Goal: Task Accomplishment & Management: Complete application form

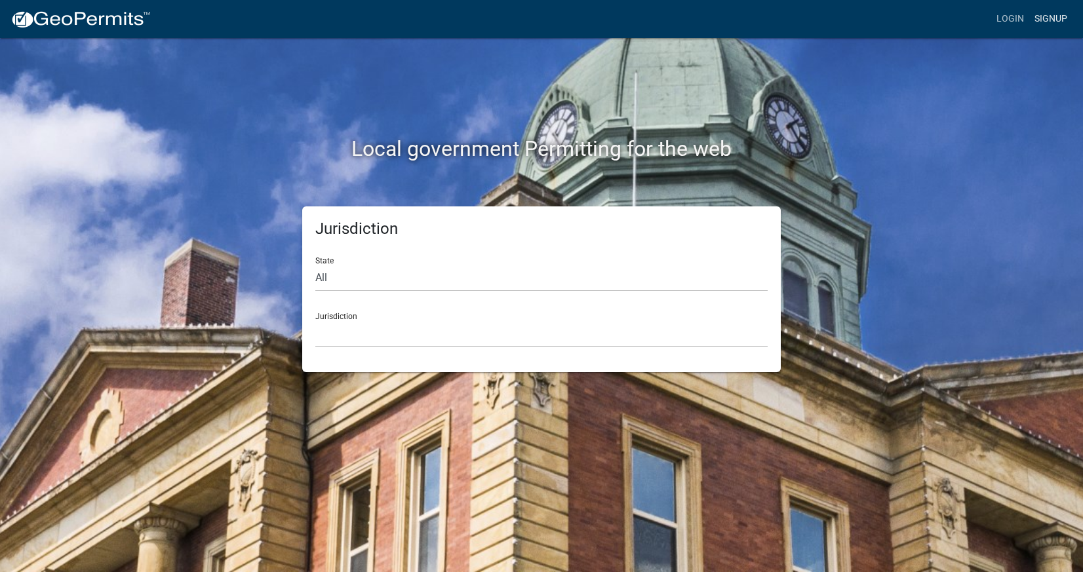
click at [1041, 21] on link "Signup" at bounding box center [1050, 19] width 43 height 25
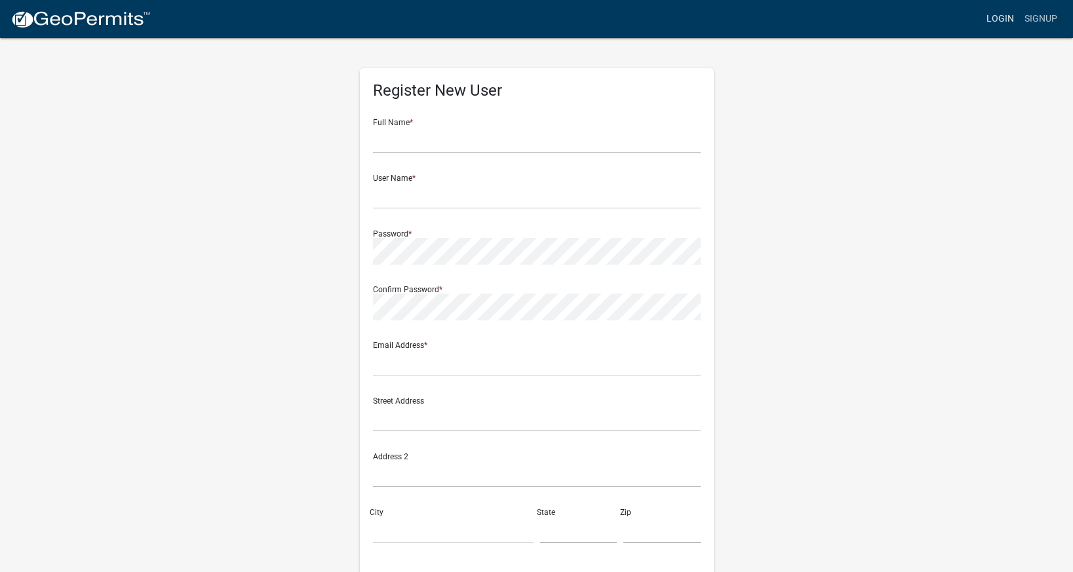
click at [1009, 23] on link "Login" at bounding box center [1000, 19] width 38 height 25
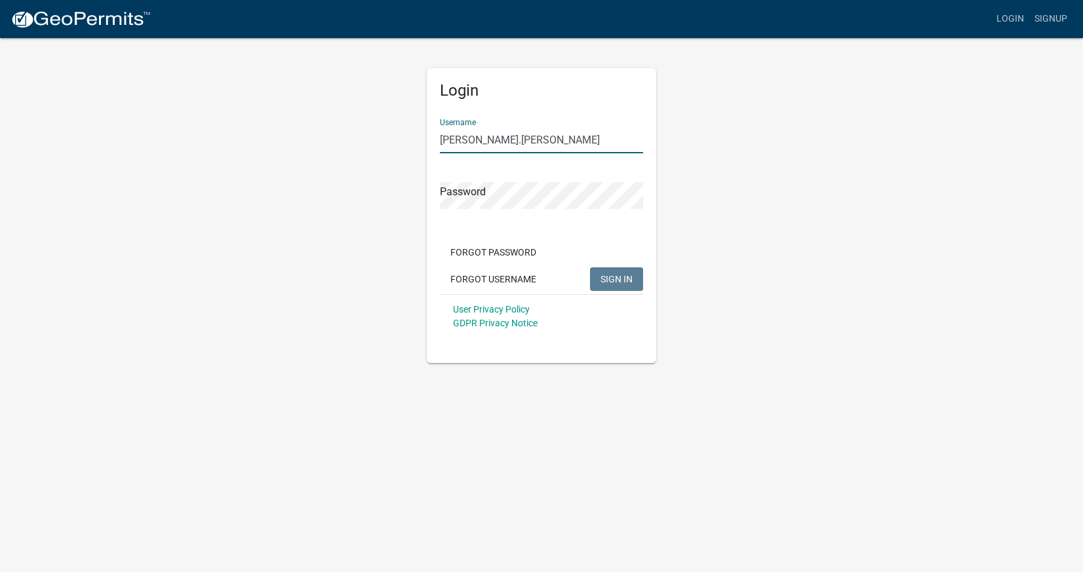
click at [446, 140] on input "[PERSON_NAME].[PERSON_NAME]" at bounding box center [541, 139] width 203 height 27
type input "[PERSON_NAME].[PERSON_NAME]"
click at [616, 279] on button "SIGN IN" at bounding box center [616, 279] width 53 height 24
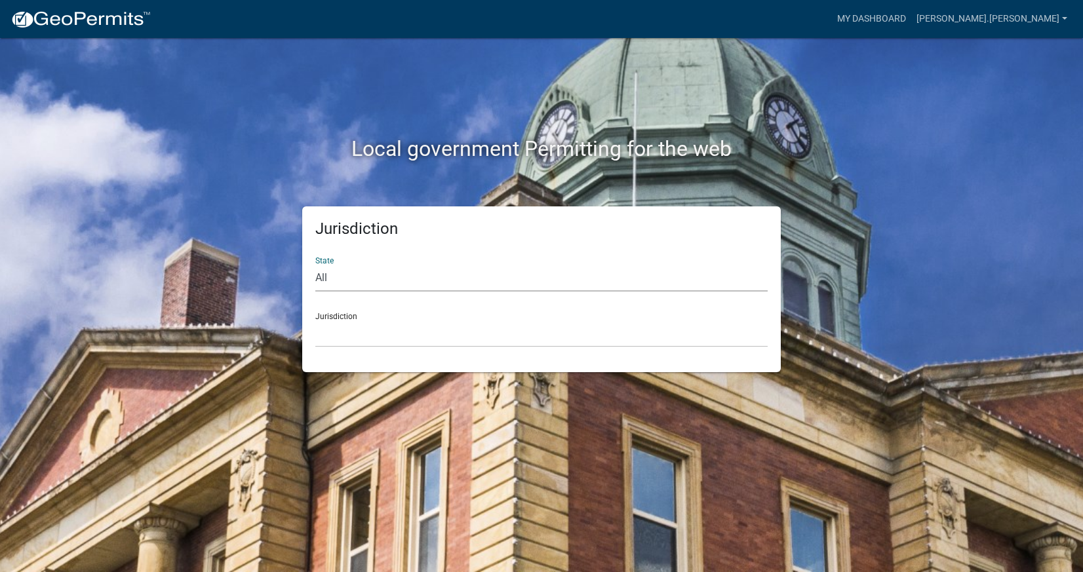
select select "[US_STATE]"
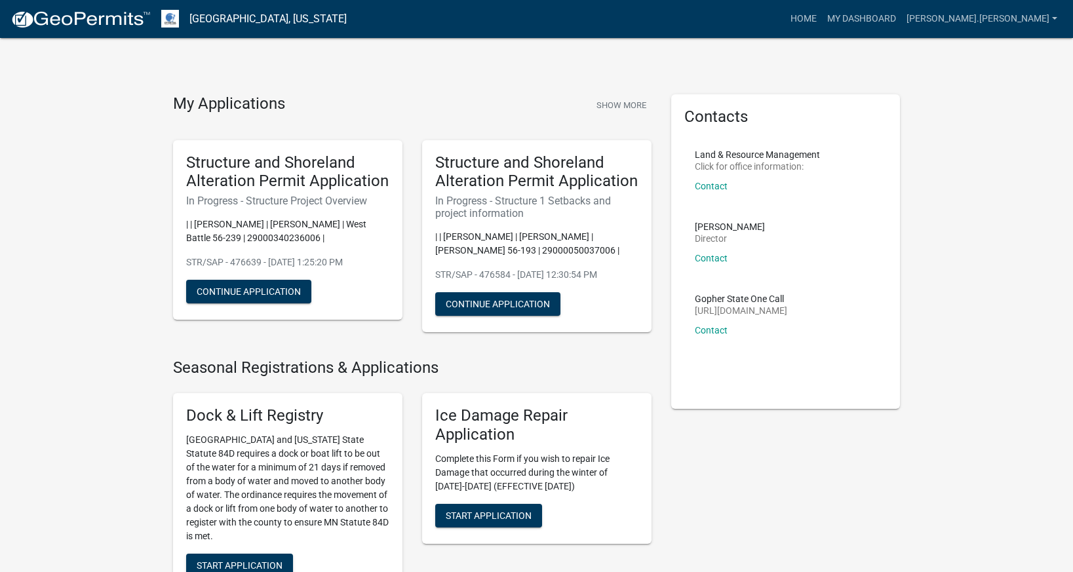
click at [492, 285] on div "Structure and Shoreland Alteration Permit Application In Progress - Structure 1…" at bounding box center [536, 236] width 229 height 193
click at [491, 296] on button "Continue Application" at bounding box center [497, 304] width 125 height 24
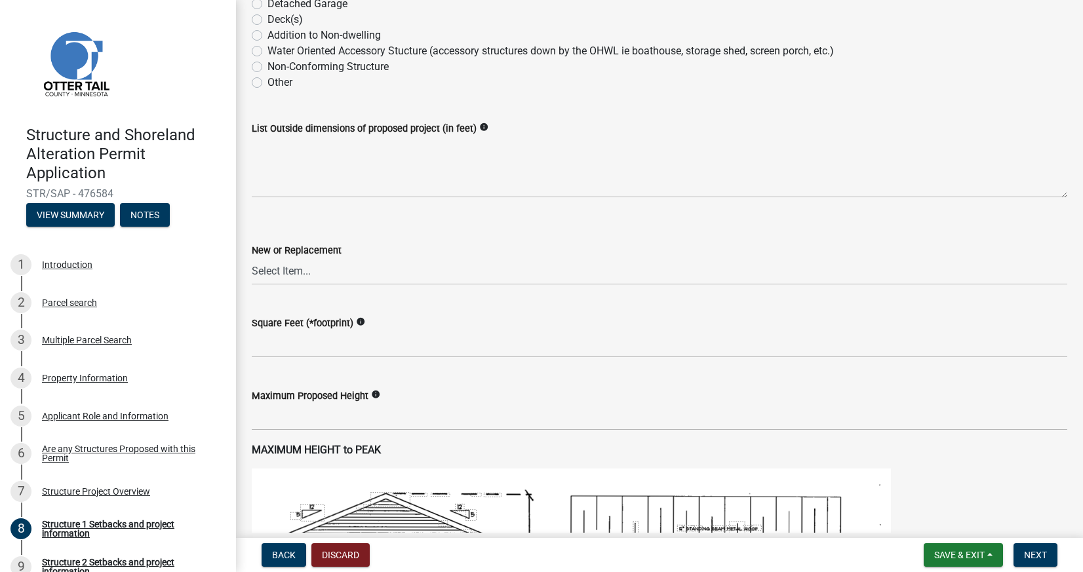
scroll to position [117, 0]
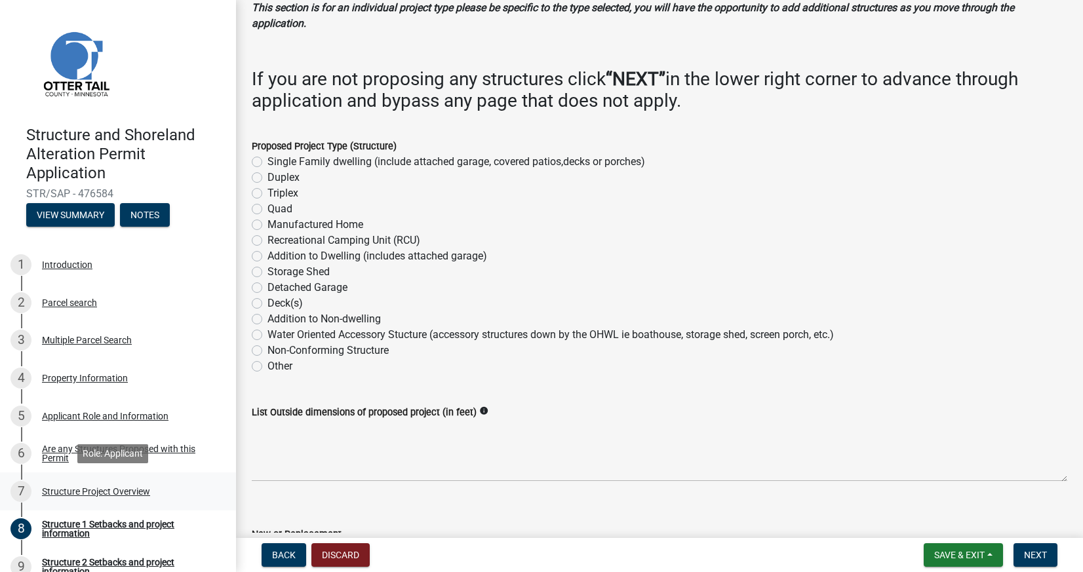
click at [64, 487] on div "Structure Project Overview" at bounding box center [96, 491] width 108 height 9
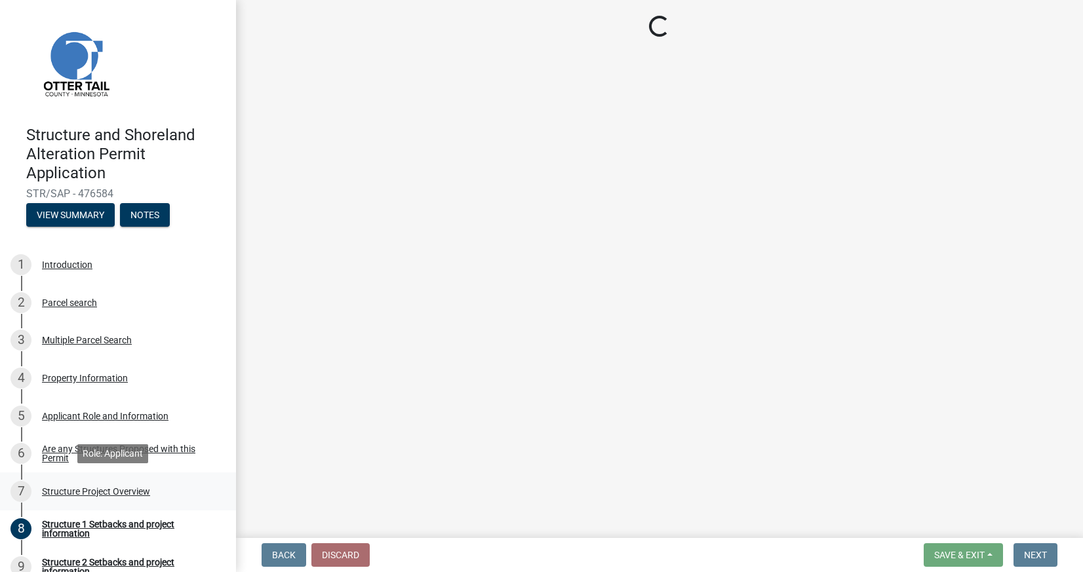
scroll to position [0, 0]
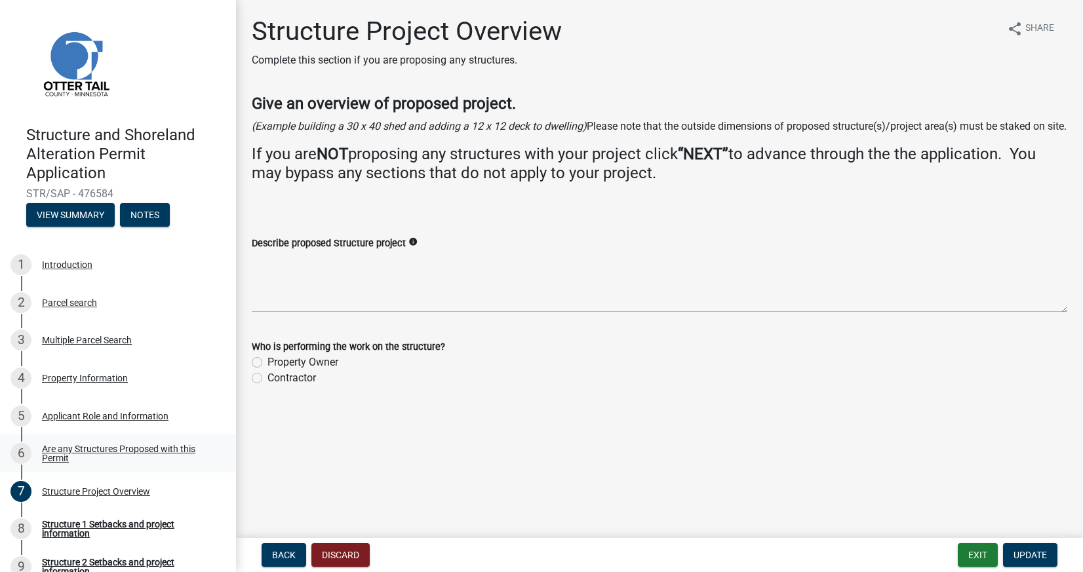
click at [77, 449] on div "Are any Structures Proposed with this Permit" at bounding box center [128, 453] width 173 height 18
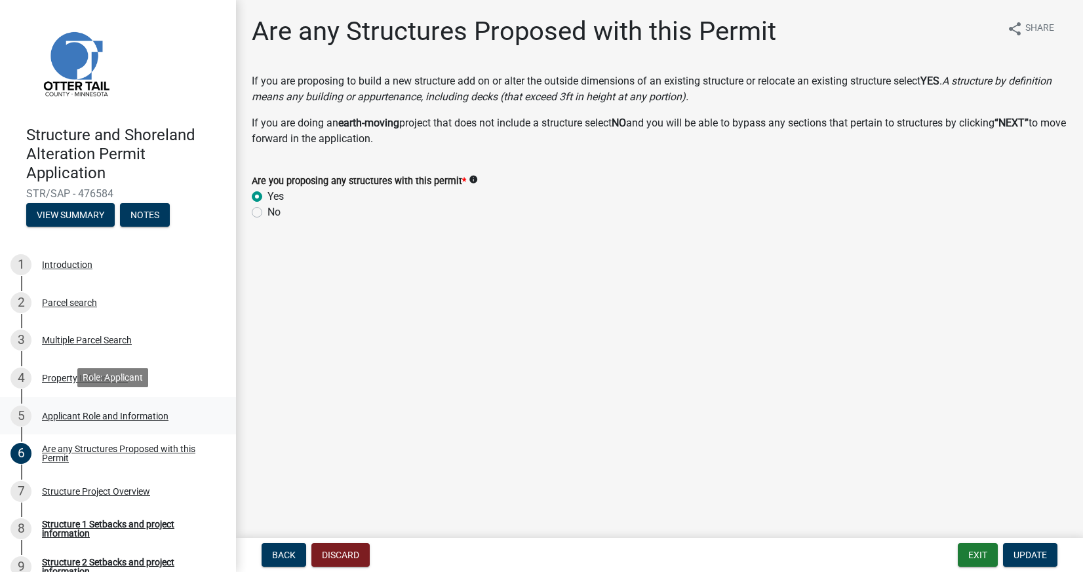
click at [78, 423] on div "5 Applicant Role and Information" at bounding box center [112, 416] width 204 height 21
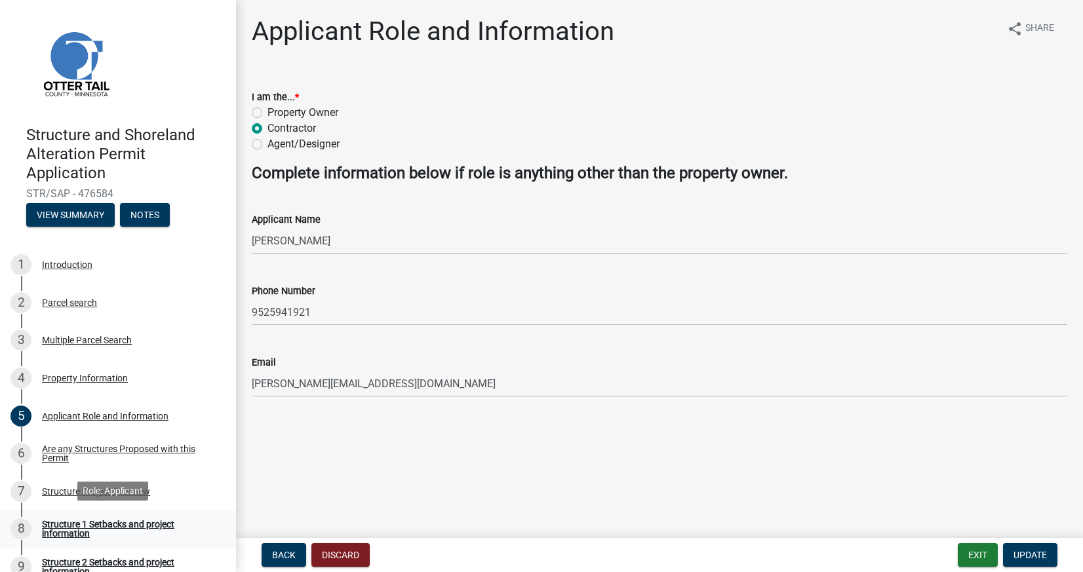
click at [71, 539] on link "8 Structure 1 Setbacks and project information" at bounding box center [118, 530] width 236 height 38
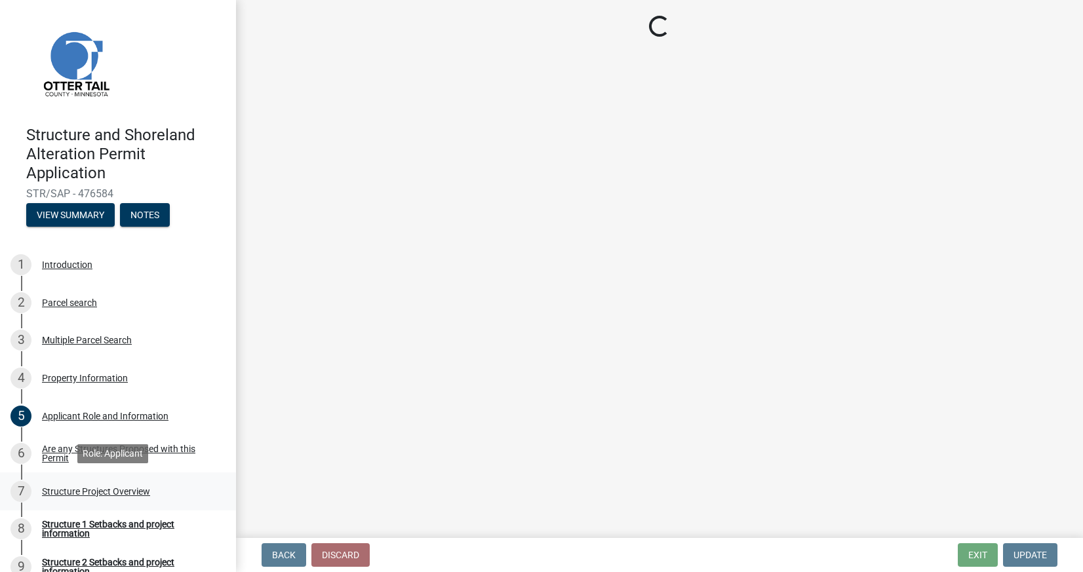
click at [63, 490] on div "Structure Project Overview" at bounding box center [96, 491] width 108 height 9
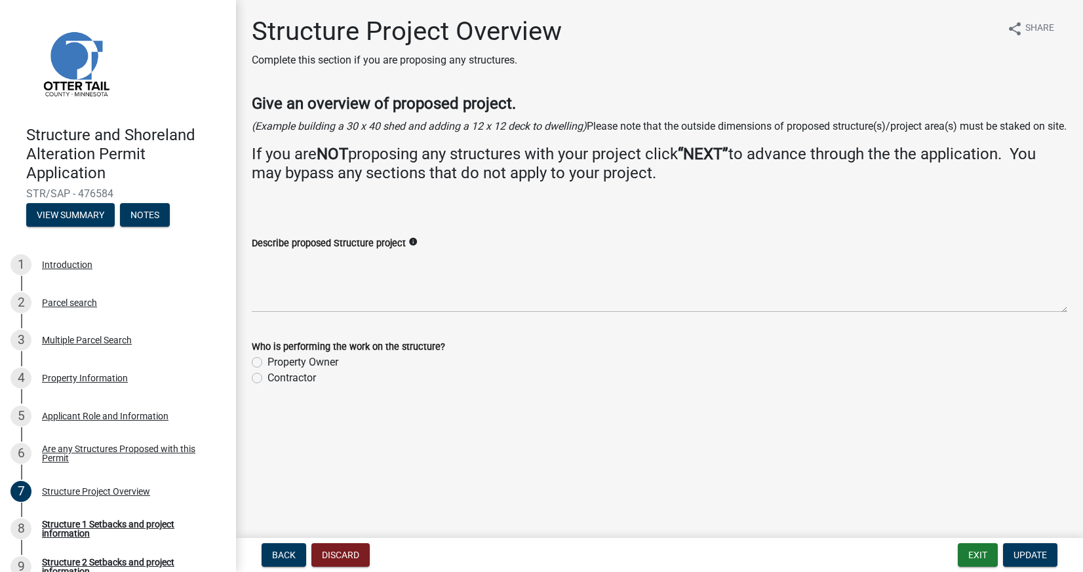
click at [288, 386] on label "Contractor" at bounding box center [291, 378] width 48 height 16
click at [276, 379] on input "Contractor" at bounding box center [271, 374] width 9 height 9
radio input "true"
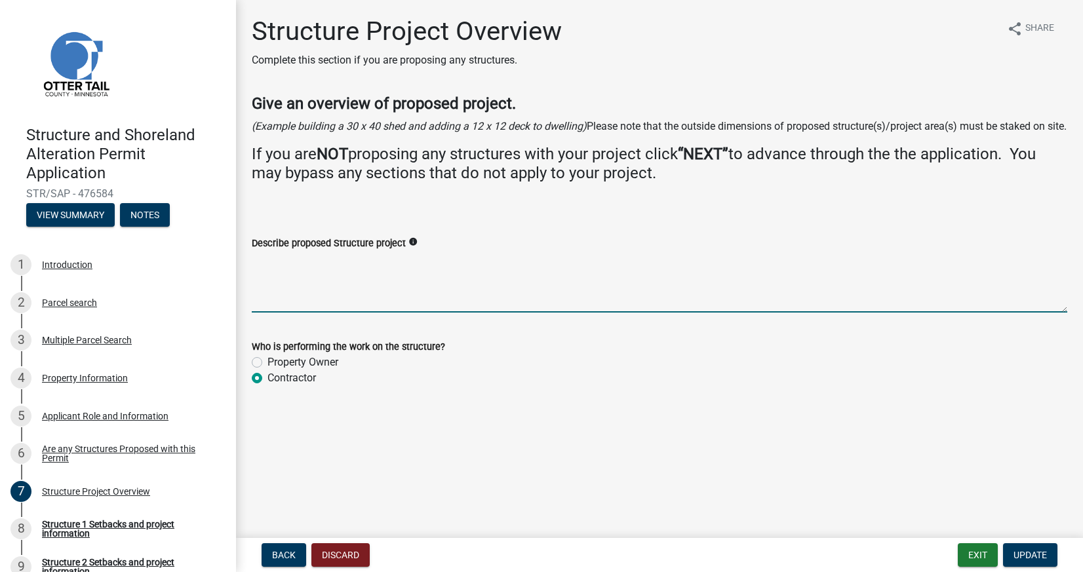
click at [292, 286] on textarea "Describe proposed Structure project" at bounding box center [659, 282] width 815 height 62
type textarea "Adding a new garage to property"
click at [1041, 556] on span "Update" at bounding box center [1029, 555] width 33 height 10
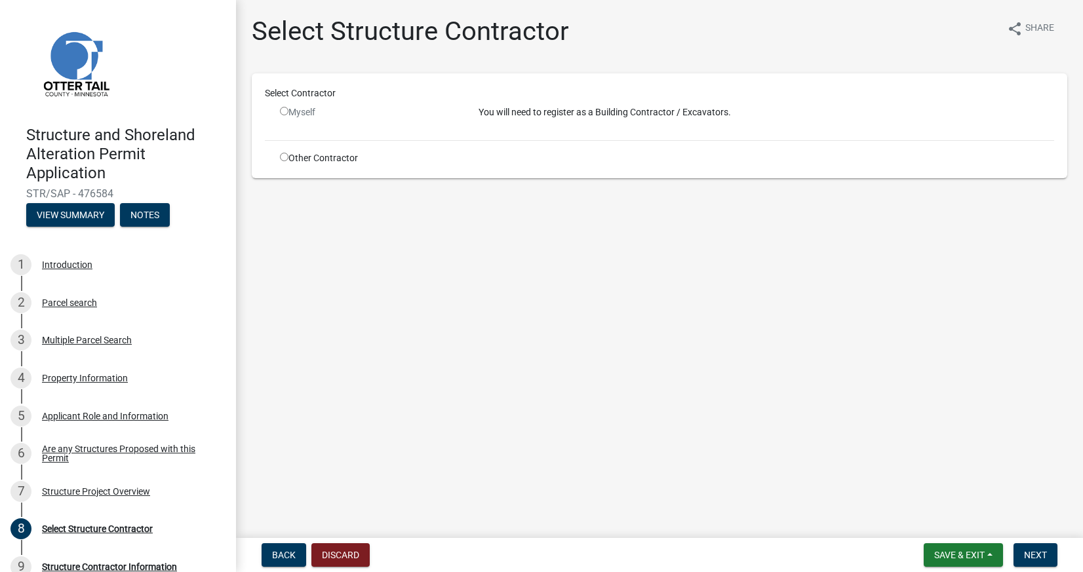
click at [305, 114] on div "Myself" at bounding box center [369, 113] width 179 height 14
click at [286, 112] on input "radio" at bounding box center [284, 111] width 9 height 9
click at [281, 115] on input "radio" at bounding box center [284, 111] width 9 height 9
click at [282, 115] on input "radio" at bounding box center [284, 111] width 9 height 9
click at [282, 111] on input "radio" at bounding box center [284, 111] width 9 height 9
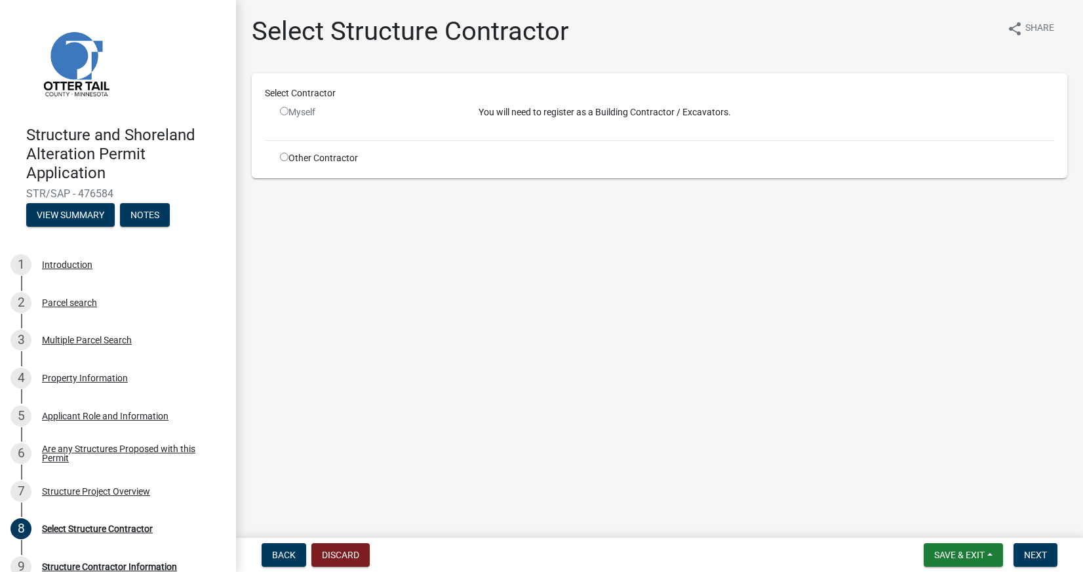
click at [282, 111] on input "radio" at bounding box center [284, 111] width 9 height 9
radio input "false"
click at [492, 114] on p "You will need to register as a Building Contractor / Excavators." at bounding box center [765, 113] width 575 height 14
click at [1045, 558] on span "Next" at bounding box center [1035, 555] width 23 height 10
click at [283, 157] on input "radio" at bounding box center [284, 157] width 9 height 9
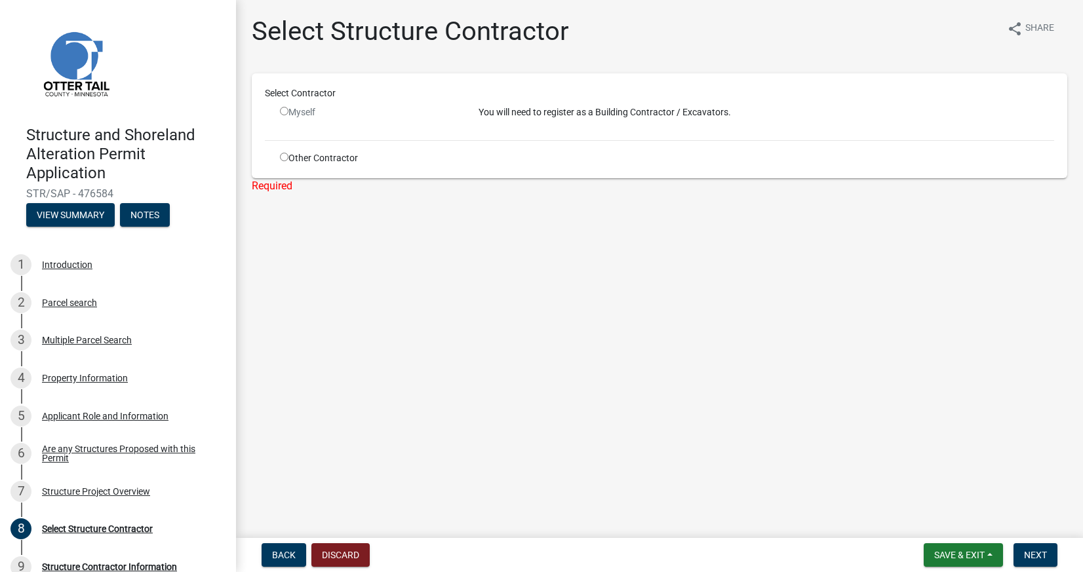
radio input "true"
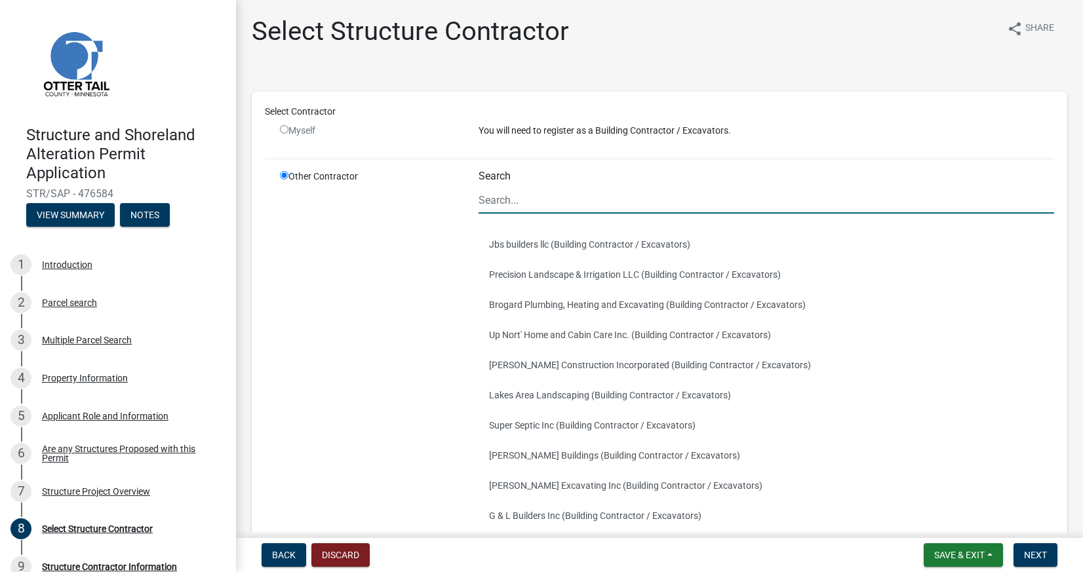
click at [527, 194] on input "Search" at bounding box center [765, 200] width 575 height 27
type input "d"
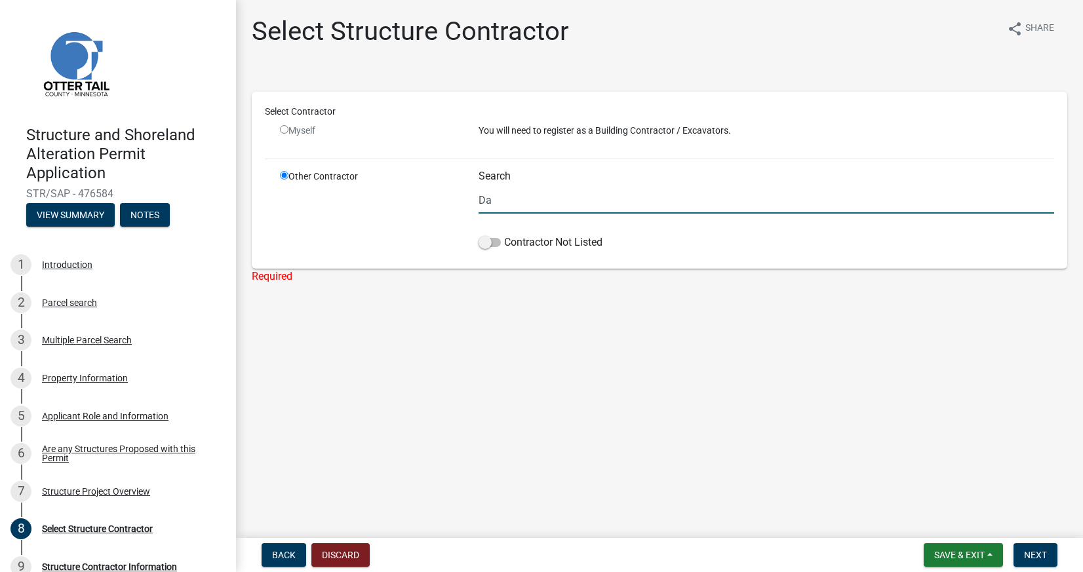
type input "D"
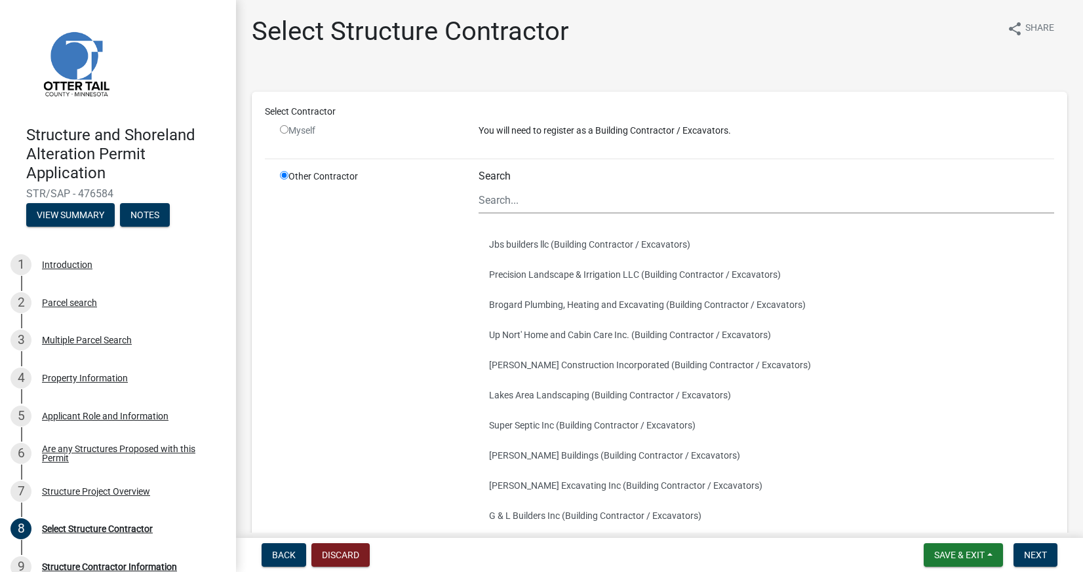
click at [286, 134] on input "radio" at bounding box center [284, 129] width 9 height 9
radio input "false"
radio input "true"
click at [286, 131] on input "radio" at bounding box center [284, 129] width 9 height 9
radio input "false"
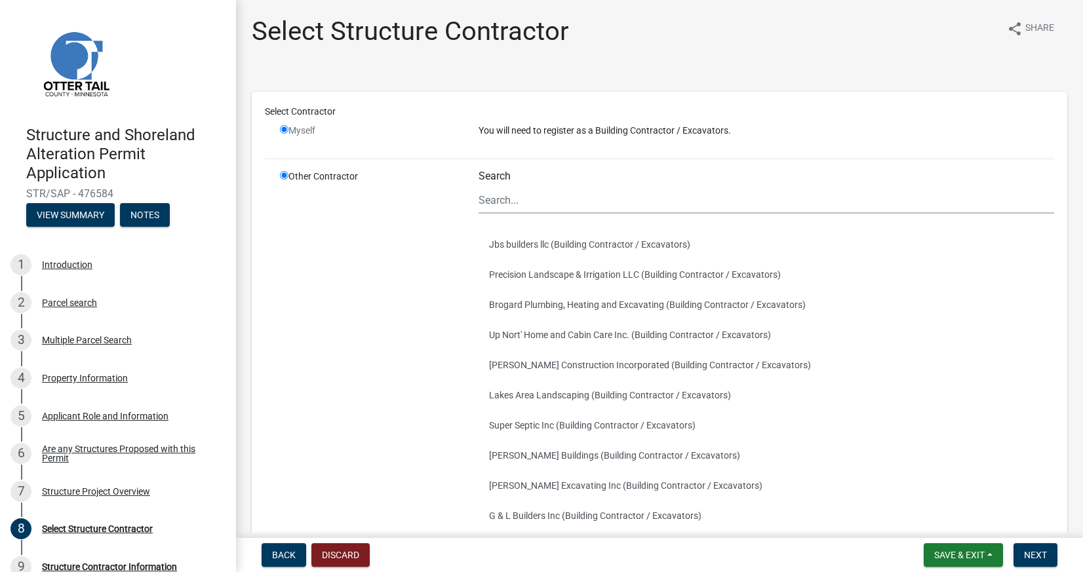
radio input "true"
click at [526, 182] on div "Search" at bounding box center [765, 192] width 575 height 44
click at [514, 140] on div "You will need to register as a Building Contractor / Excavators." at bounding box center [766, 136] width 595 height 24
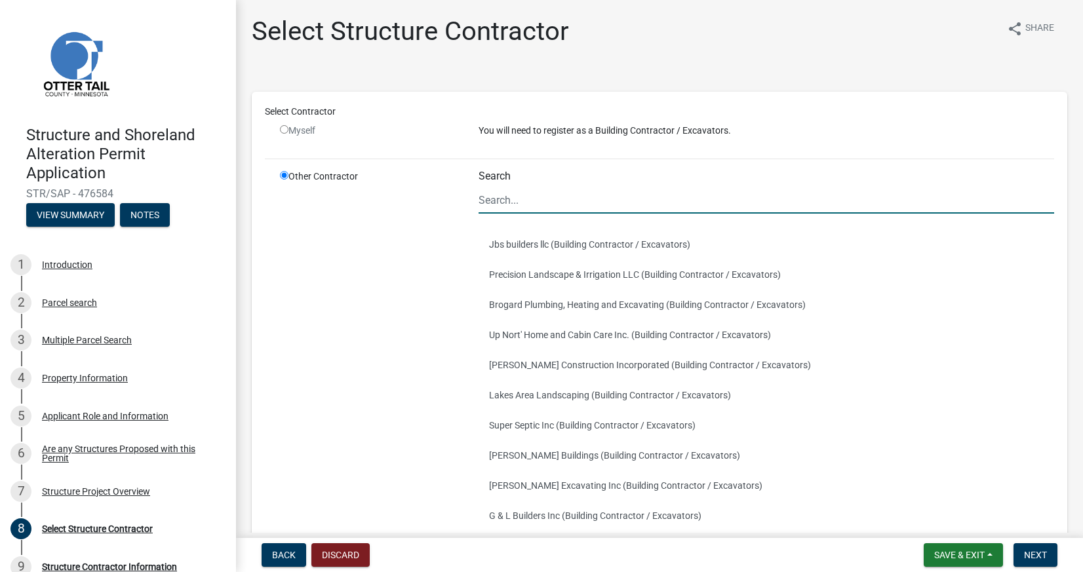
click at [520, 200] on input "Search" at bounding box center [765, 200] width 575 height 27
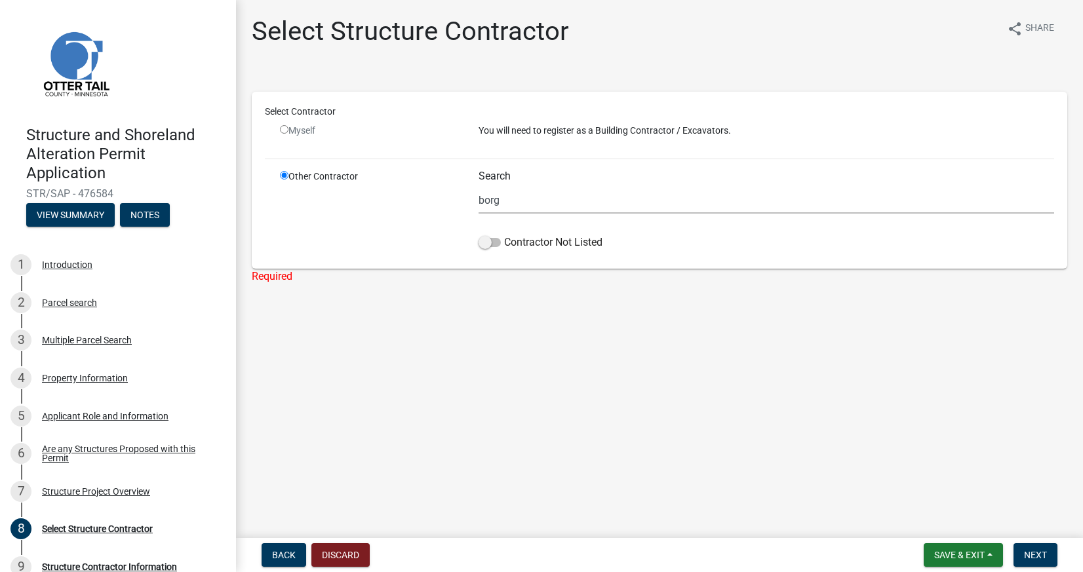
click at [536, 214] on div "Search borg Contractor Not Listed" at bounding box center [765, 213] width 575 height 86
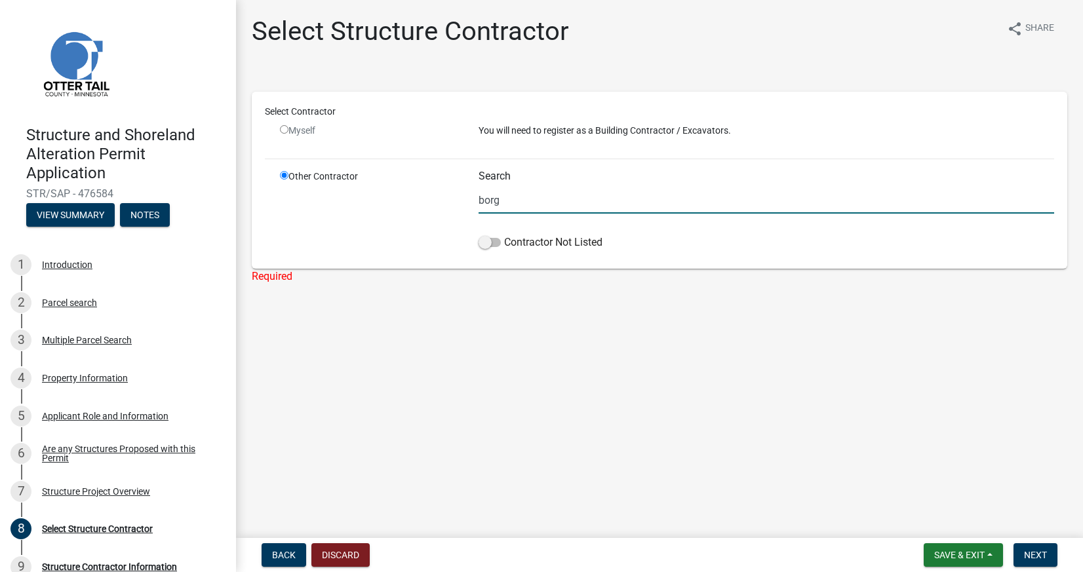
drag, startPoint x: 516, startPoint y: 194, endPoint x: 429, endPoint y: 201, distance: 87.4
click at [440, 201] on div "Other Contractor Search borg Contractor Not Listed" at bounding box center [667, 213] width 794 height 86
type input "B"
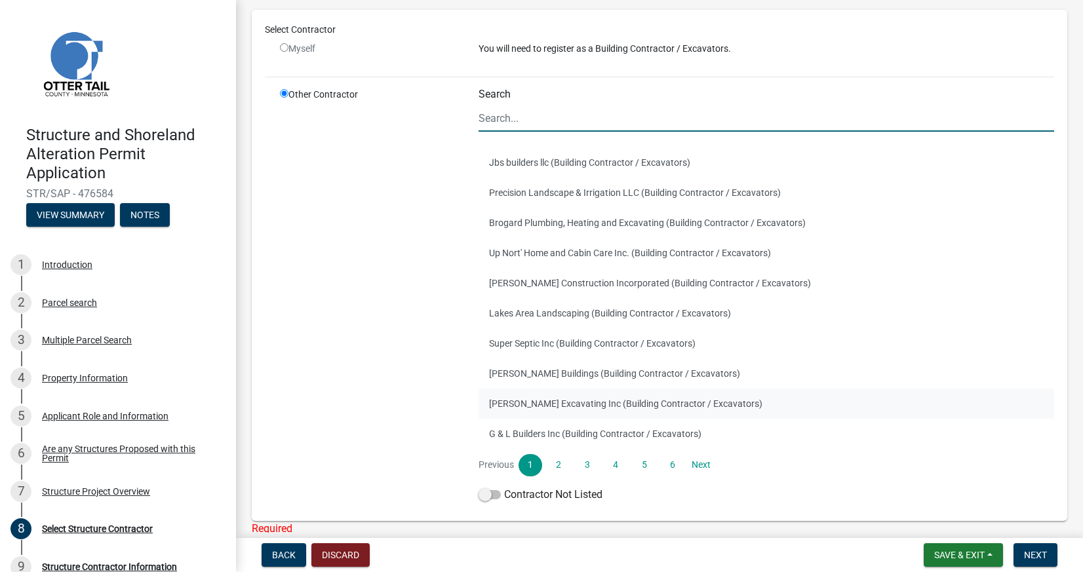
scroll to position [68, 0]
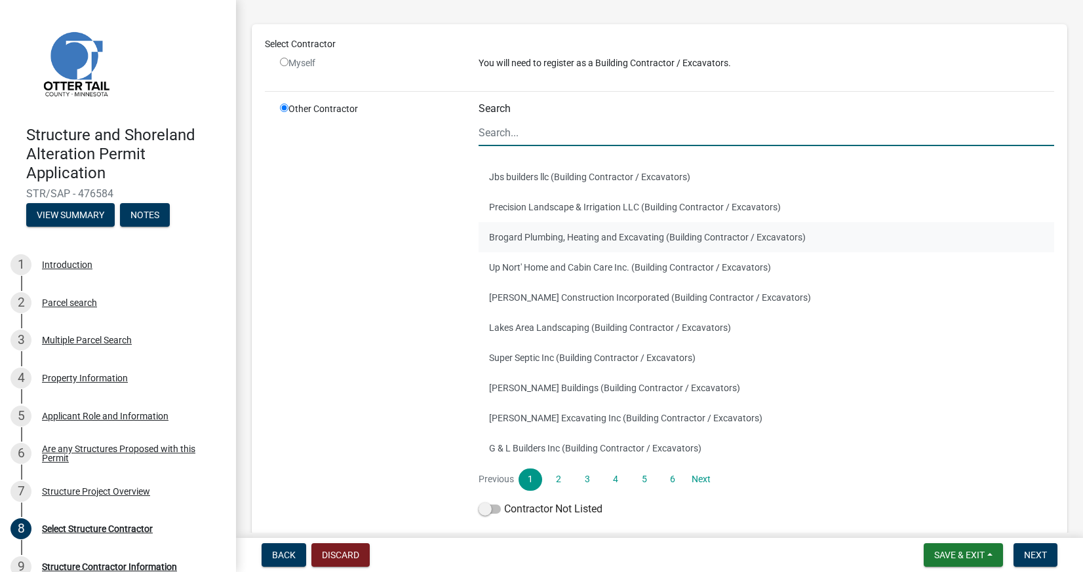
click at [610, 230] on button "Brogard Plumbing, Heating and Excavating (Building Contractor / Excavators)" at bounding box center [765, 237] width 575 height 30
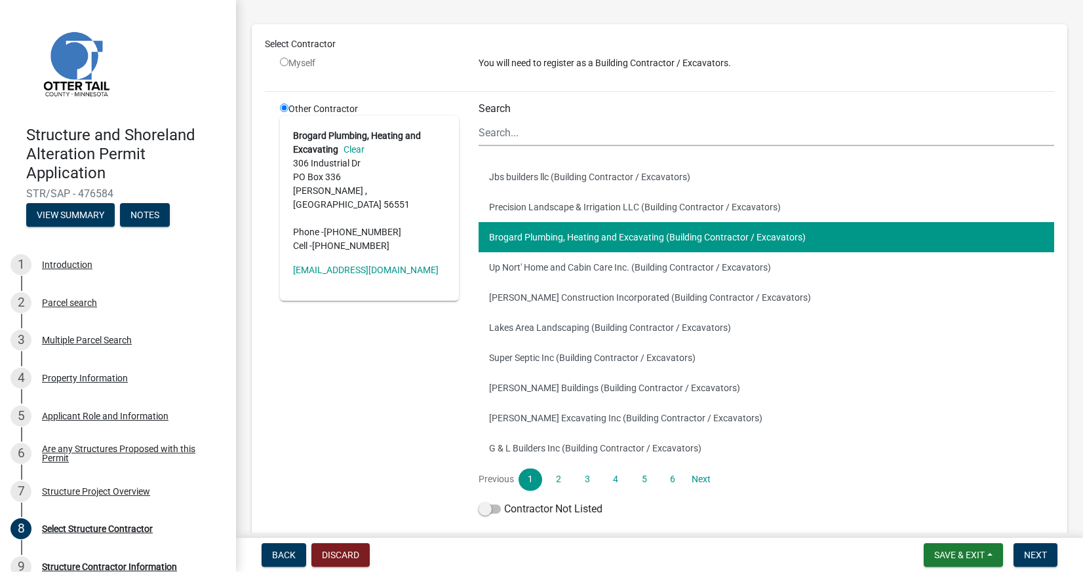
scroll to position [0, 0]
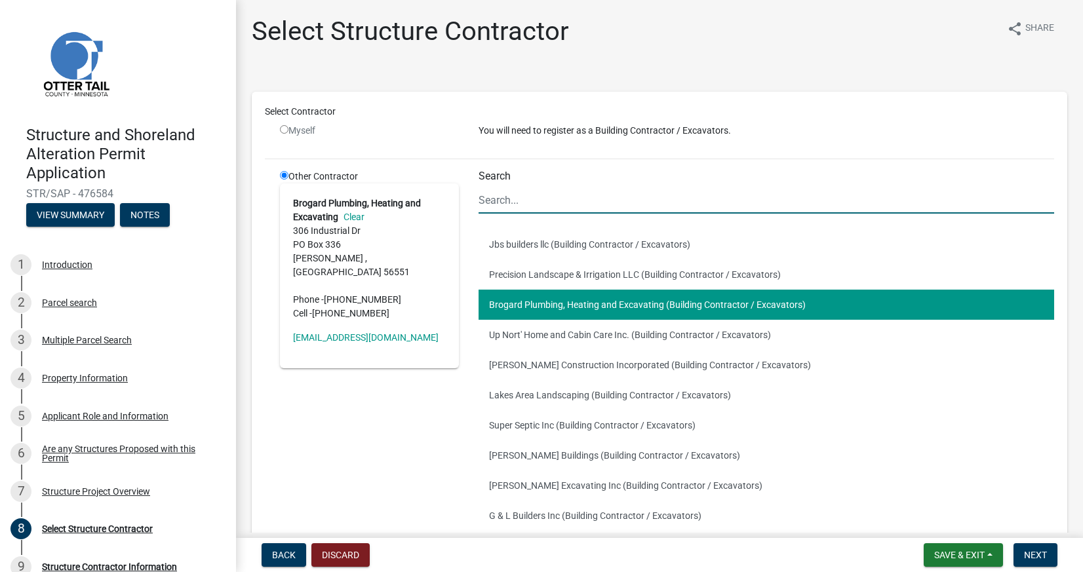
click at [575, 196] on input "Search" at bounding box center [765, 200] width 575 height 27
click at [283, 130] on input "radio" at bounding box center [284, 129] width 9 height 9
radio input "false"
radio input "true"
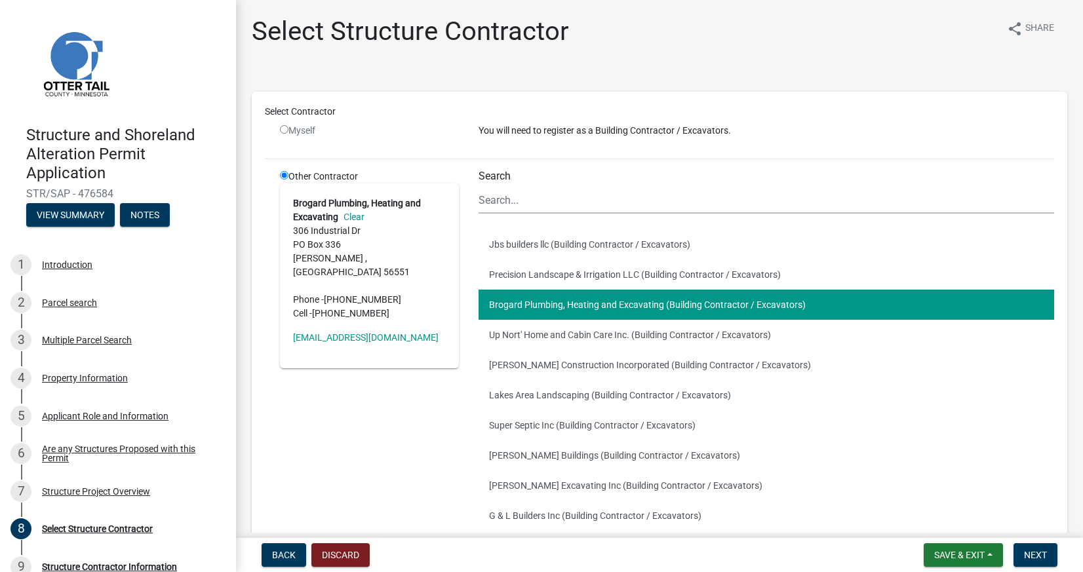
click at [286, 128] on input "radio" at bounding box center [284, 129] width 9 height 9
radio input "false"
radio input "true"
click at [560, 233] on button "Jbs builders llc (Building Contractor / Excavators)" at bounding box center [765, 244] width 575 height 30
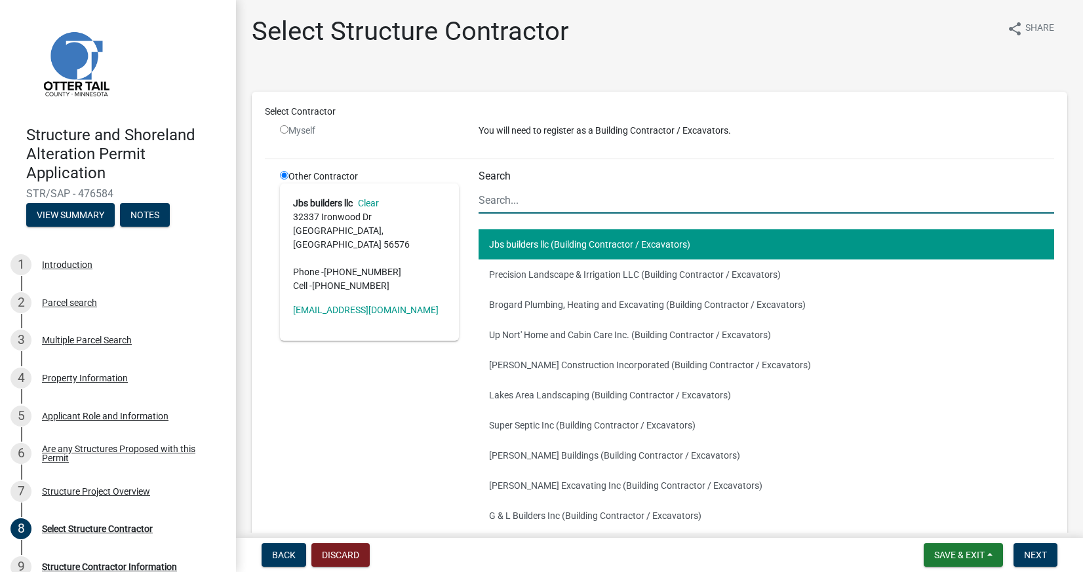
click at [553, 205] on input "Search" at bounding box center [765, 200] width 575 height 27
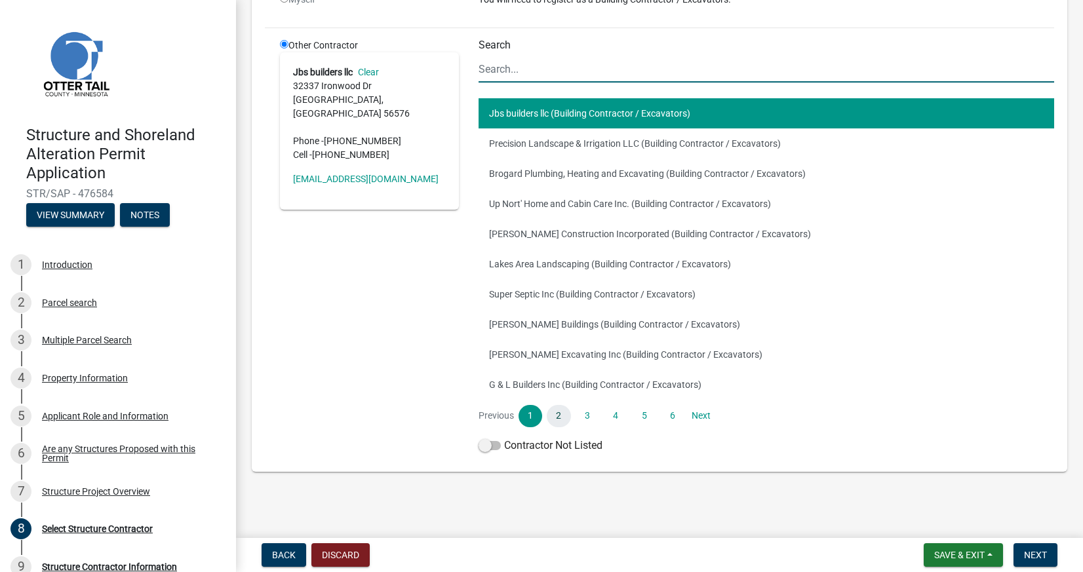
click at [560, 414] on link "2" at bounding box center [559, 416] width 24 height 22
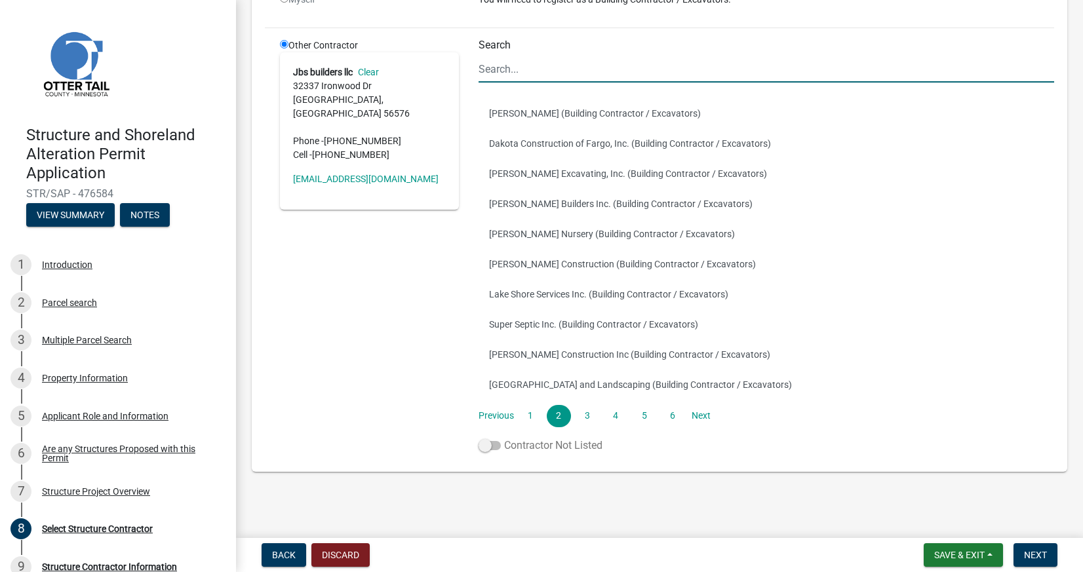
click at [497, 442] on span at bounding box center [489, 445] width 22 height 9
click at [504, 438] on input "Contractor Not Listed" at bounding box center [504, 438] width 0 height 0
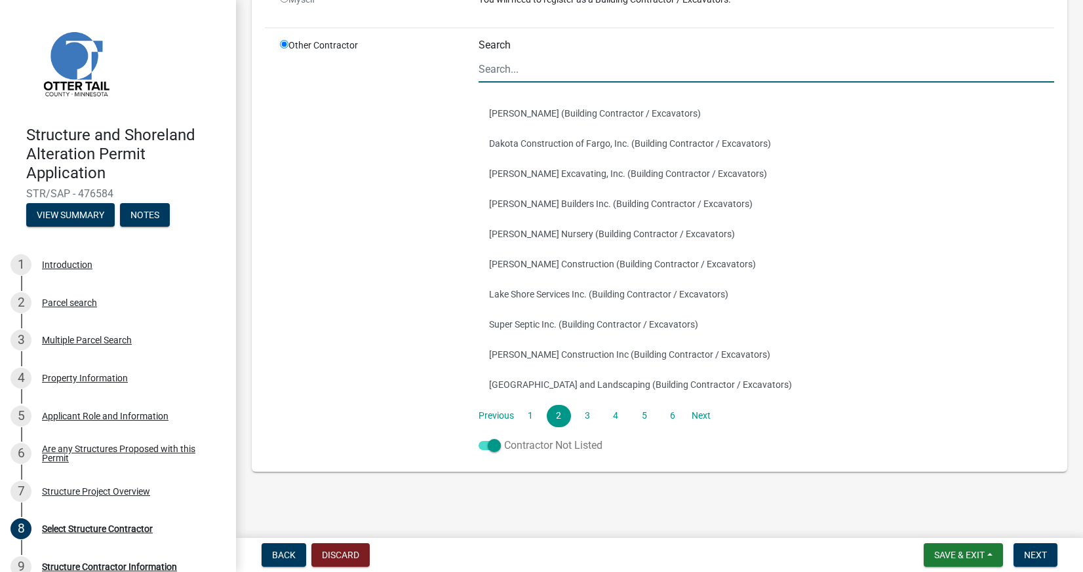
click at [482, 441] on span at bounding box center [489, 445] width 22 height 9
click at [504, 438] on input "Contractor Not Listed" at bounding box center [504, 438] width 0 height 0
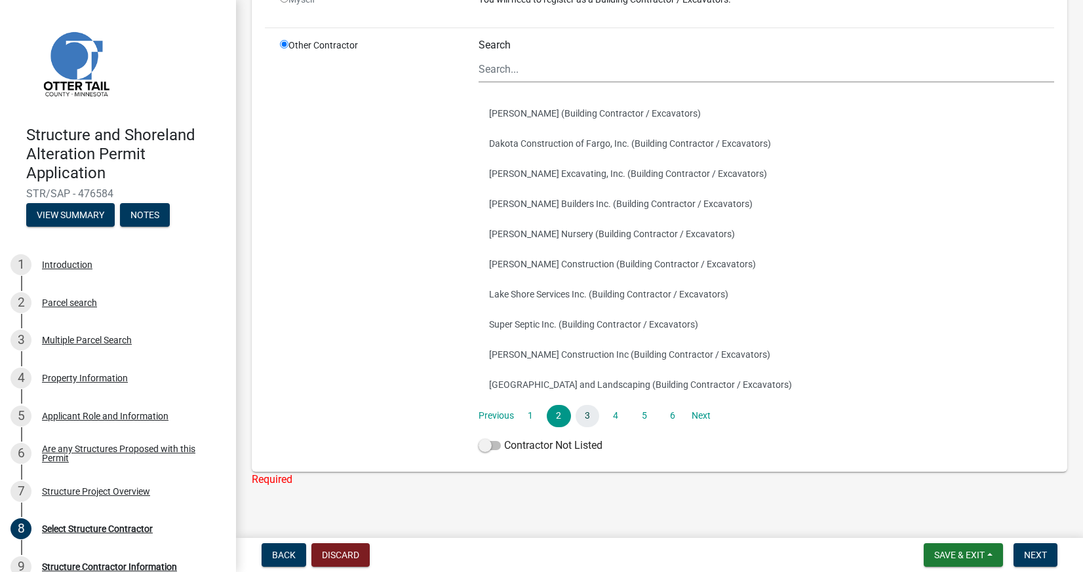
click at [579, 419] on link "3" at bounding box center [587, 416] width 24 height 22
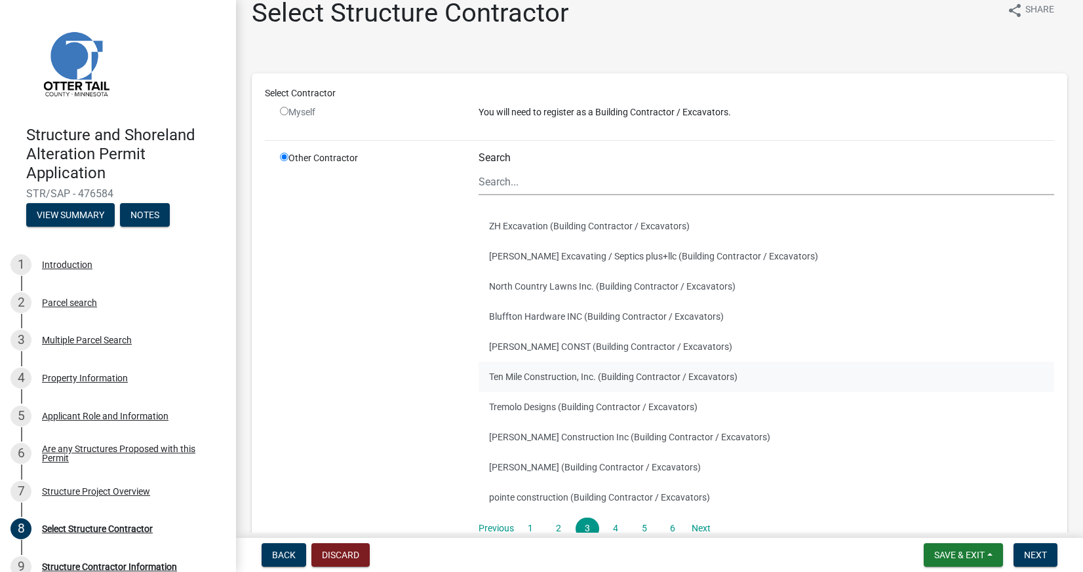
scroll to position [38, 0]
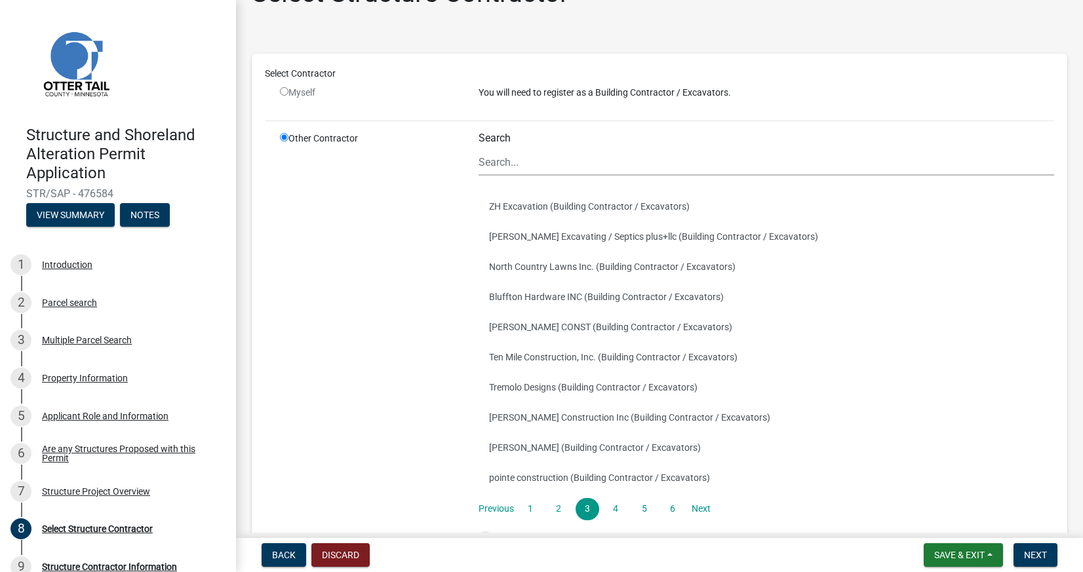
click at [555, 185] on div "Search ZH Excavation (Building Contractor / Excavators) [PERSON_NAME] Excavatin…" at bounding box center [765, 342] width 575 height 420
click at [546, 166] on input "Search" at bounding box center [765, 162] width 575 height 27
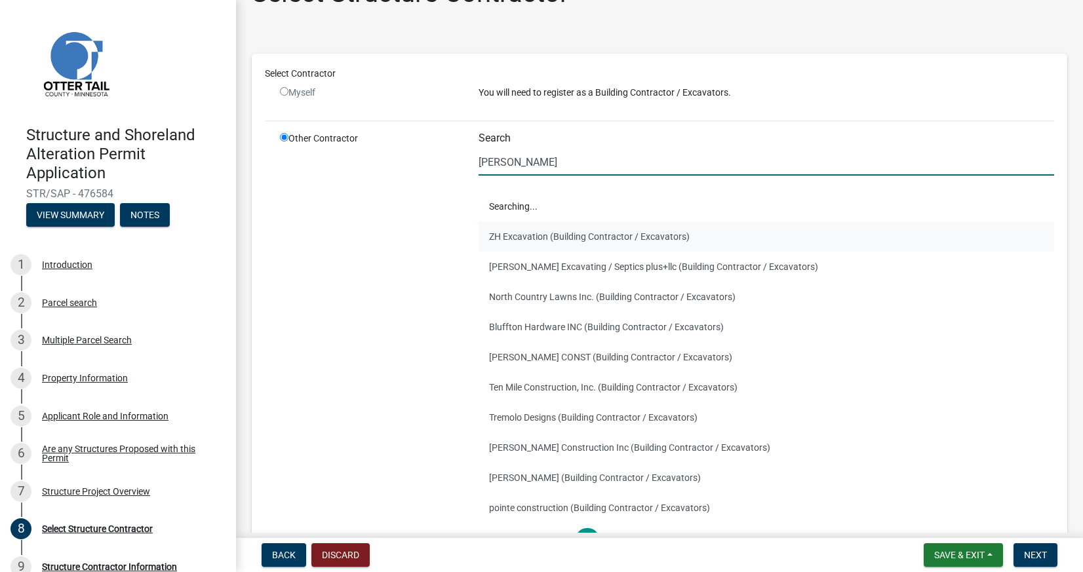
scroll to position [0, 0]
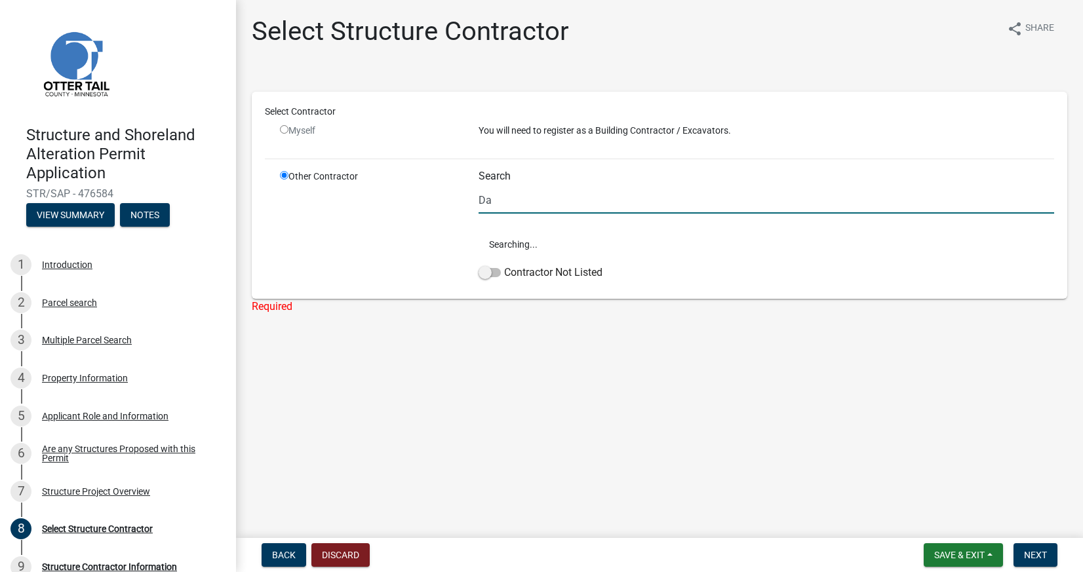
type input "D"
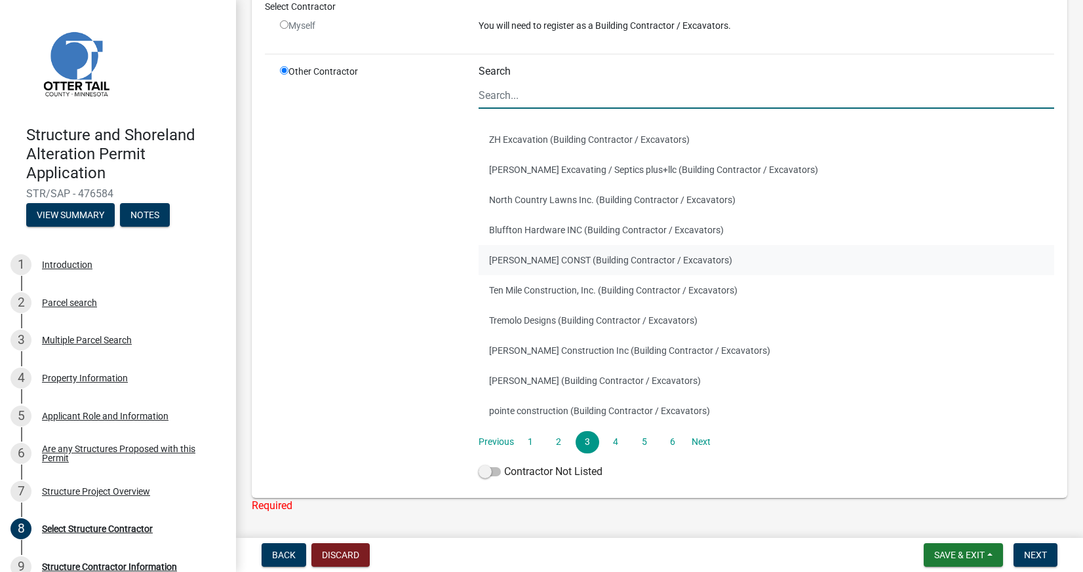
scroll to position [147, 0]
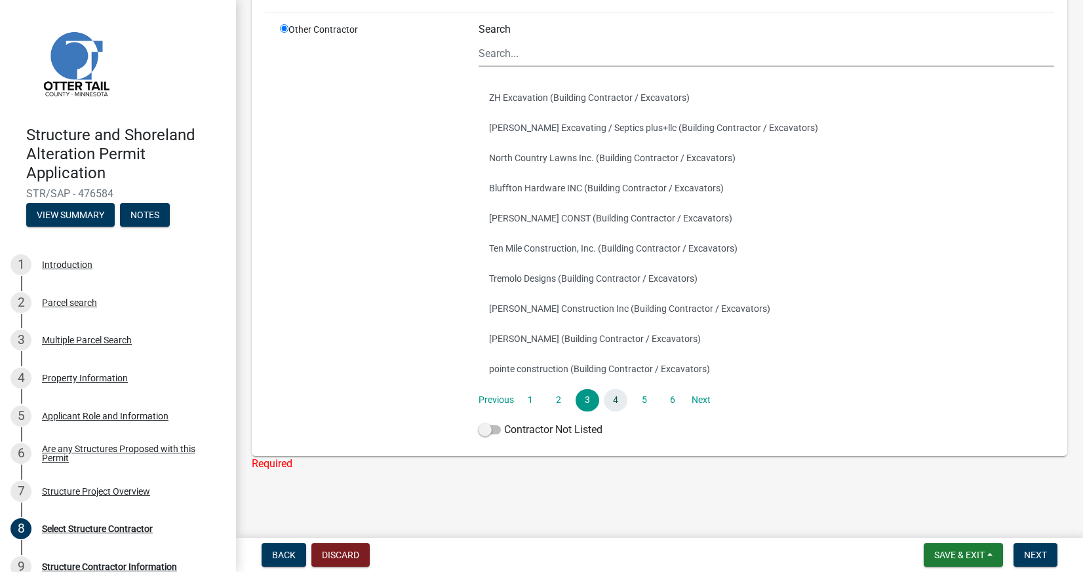
click at [613, 405] on link "4" at bounding box center [616, 400] width 24 height 22
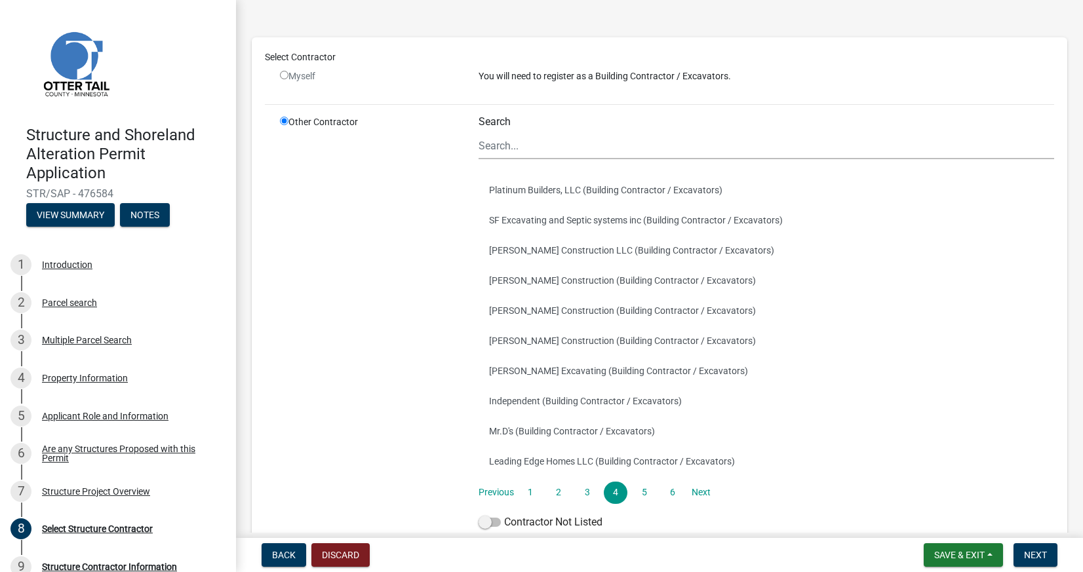
scroll to position [121, 0]
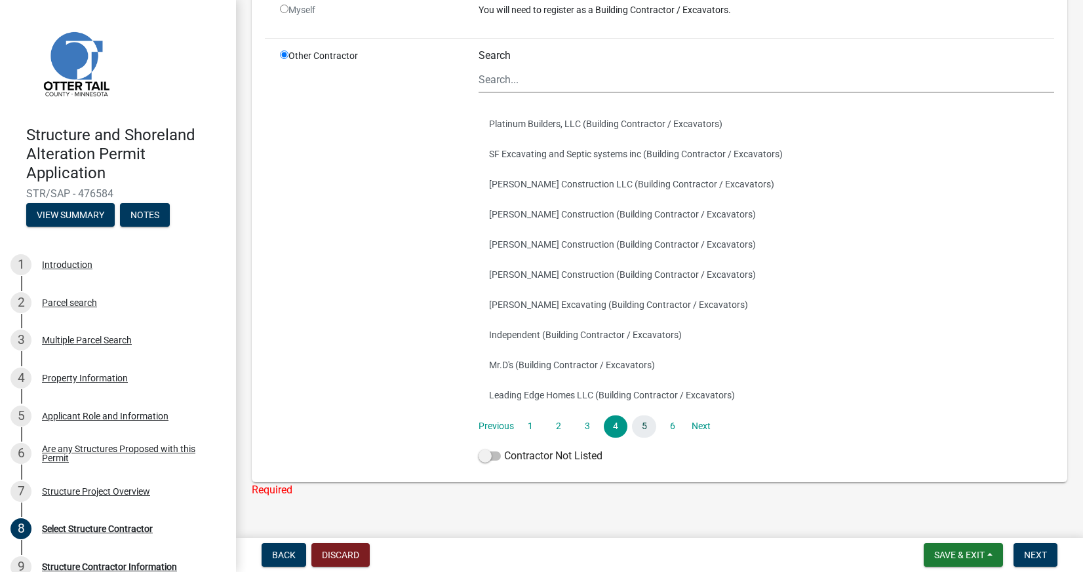
click at [644, 421] on link "5" at bounding box center [644, 427] width 24 height 22
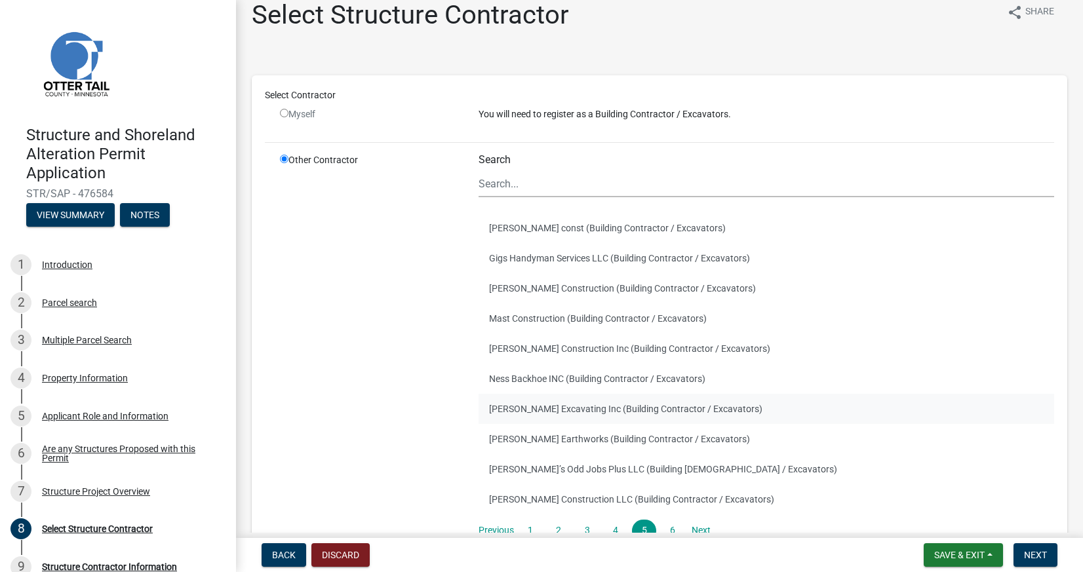
scroll to position [147, 0]
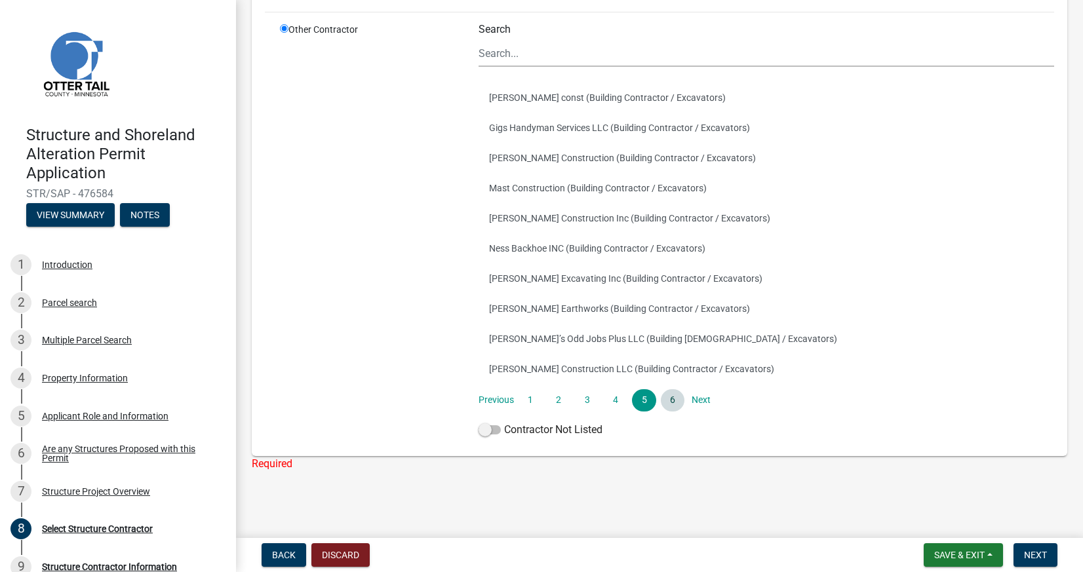
click at [670, 400] on link "6" at bounding box center [673, 400] width 24 height 22
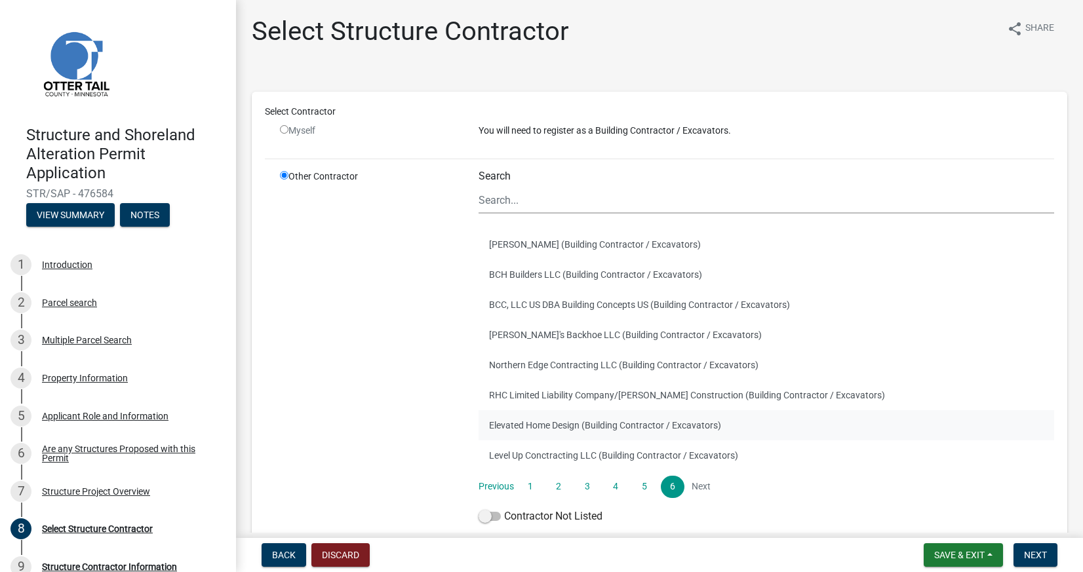
scroll to position [16, 0]
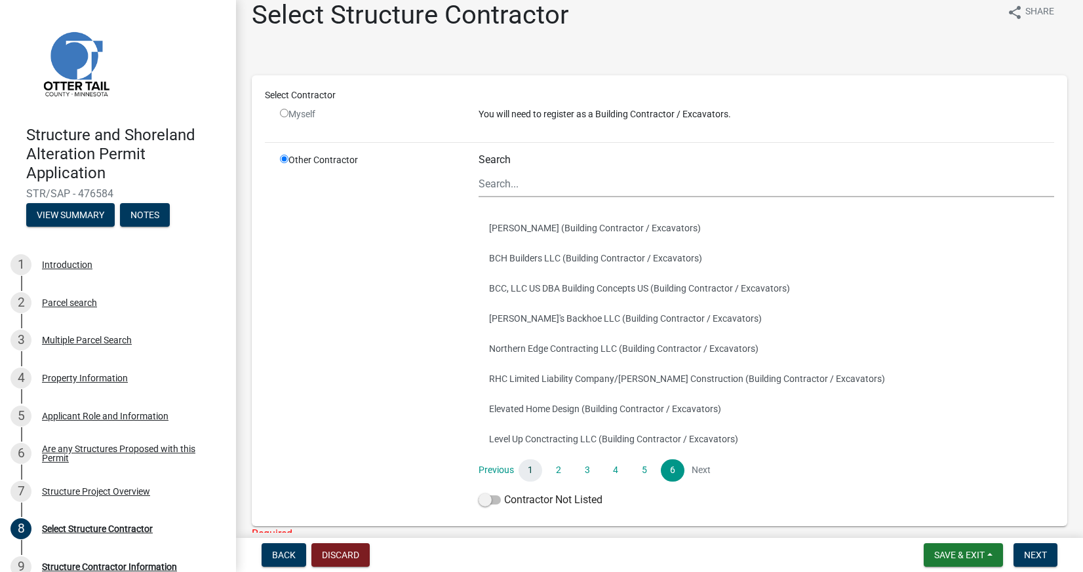
click at [526, 471] on link "1" at bounding box center [530, 470] width 24 height 22
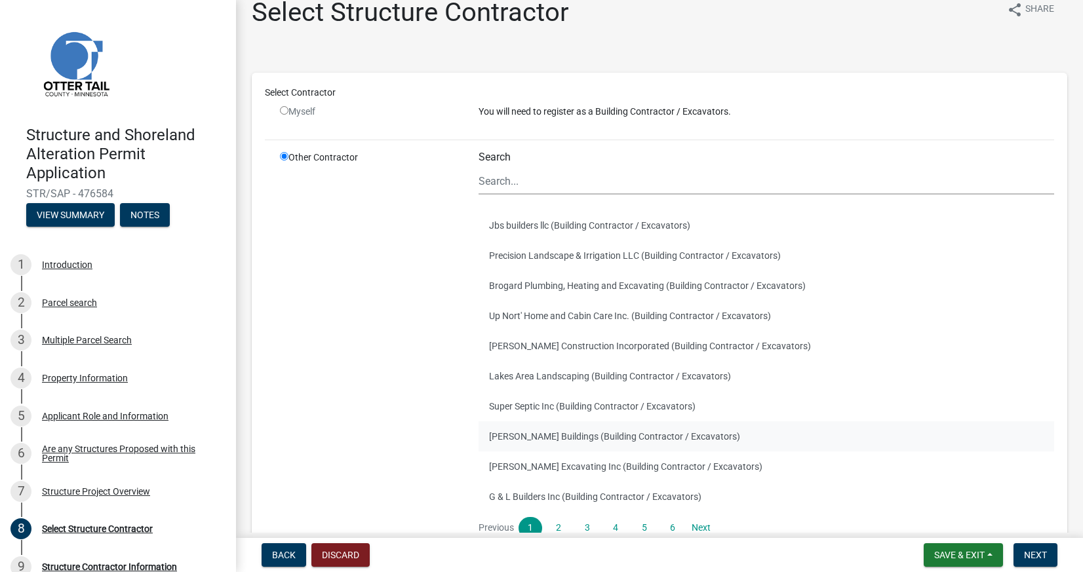
scroll to position [29, 0]
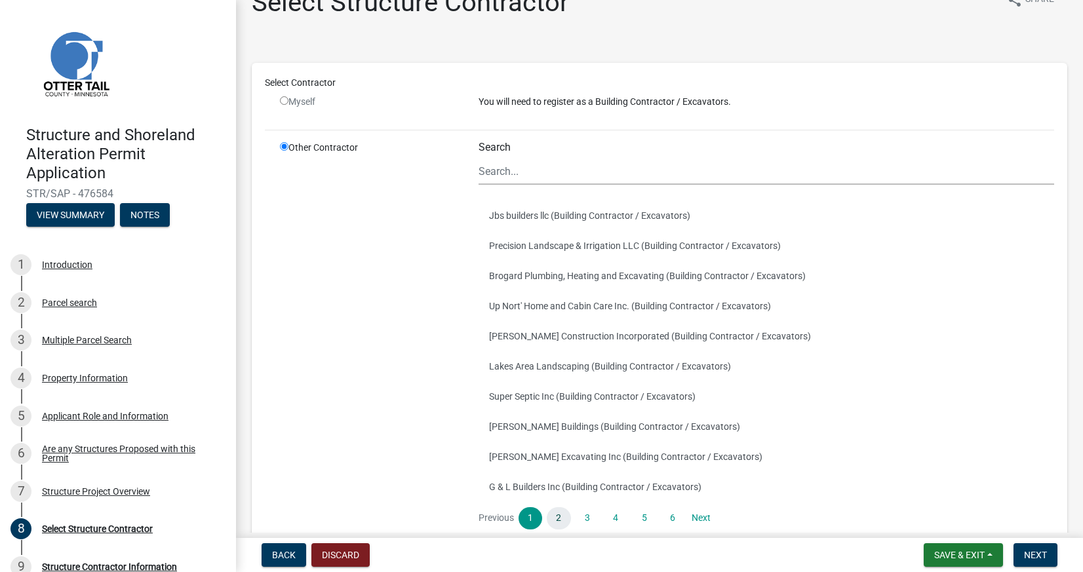
click at [559, 514] on link "2" at bounding box center [559, 518] width 24 height 22
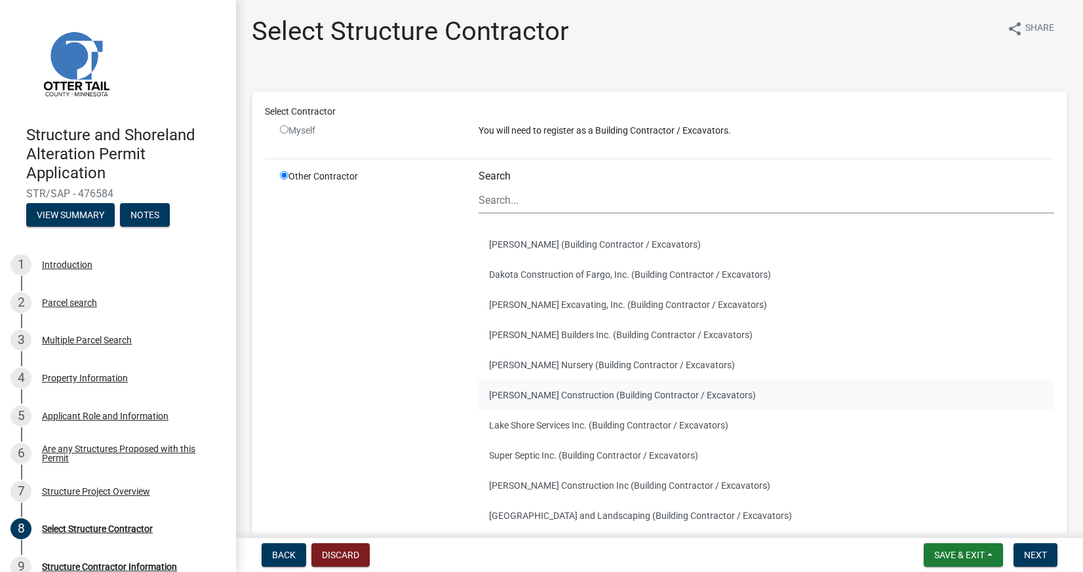
scroll to position [20, 0]
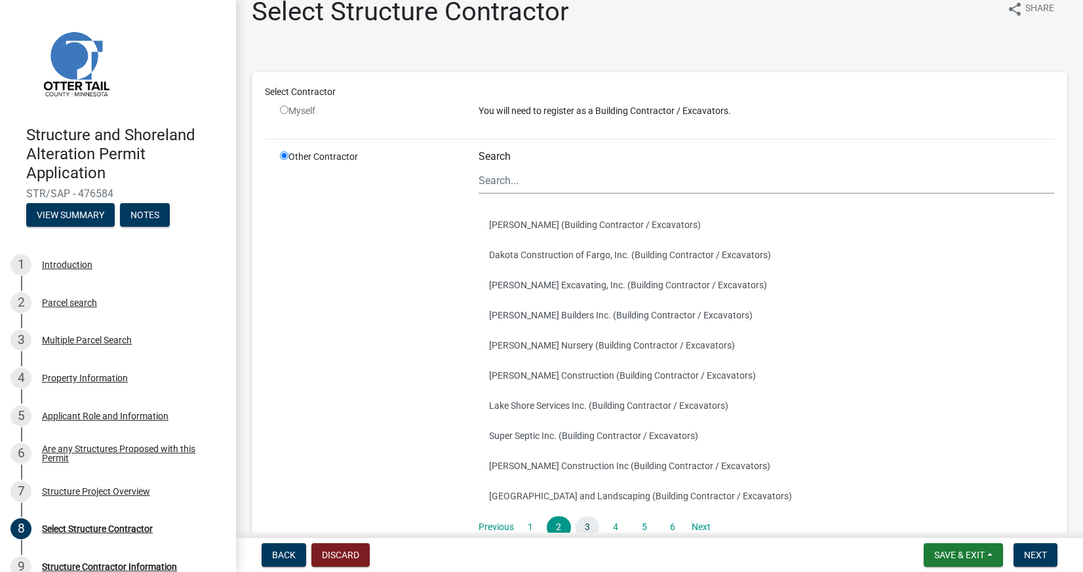
click at [587, 524] on link "3" at bounding box center [587, 527] width 24 height 22
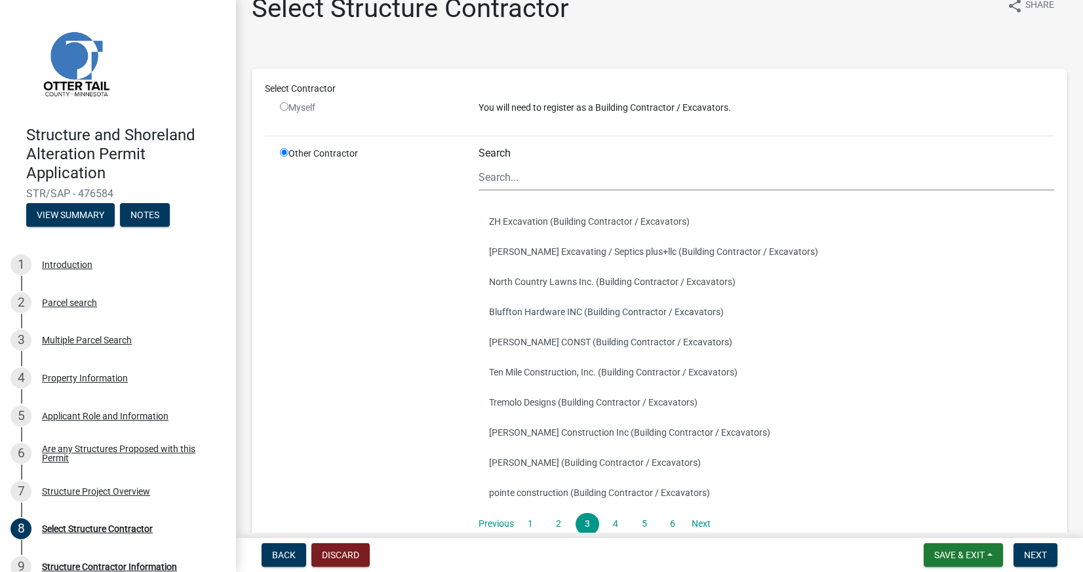
scroll to position [26, 0]
click at [610, 520] on link "4" at bounding box center [616, 522] width 24 height 22
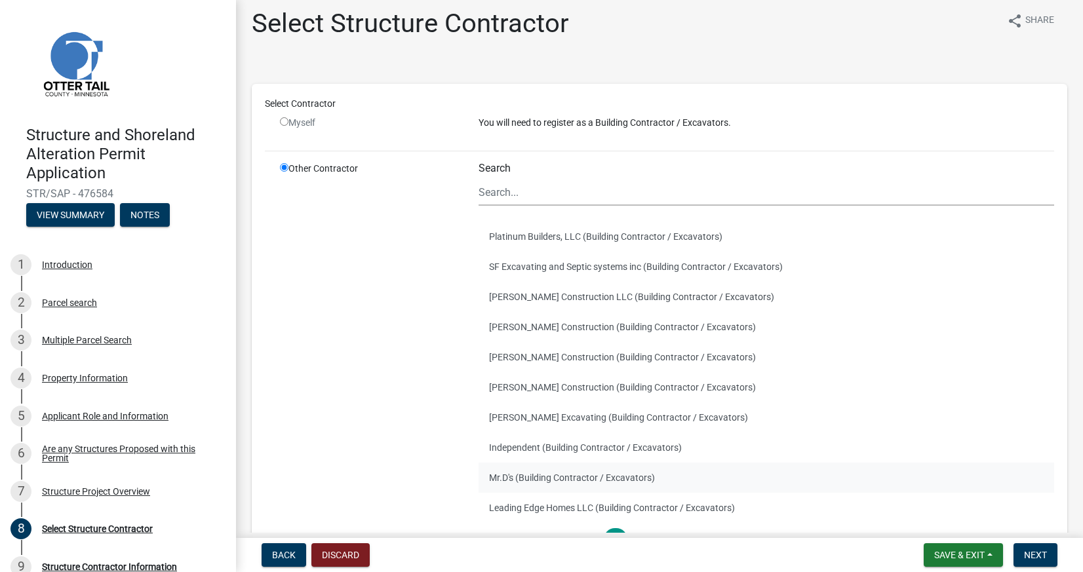
scroll to position [111, 0]
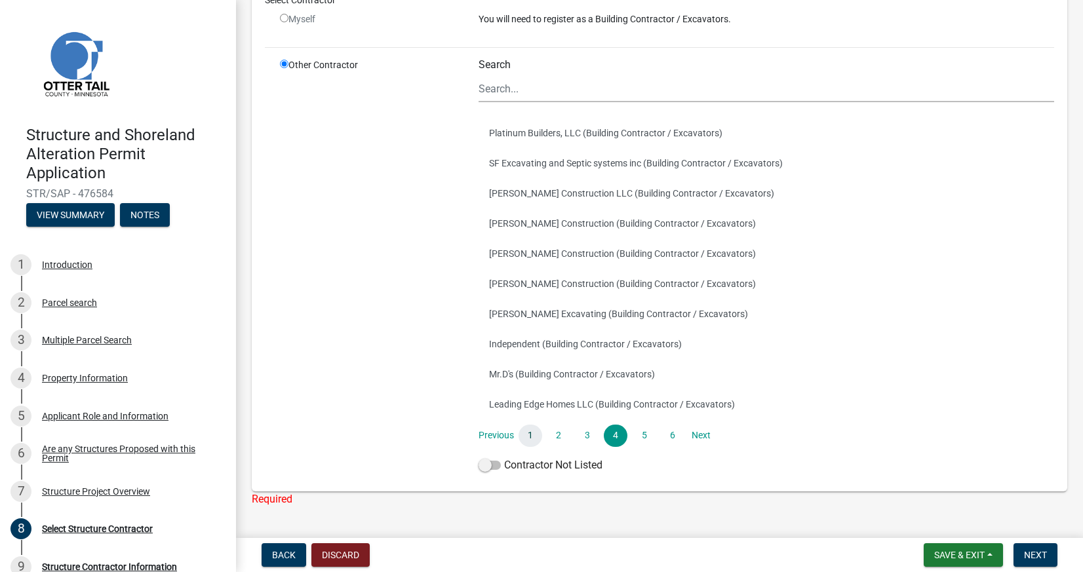
click at [522, 441] on link "1" at bounding box center [530, 436] width 24 height 22
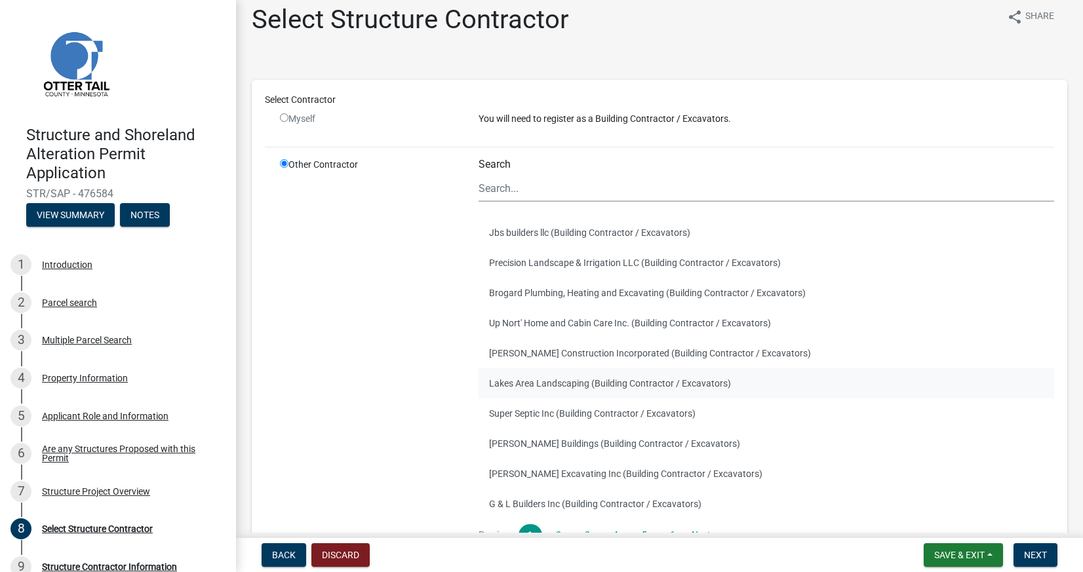
scroll to position [58, 0]
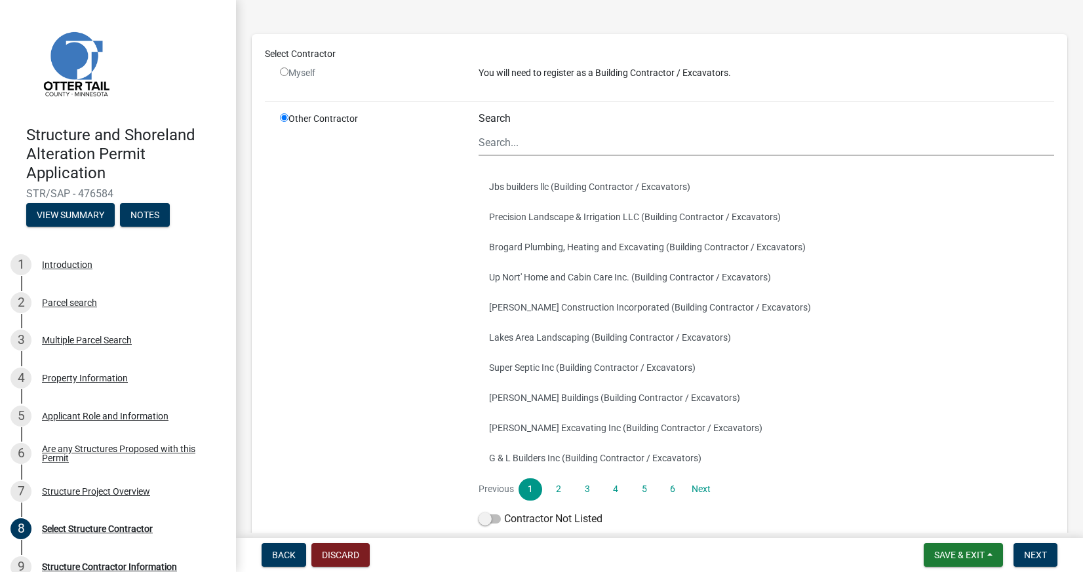
click at [284, 71] on input "radio" at bounding box center [284, 72] width 9 height 9
radio input "false"
radio input "true"
click at [106, 494] on div "Structure Project Overview" at bounding box center [96, 491] width 108 height 9
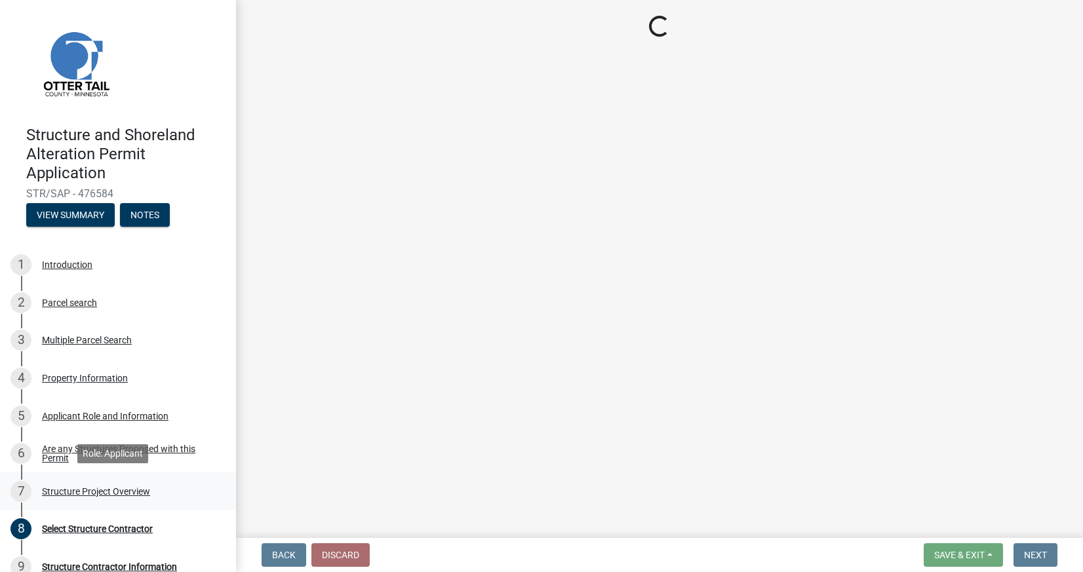
scroll to position [0, 0]
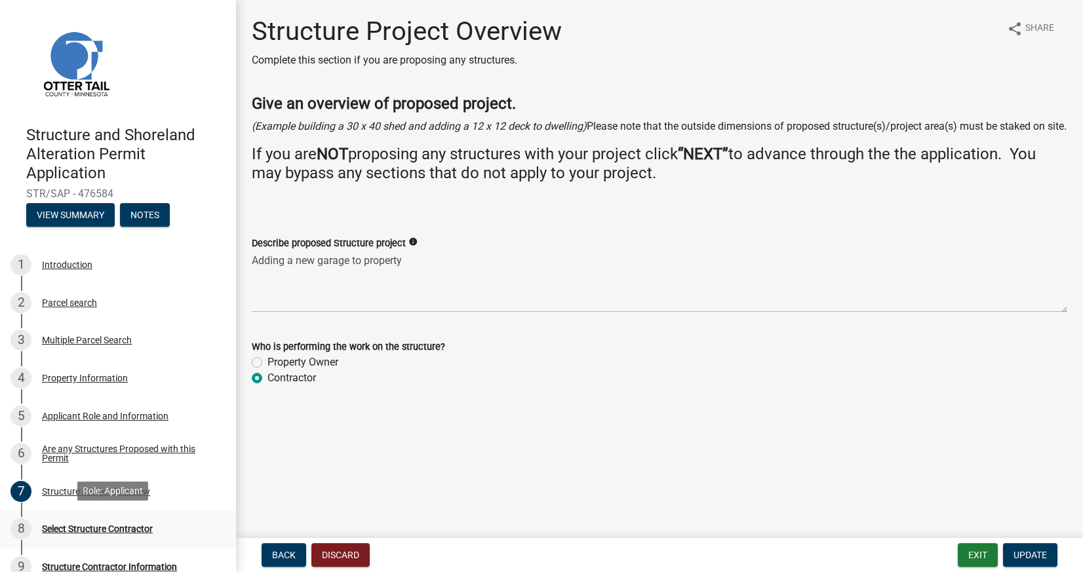
click at [123, 519] on div "8 Select Structure Contractor" at bounding box center [112, 528] width 204 height 21
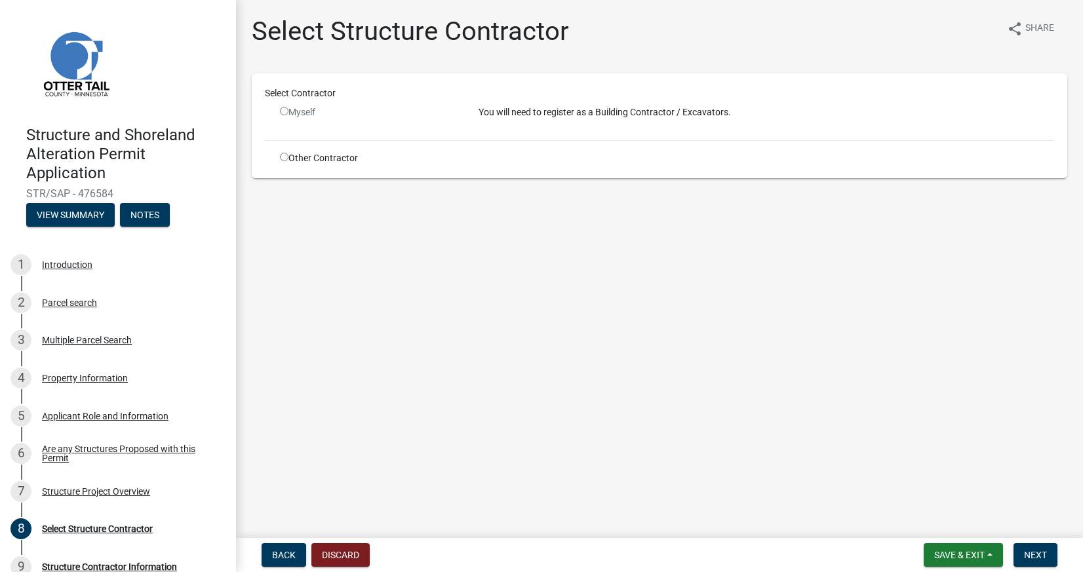
click at [284, 114] on input "radio" at bounding box center [284, 111] width 9 height 9
radio input "false"
click at [287, 161] on input "radio" at bounding box center [284, 157] width 9 height 9
radio input "true"
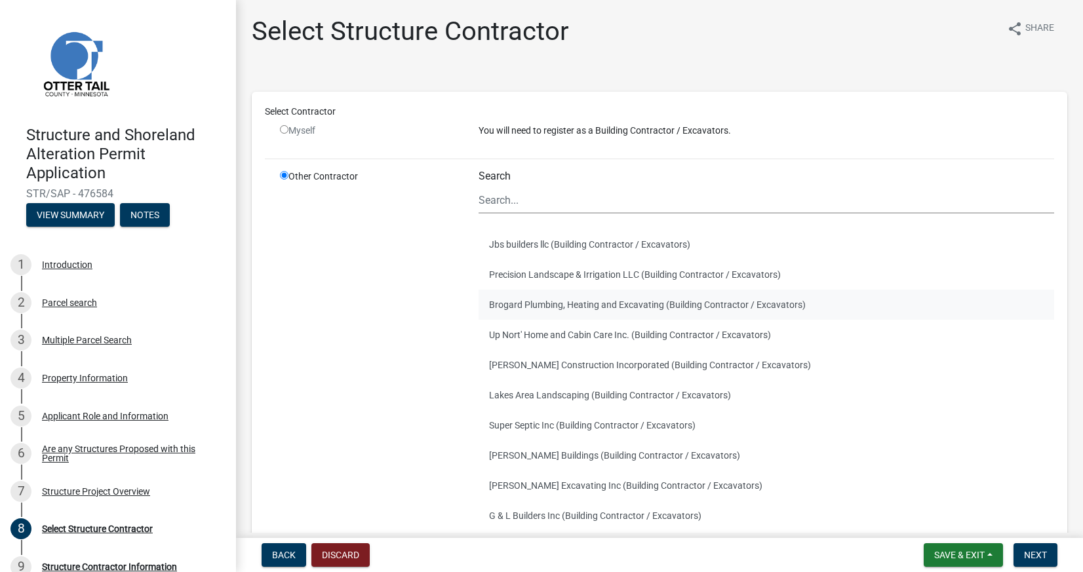
click at [647, 318] on button "Brogard Plumbing, Heating and Excavating (Building Contractor / Excavators)" at bounding box center [765, 305] width 575 height 30
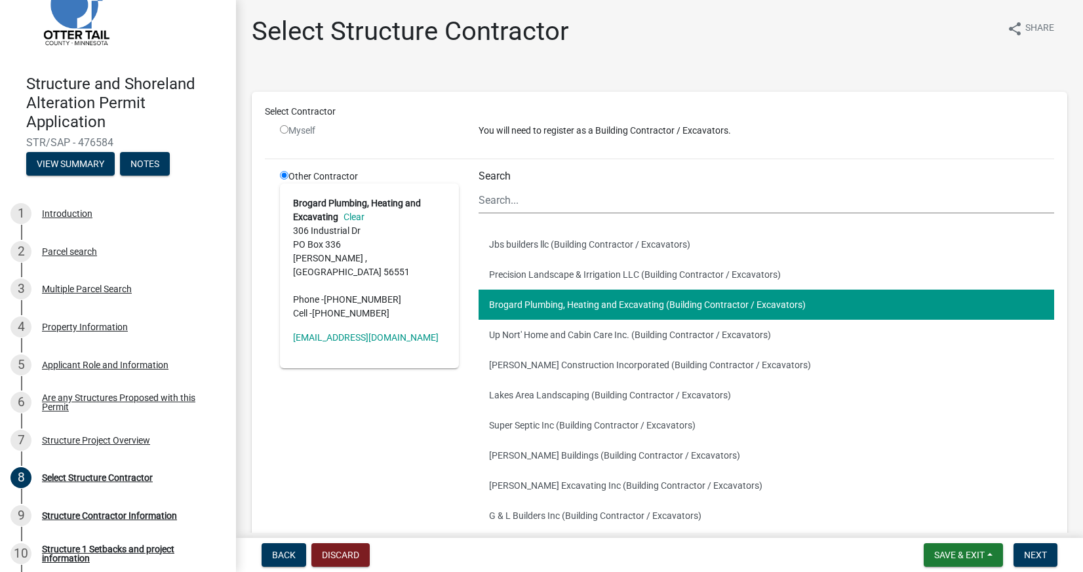
click at [413, 380] on div "Other Contractor Brogard Plumbing, Heating and Excavating Clear [STREET_ADDRESS…" at bounding box center [369, 380] width 199 height 420
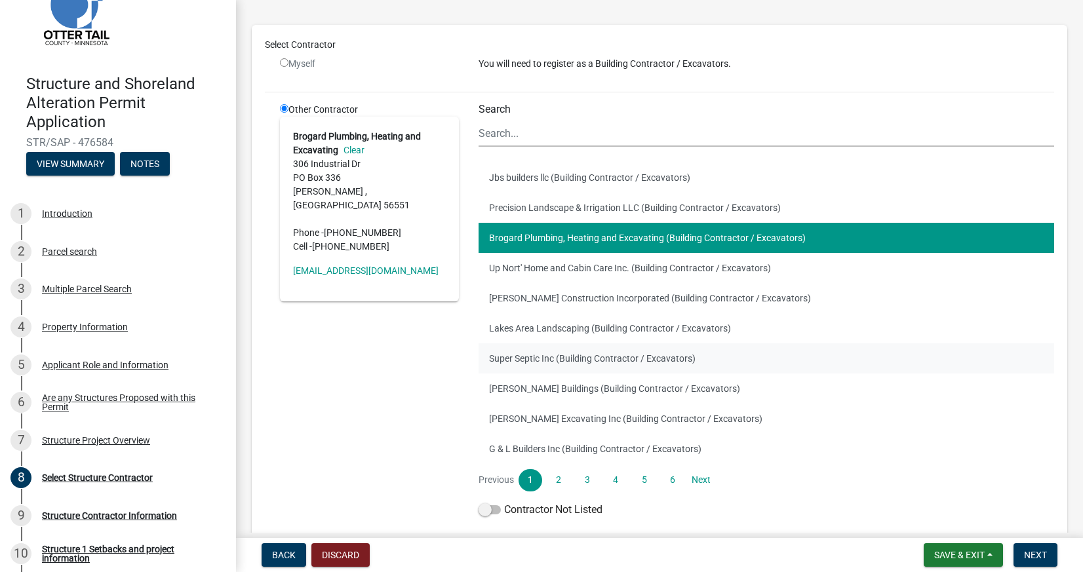
scroll to position [92, 0]
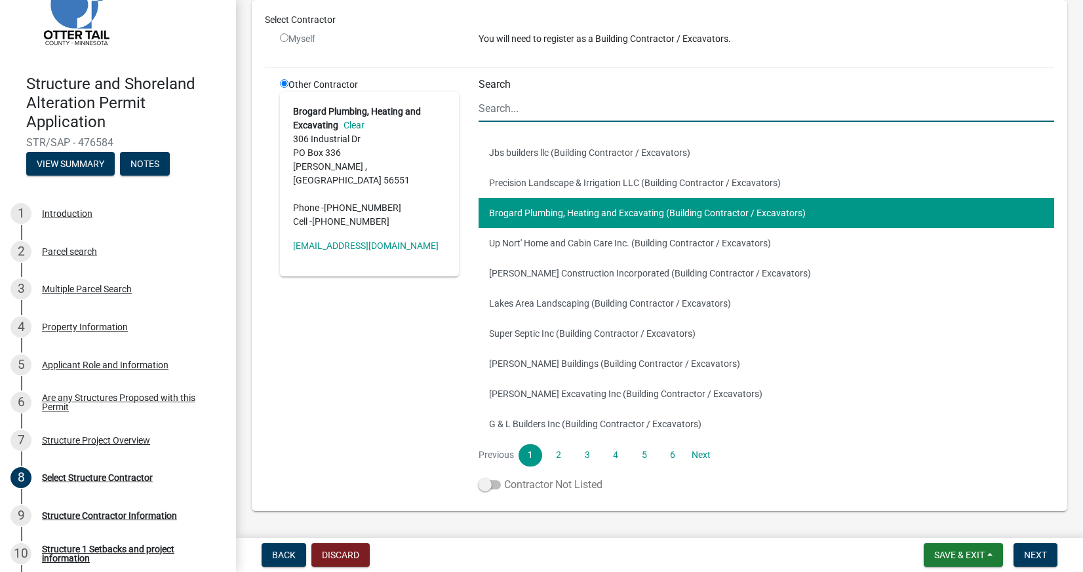
click at [489, 490] on label "Contractor Not Listed" at bounding box center [540, 485] width 124 height 16
click at [504, 477] on input "Contractor Not Listed" at bounding box center [504, 477] width 0 height 0
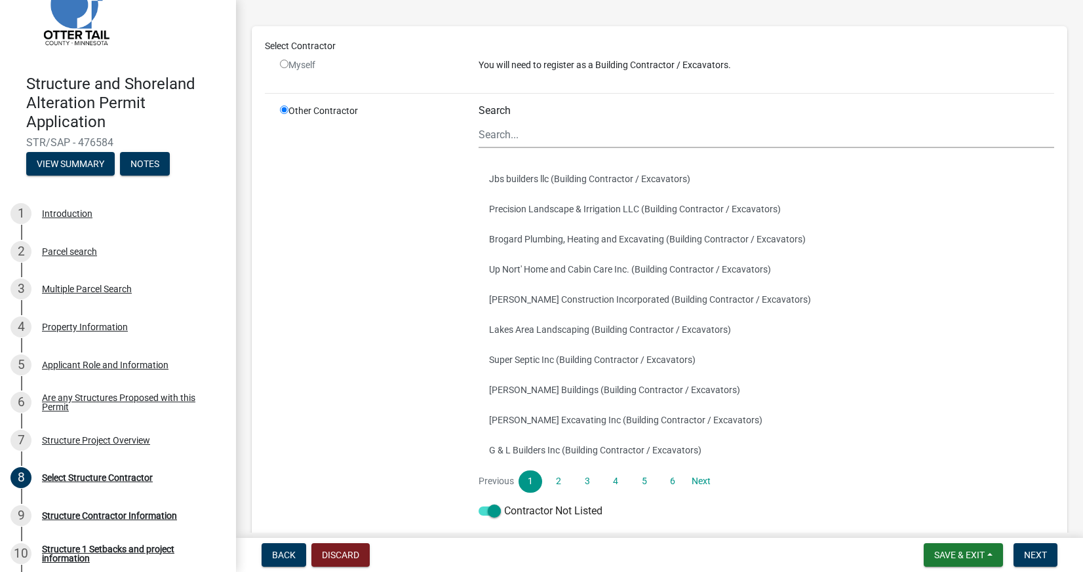
scroll to position [63, 0]
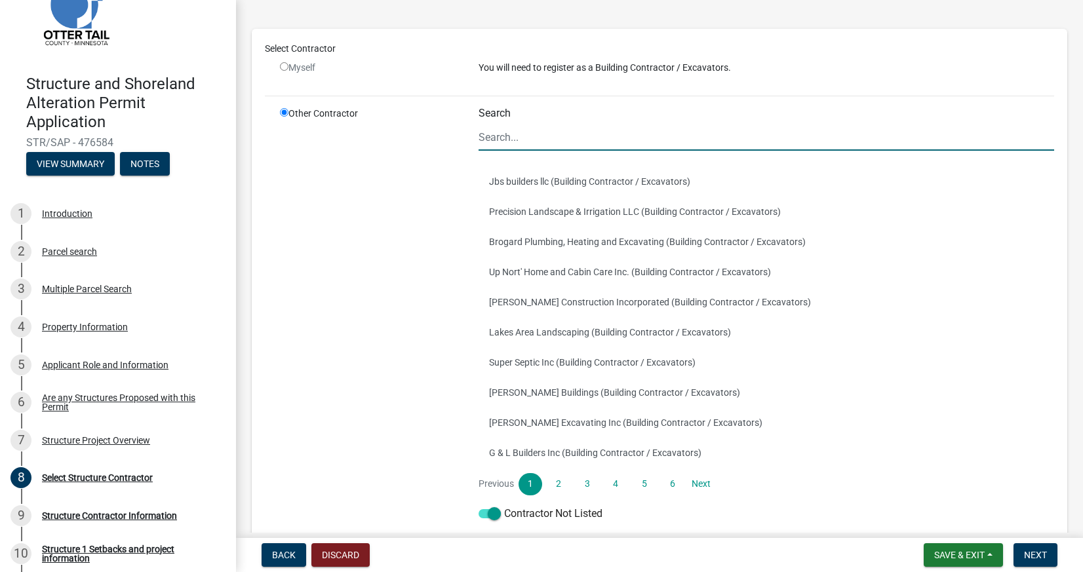
click at [513, 140] on input "Search" at bounding box center [765, 137] width 575 height 27
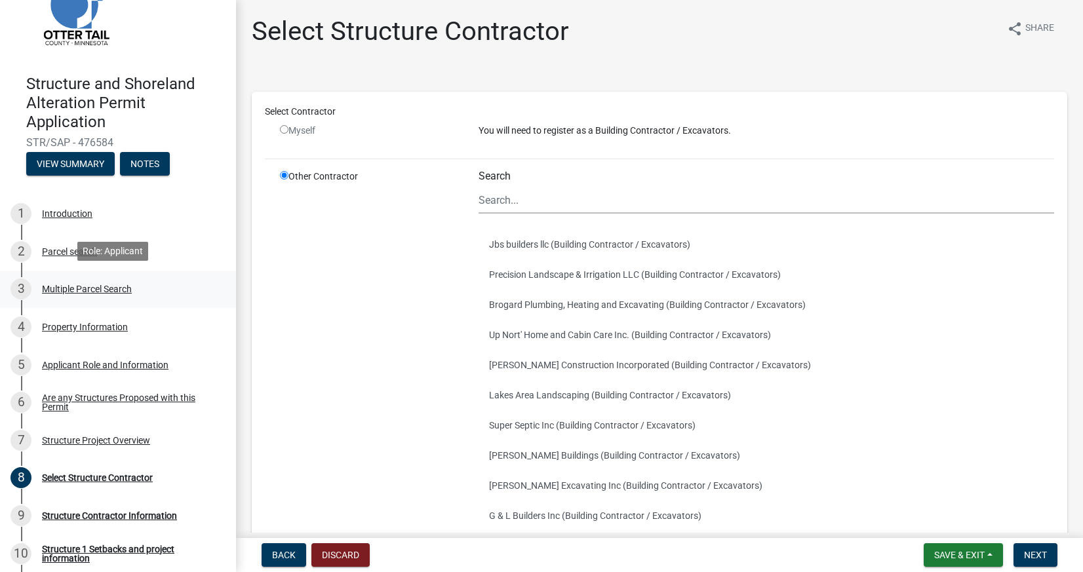
click at [104, 291] on div "Multiple Parcel Search" at bounding box center [87, 288] width 90 height 9
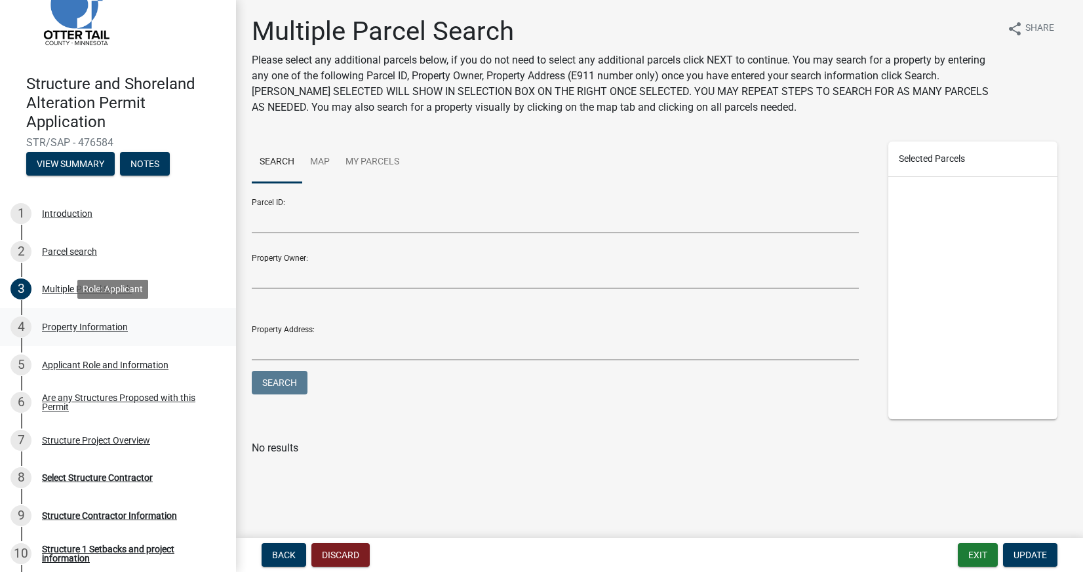
click at [111, 327] on div "Property Information" at bounding box center [85, 326] width 86 height 9
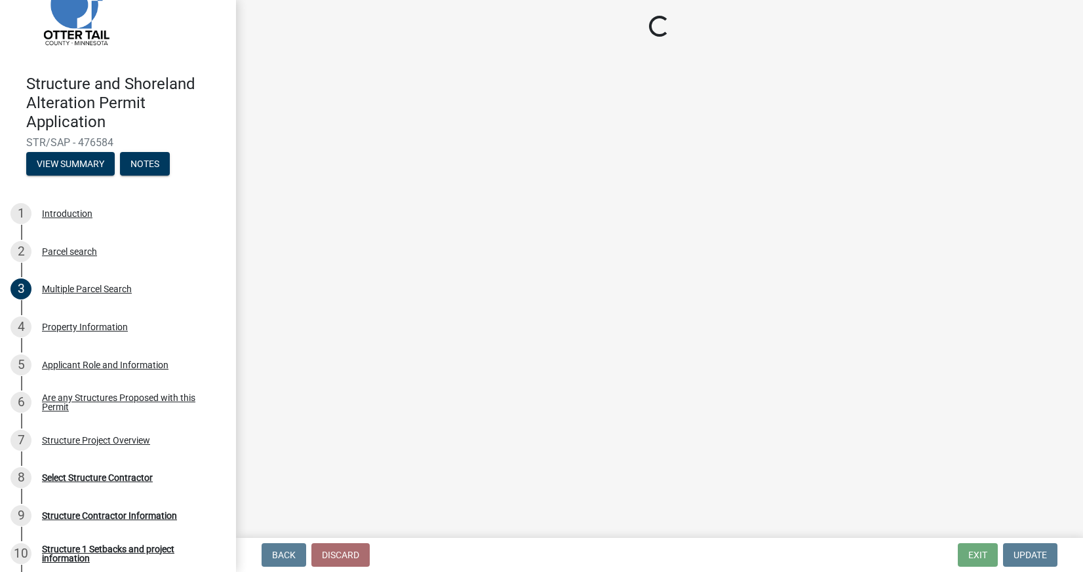
select select "a9045df6-3b8c-45c2-b01e-f2a87c50c1c6"
select select "9f52d7c9-96dd-4370-b810-ce091165f7c2"
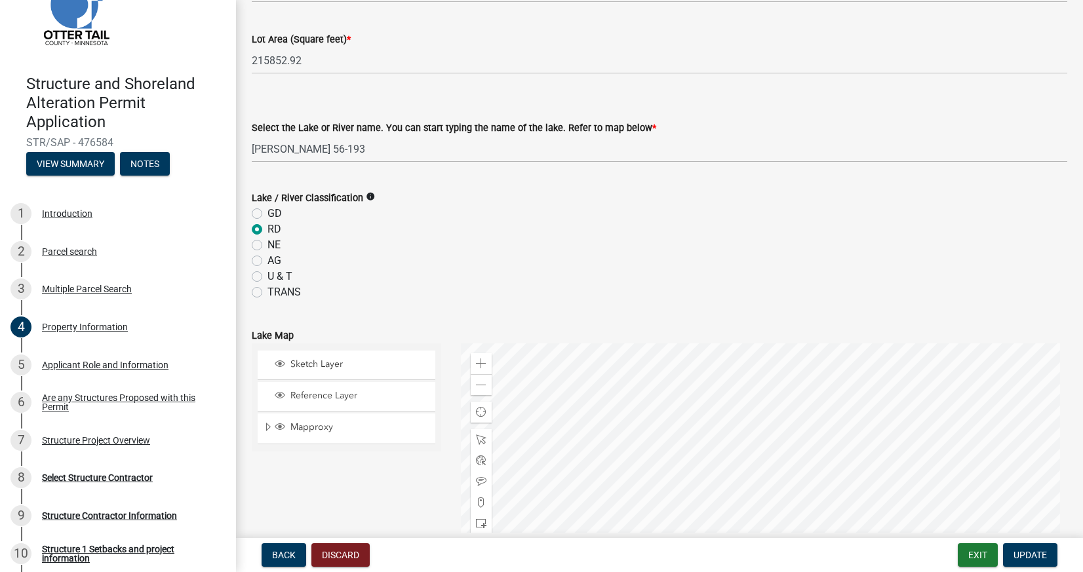
scroll to position [764, 0]
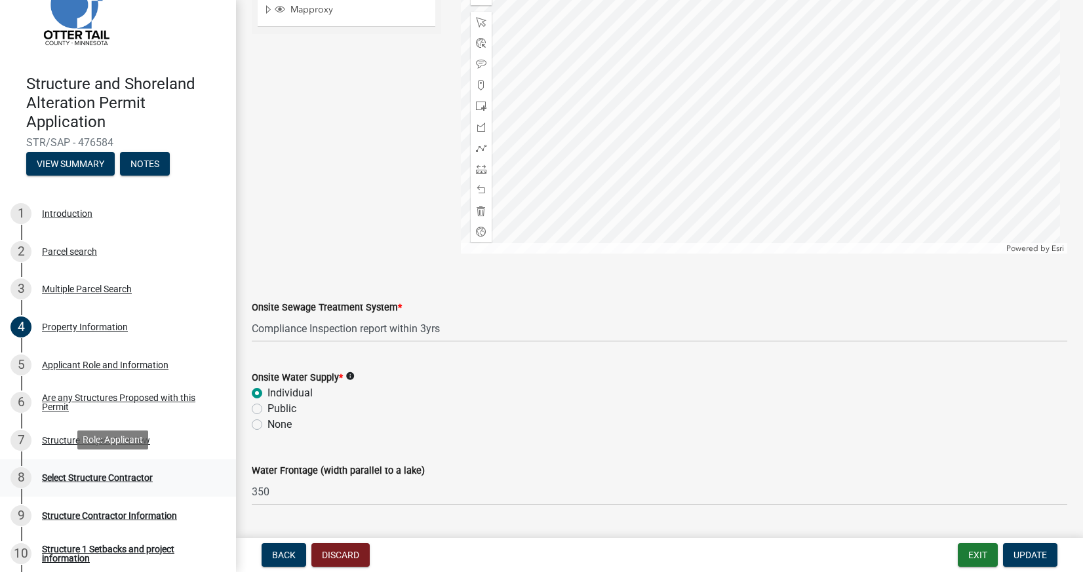
click at [140, 478] on div "Select Structure Contractor" at bounding box center [97, 477] width 111 height 9
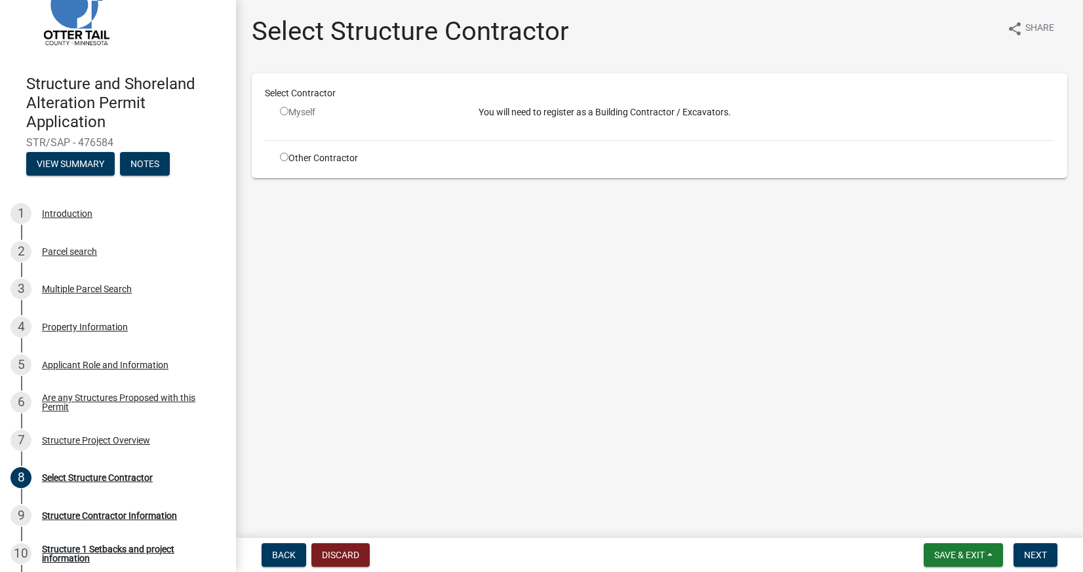
click at [281, 163] on div "Other Contractor" at bounding box center [369, 158] width 199 height 14
click at [284, 160] on input "radio" at bounding box center [284, 157] width 9 height 9
radio input "true"
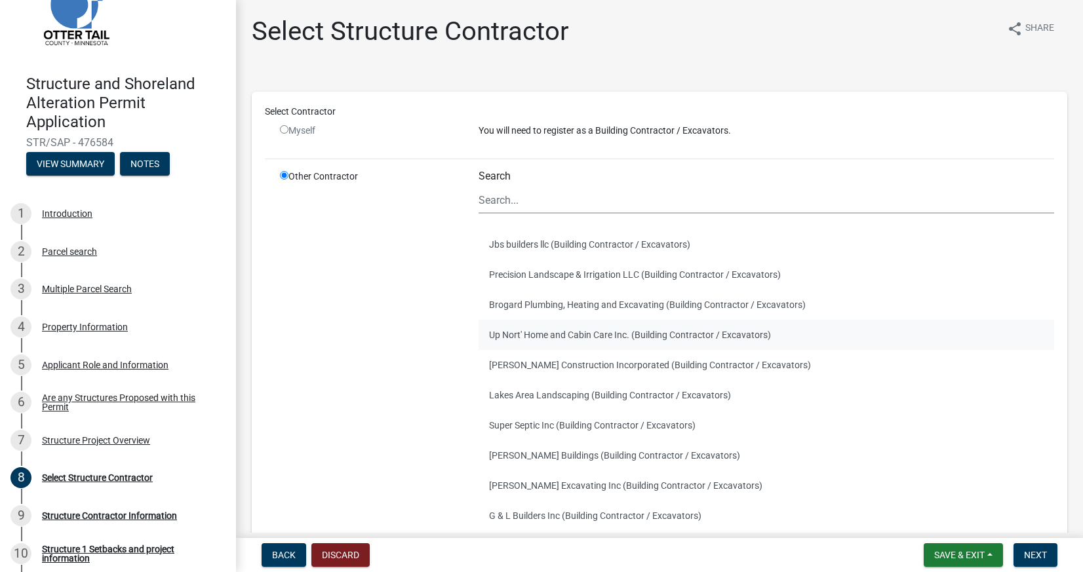
scroll to position [131, 0]
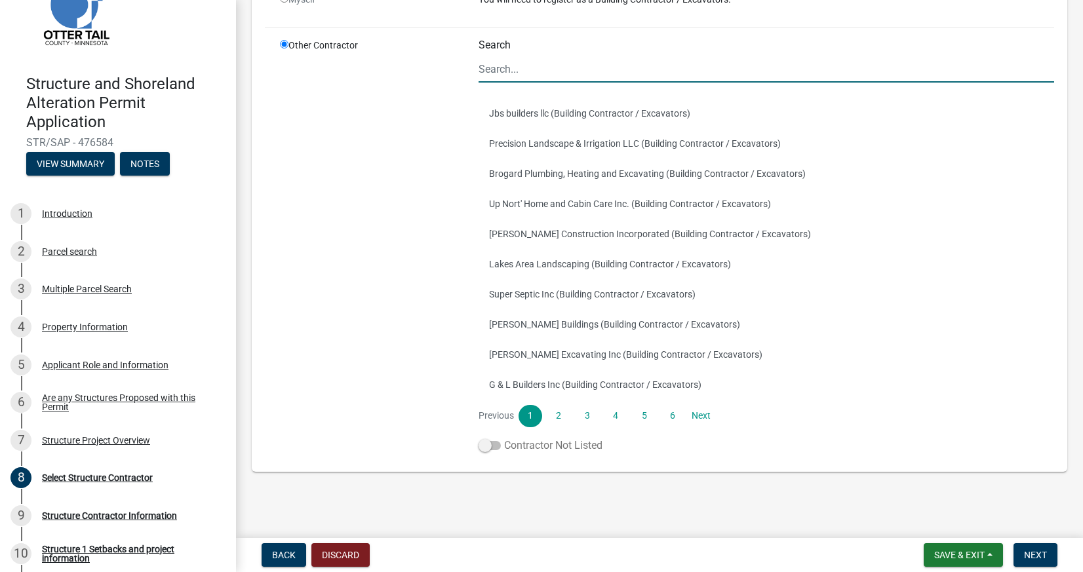
click at [499, 443] on label "Contractor Not Listed" at bounding box center [540, 446] width 124 height 16
click at [504, 438] on input "Contractor Not Listed" at bounding box center [504, 438] width 0 height 0
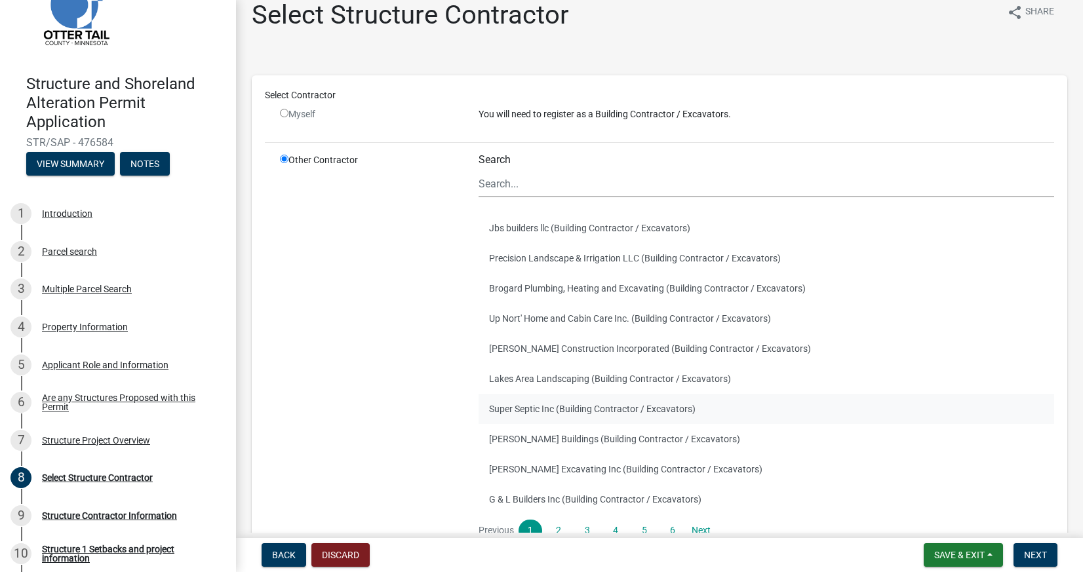
scroll to position [0, 0]
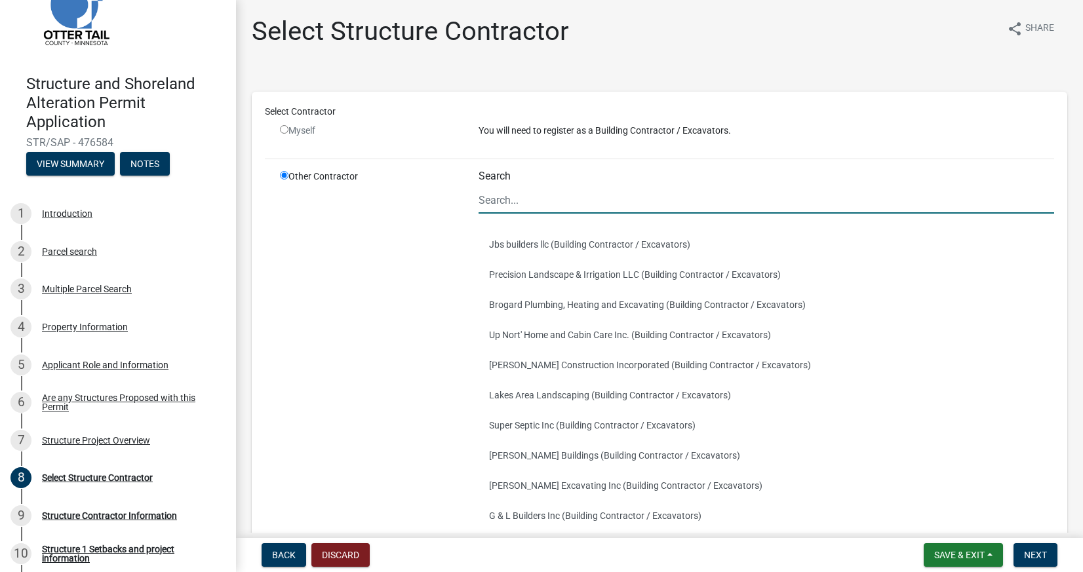
click at [526, 203] on input "Search" at bounding box center [765, 200] width 575 height 27
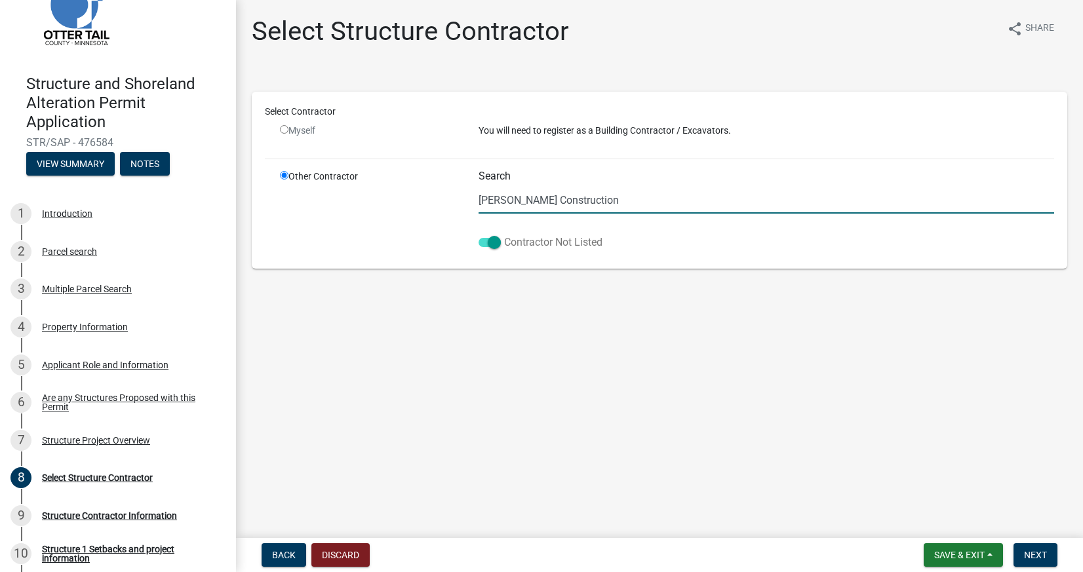
type input "[PERSON_NAME] Construction"
click at [480, 241] on span at bounding box center [489, 242] width 22 height 9
click at [504, 235] on input "Contractor Not Listed" at bounding box center [504, 235] width 0 height 0
click at [584, 197] on input "[PERSON_NAME] Construction" at bounding box center [765, 200] width 575 height 27
drag, startPoint x: 605, startPoint y: 199, endPoint x: 430, endPoint y: 178, distance: 176.3
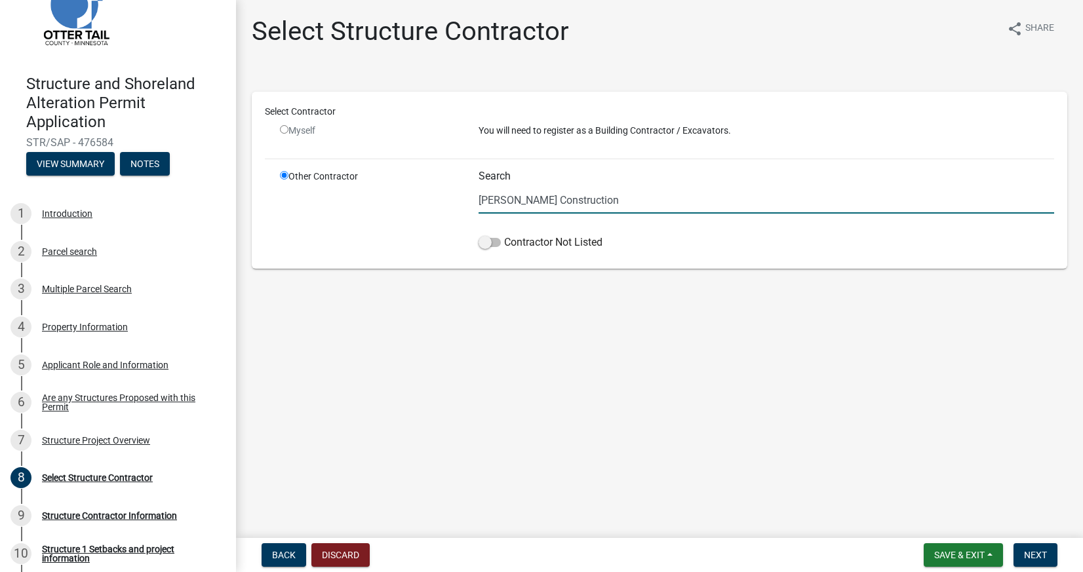
click at [430, 178] on div "Other Contractor Search [PERSON_NAME] Construction Contractor Not Listed" at bounding box center [667, 213] width 794 height 86
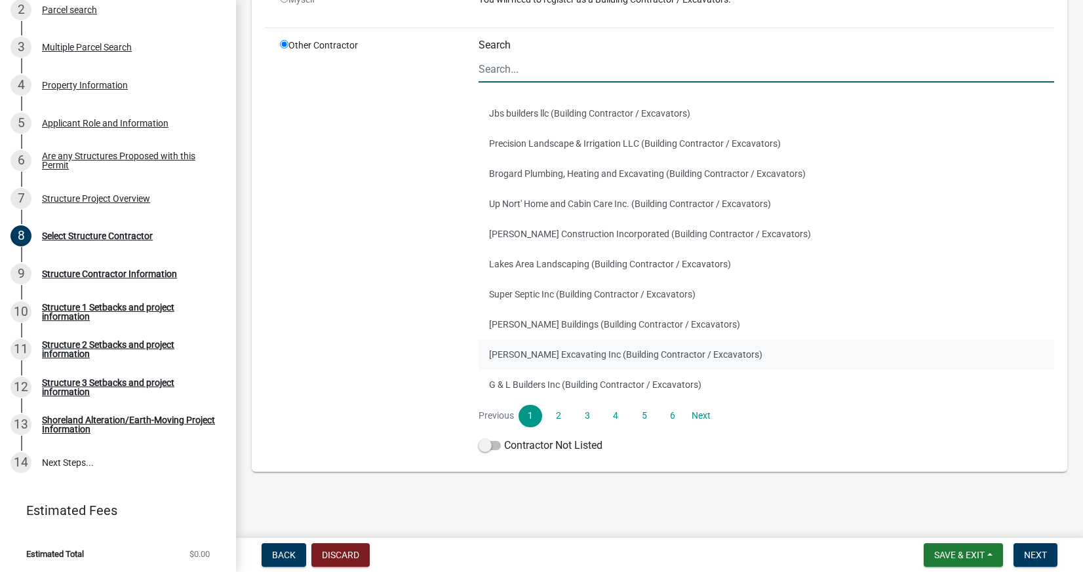
scroll to position [60, 0]
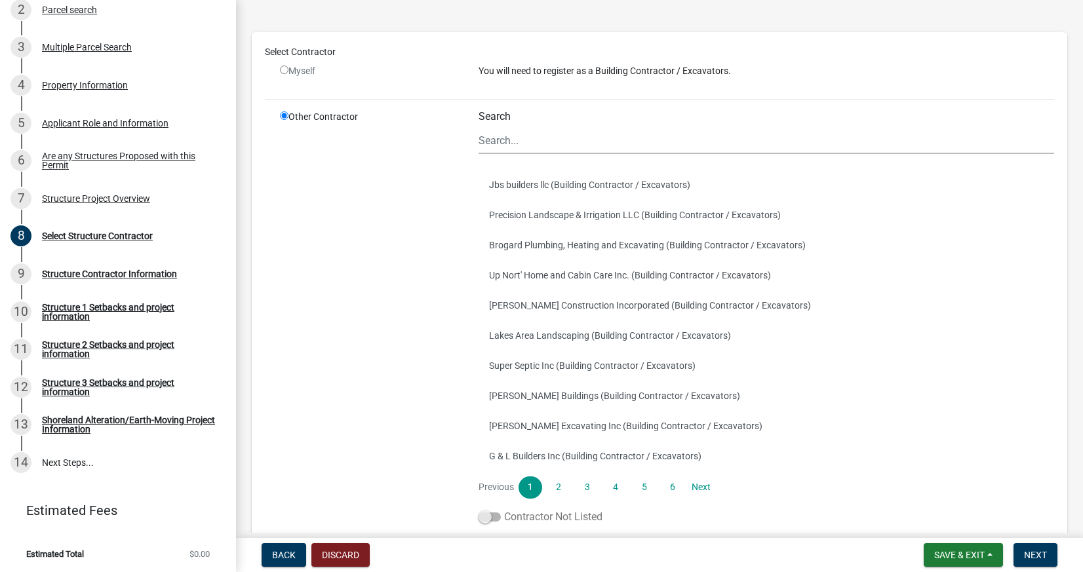
click at [494, 516] on span at bounding box center [489, 517] width 22 height 9
click at [504, 509] on input "Contractor Not Listed" at bounding box center [504, 509] width 0 height 0
click at [524, 117] on div "Search" at bounding box center [765, 132] width 575 height 44
click at [524, 144] on input "Search" at bounding box center [765, 140] width 575 height 27
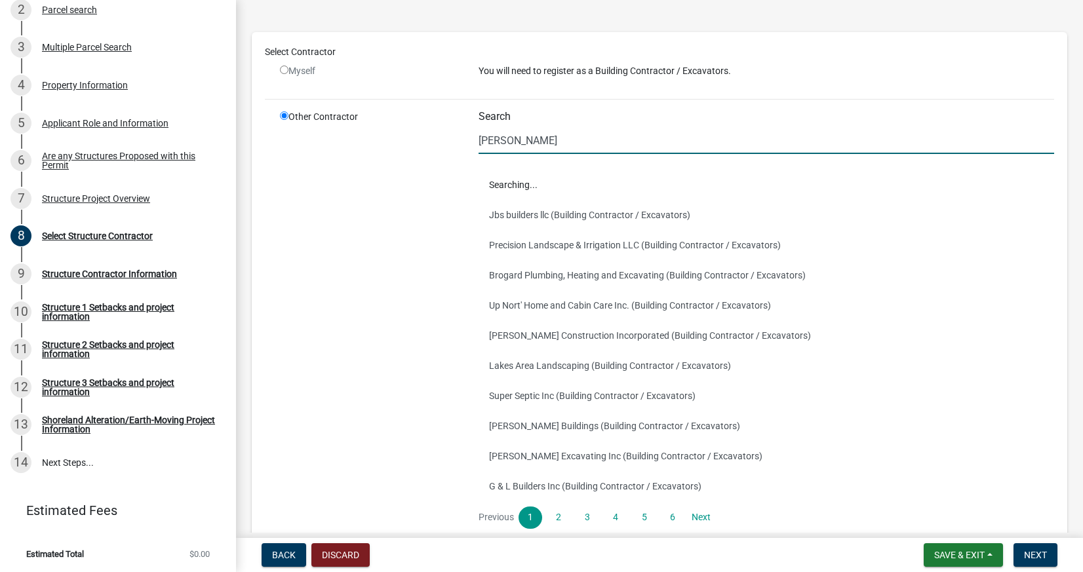
scroll to position [0, 0]
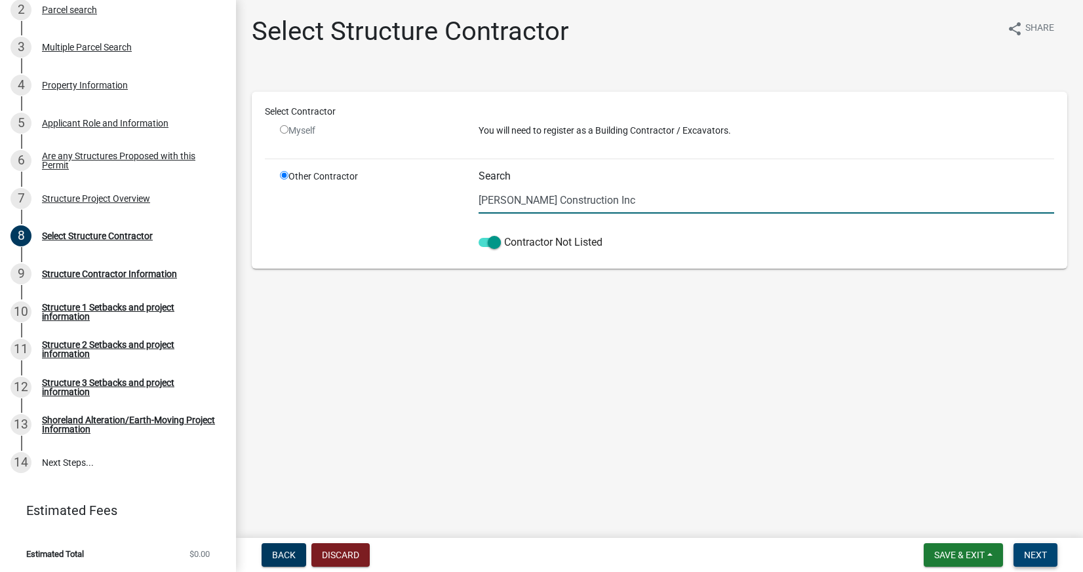
type input "[PERSON_NAME] Construction Inc"
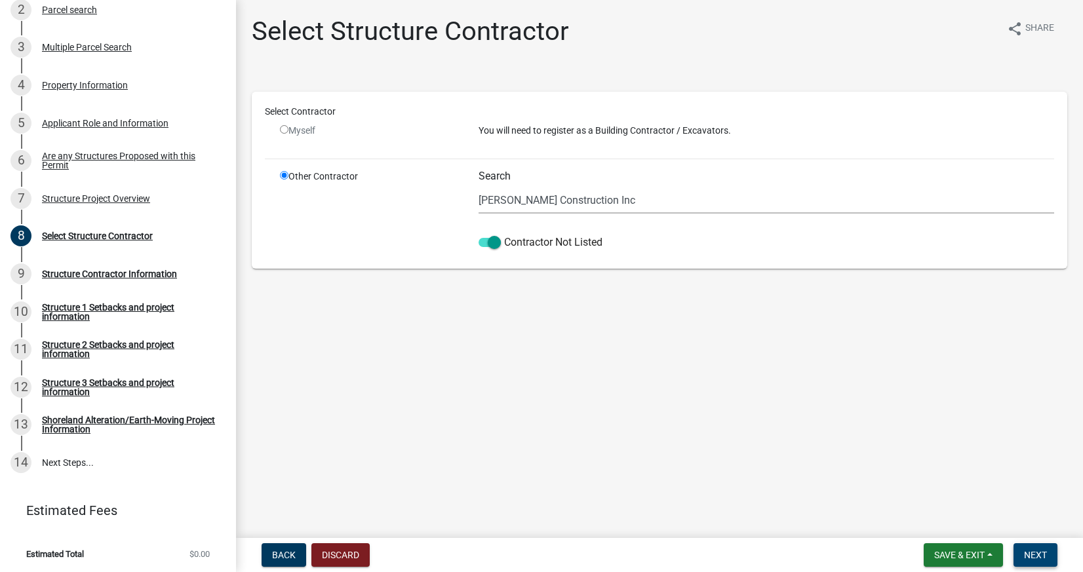
click at [1025, 562] on button "Next" at bounding box center [1035, 555] width 44 height 24
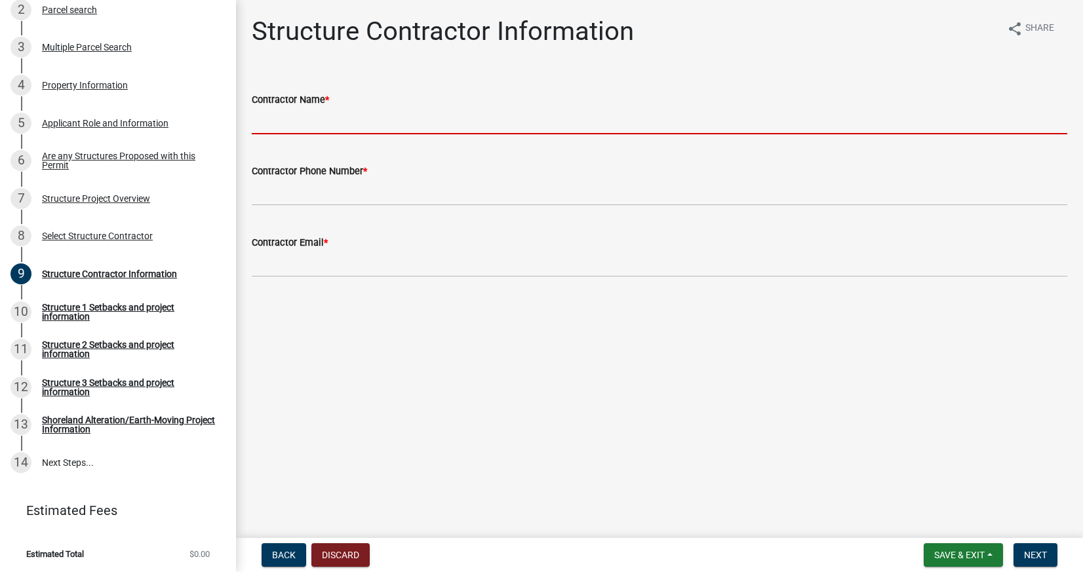
click at [408, 133] on input "Contractor Name *" at bounding box center [659, 120] width 815 height 27
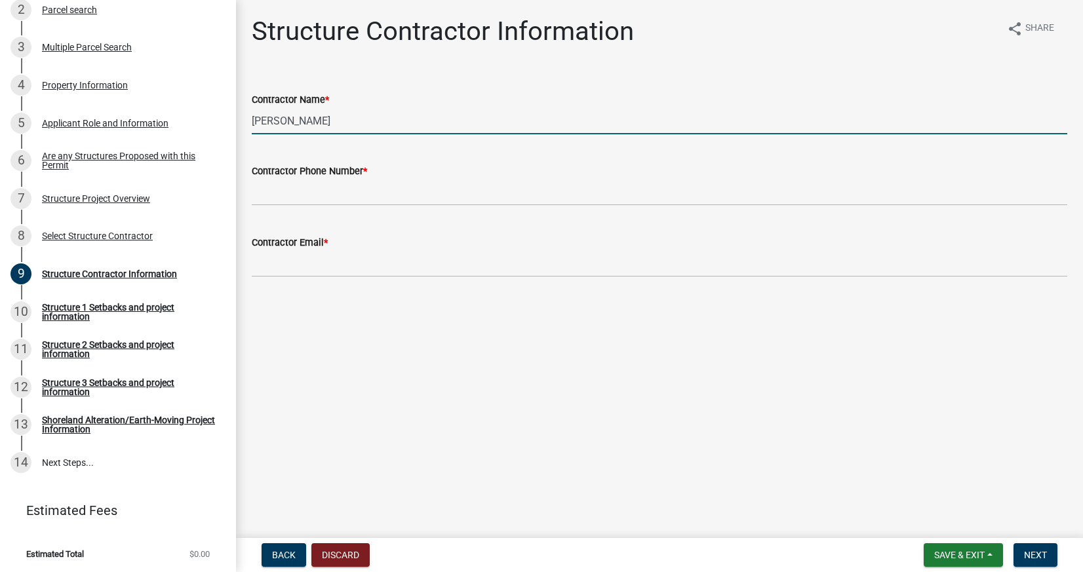
type input "[PERSON_NAME]"
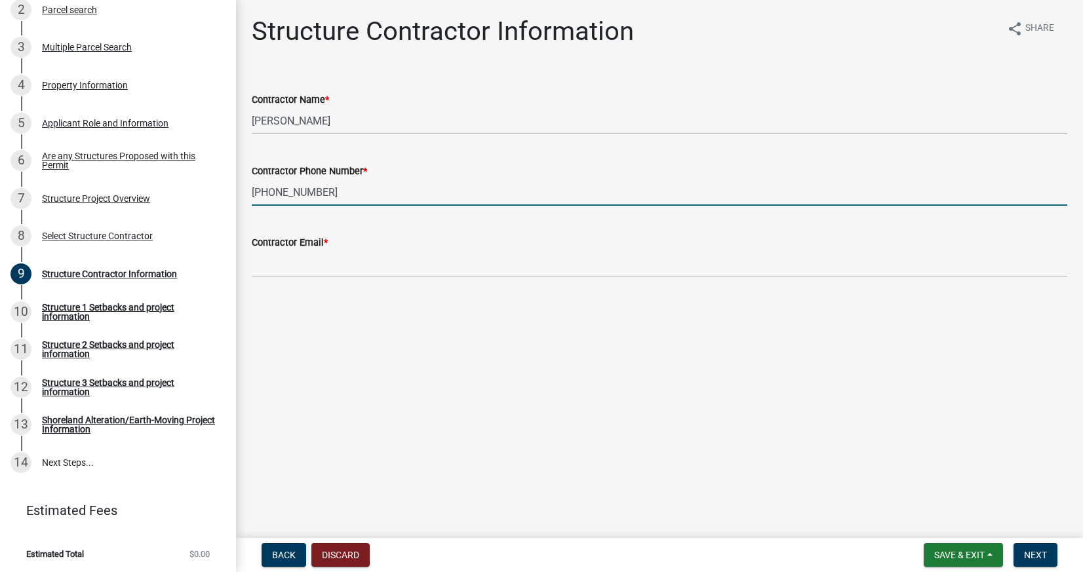
type input "[PHONE_NUMBER]"
click at [423, 261] on input "Contractor Email *" at bounding box center [659, 263] width 815 height 27
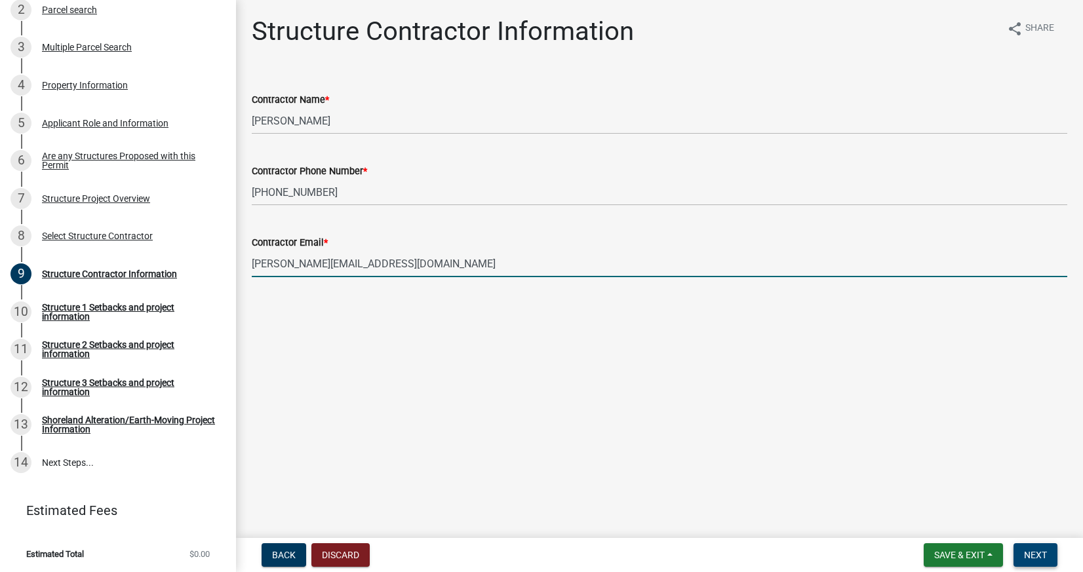
type input "[PERSON_NAME][EMAIL_ADDRESS][DOMAIN_NAME]"
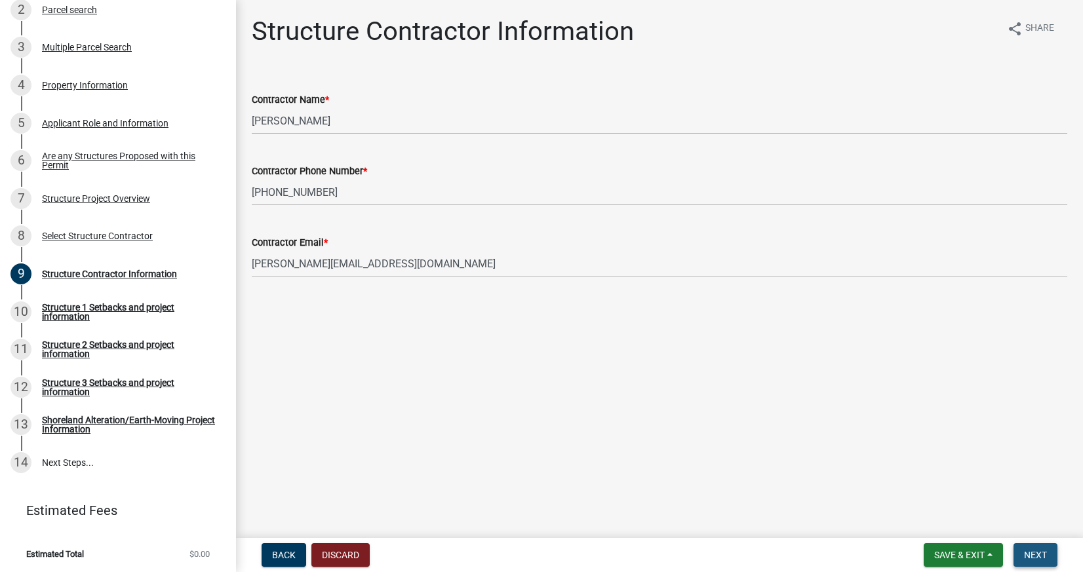
click at [1024, 554] on span "Next" at bounding box center [1035, 555] width 23 height 10
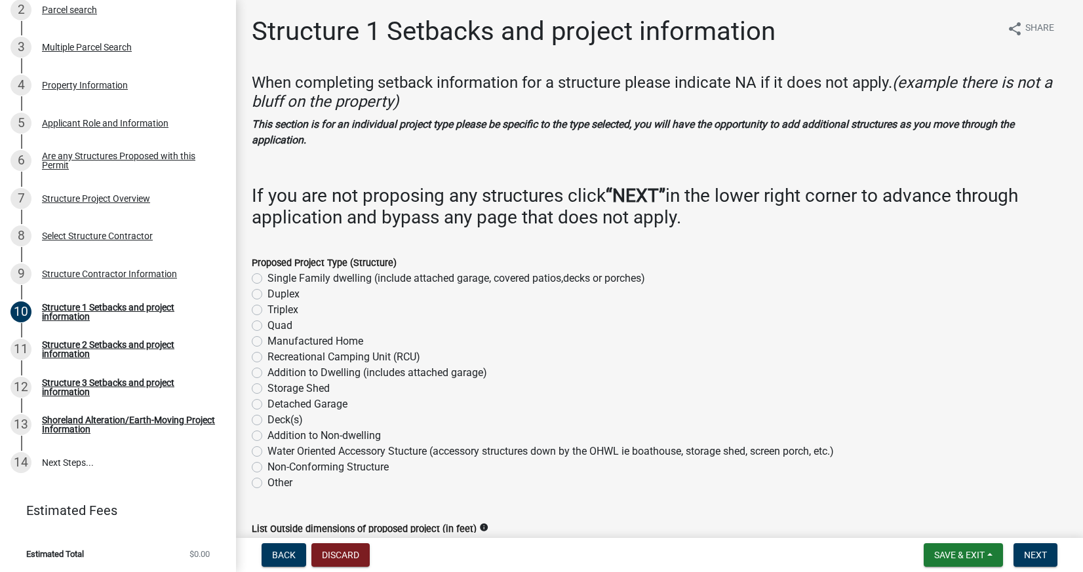
click at [267, 404] on label "Detached Garage" at bounding box center [307, 405] width 80 height 16
click at [267, 404] on input "Detached Garage" at bounding box center [271, 401] width 9 height 9
radio input "true"
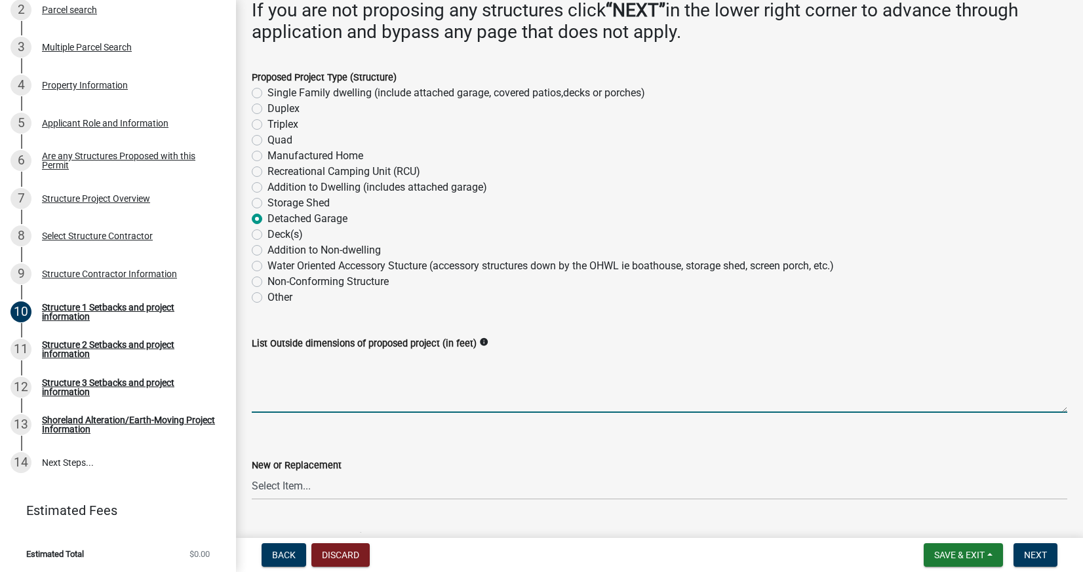
click at [343, 388] on textarea "List Outside dimensions of proposed project (in feet)" at bounding box center [659, 382] width 815 height 62
type textarea "52'x30'"
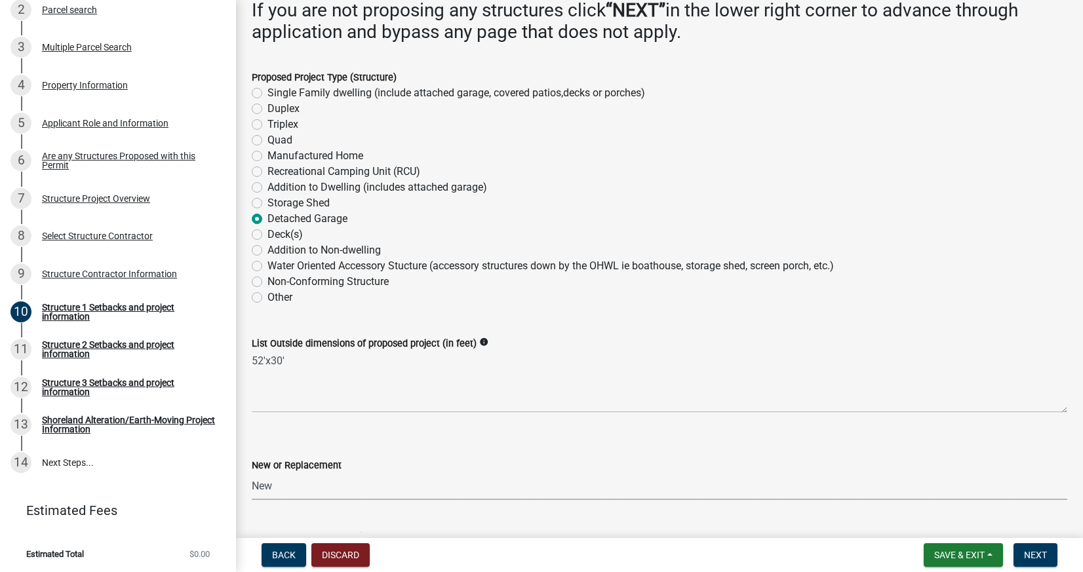
select select "c185e313-3403-4239-bd61-bb563c58a77a"
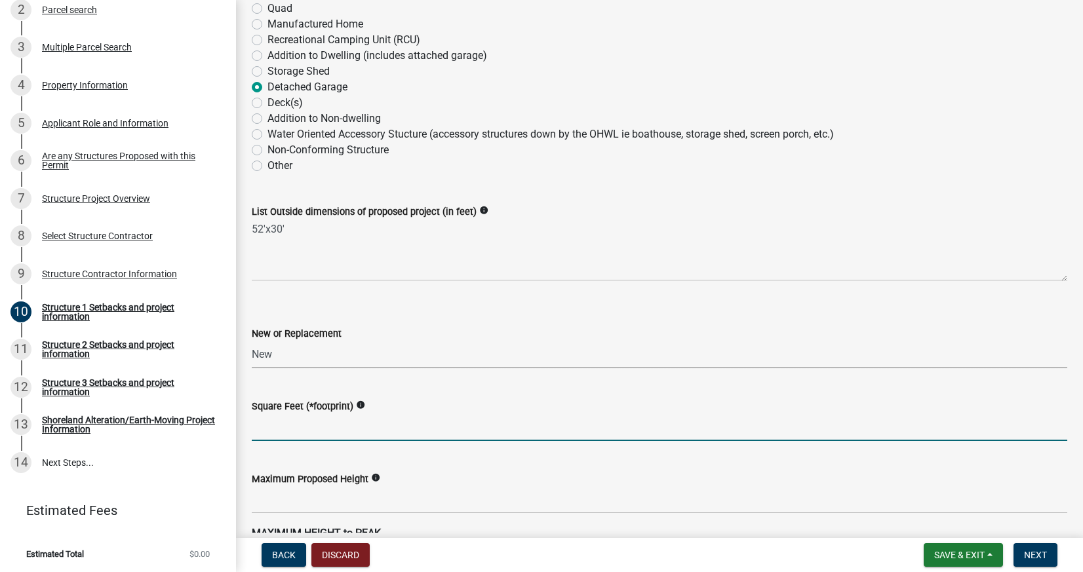
click at [342, 432] on input "text" at bounding box center [659, 427] width 815 height 27
type input "1560"
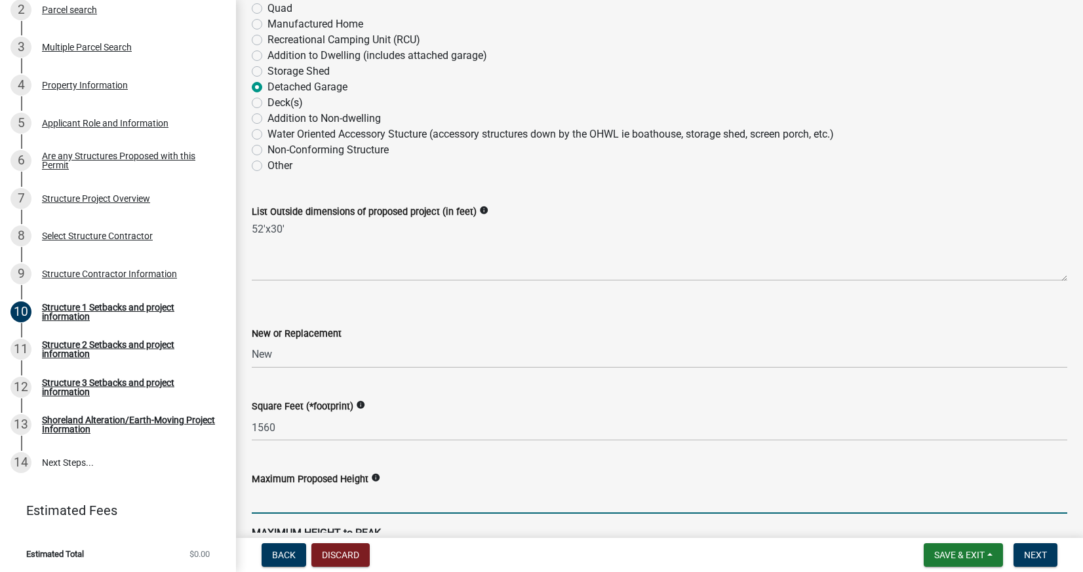
click at [300, 500] on input "text" at bounding box center [659, 500] width 815 height 27
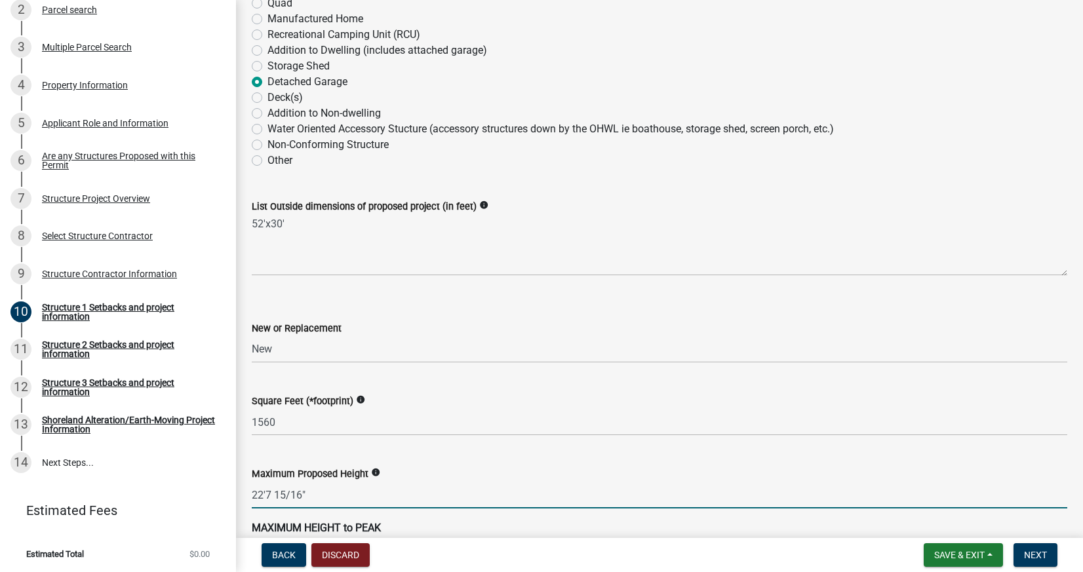
scroll to position [325, 0]
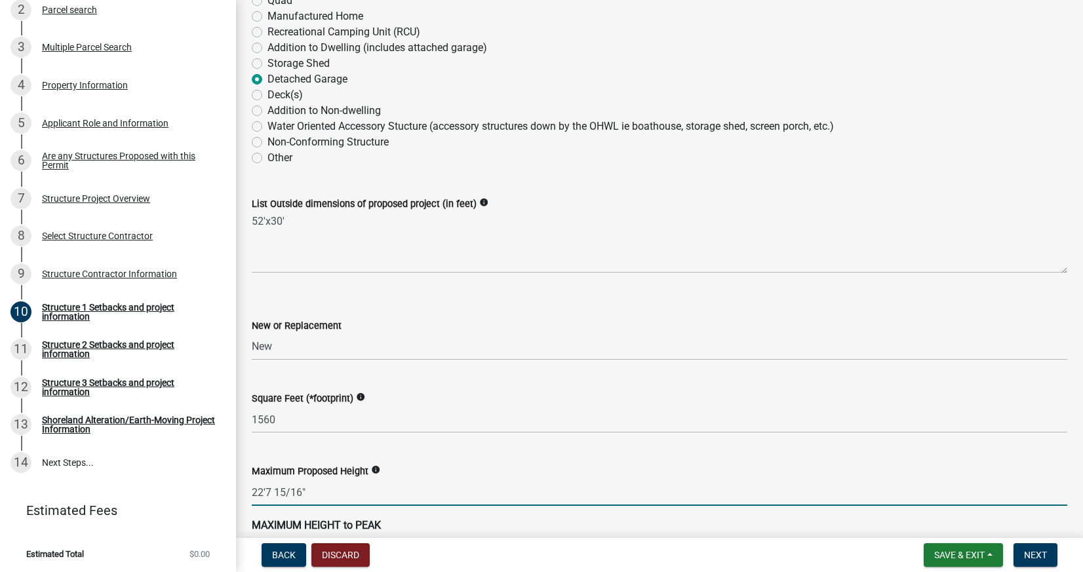
click at [267, 489] on input "22'7 15/16"" at bounding box center [659, 492] width 815 height 27
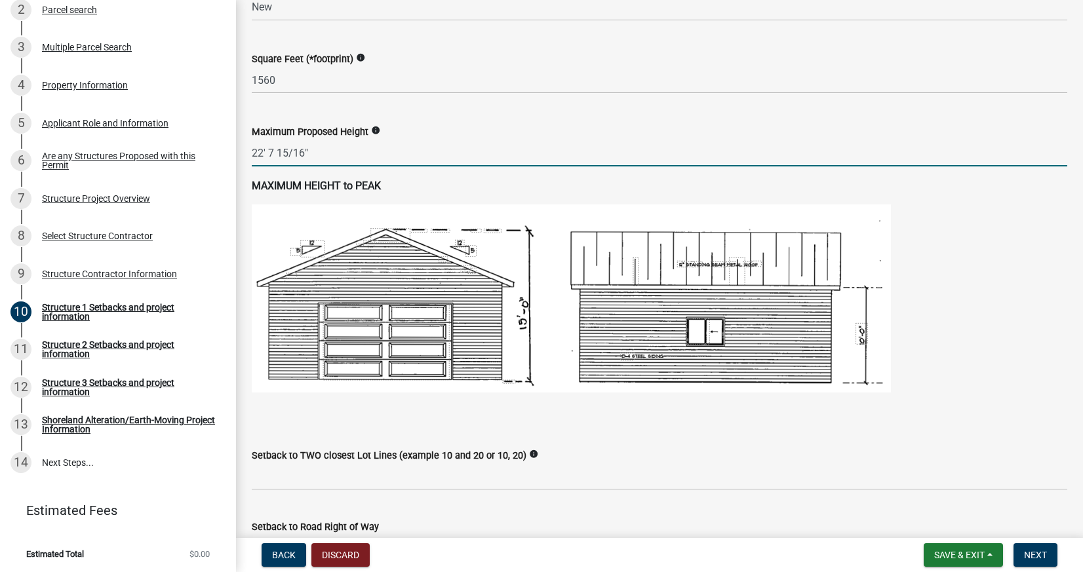
scroll to position [571, 0]
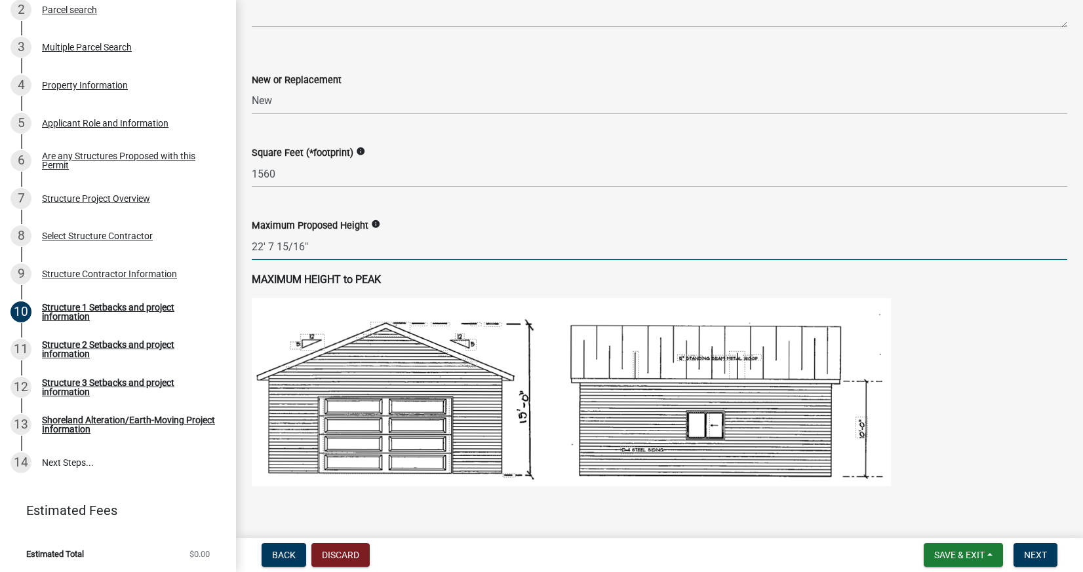
type input "2271516"
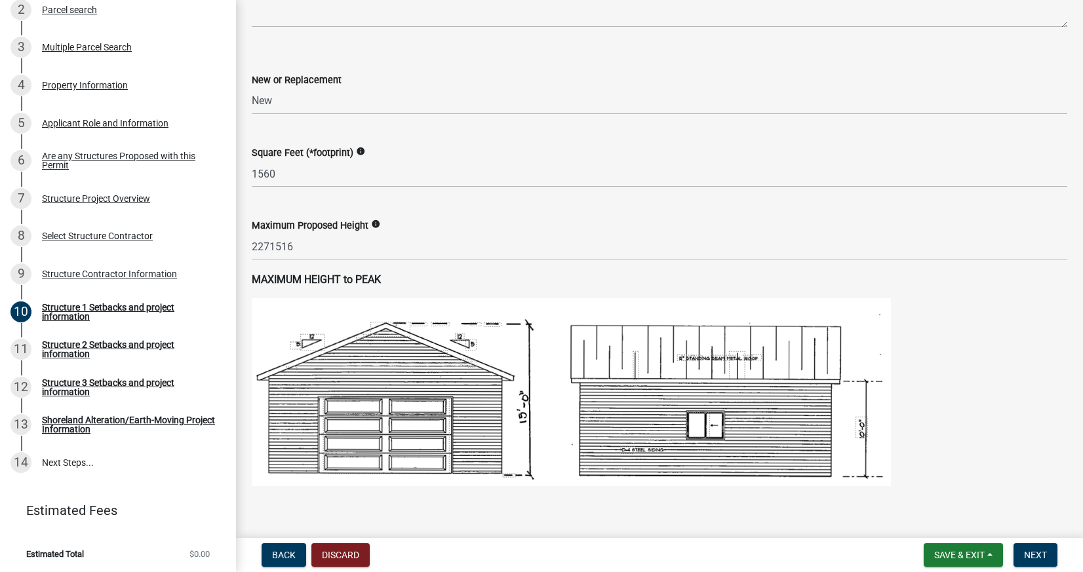
click at [379, 221] on icon "info" at bounding box center [375, 224] width 9 height 9
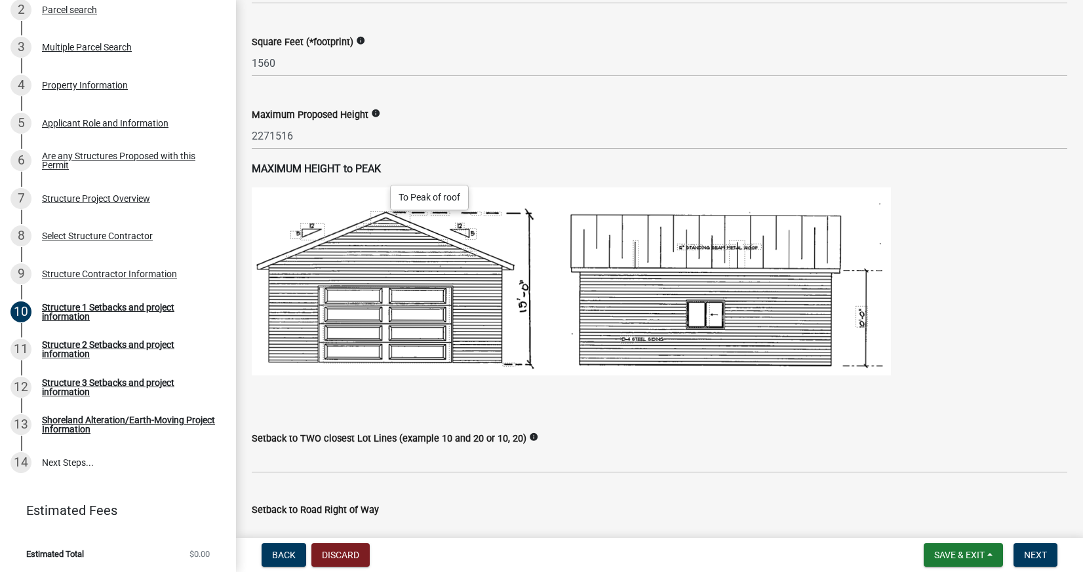
scroll to position [894, 0]
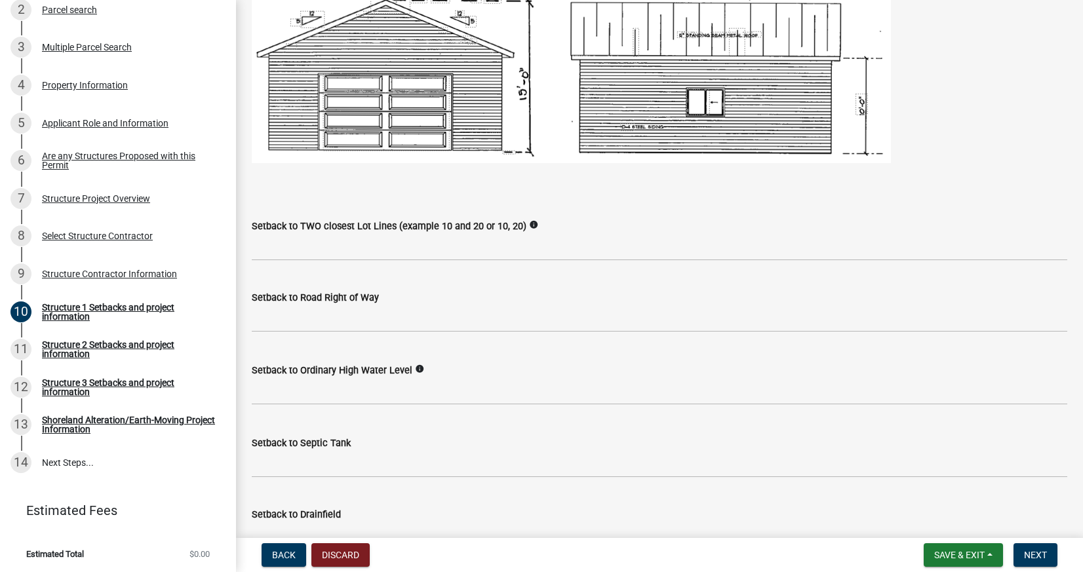
click at [538, 220] on icon "info" at bounding box center [533, 224] width 9 height 9
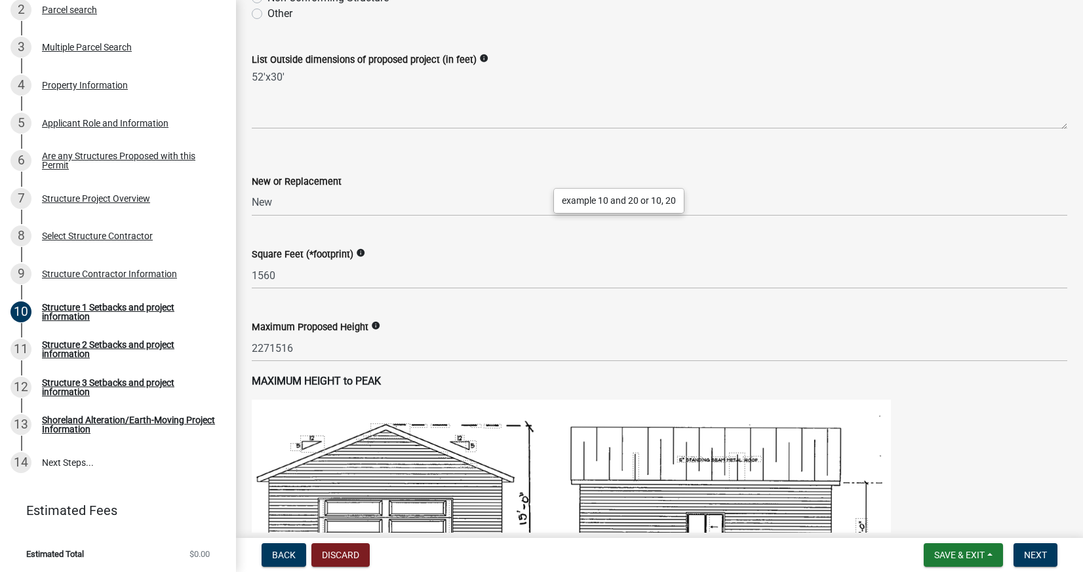
scroll to position [916, 0]
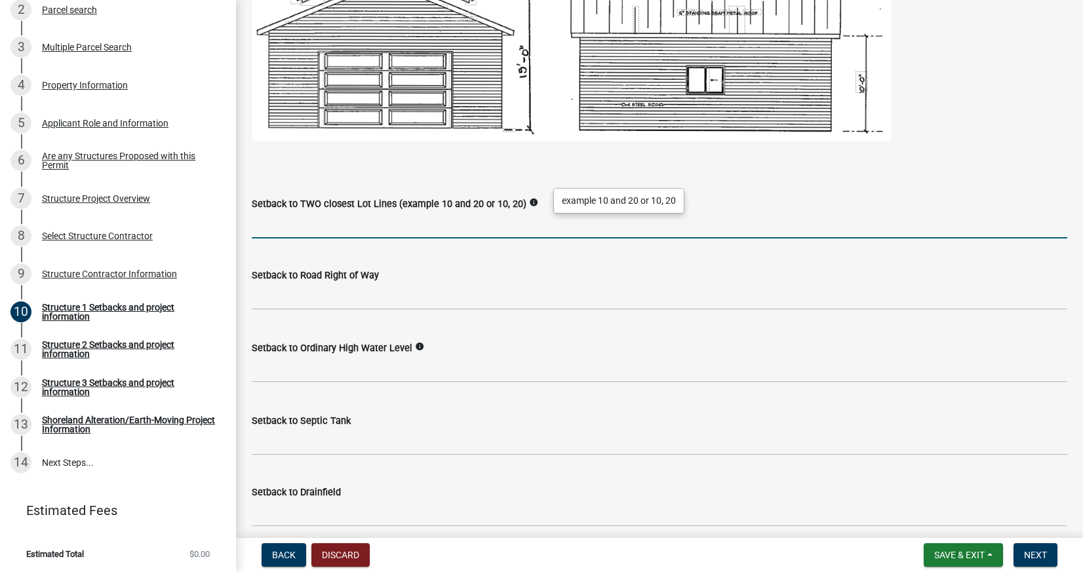
click at [293, 219] on input "Setback to TWO closest Lot Lines (example 10 and 20 or 10, 20)" at bounding box center [659, 225] width 815 height 27
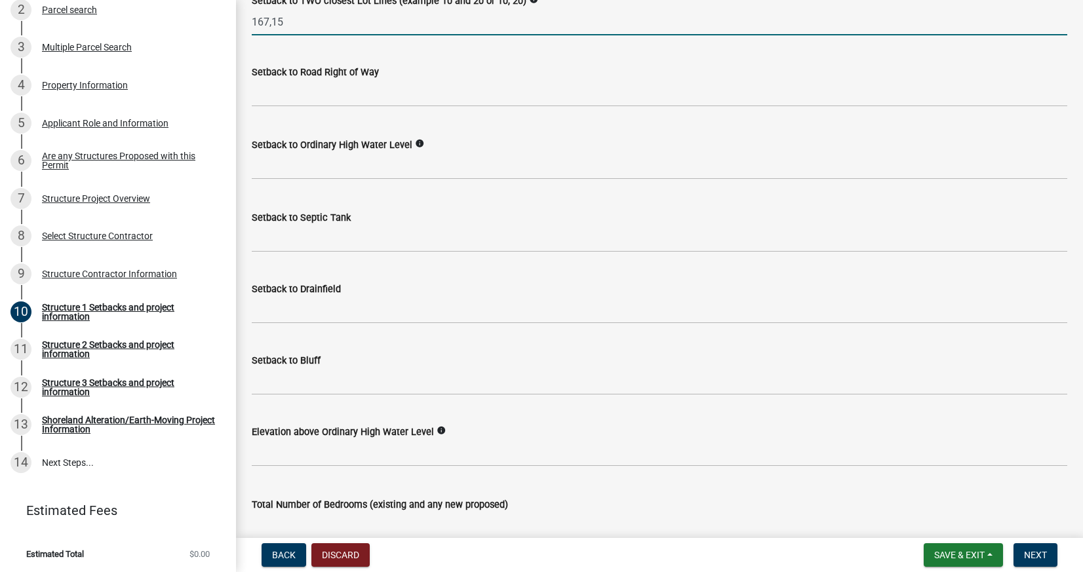
scroll to position [1028, 0]
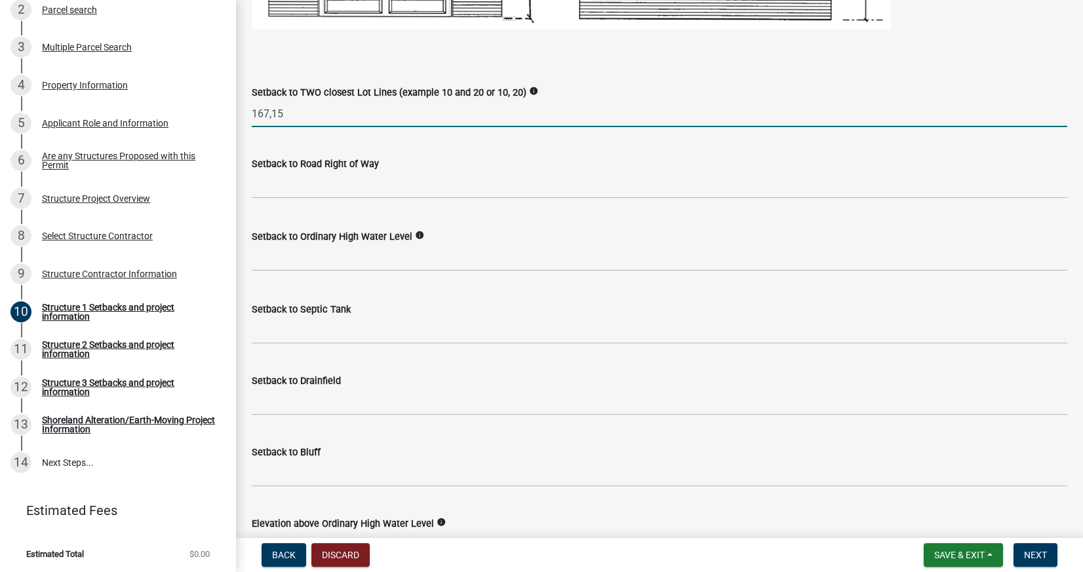
type input "167,15"
click at [353, 193] on input "text" at bounding box center [659, 185] width 815 height 27
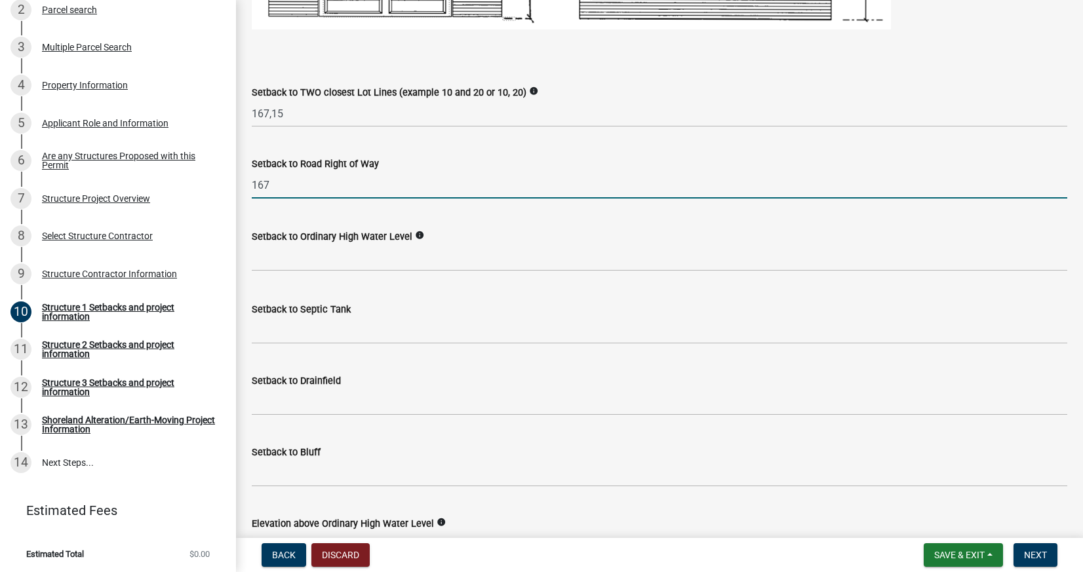
type input "167"
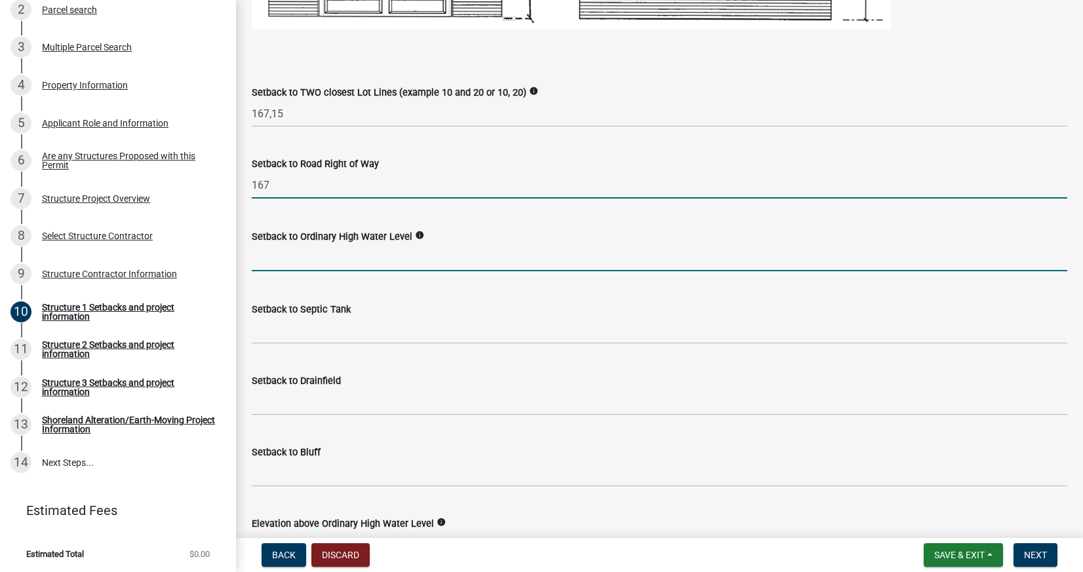
click at [289, 258] on input "text" at bounding box center [659, 257] width 815 height 27
click at [424, 232] on icon "info" at bounding box center [419, 235] width 9 height 9
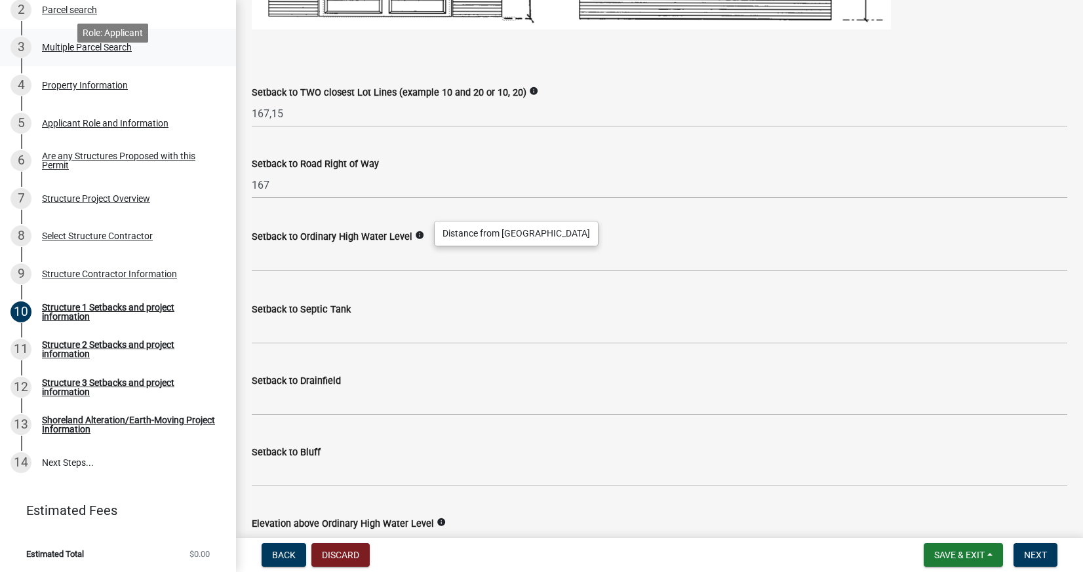
scroll to position [202, 0]
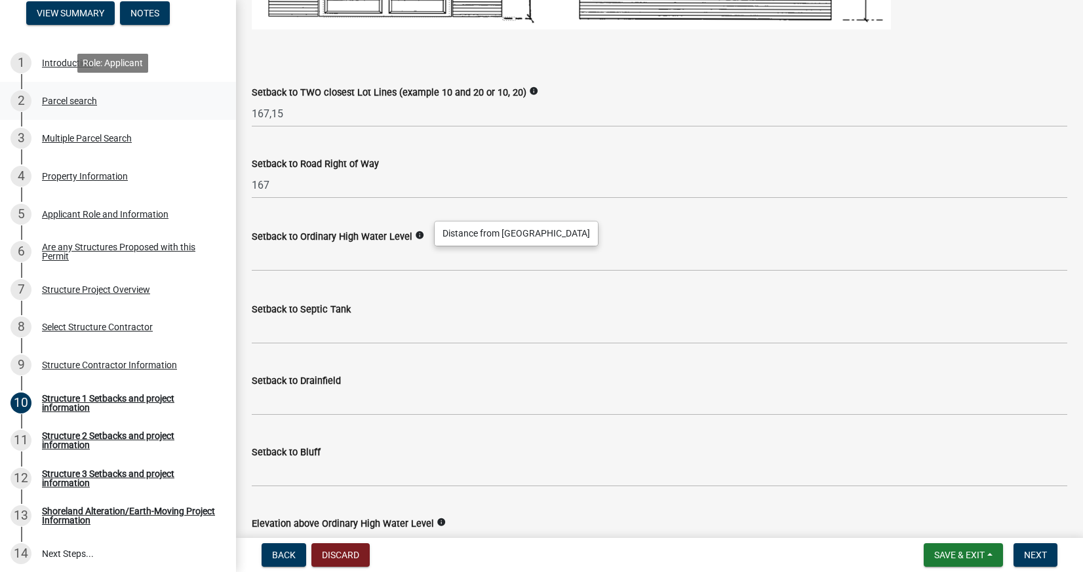
click at [73, 90] on div "2 Parcel search" at bounding box center [112, 100] width 204 height 21
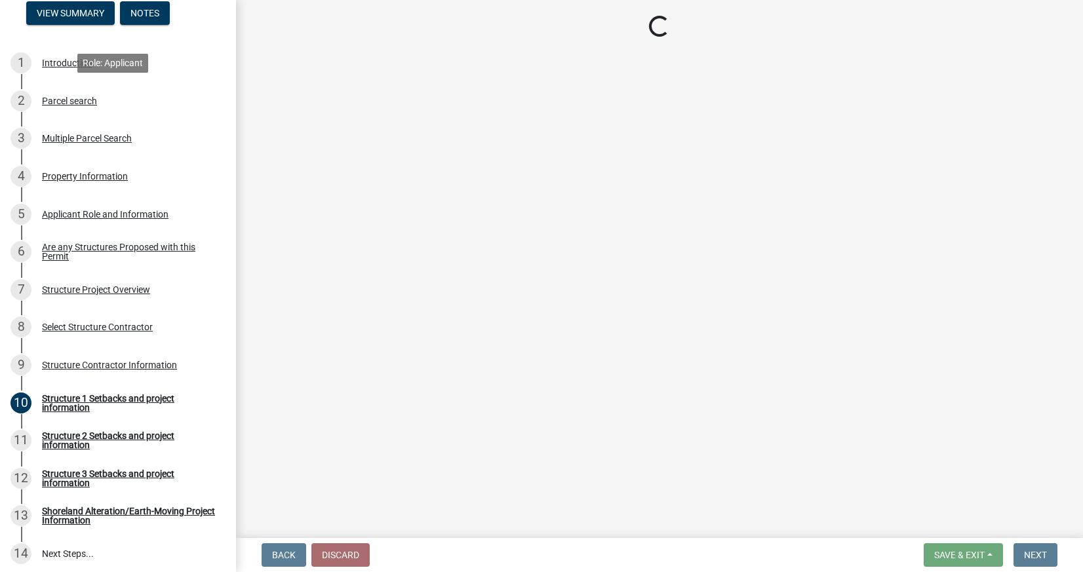
scroll to position [0, 0]
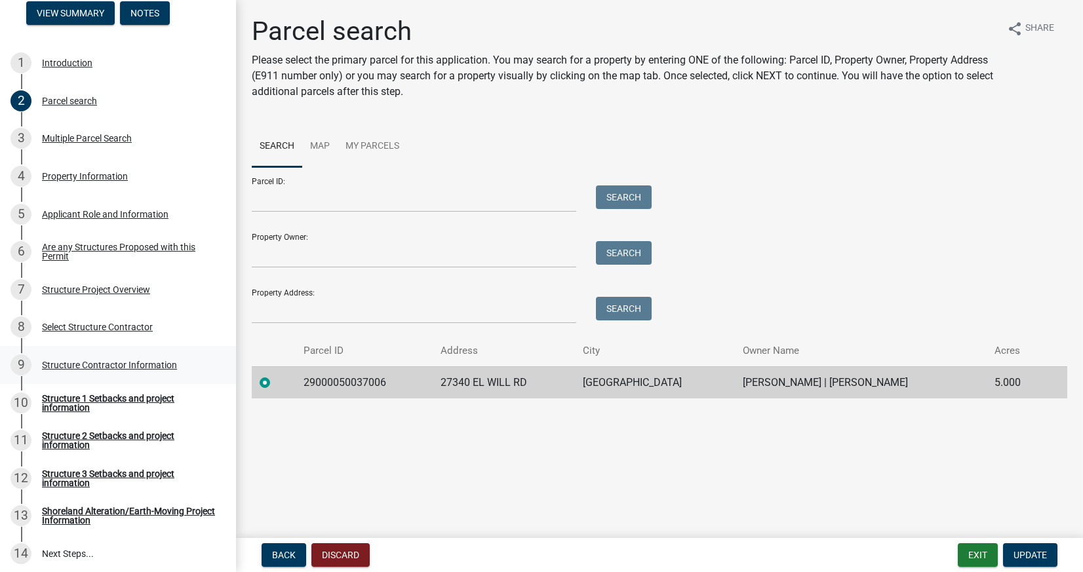
click at [74, 404] on div "Structure 1 Setbacks and project information" at bounding box center [128, 403] width 173 height 18
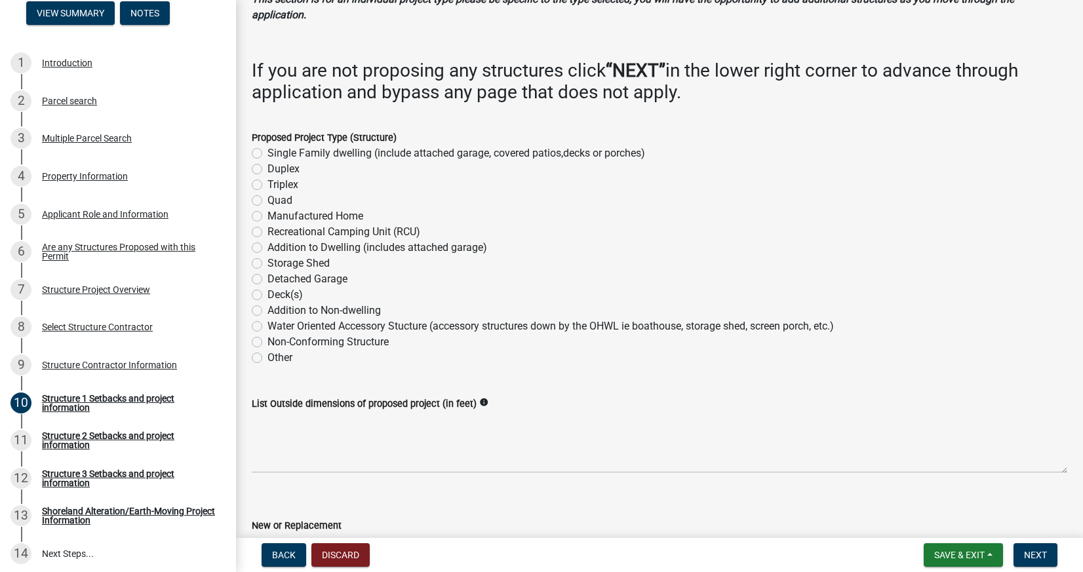
scroll to position [98, 0]
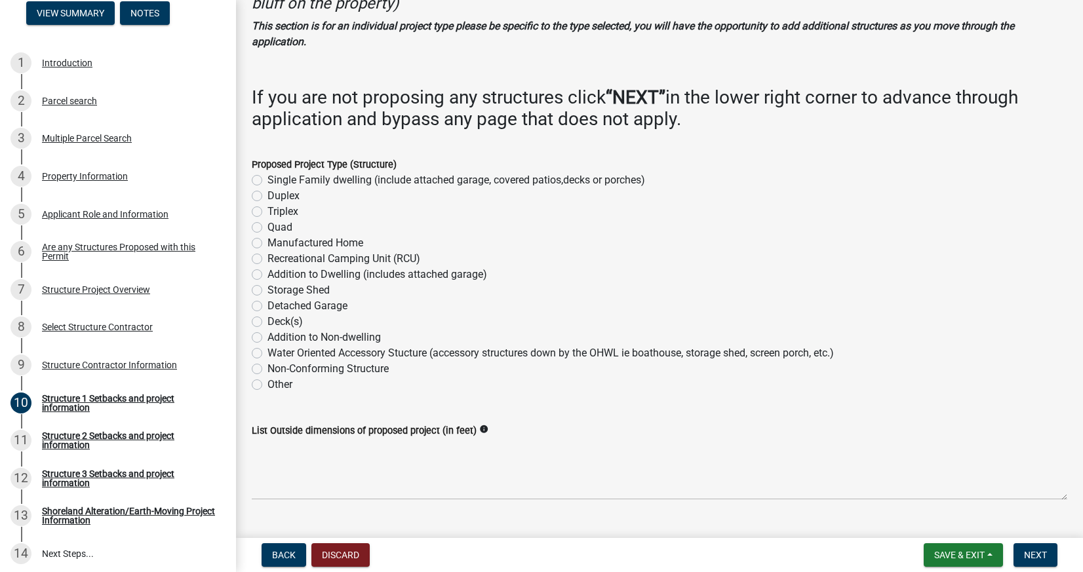
click at [267, 307] on label "Detached Garage" at bounding box center [307, 306] width 80 height 16
click at [267, 307] on input "Detached Garage" at bounding box center [271, 302] width 9 height 9
radio input "true"
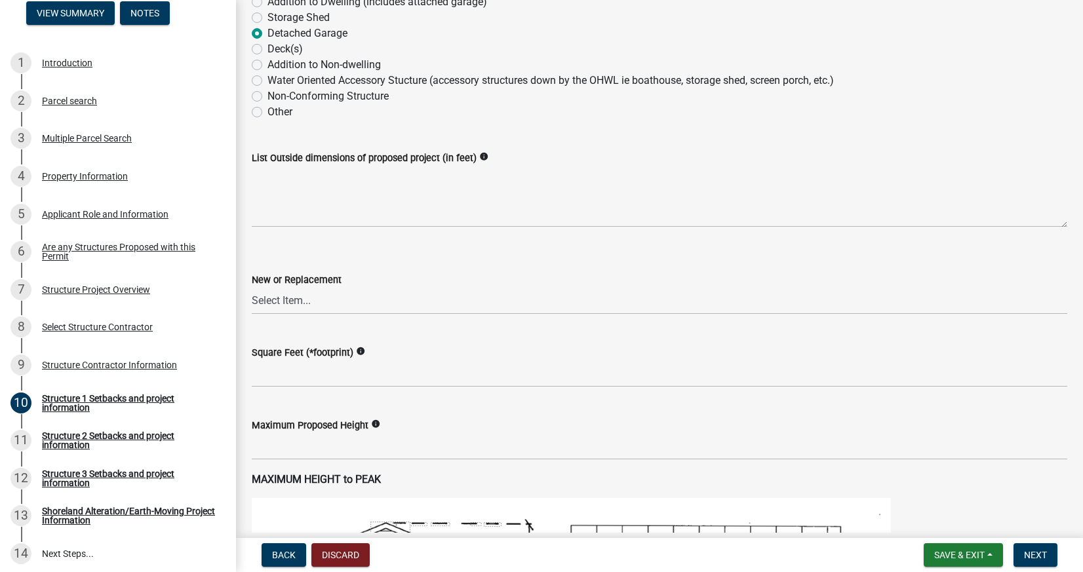
scroll to position [368, 0]
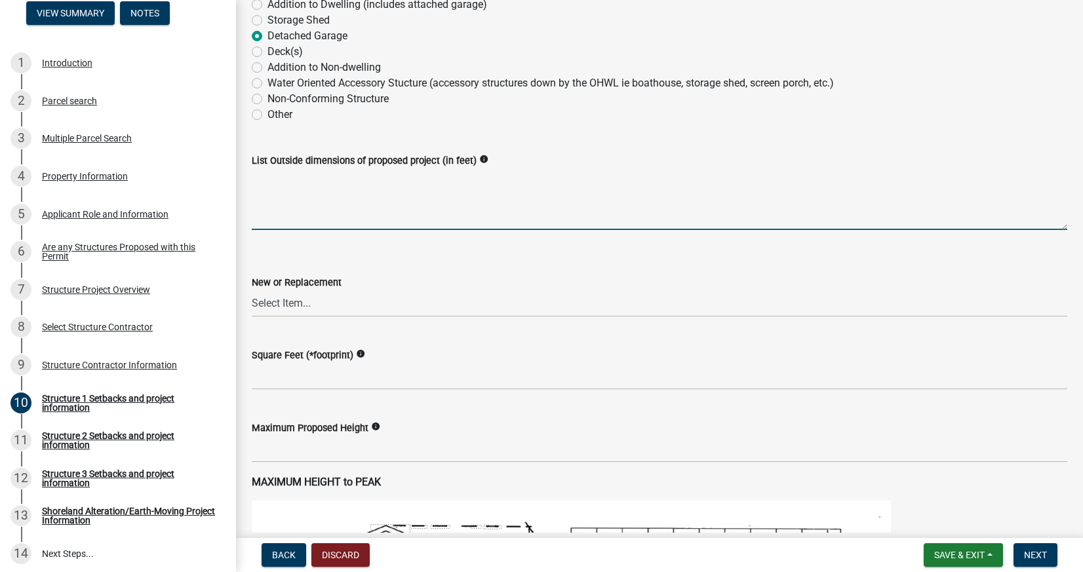
click at [283, 196] on textarea "List Outside dimensions of proposed project (in feet)" at bounding box center [659, 199] width 815 height 62
click at [288, 376] on input "text" at bounding box center [659, 376] width 815 height 27
click at [285, 203] on textarea "List Outside dimensions of proposed project (in feet)" at bounding box center [659, 199] width 815 height 62
type textarea "1"
click at [344, 223] on textarea "52'x30'" at bounding box center [659, 199] width 815 height 62
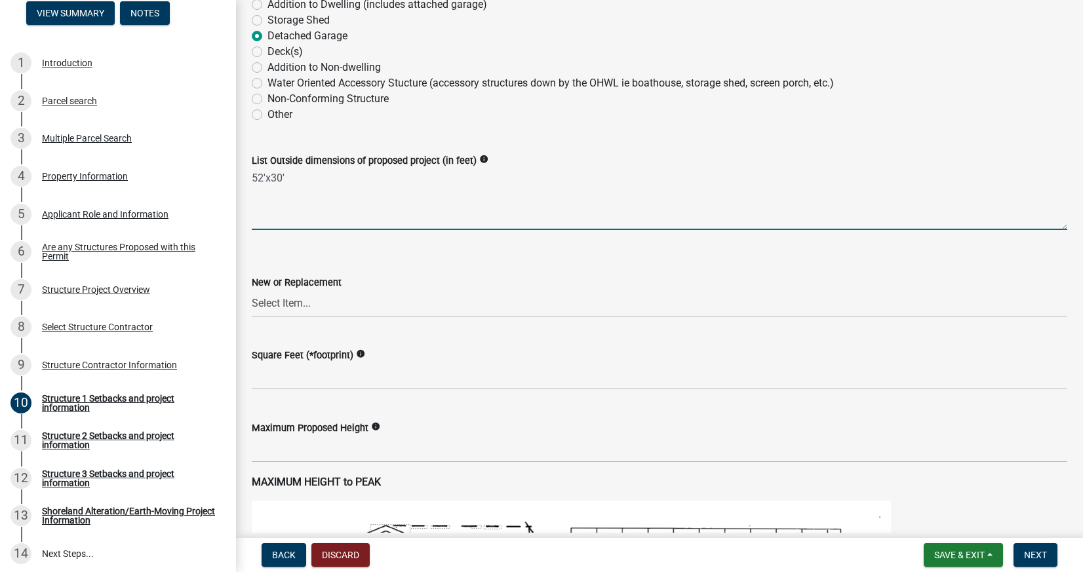
type textarea "52'x30'"
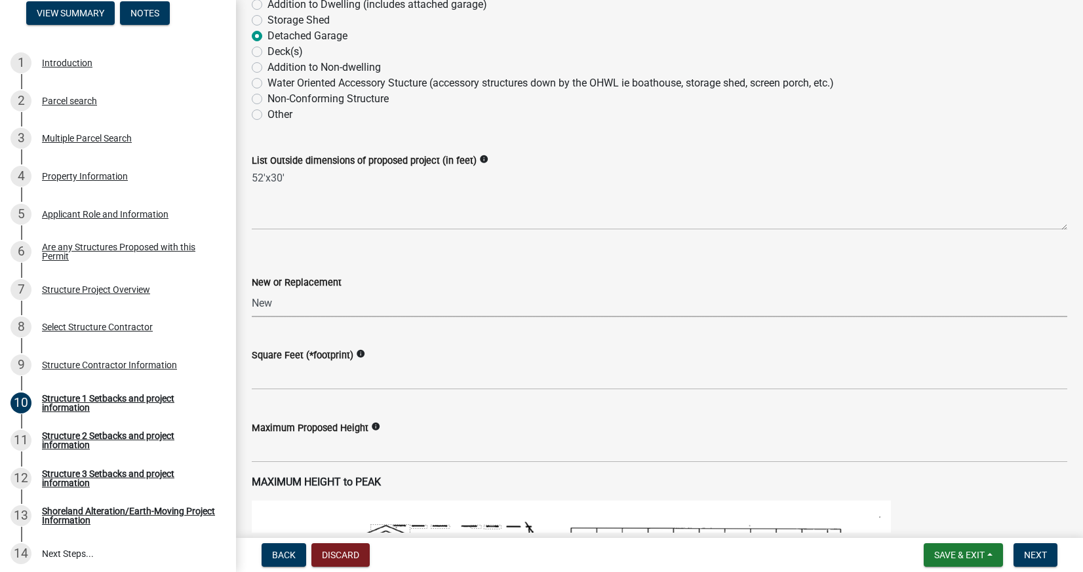
select select "c185e313-3403-4239-bd61-bb563c58a77a"
click at [358, 377] on input "text" at bounding box center [659, 376] width 815 height 27
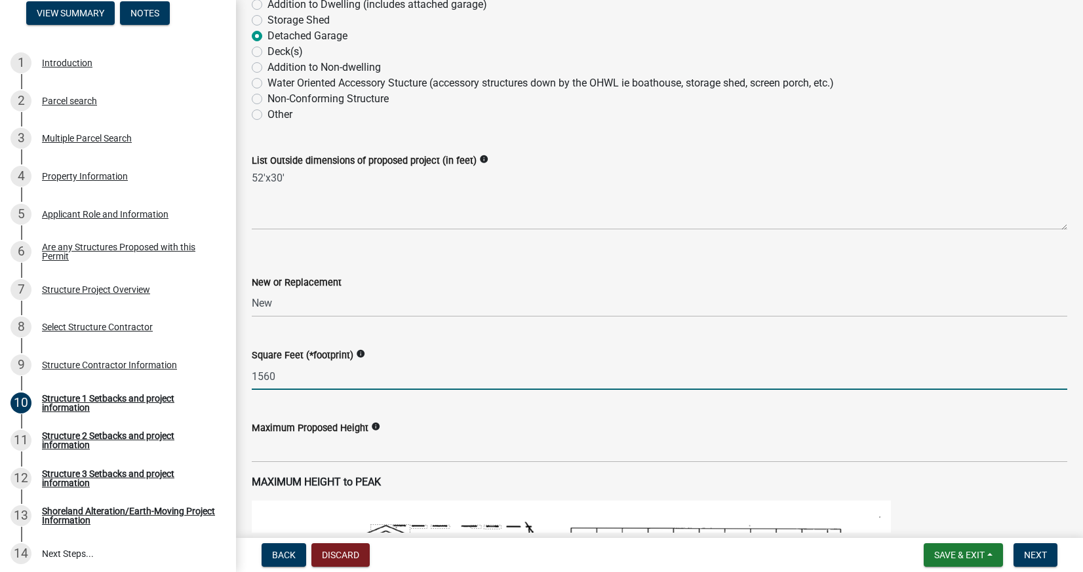
type input "1560"
click at [317, 464] on wm-data-entity-input "Maximum Proposed Height info" at bounding box center [659, 438] width 815 height 73
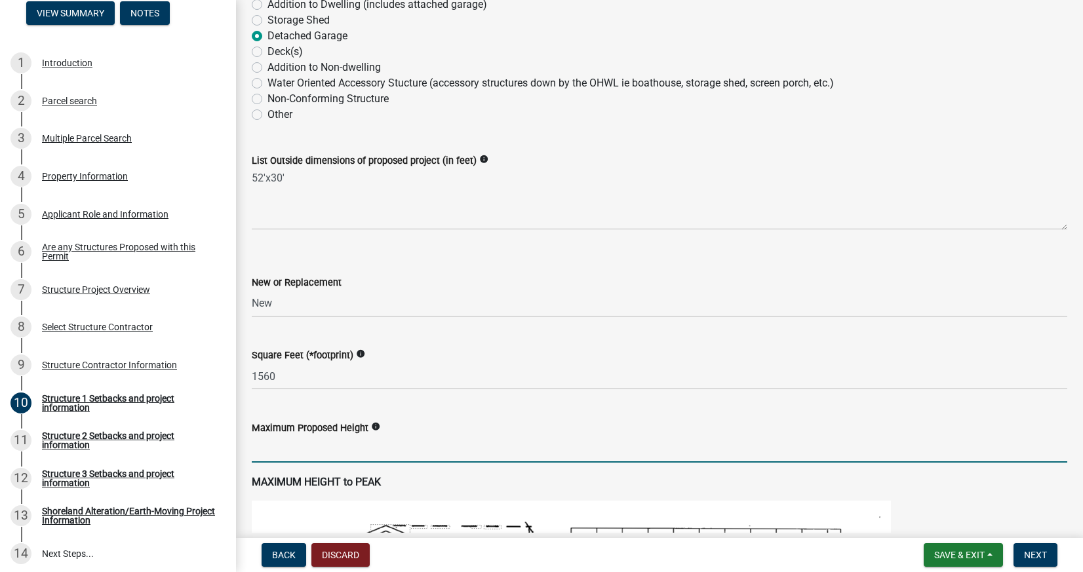
click at [310, 445] on input "text" at bounding box center [659, 449] width 815 height 27
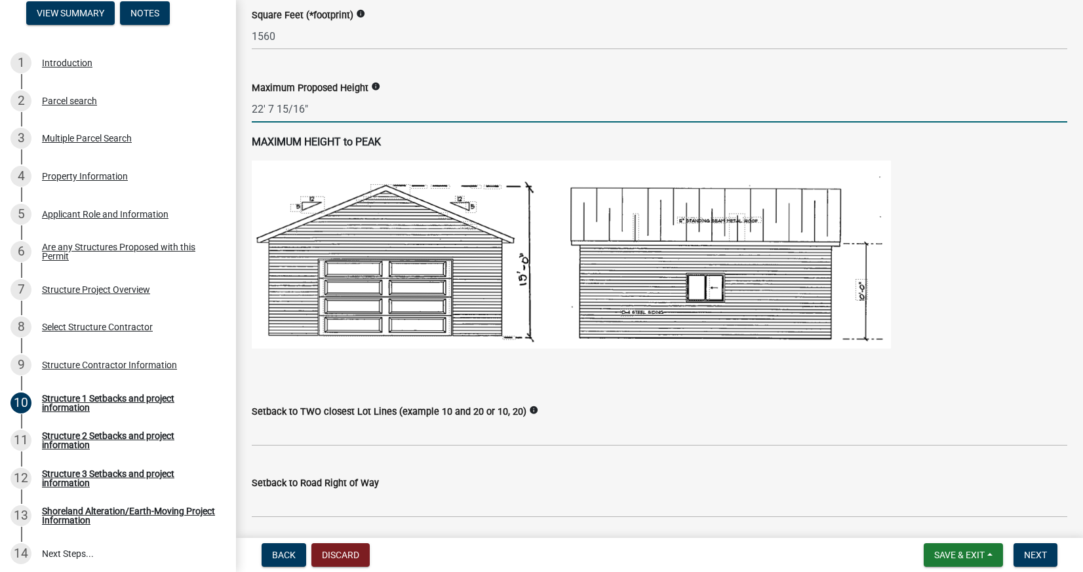
scroll to position [711, 0]
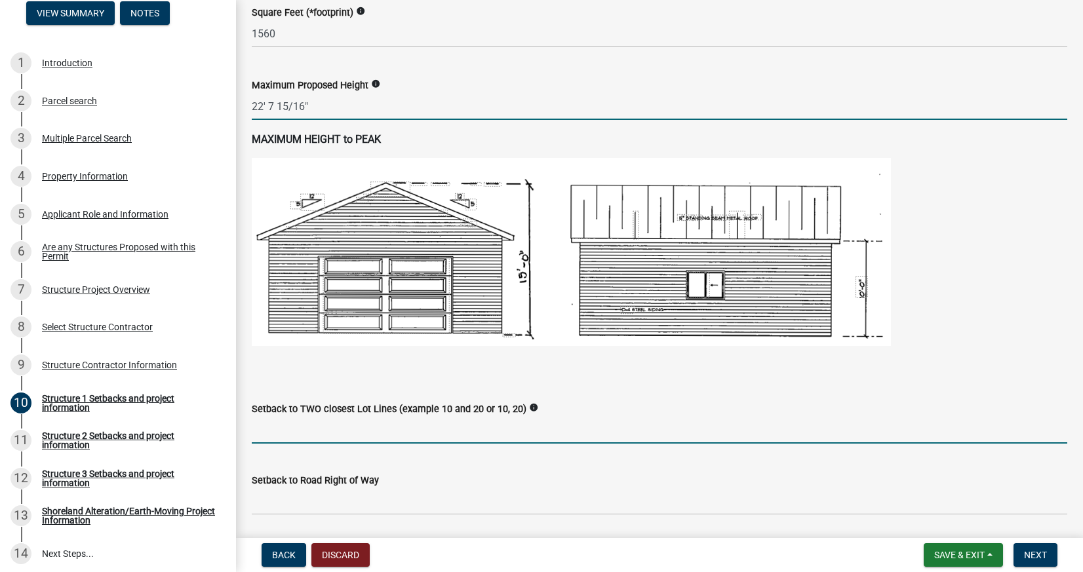
type input "2271516"
click at [327, 435] on input "Setback to TWO closest Lot Lines (example 10 and 20 or 10, 20)" at bounding box center [659, 430] width 815 height 27
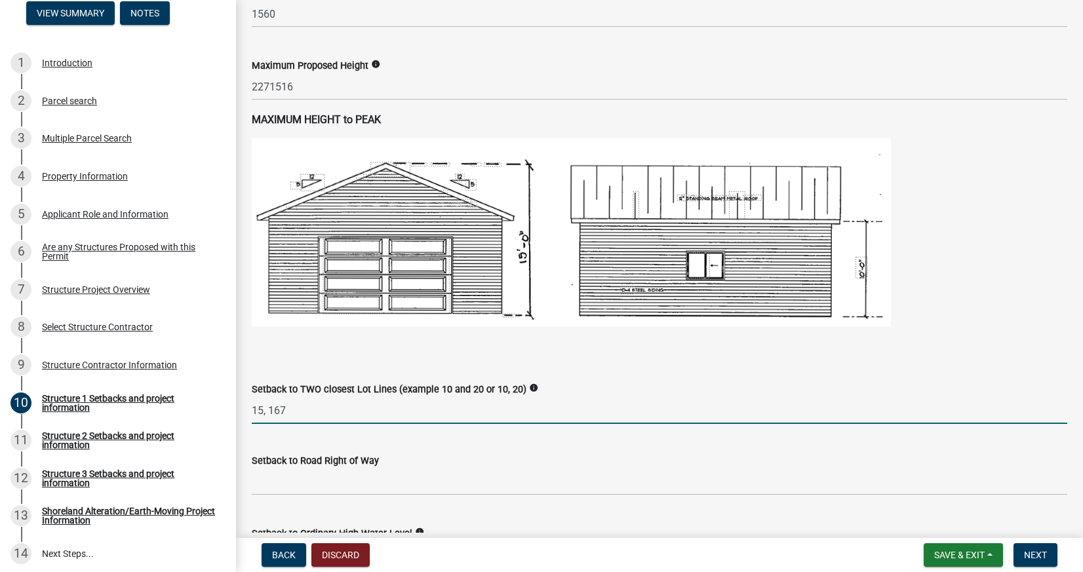
scroll to position [747, 0]
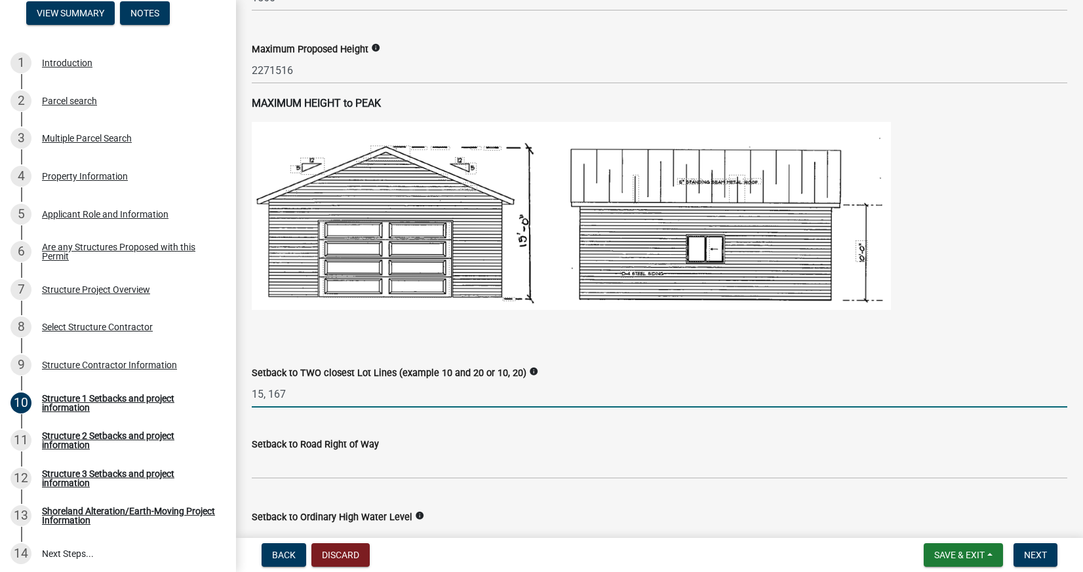
type input "15, 167"
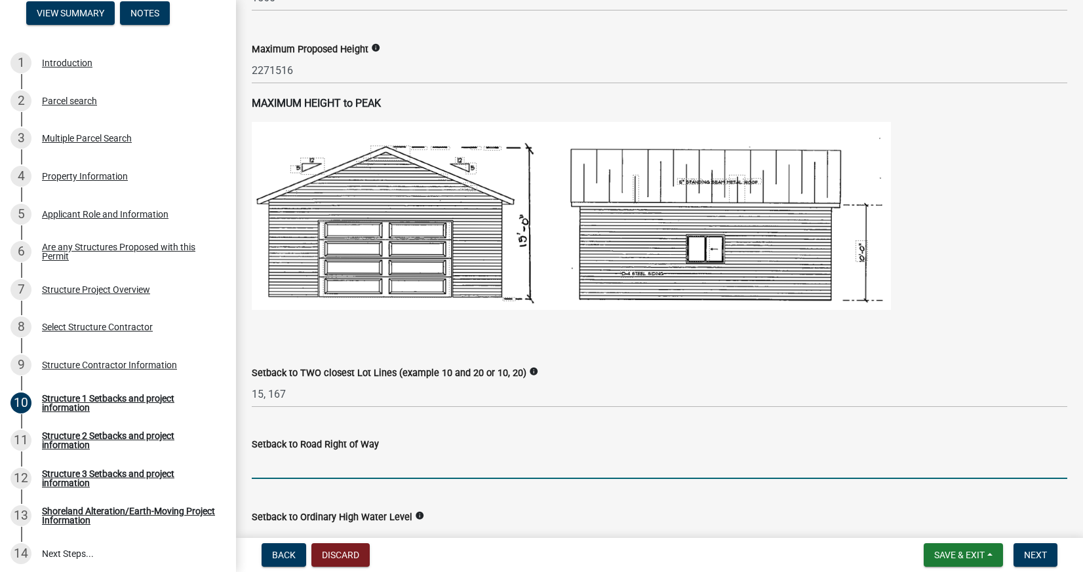
click at [377, 465] on input "text" at bounding box center [659, 465] width 815 height 27
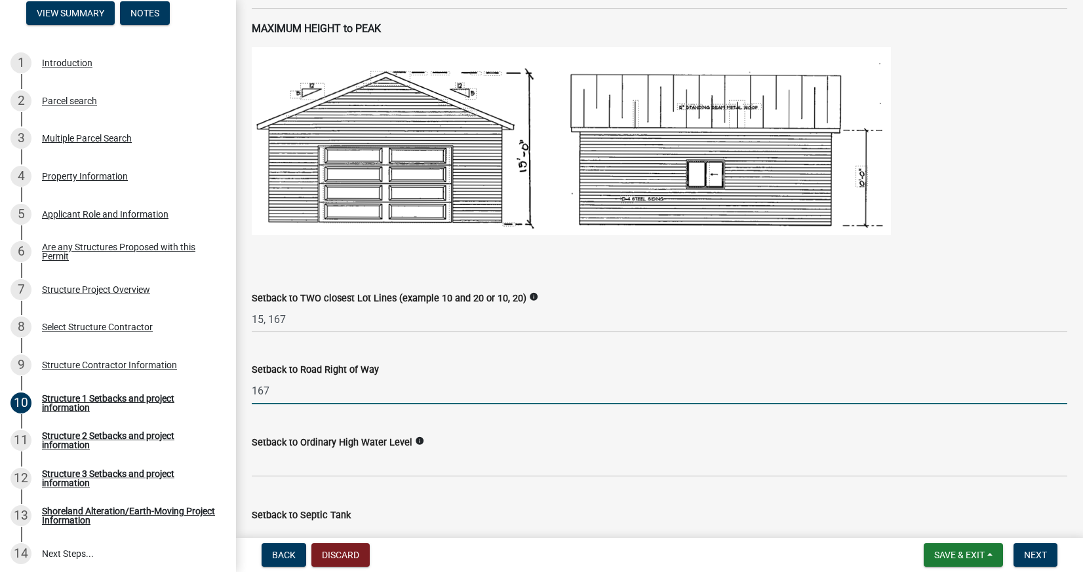
type input "167"
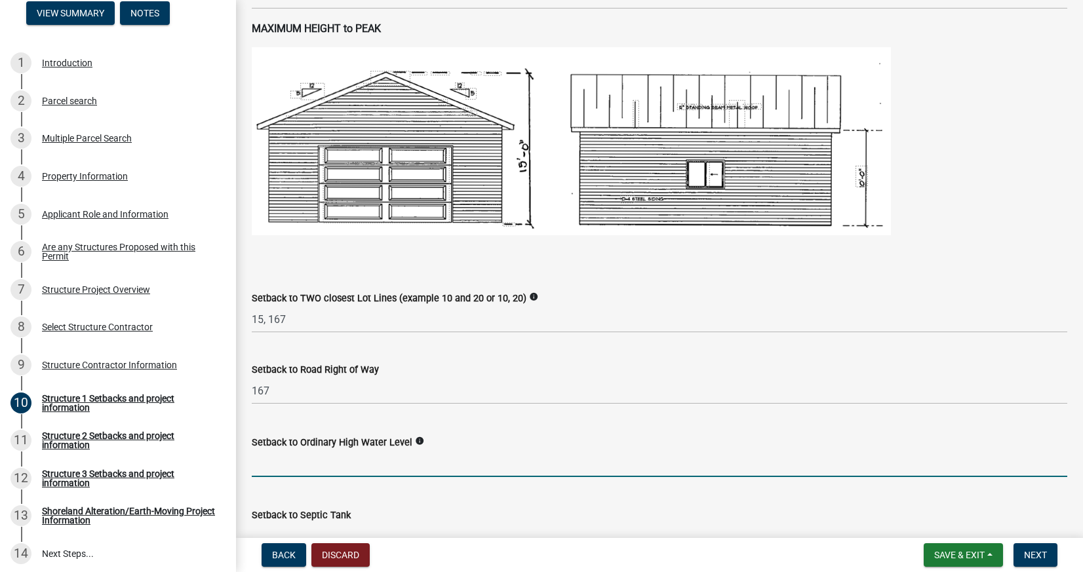
click at [360, 465] on input "text" at bounding box center [659, 463] width 815 height 27
click at [313, 469] on input "text" at bounding box center [659, 463] width 815 height 27
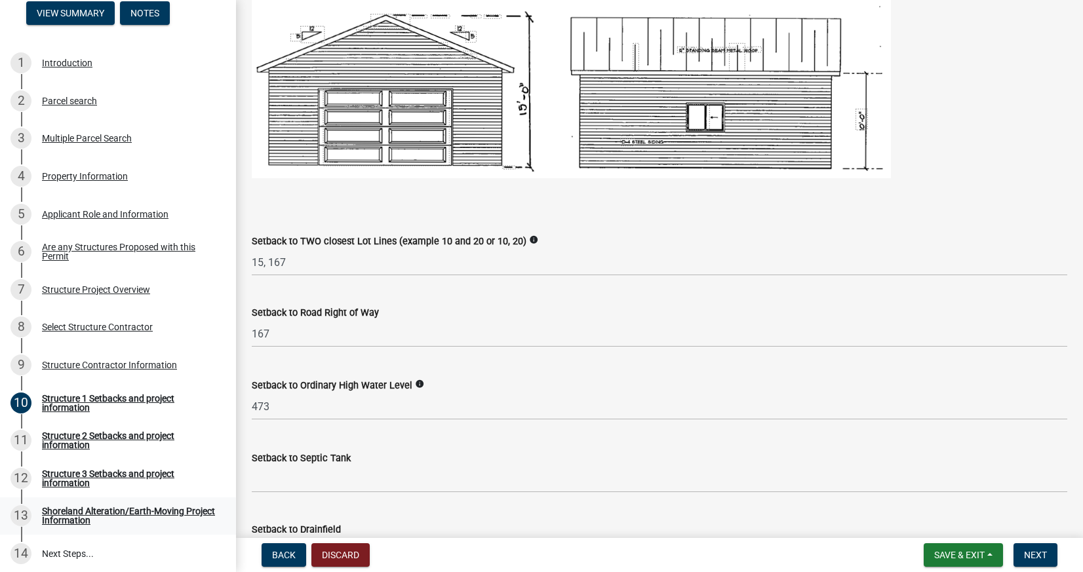
scroll to position [910, 0]
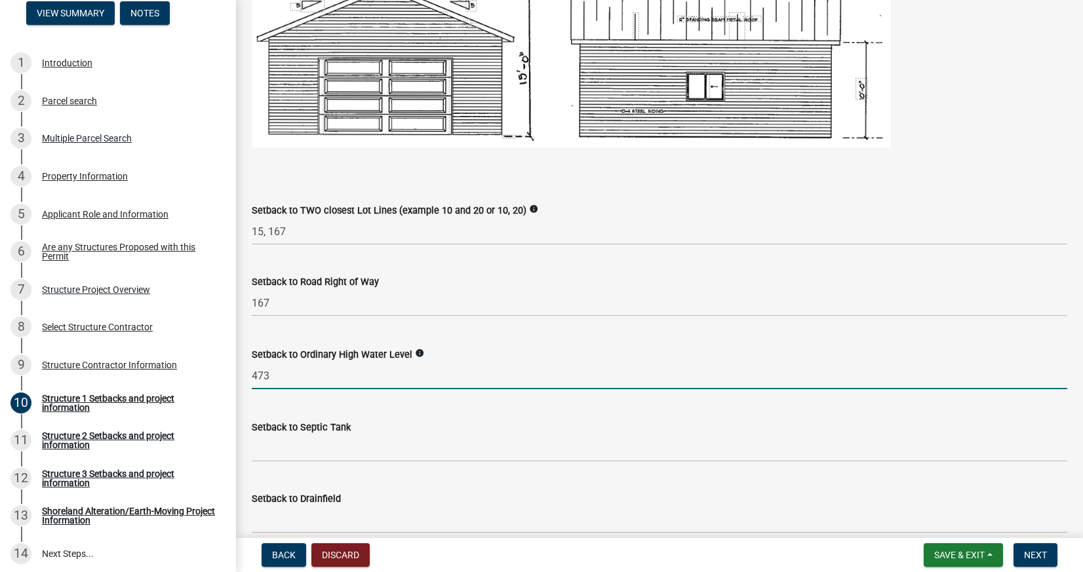
type input "473"
click at [424, 350] on icon "info" at bounding box center [419, 353] width 9 height 9
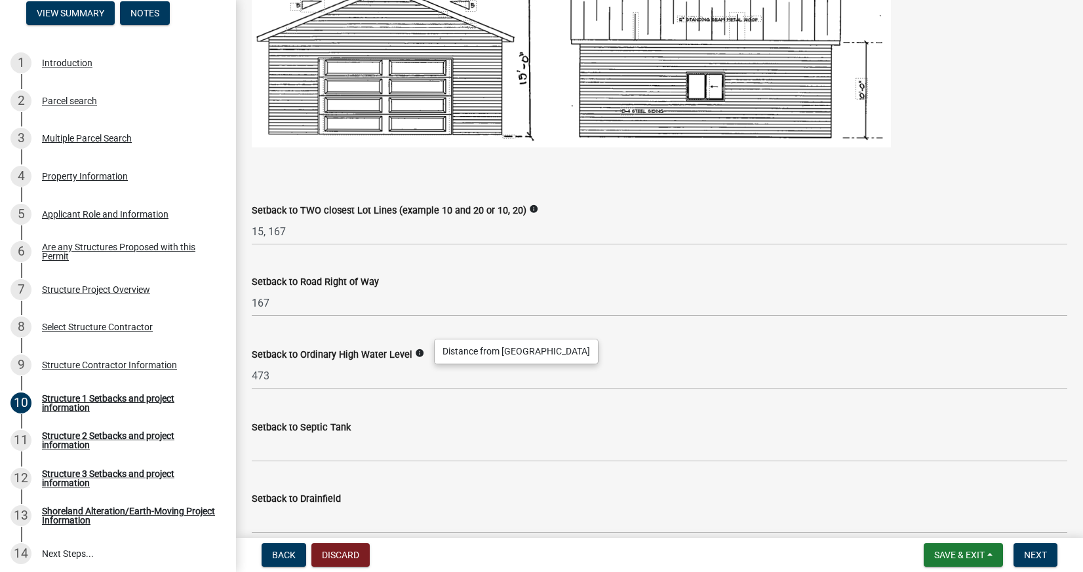
click at [409, 426] on div "Setback to Septic Tank" at bounding box center [659, 427] width 815 height 16
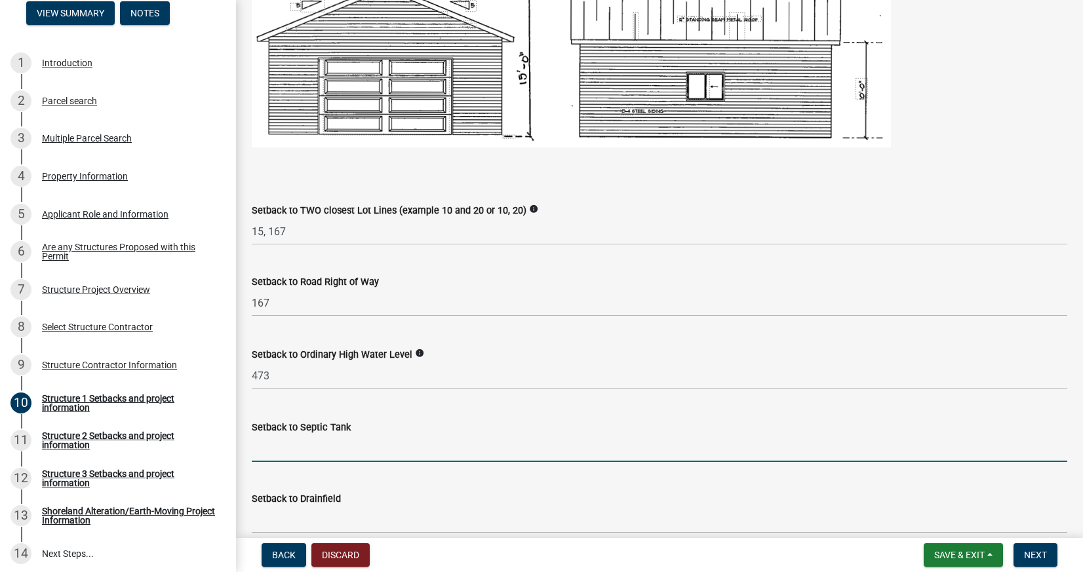
click at [398, 458] on input "Setback to Septic Tank" at bounding box center [659, 448] width 815 height 27
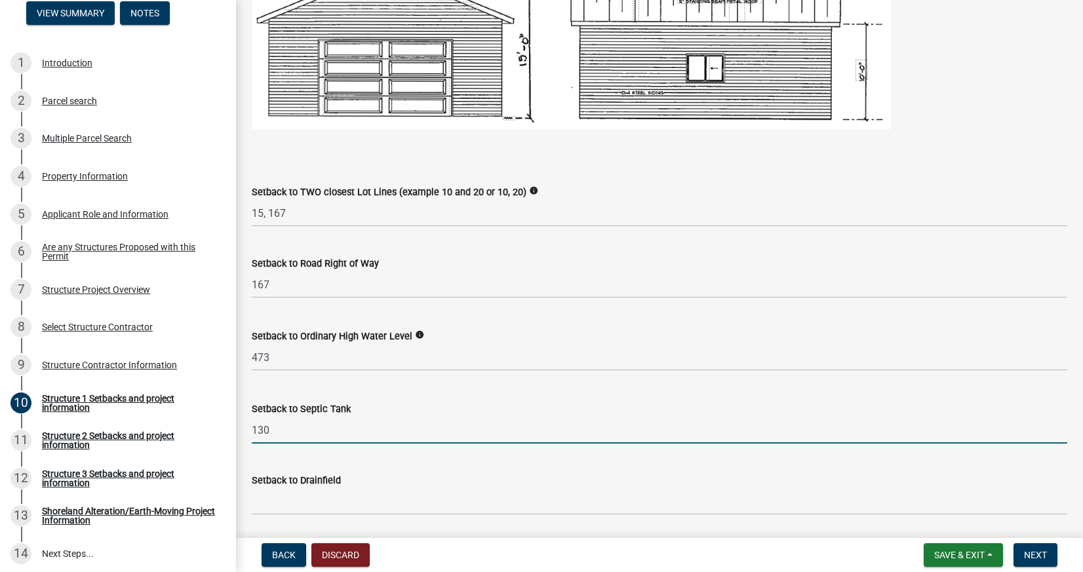
type input "130"
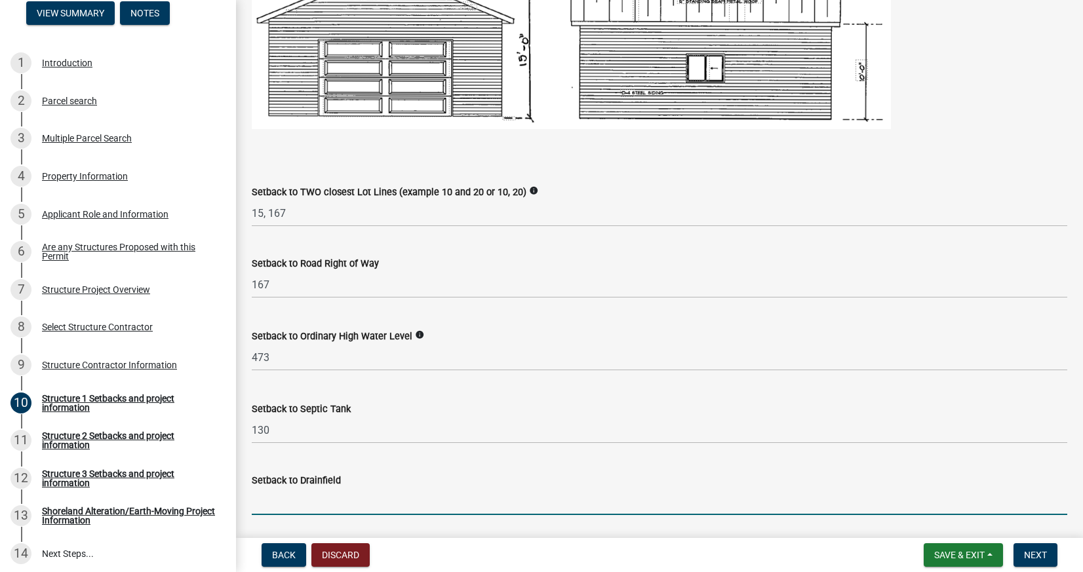
click at [292, 507] on input "Setback to Drainfield" at bounding box center [659, 501] width 815 height 27
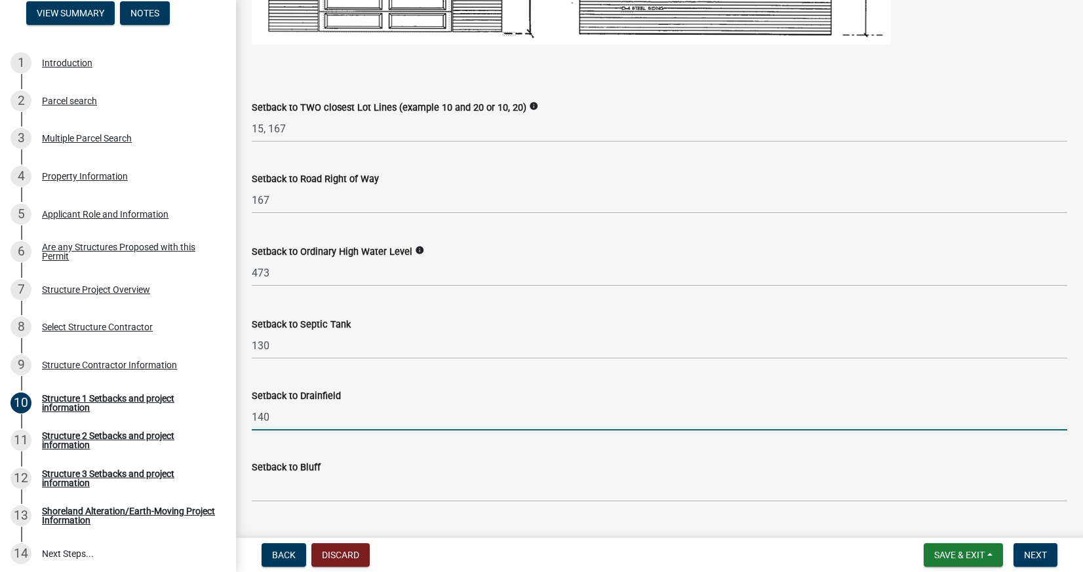
scroll to position [1169, 0]
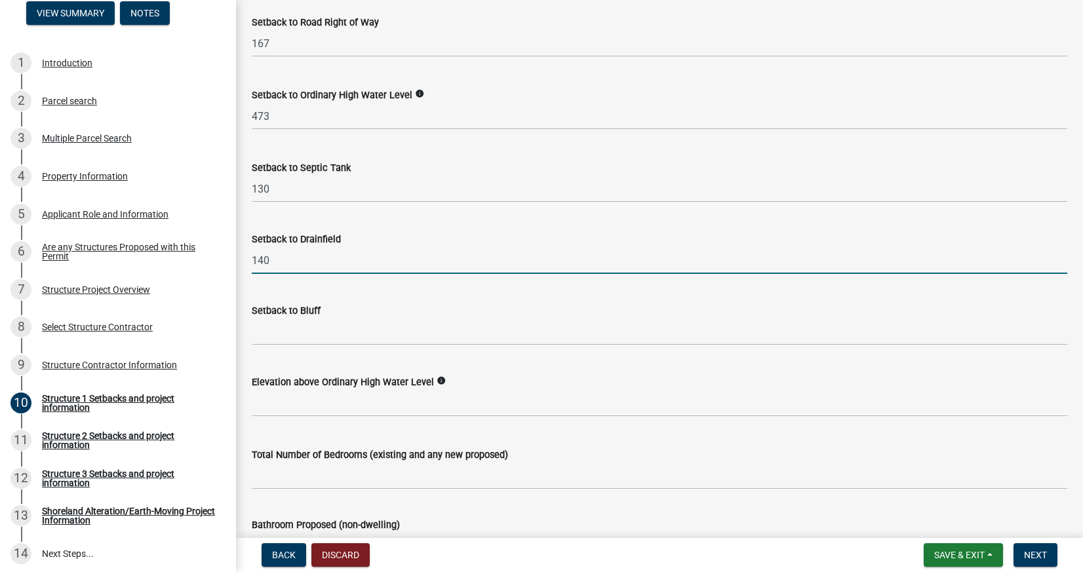
type input "140"
click at [377, 303] on div "Setback to Bluff" at bounding box center [659, 311] width 815 height 16
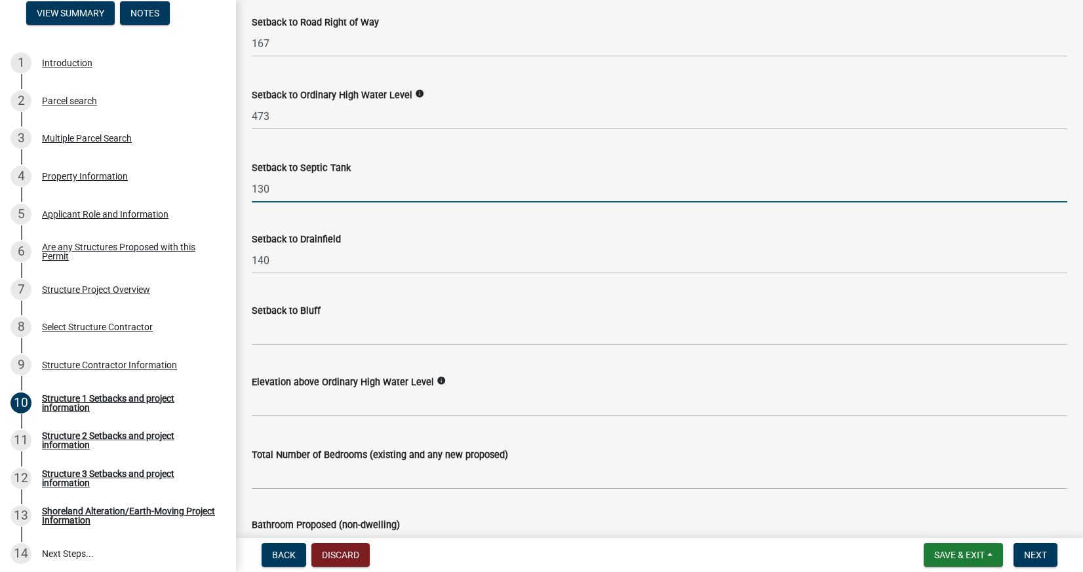
click at [331, 197] on input "130" at bounding box center [659, 189] width 815 height 27
type input "130'"
click at [332, 263] on input "140" at bounding box center [659, 260] width 815 height 27
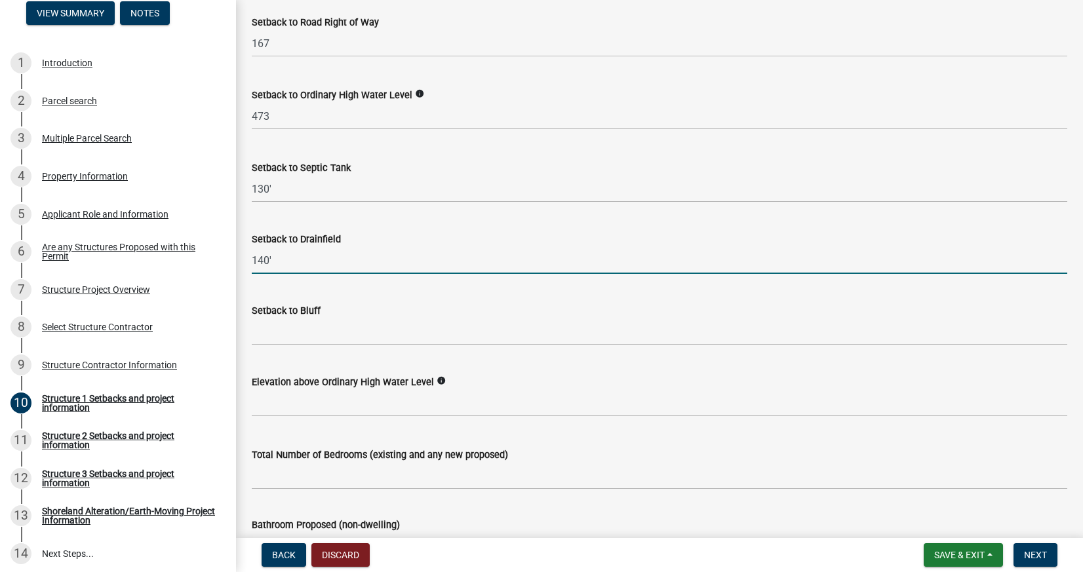
type input "140'"
click at [319, 120] on input "473" at bounding box center [659, 116] width 815 height 27
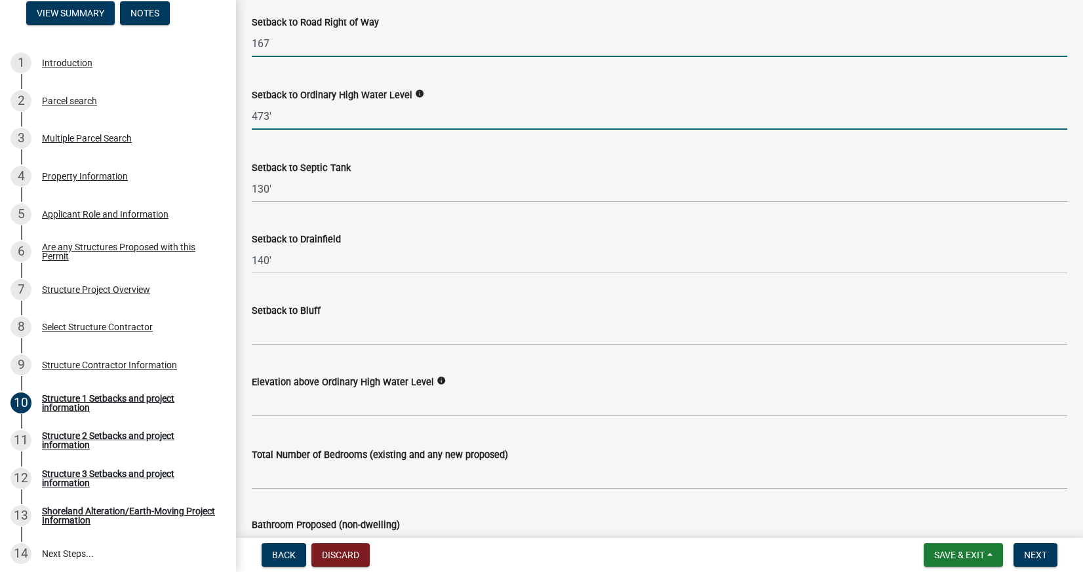
type input "473"
click at [306, 52] on input "167" at bounding box center [659, 43] width 815 height 27
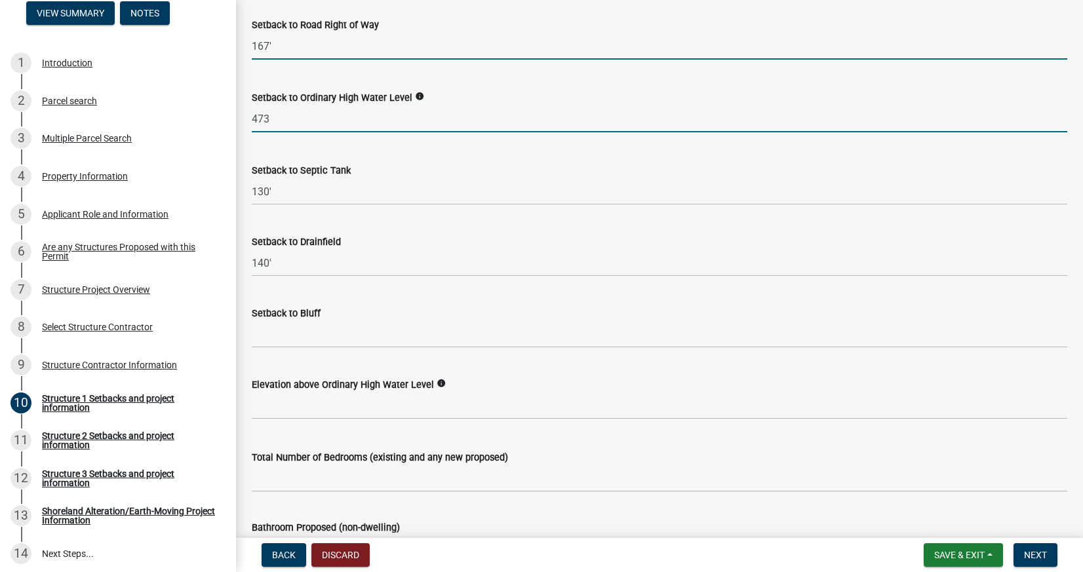
type input "167"
click at [305, 117] on input "473" at bounding box center [659, 119] width 815 height 27
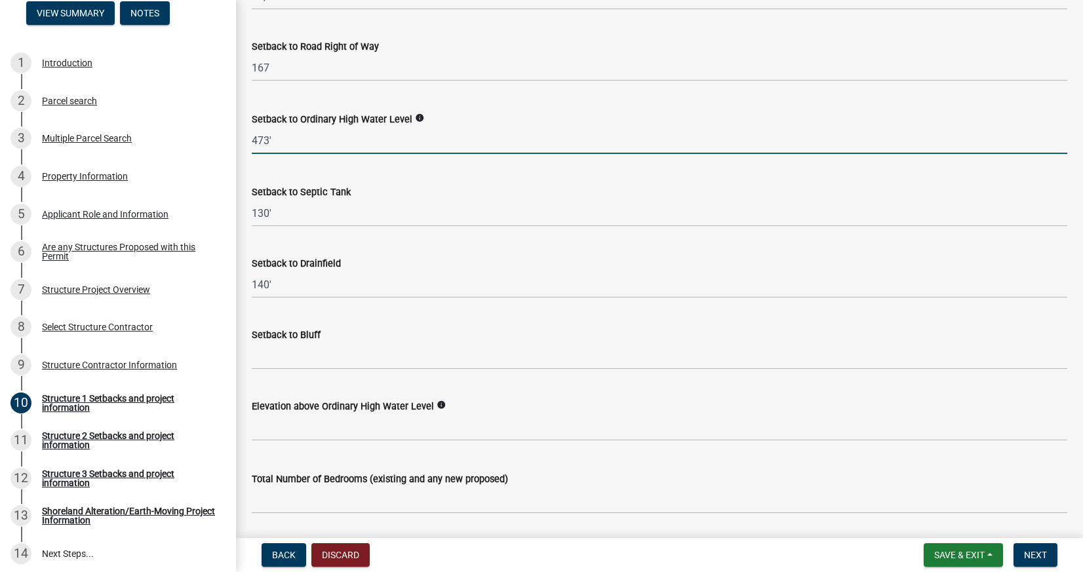
scroll to position [1005, 0]
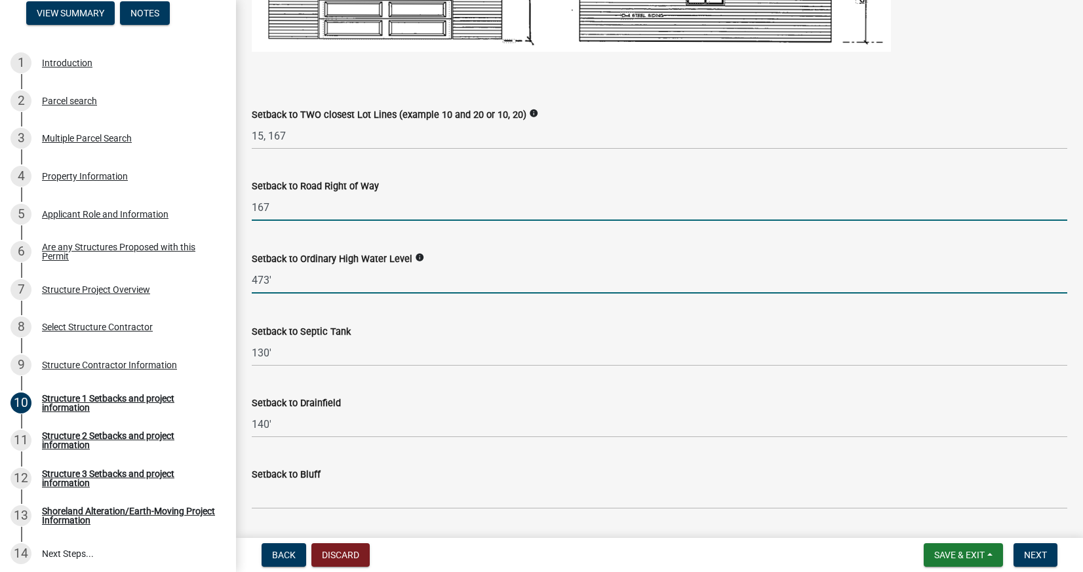
type input "473"
click at [313, 218] on input "167" at bounding box center [659, 207] width 815 height 27
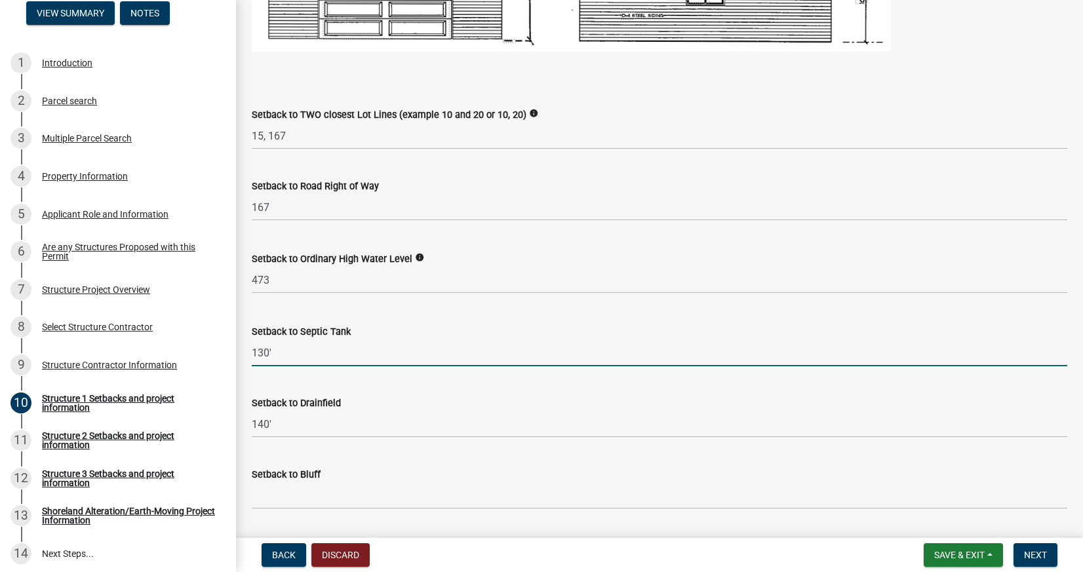
click at [313, 364] on input "130'" at bounding box center [659, 352] width 815 height 27
click at [339, 436] on wm-data-entity-input "Setback to Drainfield 140'" at bounding box center [659, 412] width 815 height 71
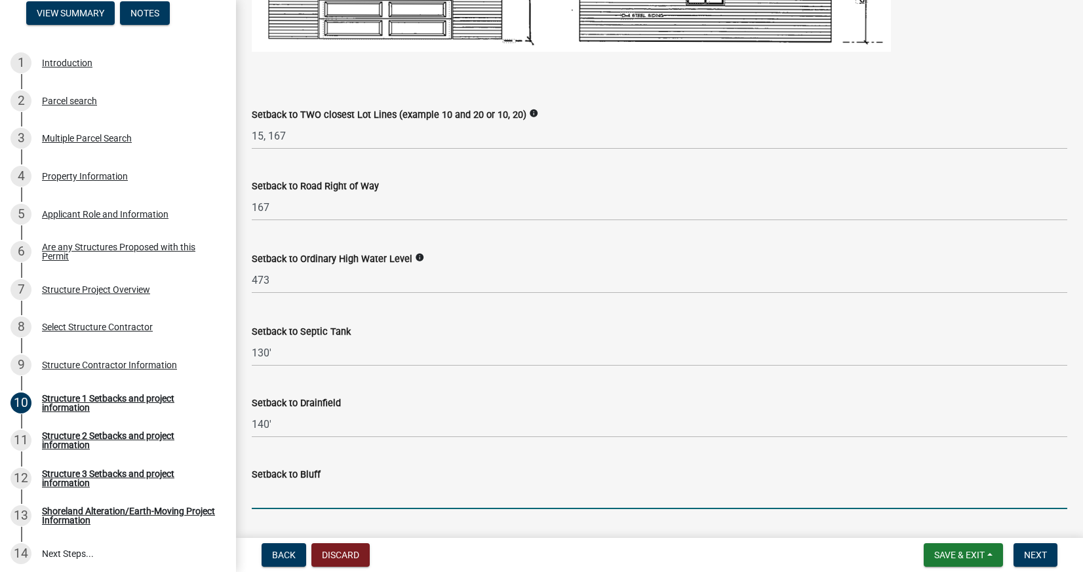
click at [346, 490] on input "Setback to Bluff" at bounding box center [659, 495] width 815 height 27
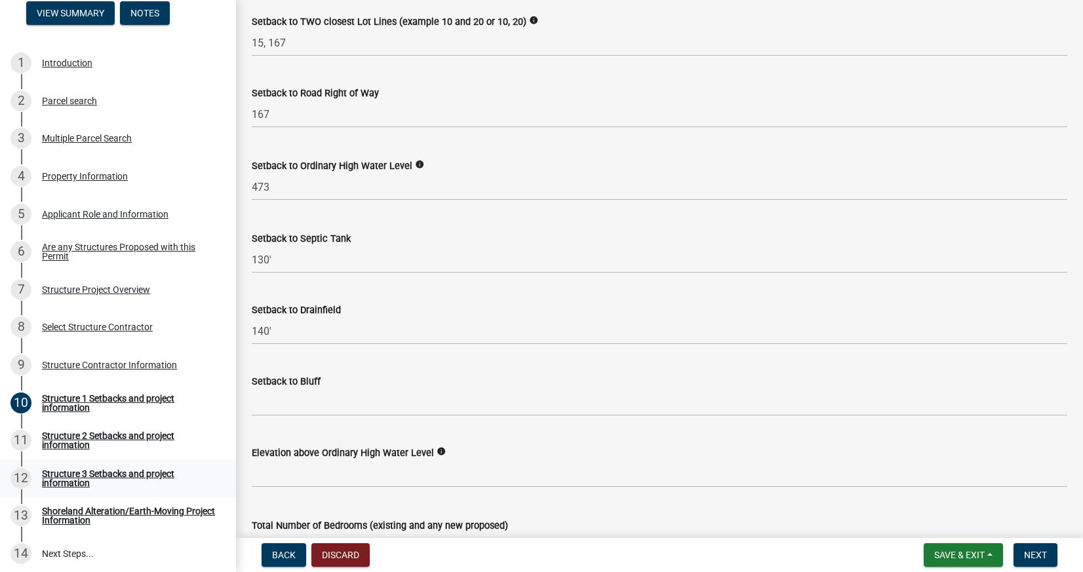
scroll to position [1116, 0]
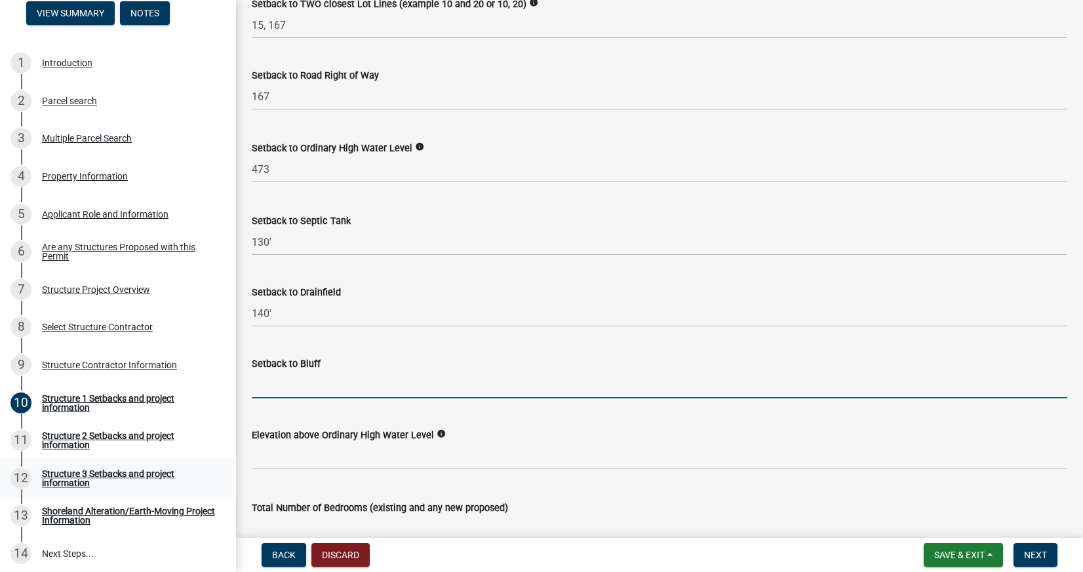
click at [446, 434] on icon "info" at bounding box center [440, 433] width 9 height 9
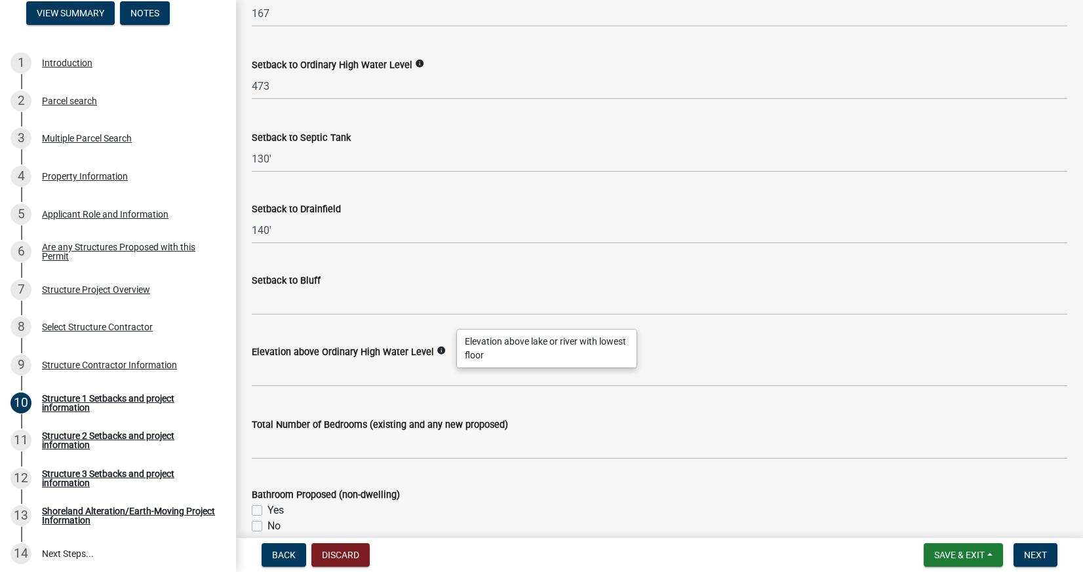
scroll to position [1199, 0]
click at [464, 461] on wm-data-entity-input "Total Number of Bedrooms (existing and any new proposed)" at bounding box center [659, 434] width 815 height 73
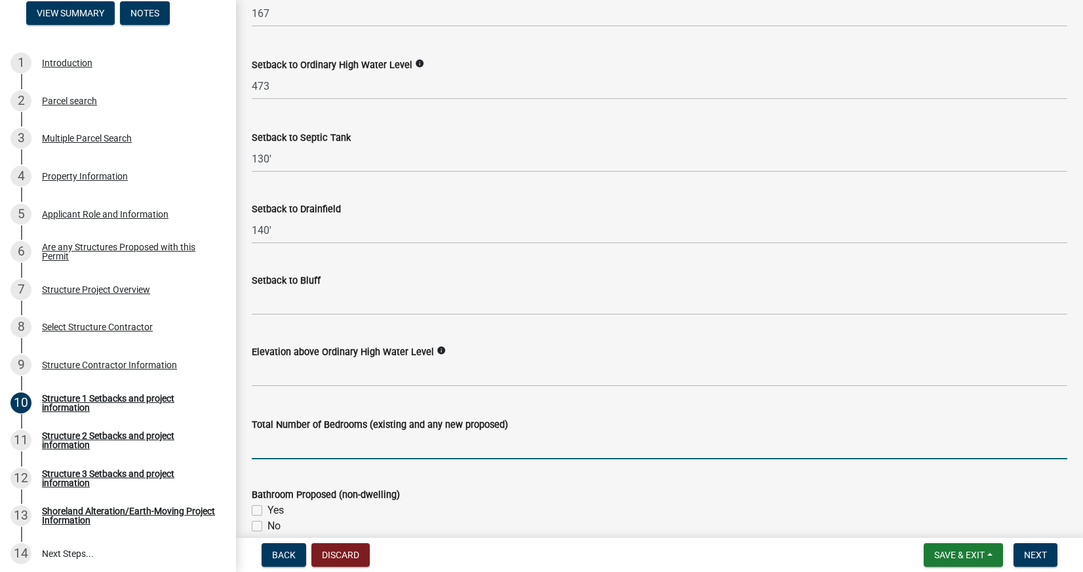
click at [351, 438] on input "text" at bounding box center [659, 446] width 815 height 27
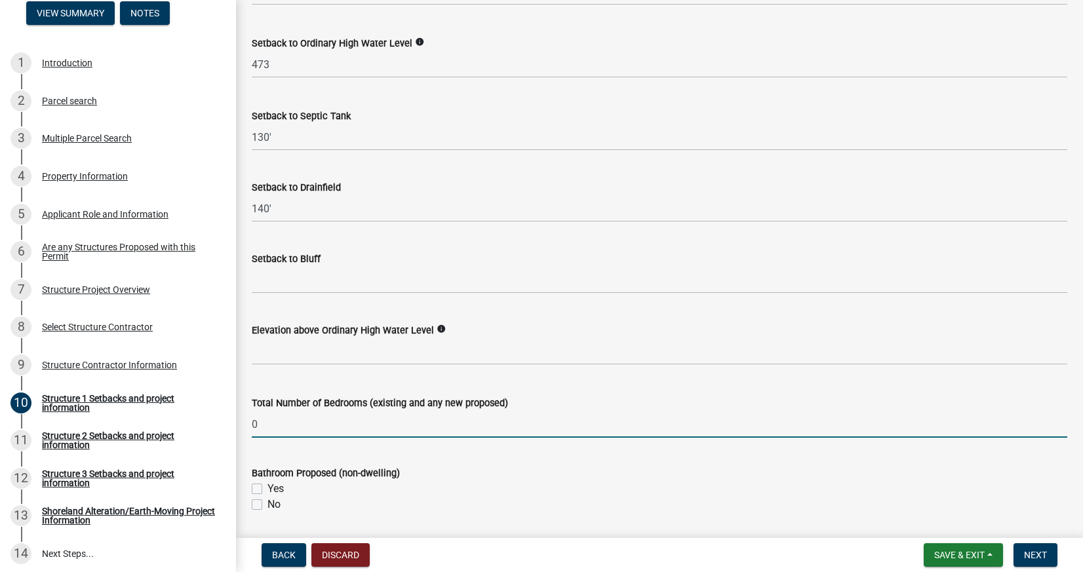
type input "0"
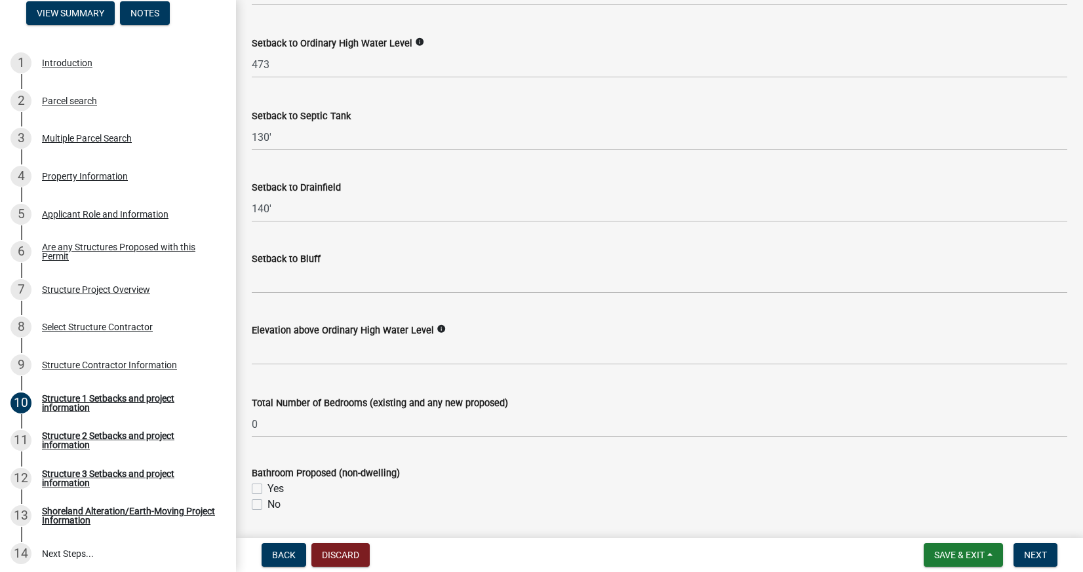
click at [267, 497] on label "No" at bounding box center [273, 505] width 13 height 16
click at [267, 497] on input "No" at bounding box center [271, 501] width 9 height 9
checkbox input "true"
checkbox input "false"
checkbox input "true"
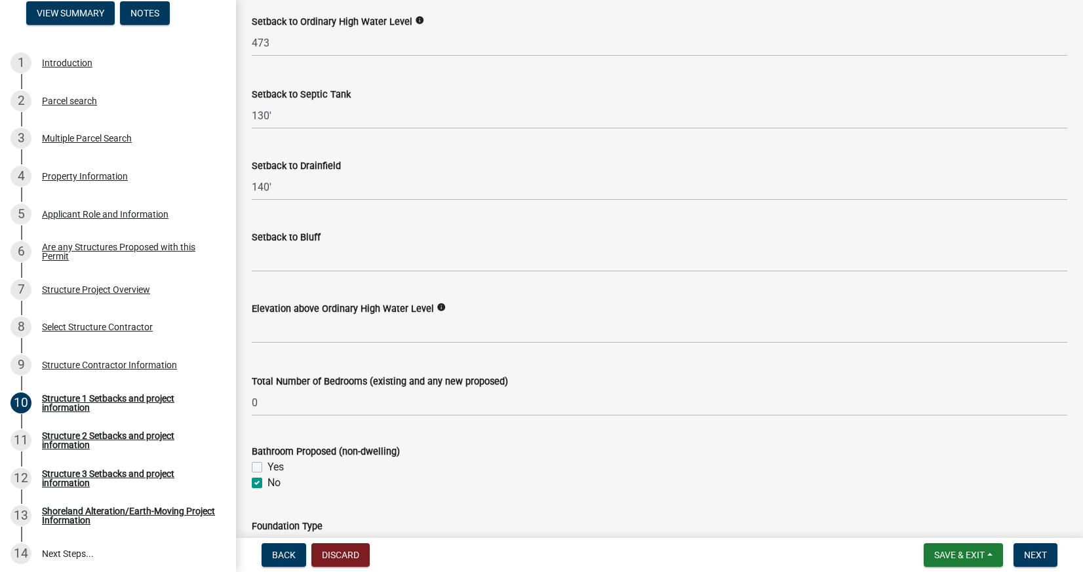
scroll to position [1342, 0]
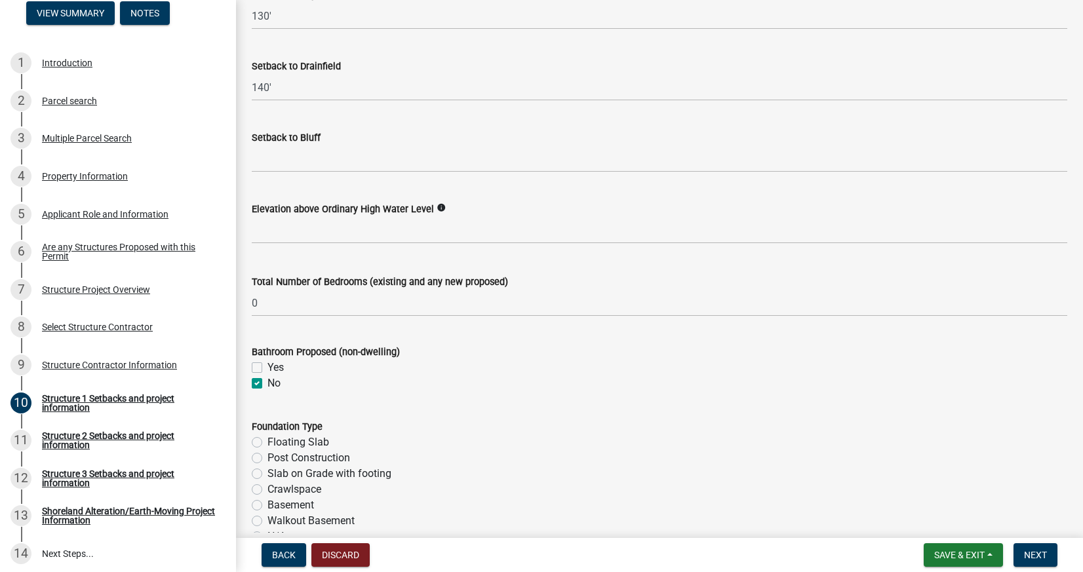
click at [345, 443] on div "Floating Slab" at bounding box center [659, 443] width 815 height 16
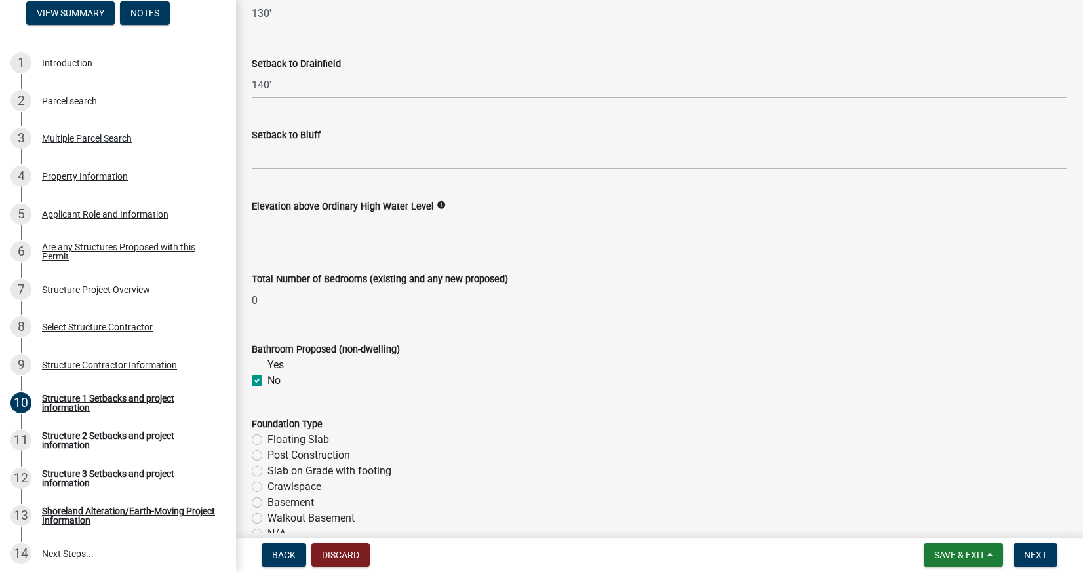
click at [267, 438] on label "Floating Slab" at bounding box center [298, 440] width 62 height 16
click at [267, 438] on input "Floating Slab" at bounding box center [271, 436] width 9 height 9
radio input "true"
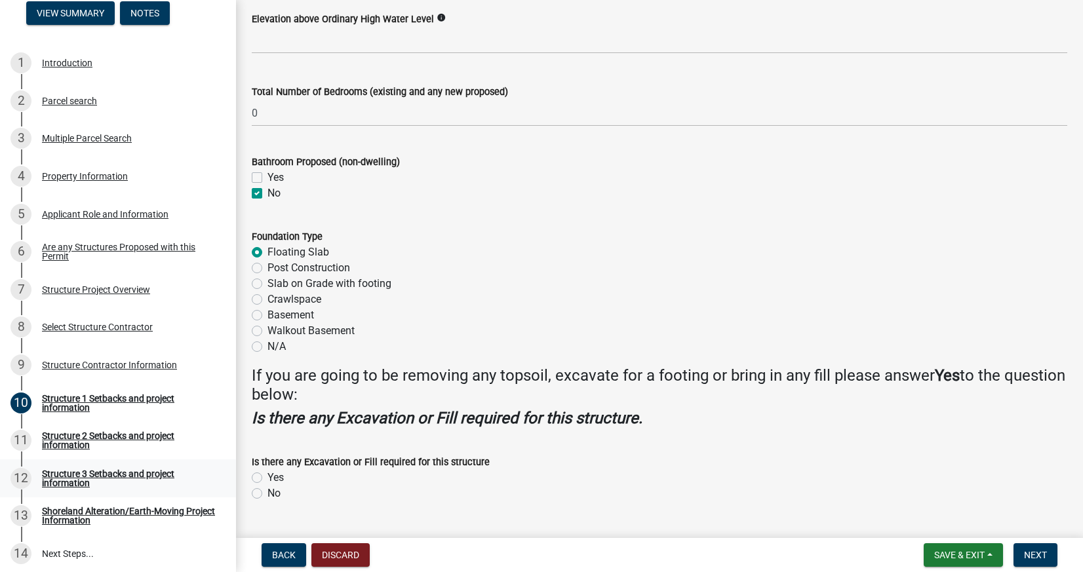
scroll to position [1560, 0]
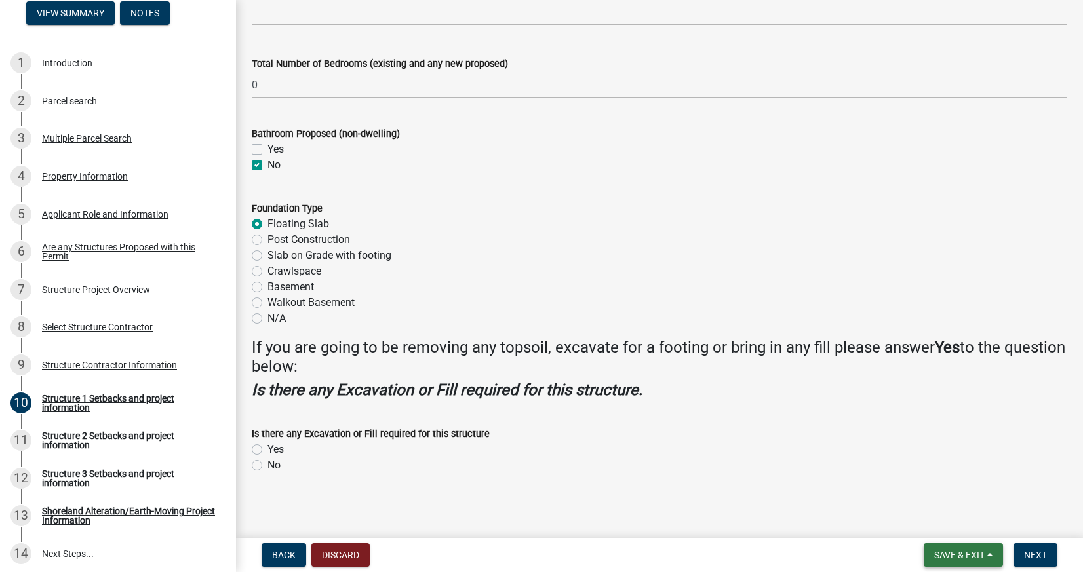
click at [973, 556] on span "Save & Exit" at bounding box center [959, 555] width 50 height 10
click at [963, 490] on button "Save" at bounding box center [950, 489] width 105 height 31
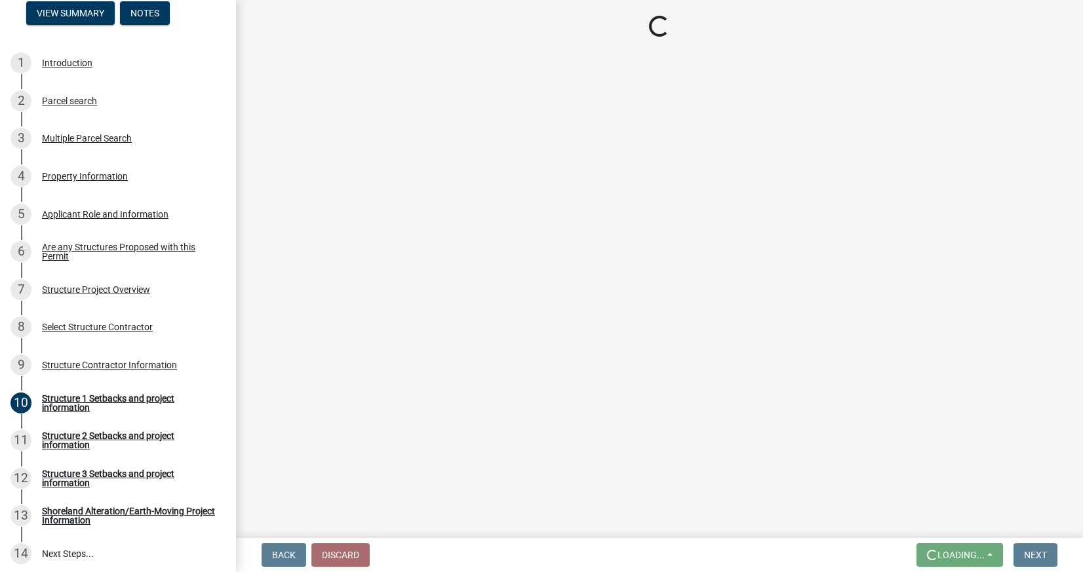
scroll to position [0, 0]
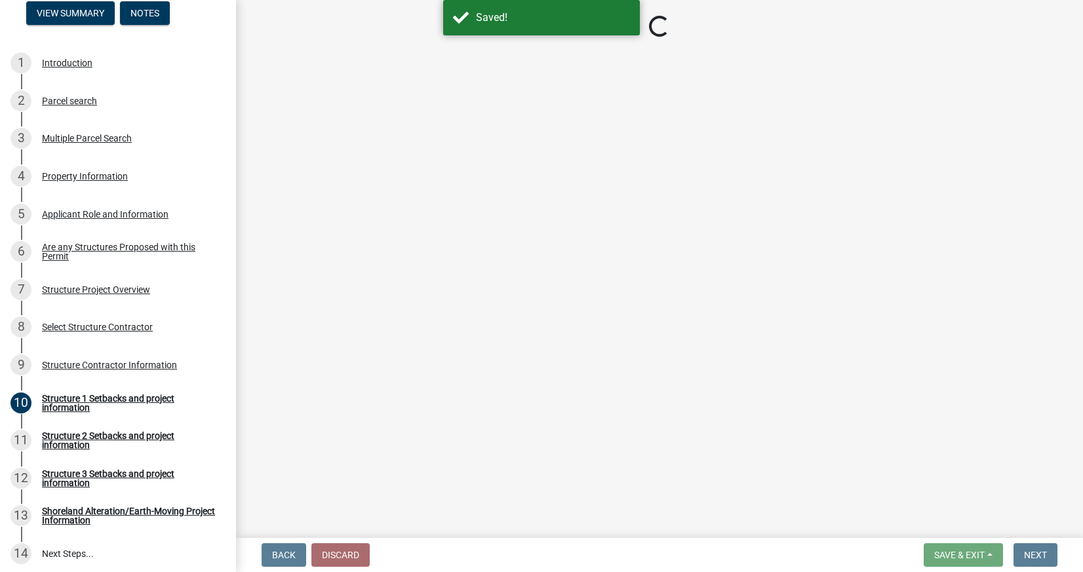
select select "c185e313-3403-4239-bd61-bb563c58a77a"
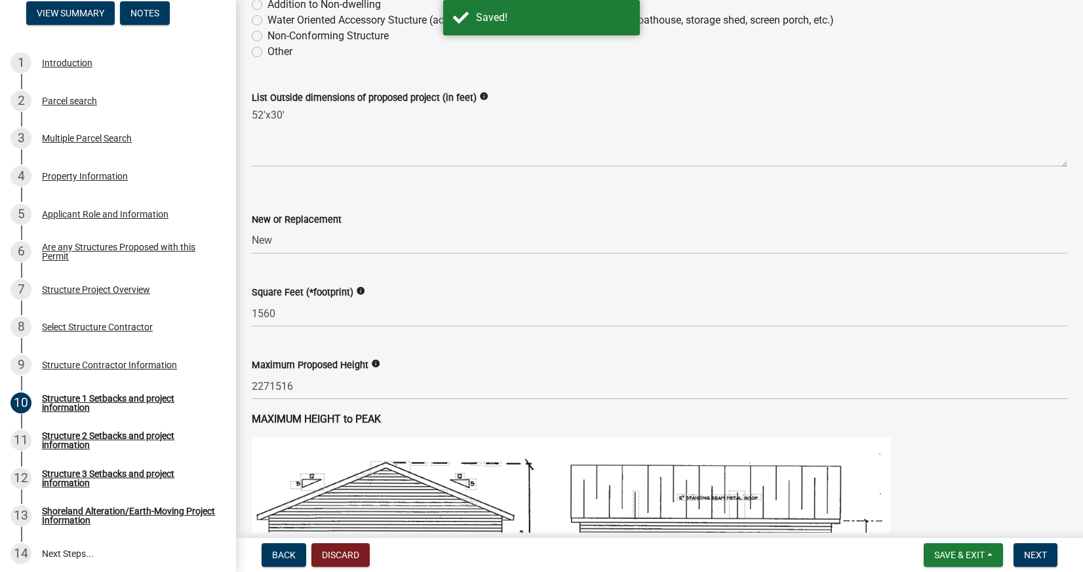
scroll to position [878, 0]
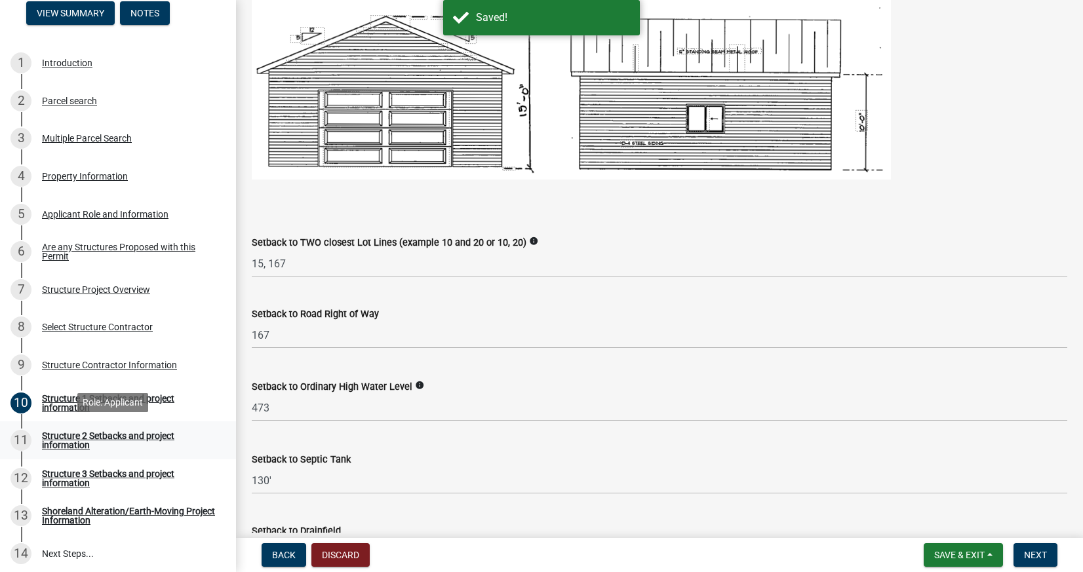
click at [60, 444] on div "Structure 2 Setbacks and project information" at bounding box center [128, 440] width 173 height 18
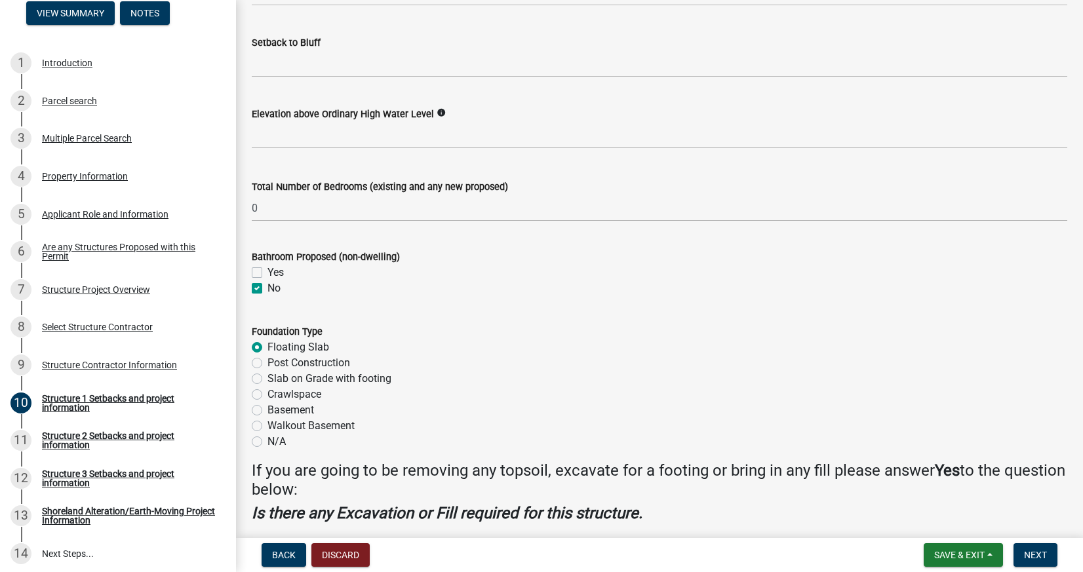
scroll to position [1519, 0]
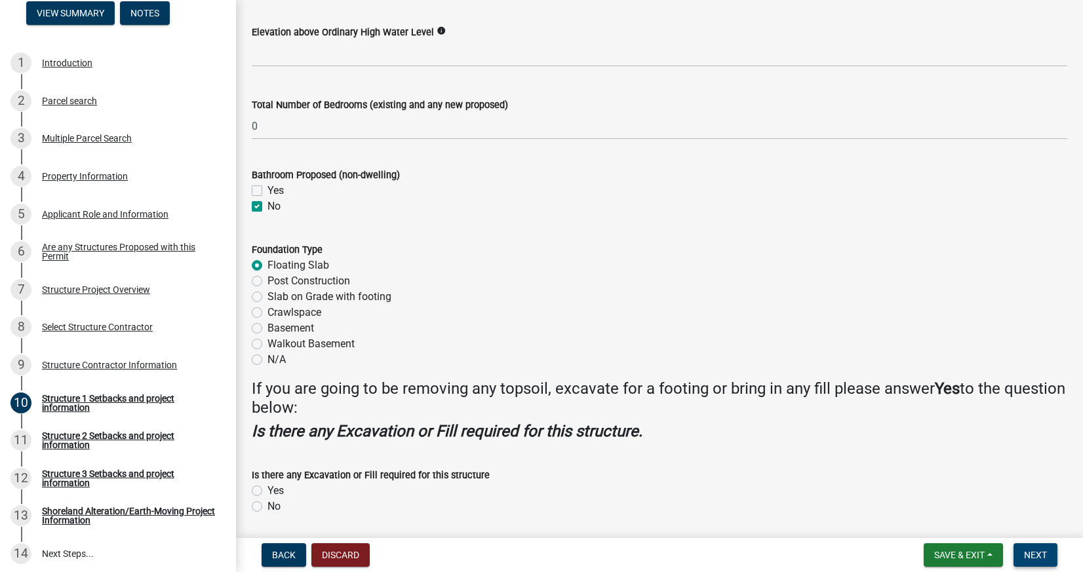
click at [1039, 560] on span "Next" at bounding box center [1035, 555] width 23 height 10
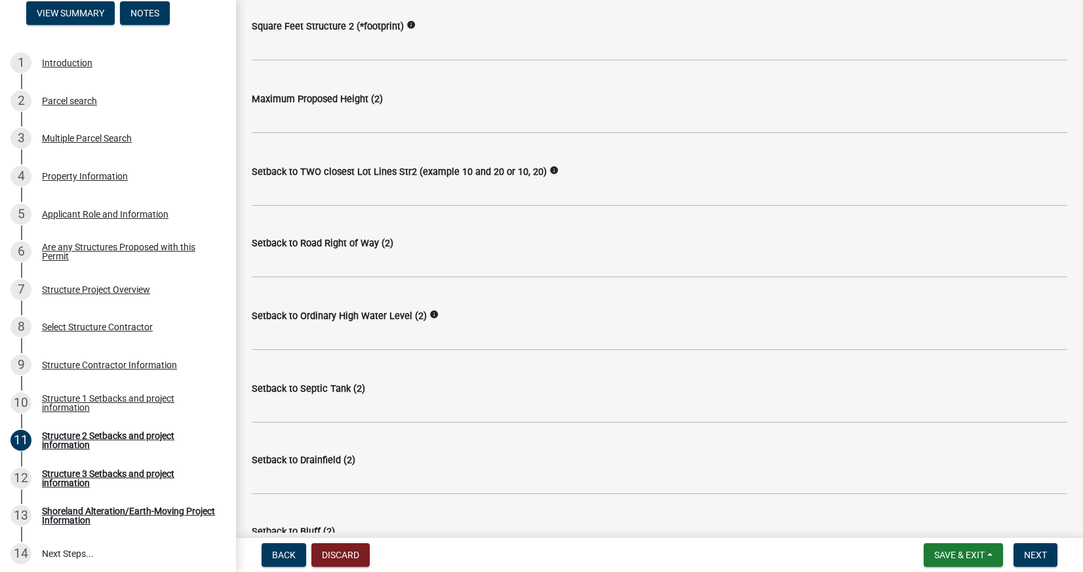
scroll to position [1226, 0]
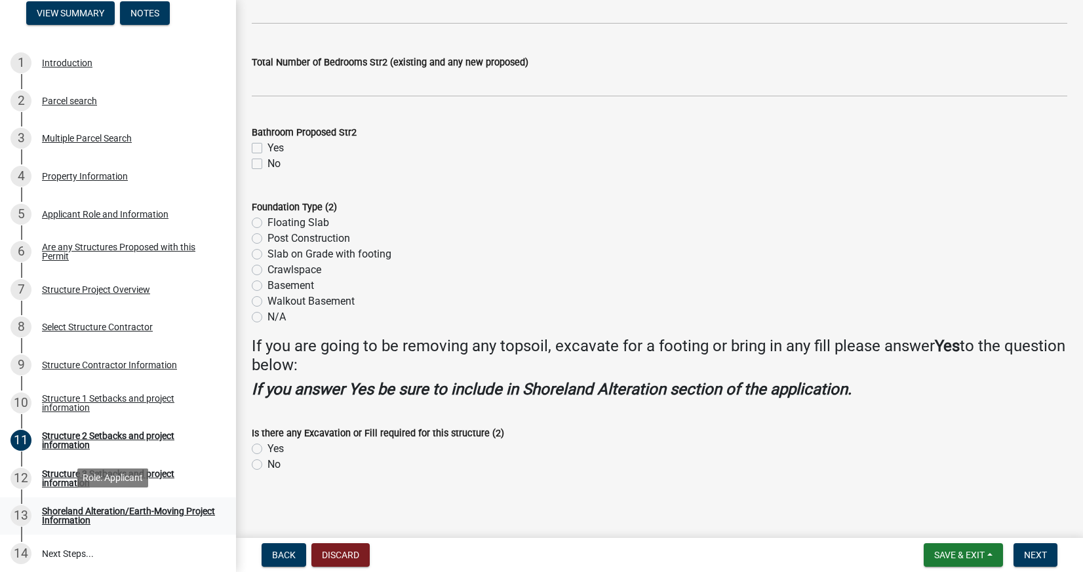
click at [136, 508] on div "Shoreland Alteration/Earth-Moving Project Information" at bounding box center [128, 516] width 173 height 18
click at [1042, 564] on button "Next" at bounding box center [1035, 555] width 44 height 24
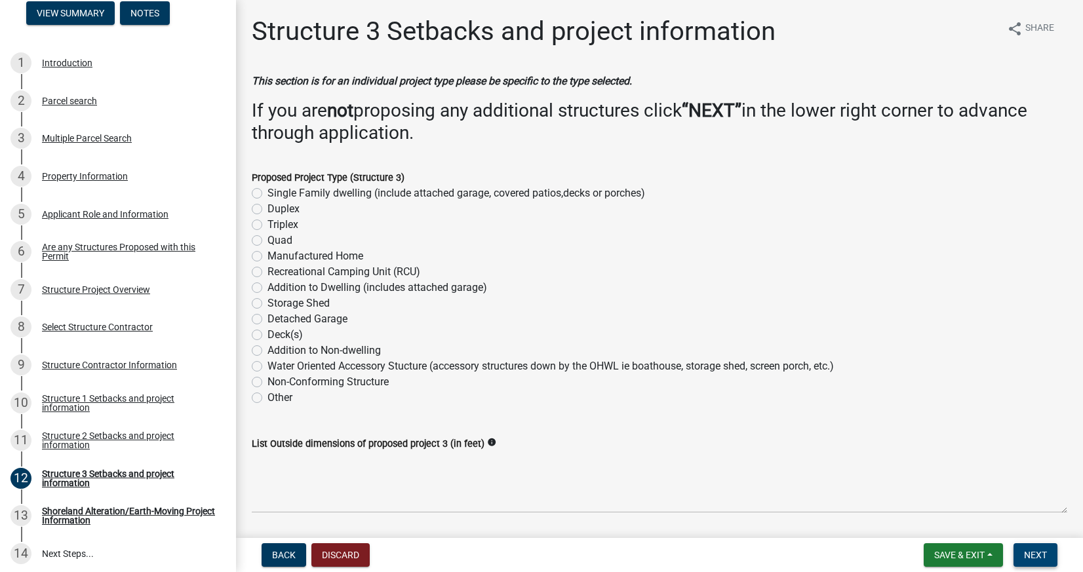
click at [1042, 564] on button "Next" at bounding box center [1035, 555] width 44 height 24
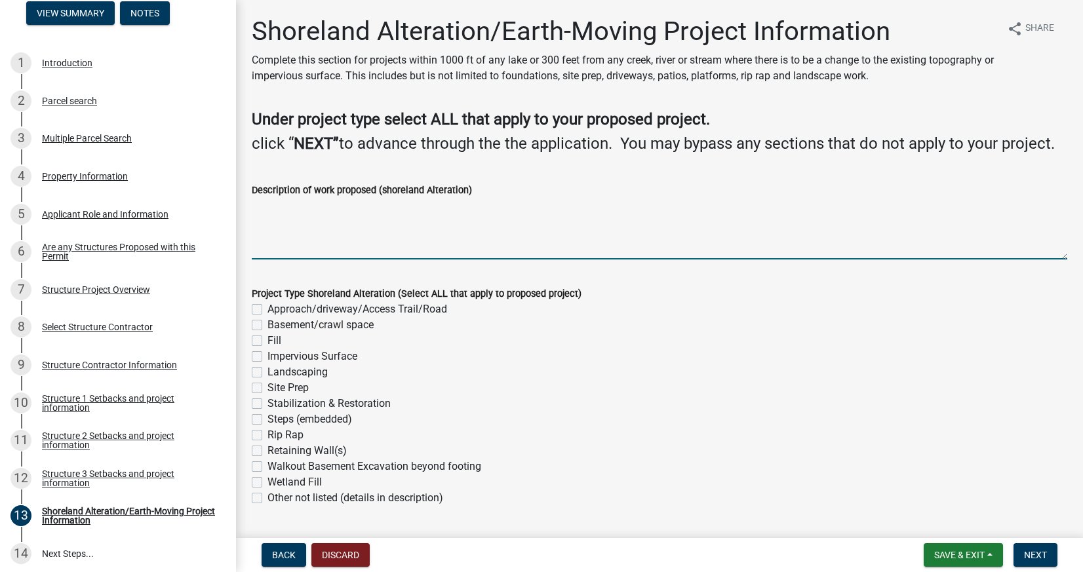
click at [431, 231] on textarea "Description of work proposed (shoreland Alteration)" at bounding box center [659, 229] width 815 height 62
type textarea "Adding a detected garage/storage"
click at [486, 333] on div "Basement/crawl space" at bounding box center [659, 325] width 815 height 16
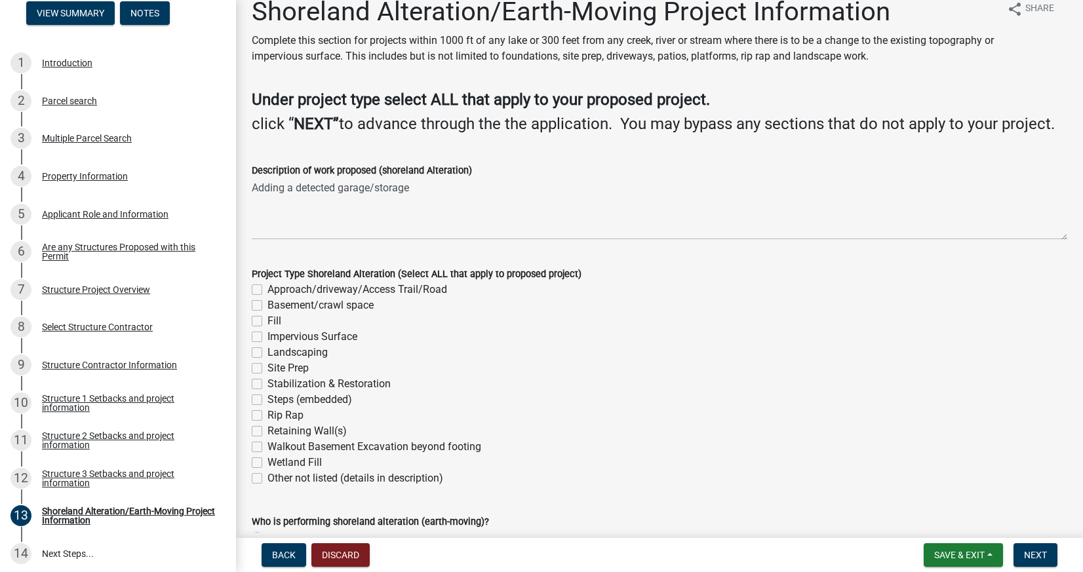
scroll to position [69, 0]
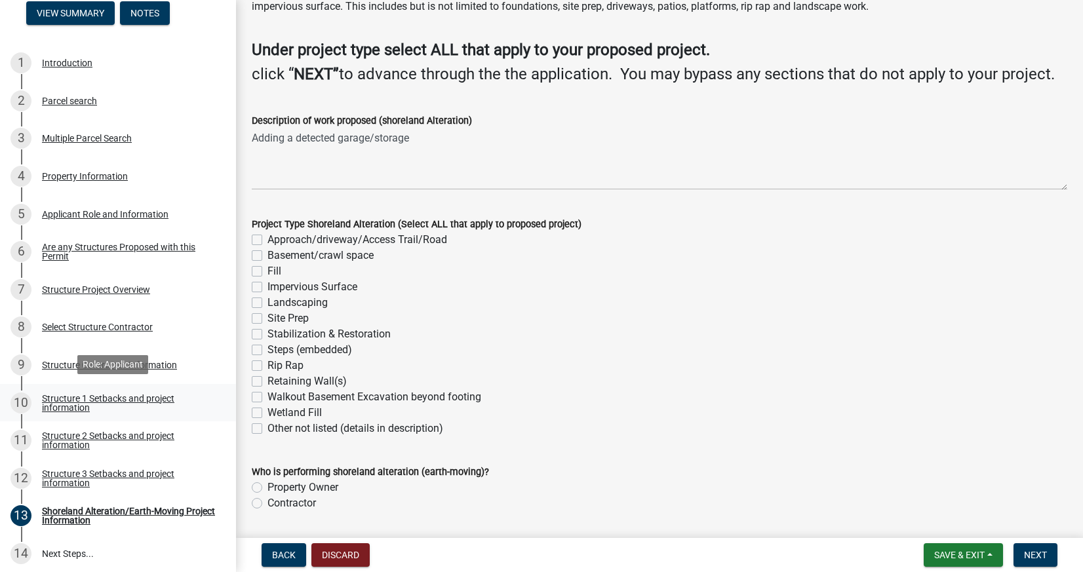
click at [103, 398] on div "Structure 1 Setbacks and project information" at bounding box center [128, 403] width 173 height 18
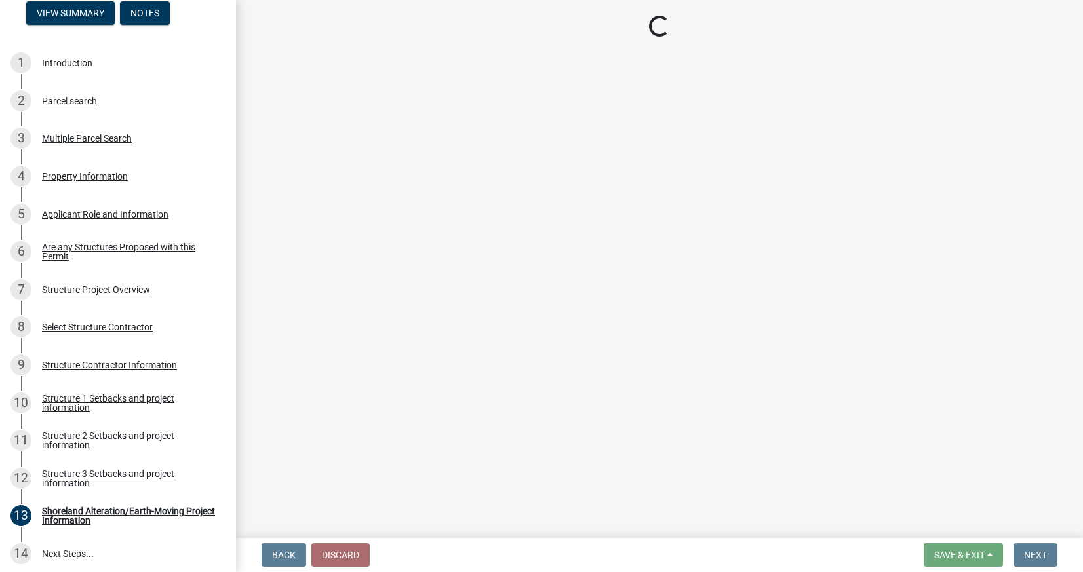
select select "c185e313-3403-4239-bd61-bb563c58a77a"
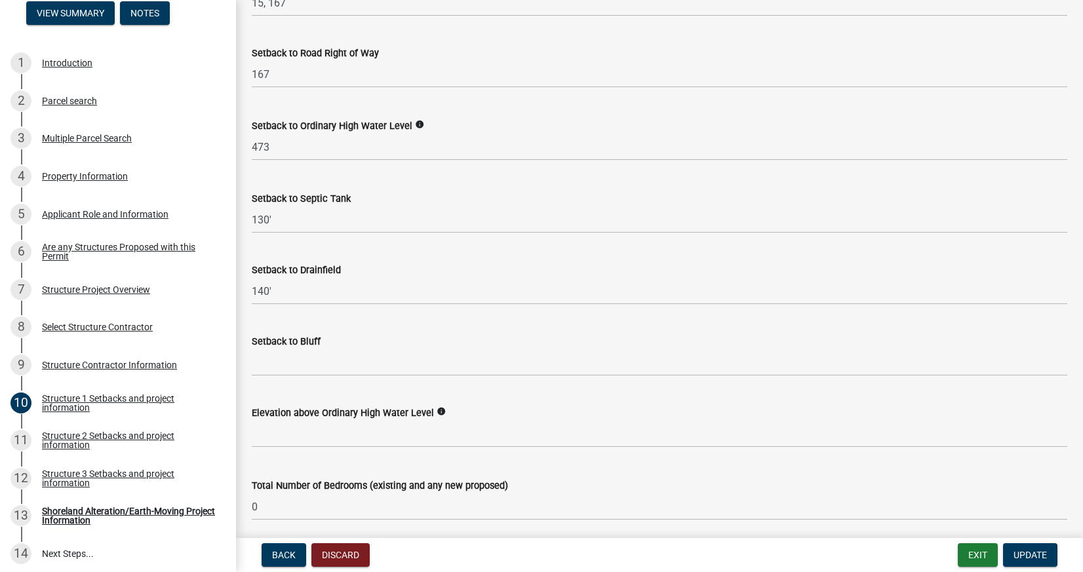
scroll to position [1560, 0]
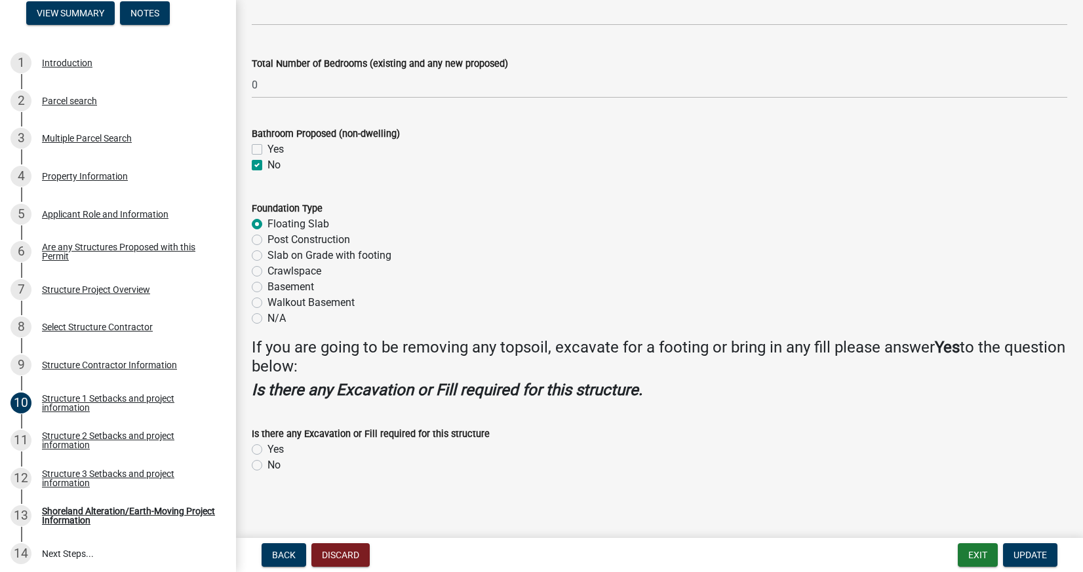
click at [256, 457] on div "No" at bounding box center [659, 465] width 815 height 16
click at [259, 470] on wm-data-entity-input "Is there any Excavation or Fill required for this structure Yes No" at bounding box center [659, 447] width 815 height 75
click at [258, 467] on div "No" at bounding box center [659, 465] width 815 height 16
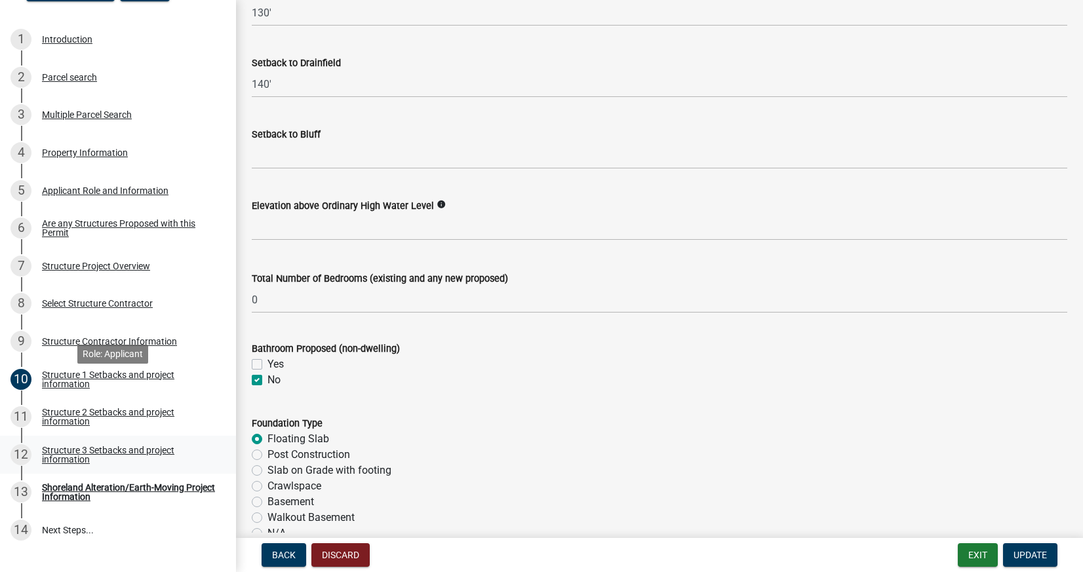
scroll to position [288, 0]
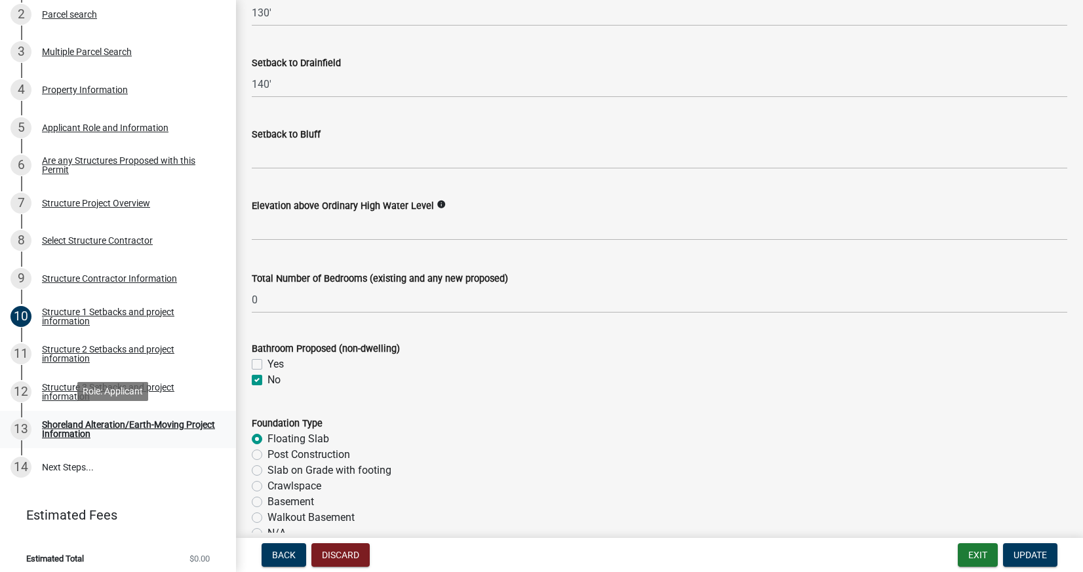
click at [75, 440] on link "13 Shoreland Alteration/Earth-Moving Project Information" at bounding box center [118, 430] width 236 height 38
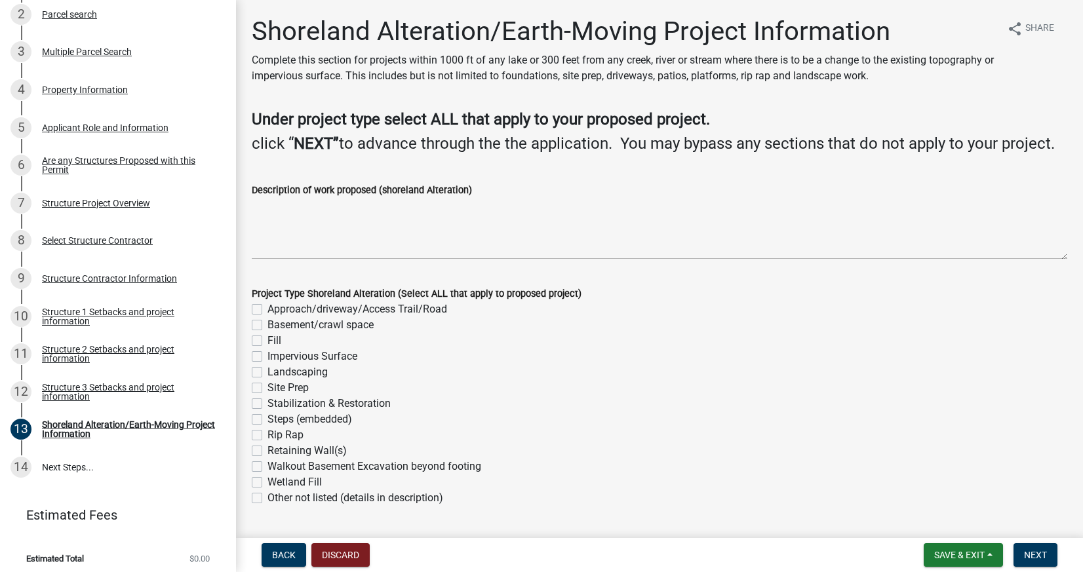
scroll to position [128, 0]
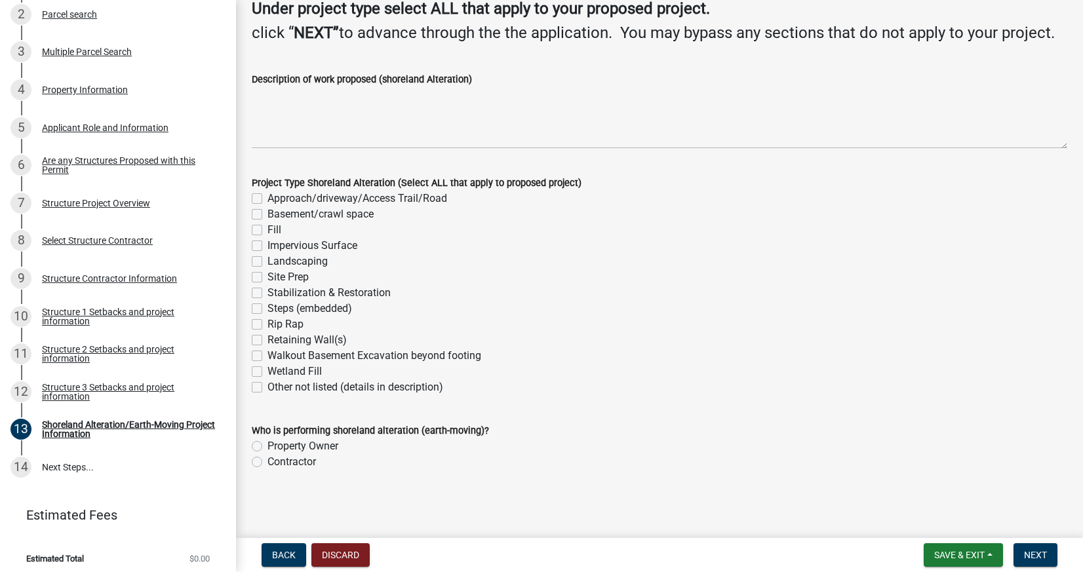
click at [311, 459] on label "Contractor" at bounding box center [291, 462] width 48 height 16
click at [276, 459] on input "Contractor" at bounding box center [271, 458] width 9 height 9
radio input "true"
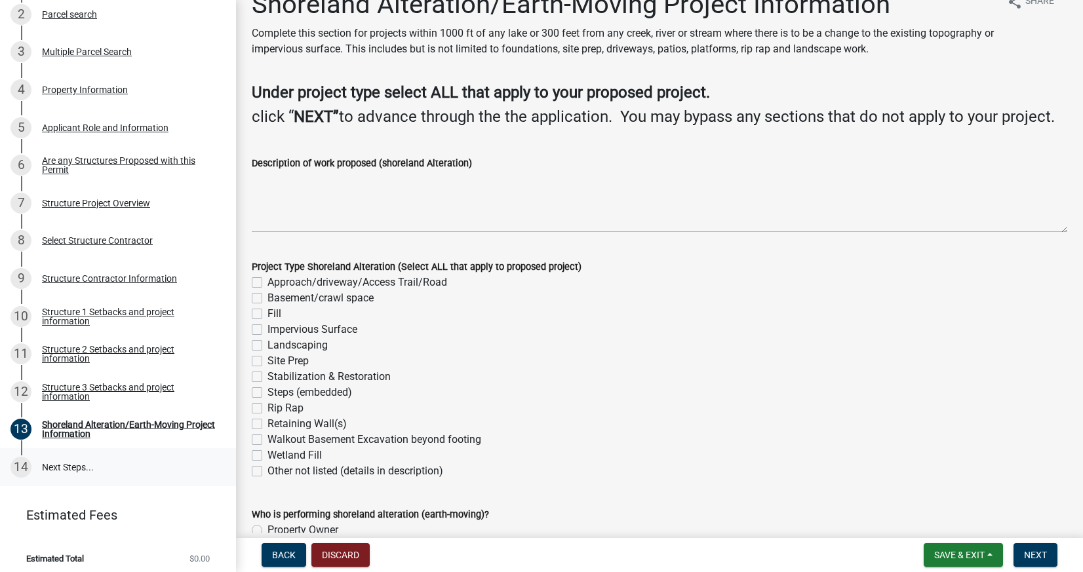
click at [60, 466] on link "14 Next Steps..." at bounding box center [118, 467] width 236 height 38
click at [1047, 558] on button "Next" at bounding box center [1035, 555] width 44 height 24
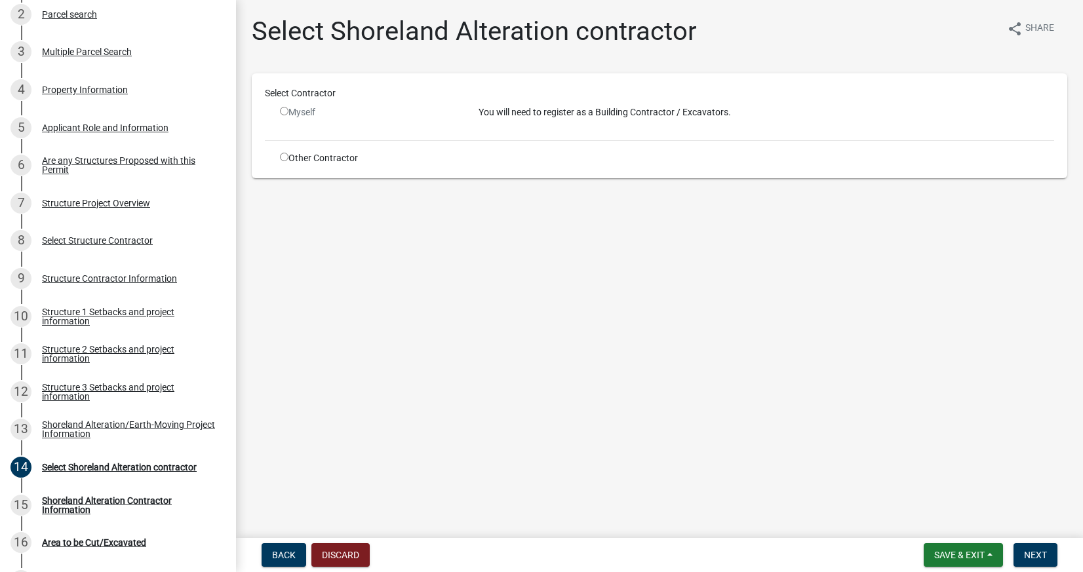
click at [395, 149] on div "Select Contractor Myself You will need to register as a Building Contractor / E…" at bounding box center [659, 126] width 789 height 79
click at [322, 160] on div "Other Contractor" at bounding box center [369, 158] width 199 height 14
click at [279, 159] on div "Other Contractor" at bounding box center [369, 158] width 199 height 14
click at [282, 161] on div "Other Contractor" at bounding box center [369, 158] width 199 height 14
drag, startPoint x: 282, startPoint y: 161, endPoint x: 289, endPoint y: 161, distance: 7.2
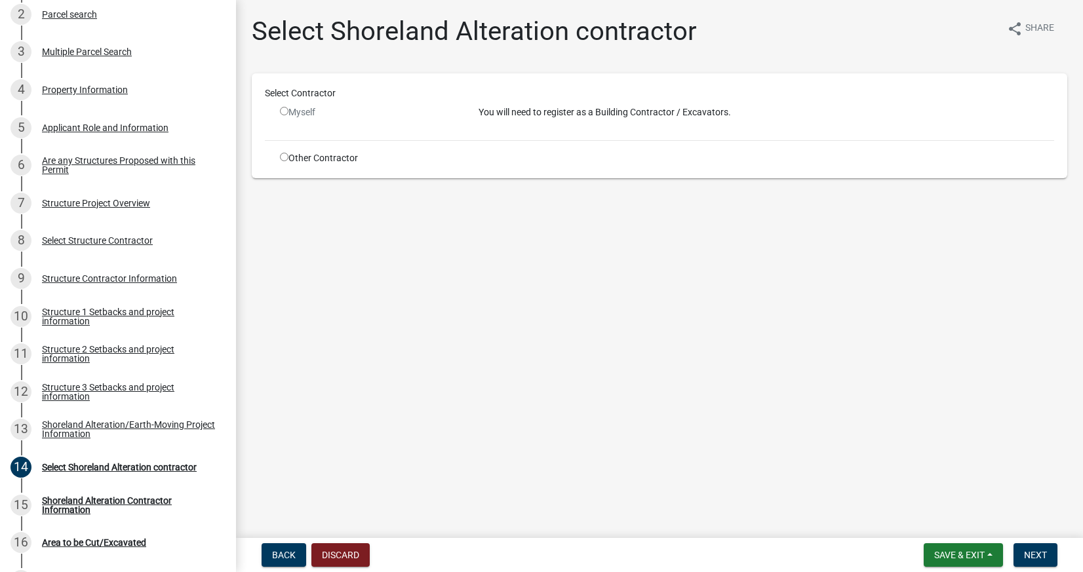
click at [285, 161] on input "radio" at bounding box center [284, 157] width 9 height 9
radio input "true"
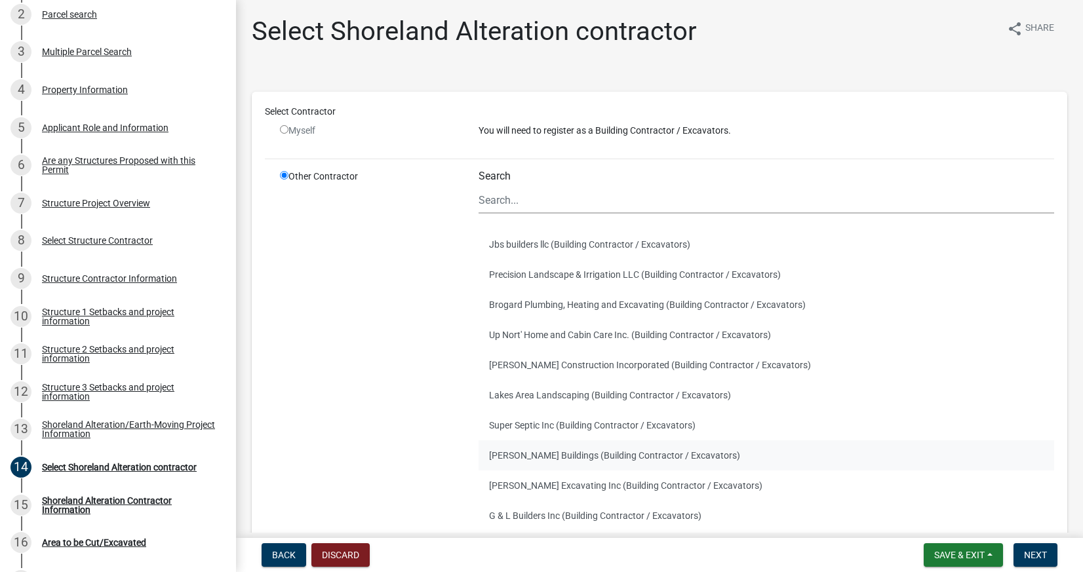
scroll to position [131, 0]
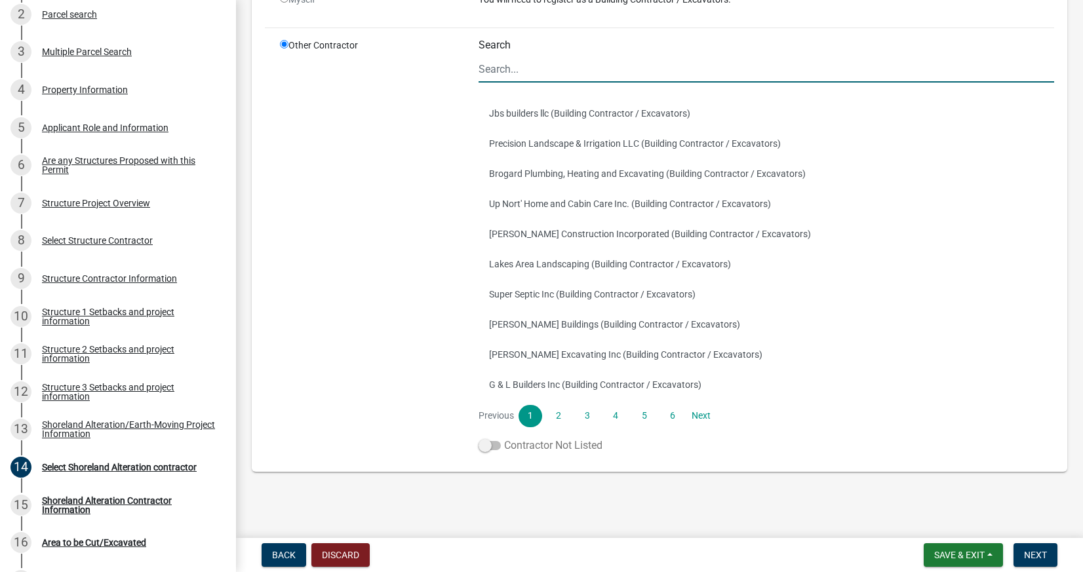
click at [506, 452] on label "Contractor Not Listed" at bounding box center [540, 446] width 124 height 16
click at [504, 438] on input "Contractor Not Listed" at bounding box center [504, 438] width 0 height 0
click at [536, 71] on input "Search" at bounding box center [765, 69] width 575 height 27
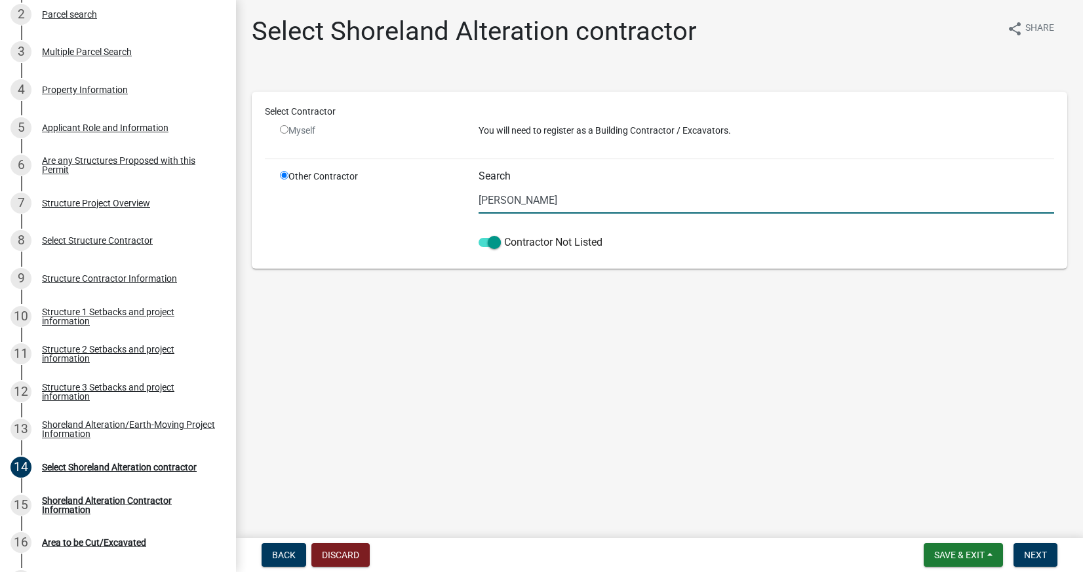
scroll to position [0, 0]
type input "[PERSON_NAME] Construction, Inc"
click at [1026, 554] on span "Next" at bounding box center [1035, 555] width 23 height 10
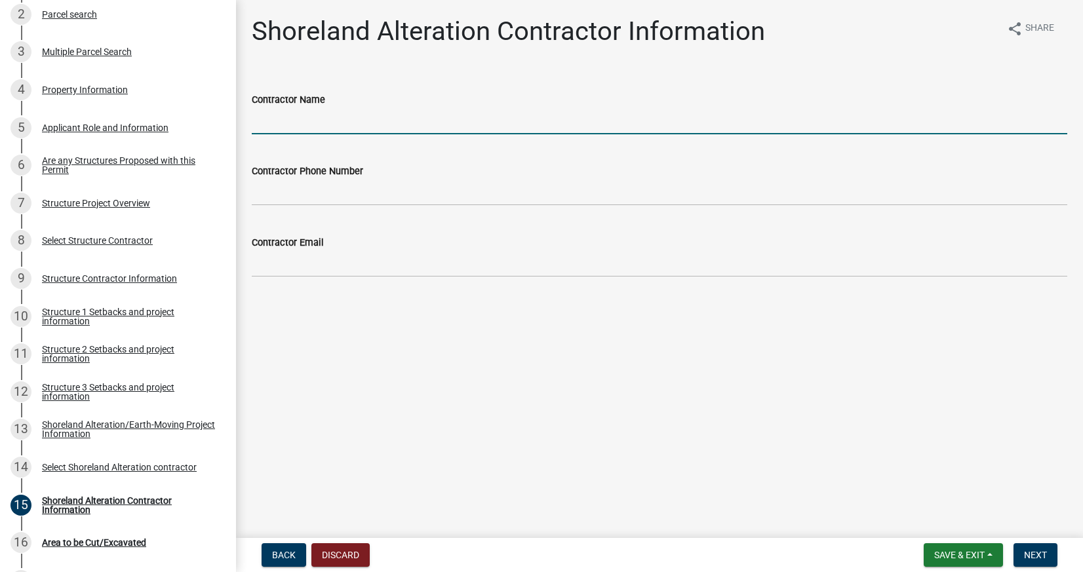
click at [305, 110] on input "Contractor Name" at bounding box center [659, 120] width 815 height 27
type input "[PERSON_NAME]"
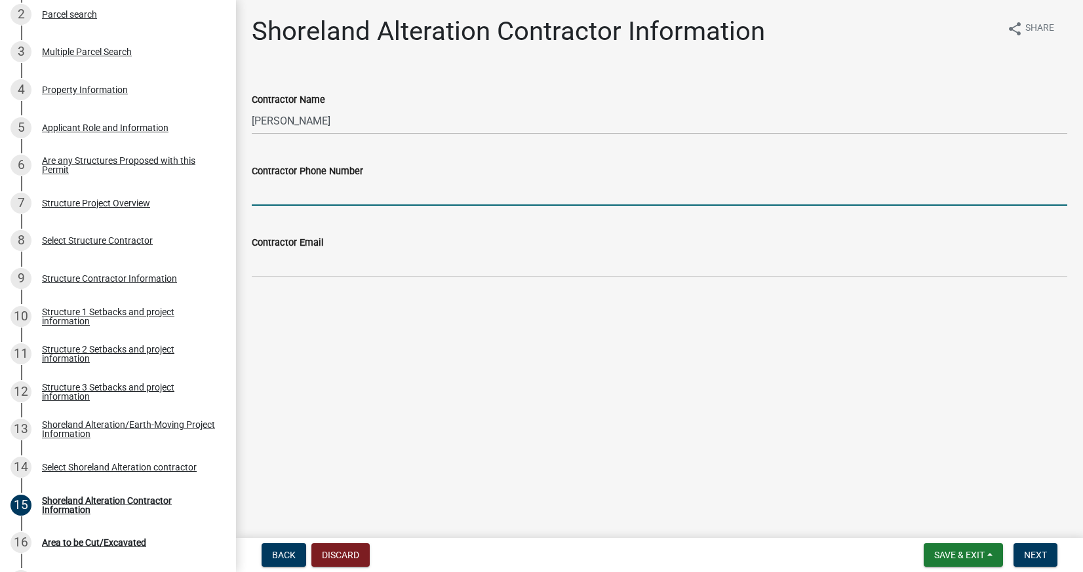
click at [316, 184] on input "Contractor Phone Number" at bounding box center [659, 192] width 815 height 27
type input "[PHONE_NUMBER]"
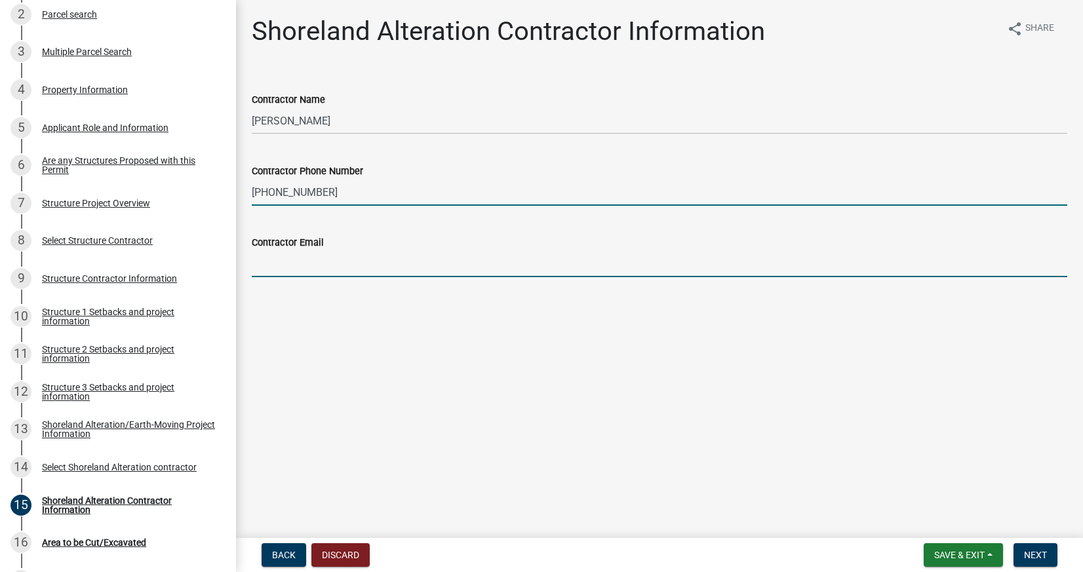
click at [345, 260] on input "Contractor Email" at bounding box center [659, 263] width 815 height 27
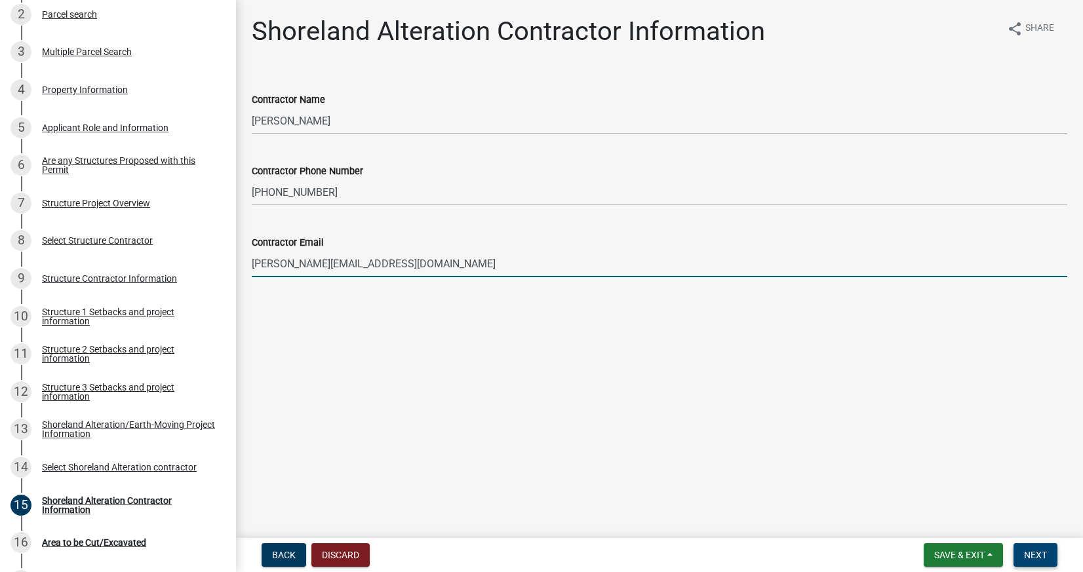
type input "[PERSON_NAME][EMAIL_ADDRESS][DOMAIN_NAME]"
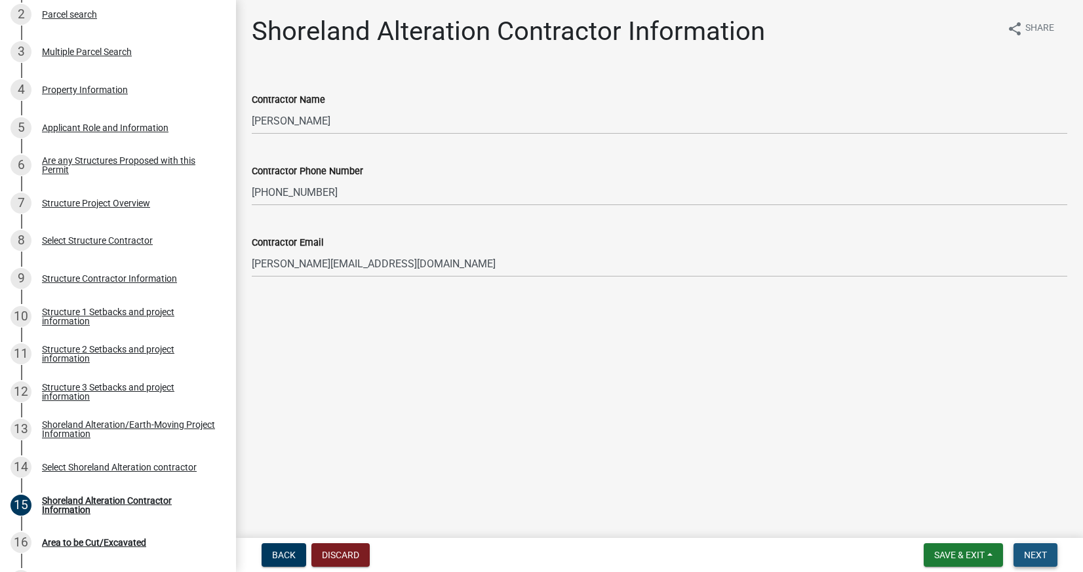
click at [1035, 554] on span "Next" at bounding box center [1035, 555] width 23 height 10
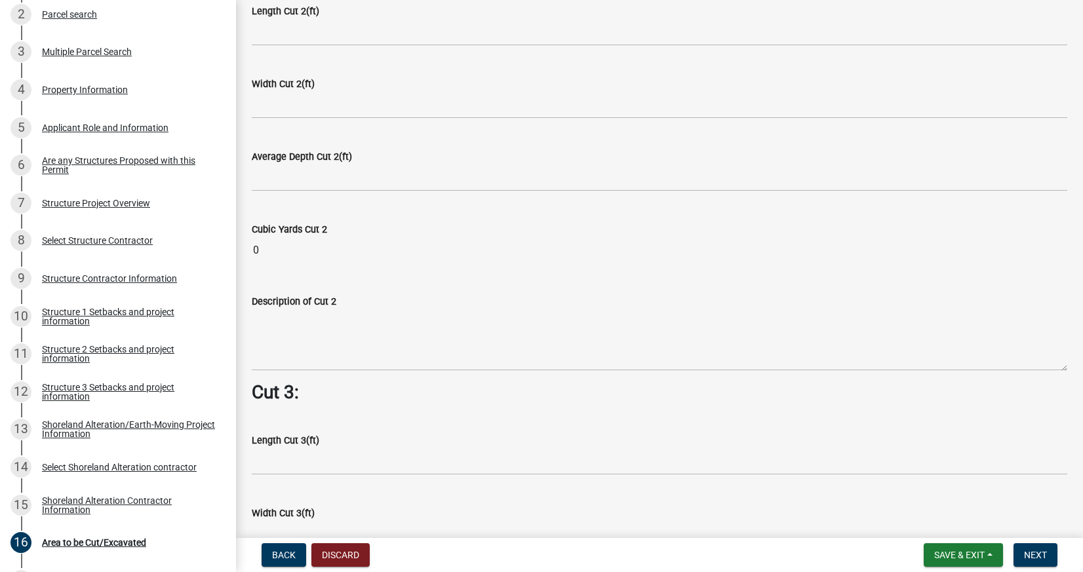
scroll to position [1599, 0]
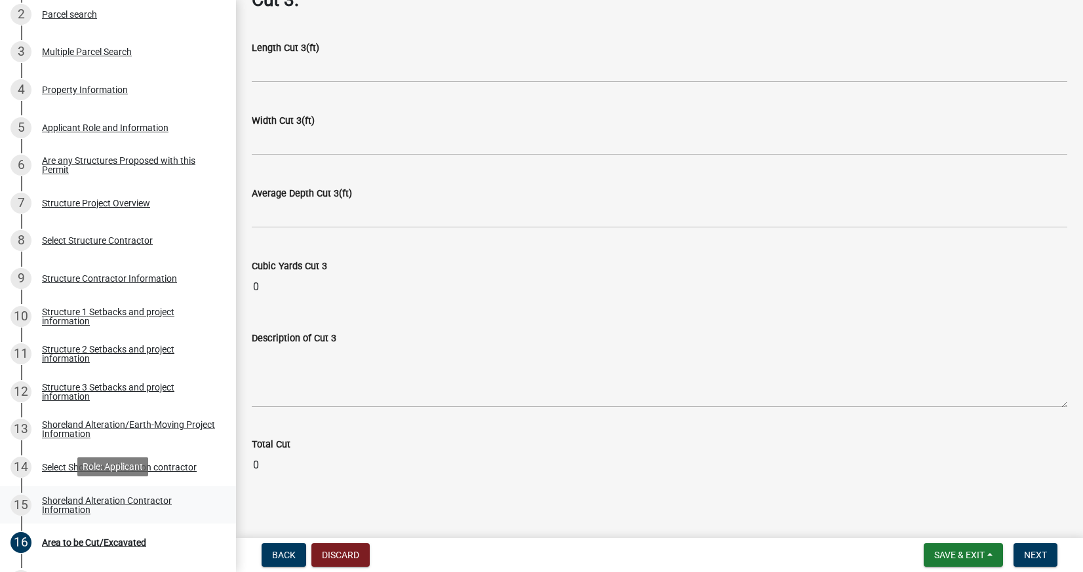
click at [94, 492] on link "15 Shoreland Alteration Contractor Information" at bounding box center [118, 505] width 236 height 38
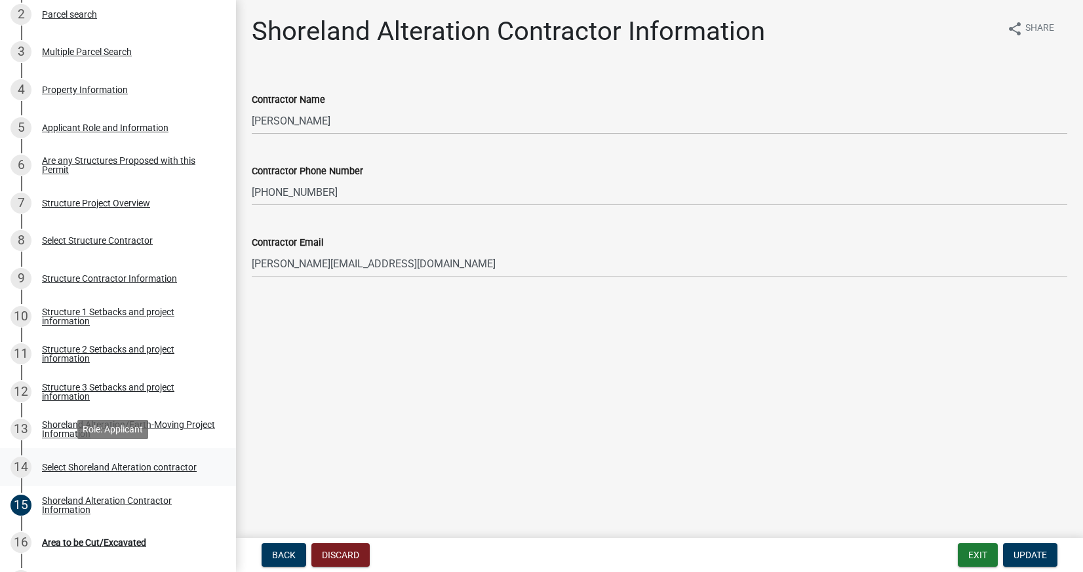
click at [81, 459] on div "14 Select Shoreland Alteration contractor" at bounding box center [112, 467] width 204 height 21
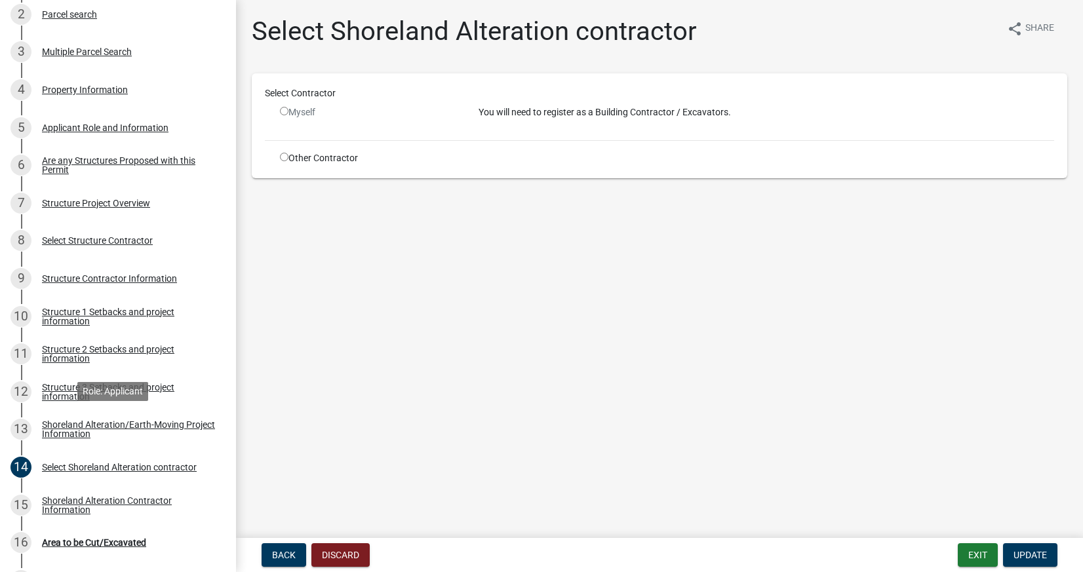
click at [81, 438] on link "13 Shoreland Alteration/Earth-Moving Project Information" at bounding box center [118, 430] width 236 height 38
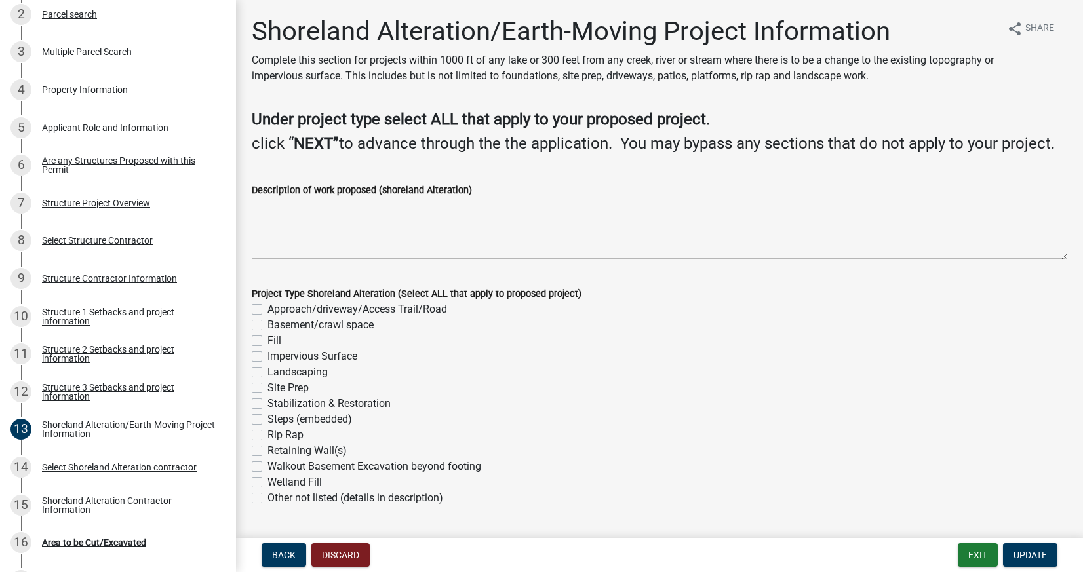
scroll to position [128, 0]
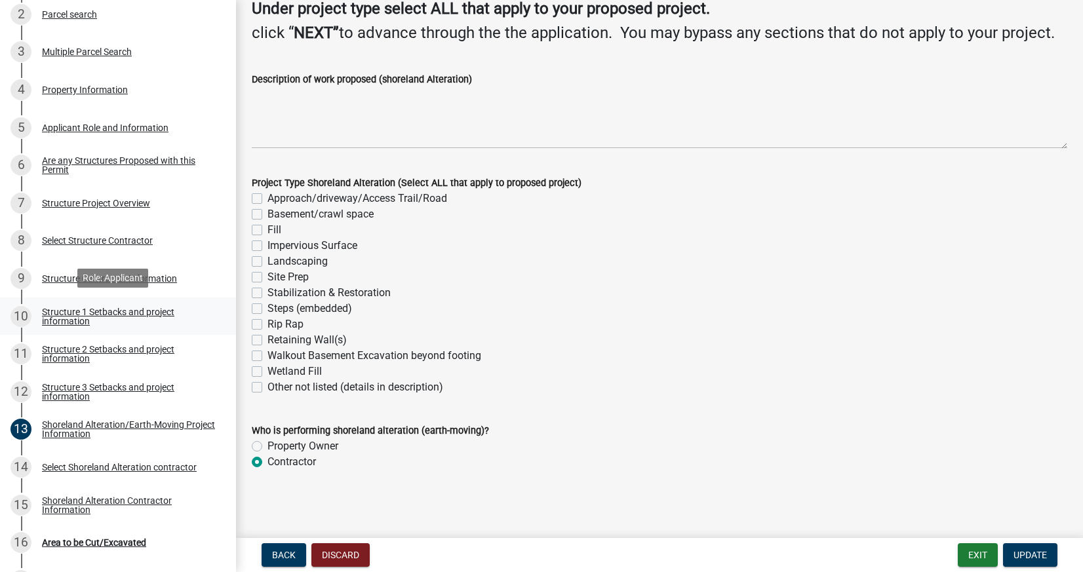
click at [98, 302] on link "10 Structure 1 Setbacks and project information" at bounding box center [118, 317] width 236 height 38
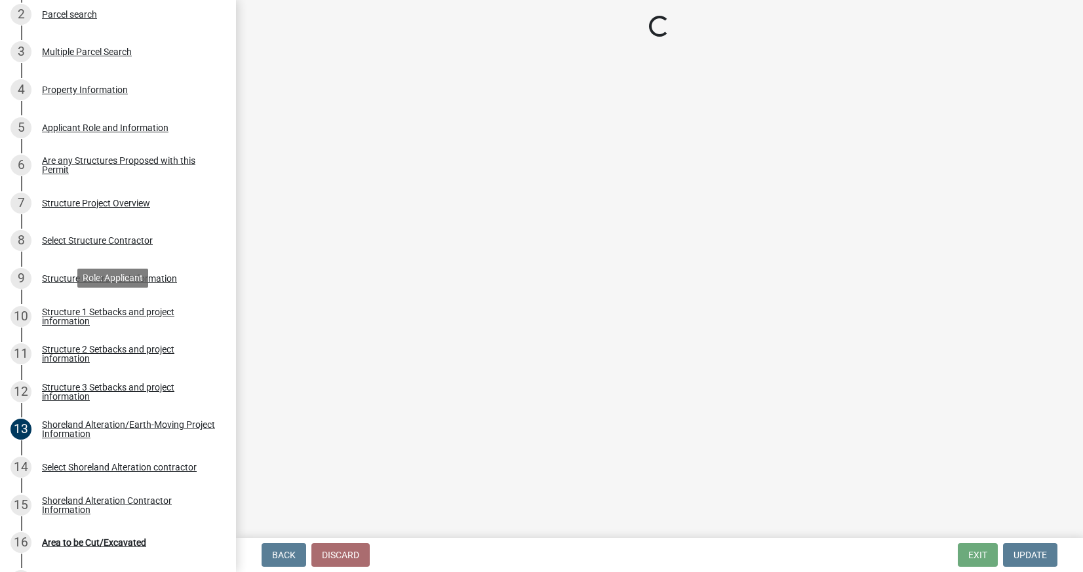
scroll to position [0, 0]
select select "c185e313-3403-4239-bd61-bb563c58a77a"
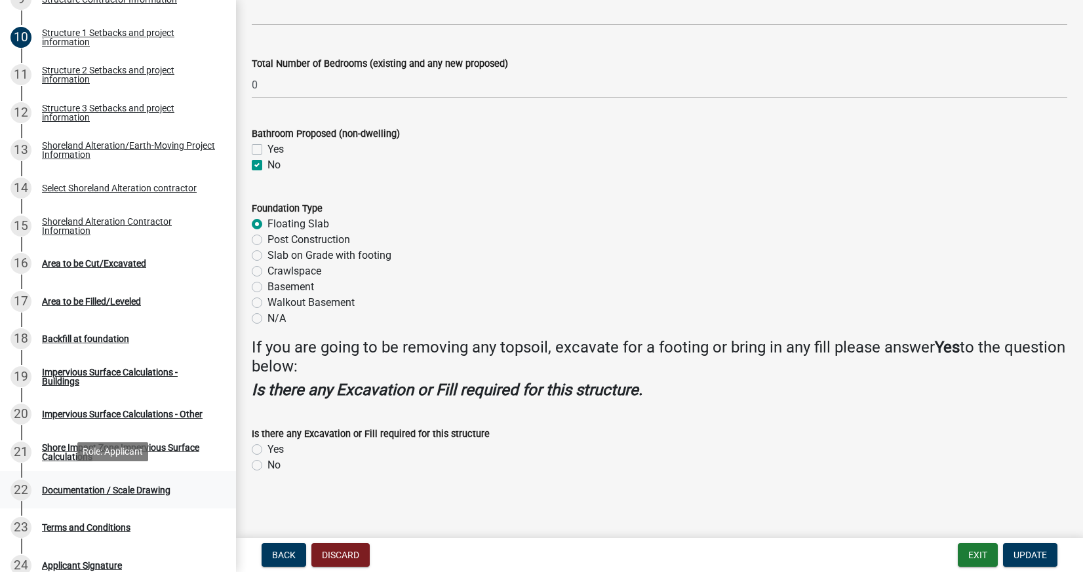
scroll to position [665, 0]
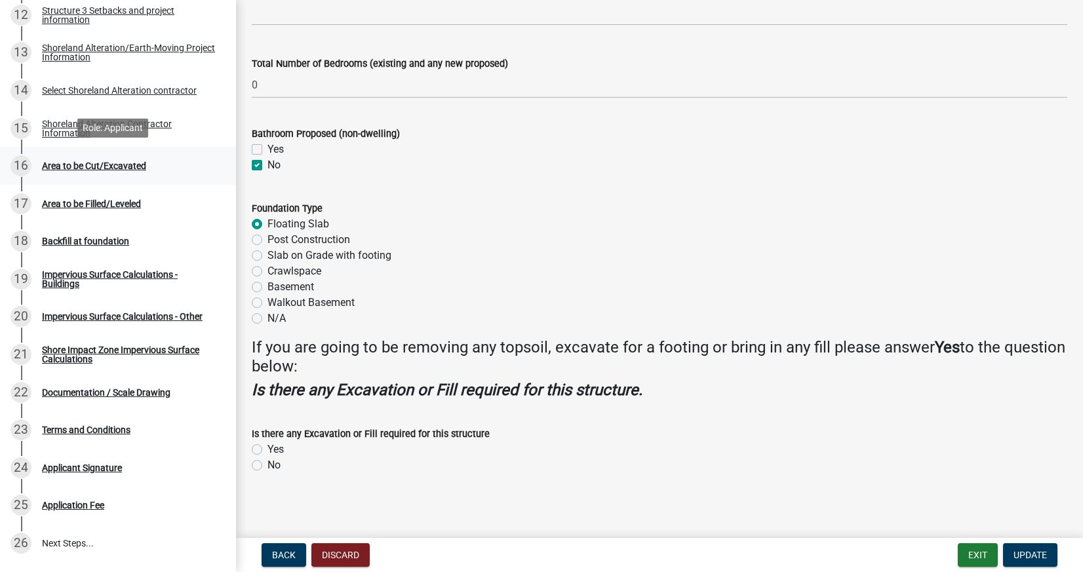
click at [146, 168] on div "Area to be Cut/Excavated" at bounding box center [94, 165] width 104 height 9
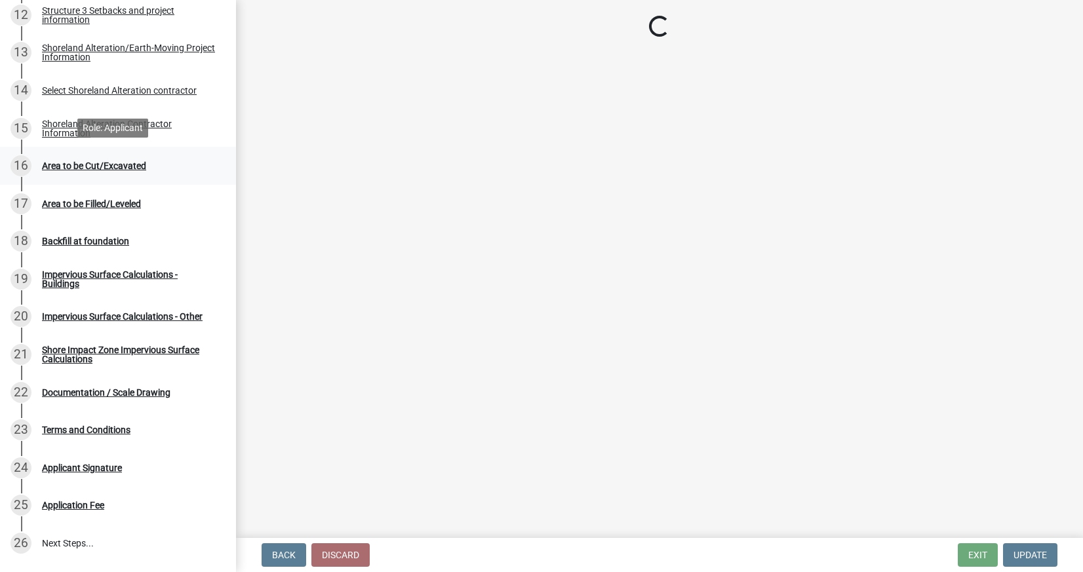
scroll to position [0, 0]
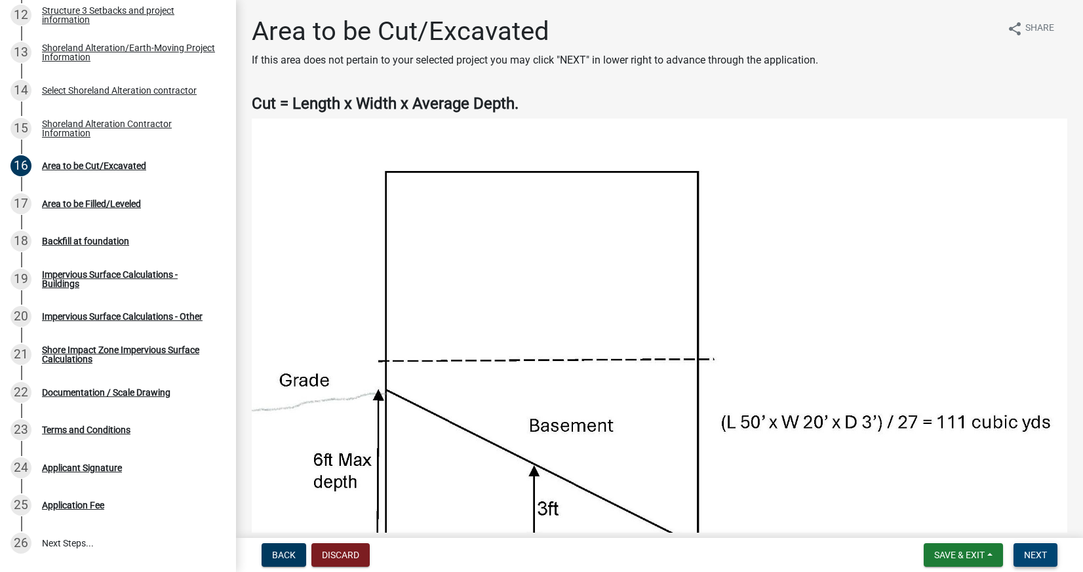
click at [1049, 553] on button "Next" at bounding box center [1035, 555] width 44 height 24
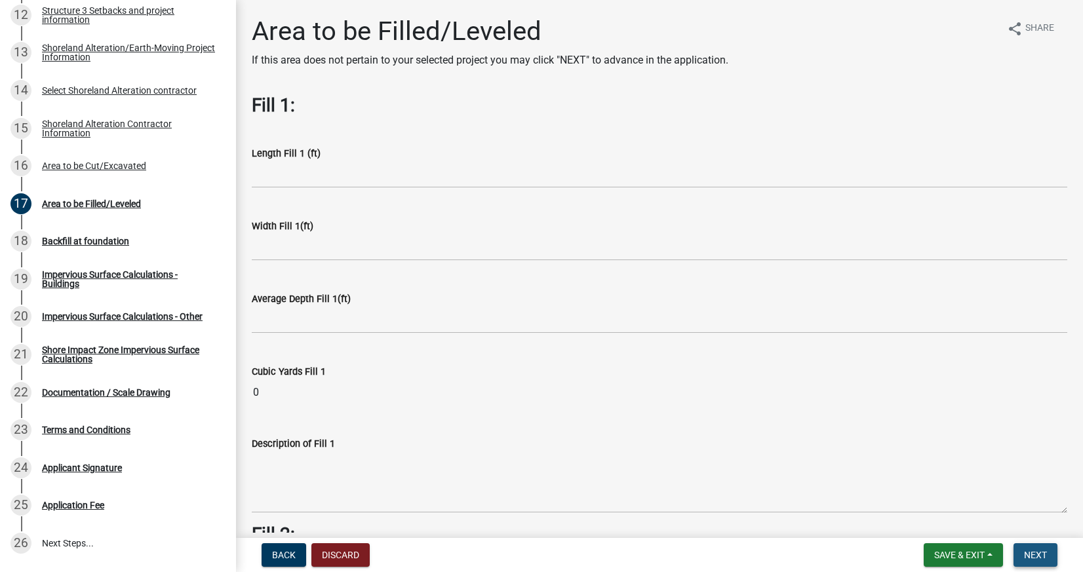
click at [1049, 553] on button "Next" at bounding box center [1035, 555] width 44 height 24
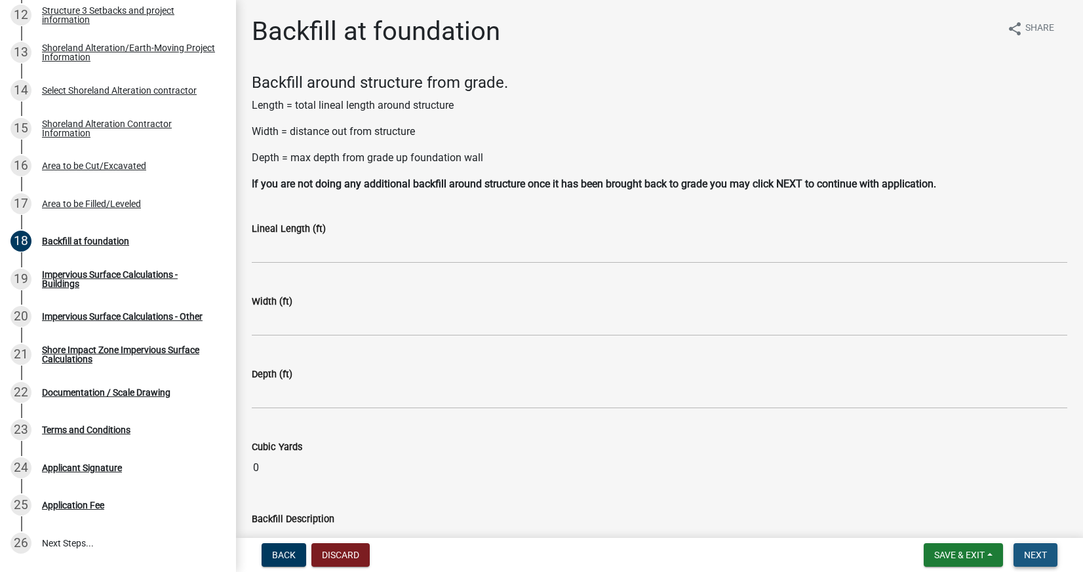
click at [1049, 553] on button "Next" at bounding box center [1035, 555] width 44 height 24
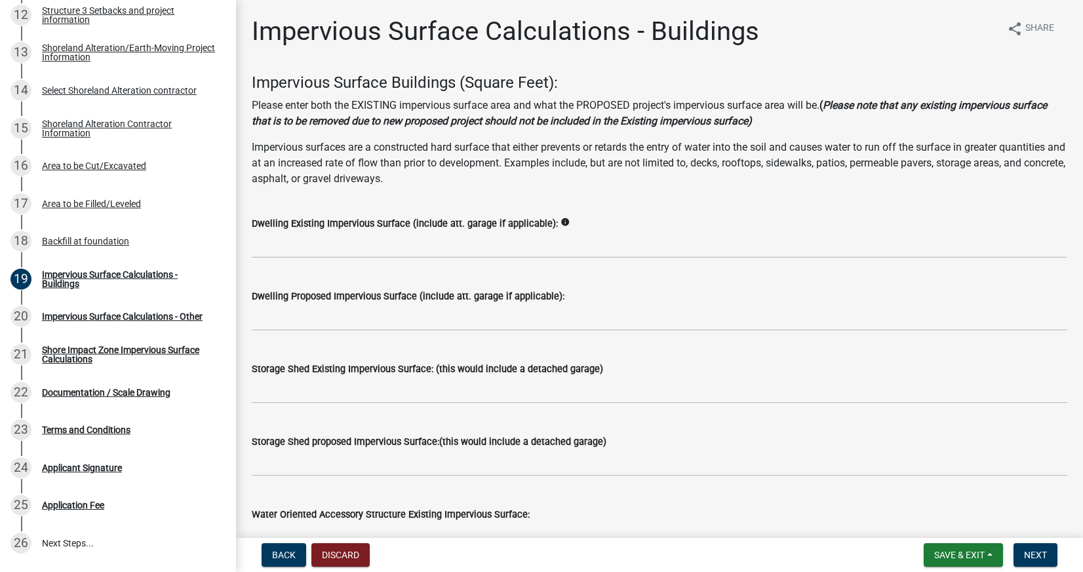
click at [570, 218] on icon "info" at bounding box center [564, 222] width 9 height 9
drag, startPoint x: 254, startPoint y: 222, endPoint x: 415, endPoint y: 222, distance: 161.2
click at [415, 222] on label "Dwelling Existing Impervious Surface (include att. garage if applicable):" at bounding box center [405, 224] width 306 height 9
copy label "Dwelling Existing Impervious Surface"
click at [570, 222] on icon "info" at bounding box center [564, 222] width 9 height 9
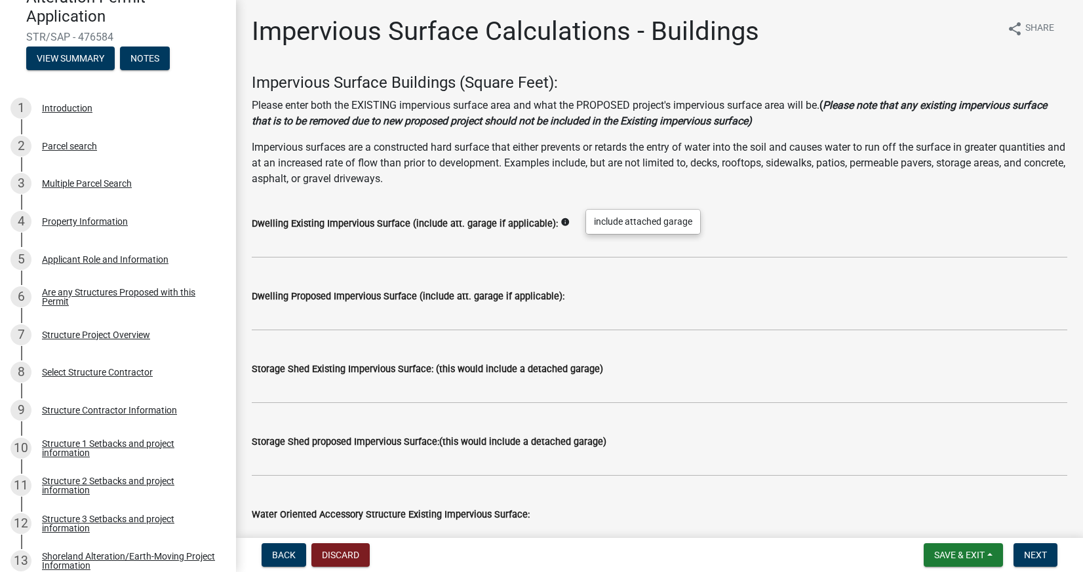
scroll to position [174, 0]
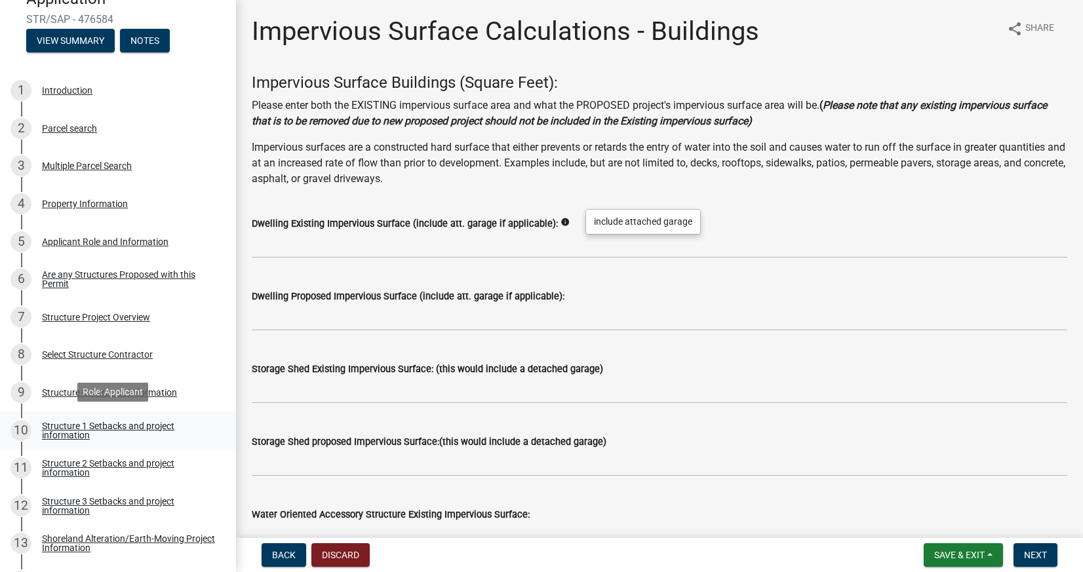
click at [68, 439] on div "10 Structure 1 Setbacks and project information" at bounding box center [112, 430] width 204 height 21
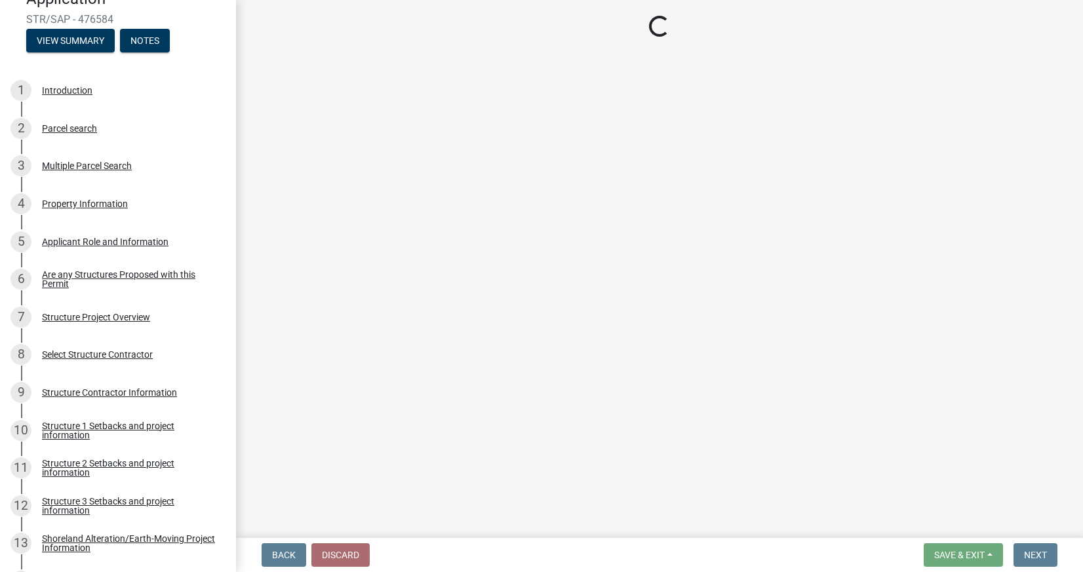
select select "c185e313-3403-4239-bd61-bb563c58a77a"
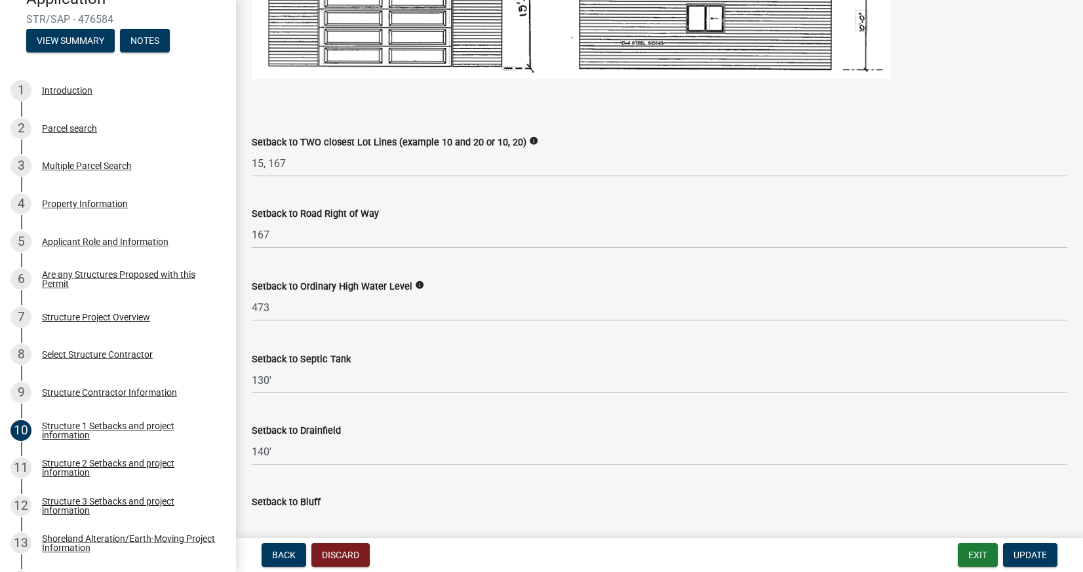
scroll to position [1223, 0]
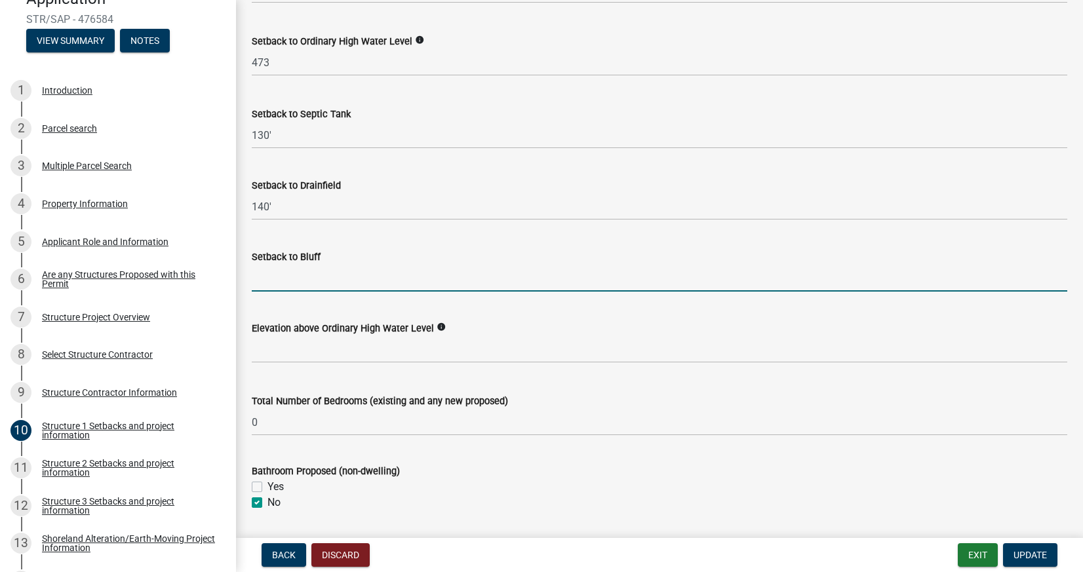
click at [294, 281] on input "Setback to Bluff" at bounding box center [659, 278] width 815 height 27
type input "0"
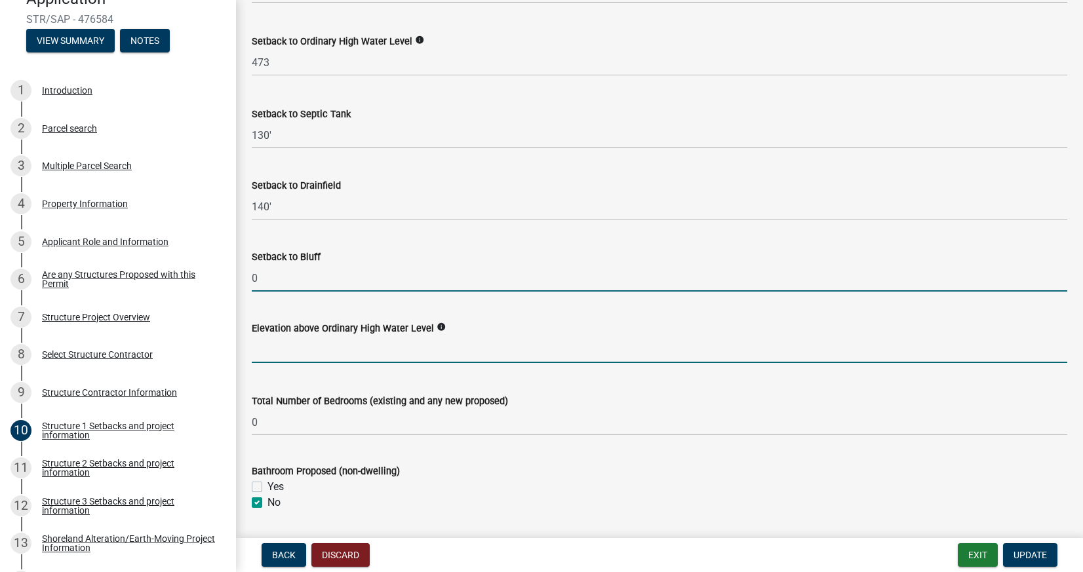
click at [313, 347] on input "text" at bounding box center [659, 349] width 815 height 27
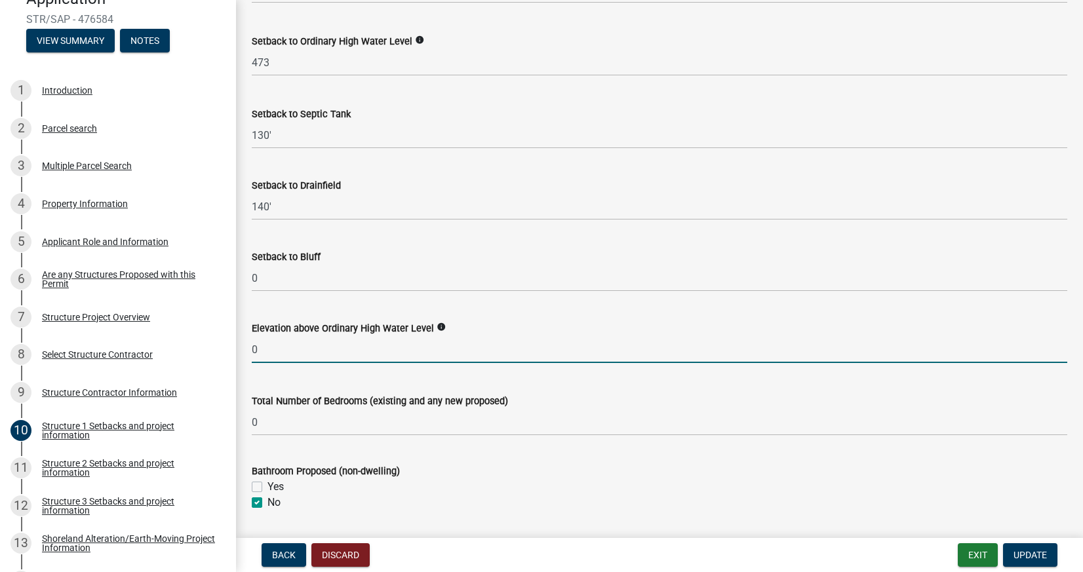
type input "0"
click at [444, 325] on icon "info" at bounding box center [440, 326] width 9 height 9
click at [278, 343] on input "0" at bounding box center [659, 349] width 815 height 27
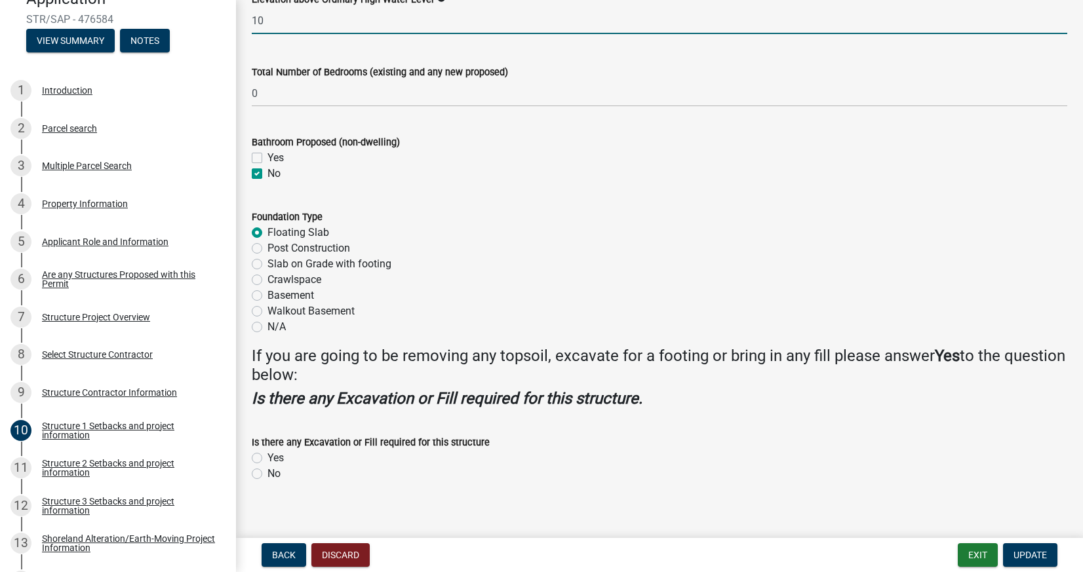
scroll to position [1560, 0]
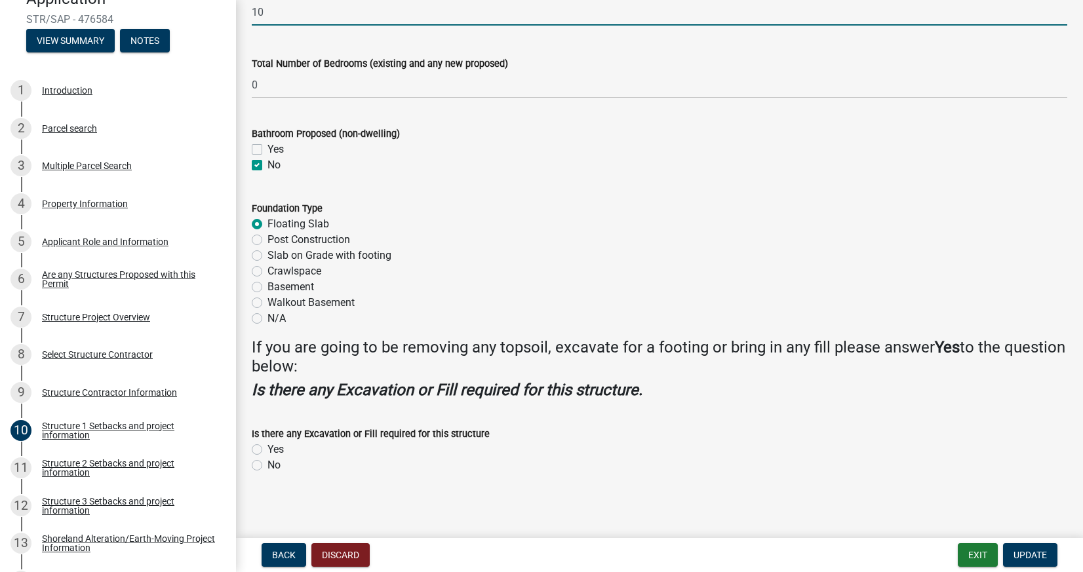
type input "10"
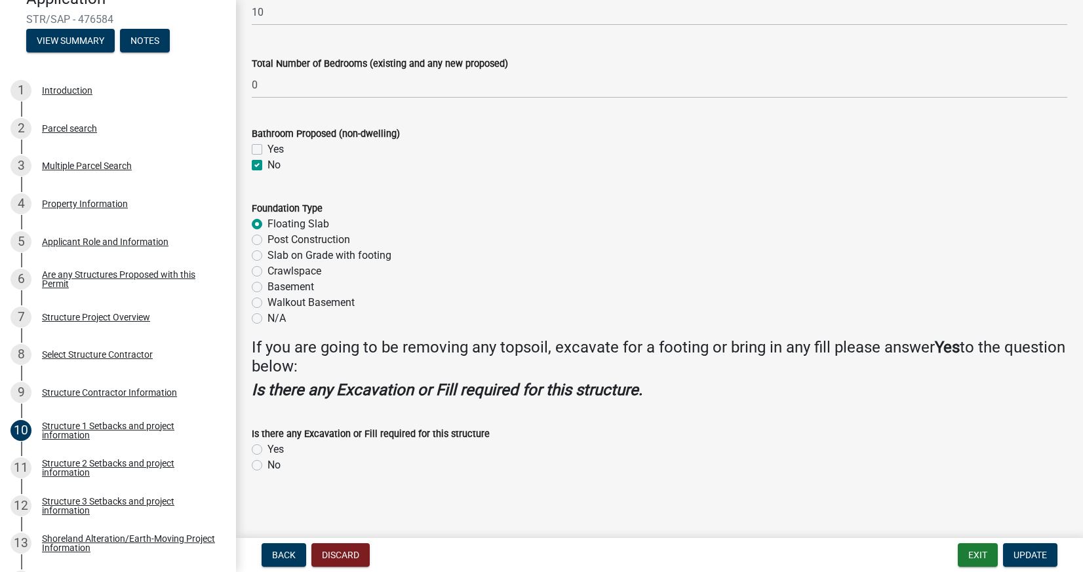
click at [267, 449] on label "Yes" at bounding box center [275, 450] width 16 height 16
click at [267, 449] on input "Yes" at bounding box center [271, 446] width 9 height 9
radio input "true"
click at [1005, 560] on button "Update" at bounding box center [1030, 555] width 54 height 24
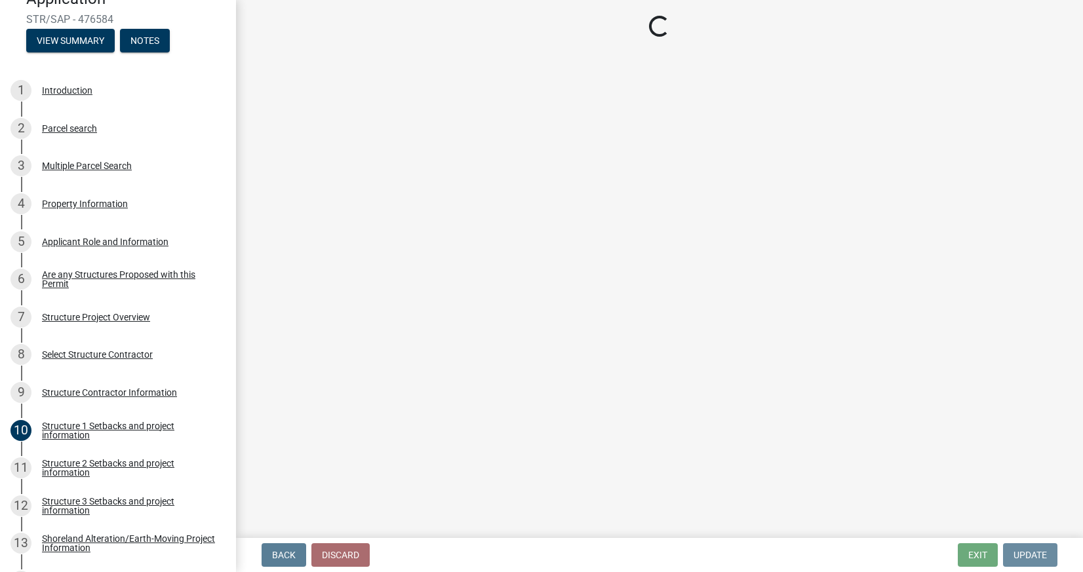
scroll to position [0, 0]
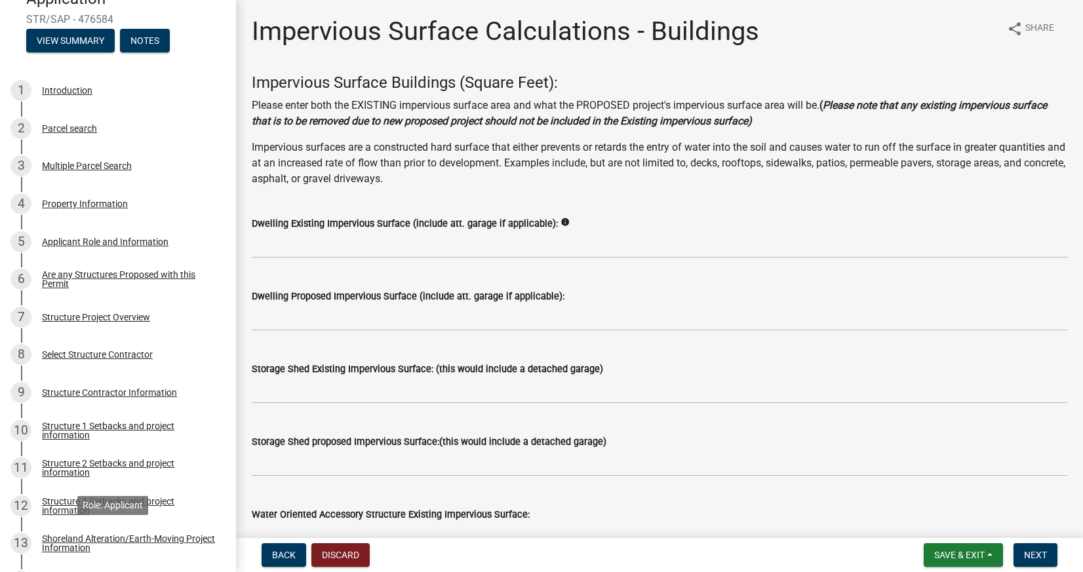
click at [67, 528] on link "13 Shoreland Alteration/Earth-Moving Project Information" at bounding box center [118, 544] width 236 height 38
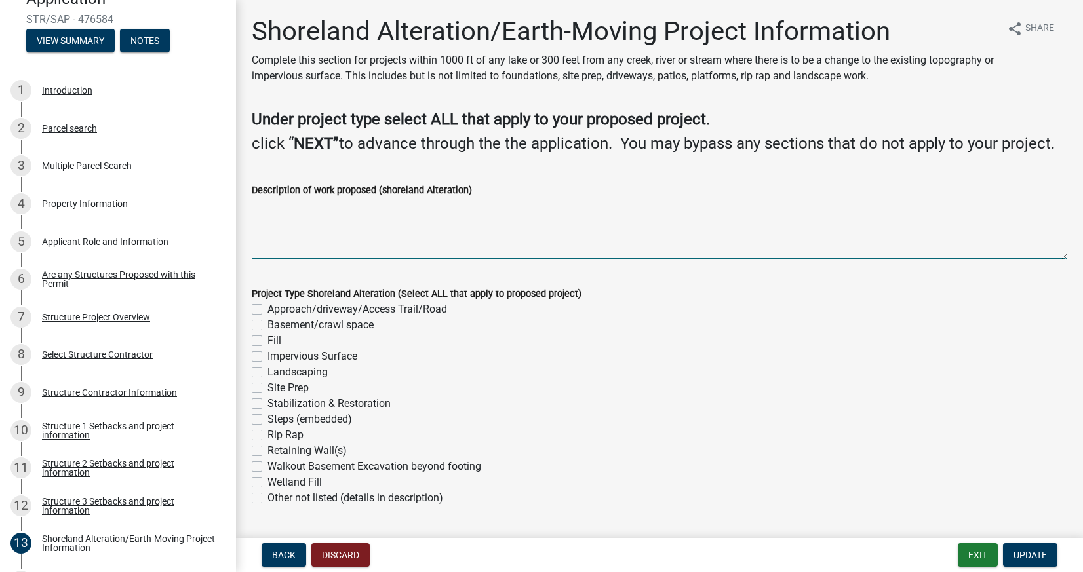
click at [385, 260] on textarea "Description of work proposed (shoreland Alteration)" at bounding box center [659, 229] width 815 height 62
type textarea "40 yards bring in black dirty"
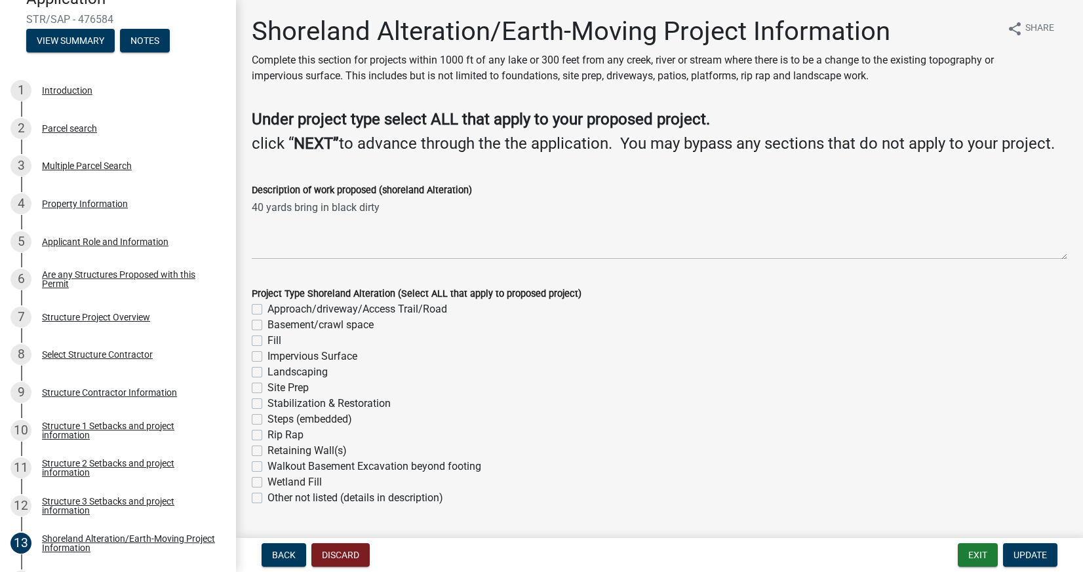
click at [384, 364] on div "Impervious Surface" at bounding box center [659, 357] width 815 height 16
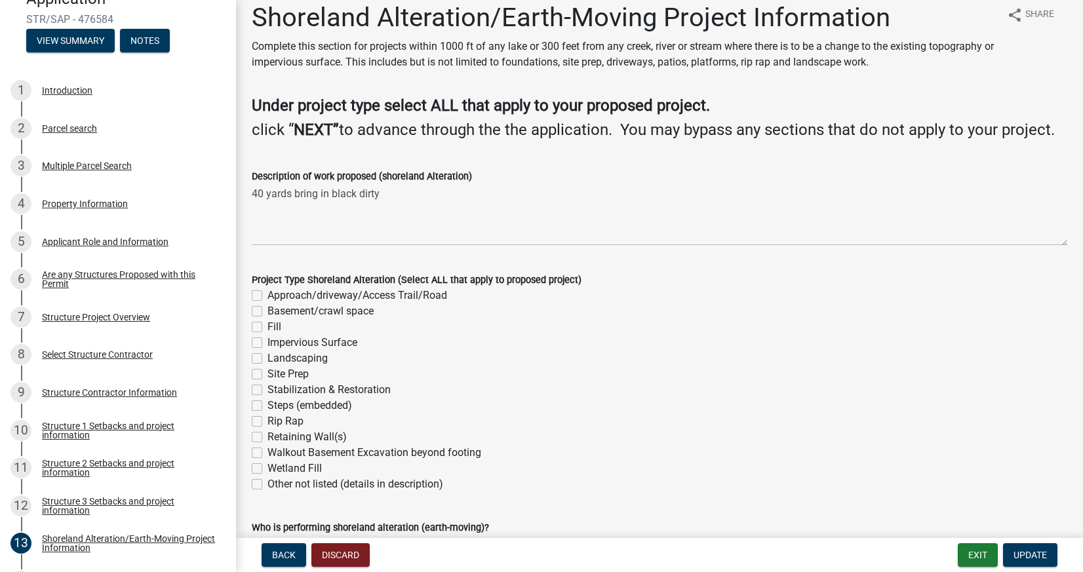
scroll to position [16, 0]
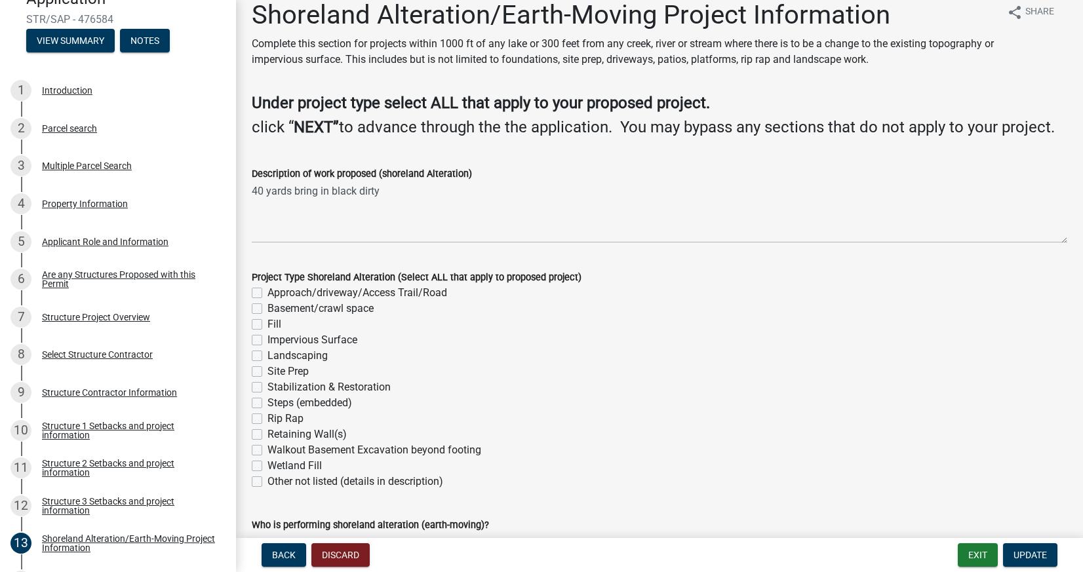
click at [267, 332] on label "Fill" at bounding box center [274, 325] width 14 height 16
click at [267, 325] on input "Fill" at bounding box center [271, 321] width 9 height 9
checkbox input "true"
checkbox input "false"
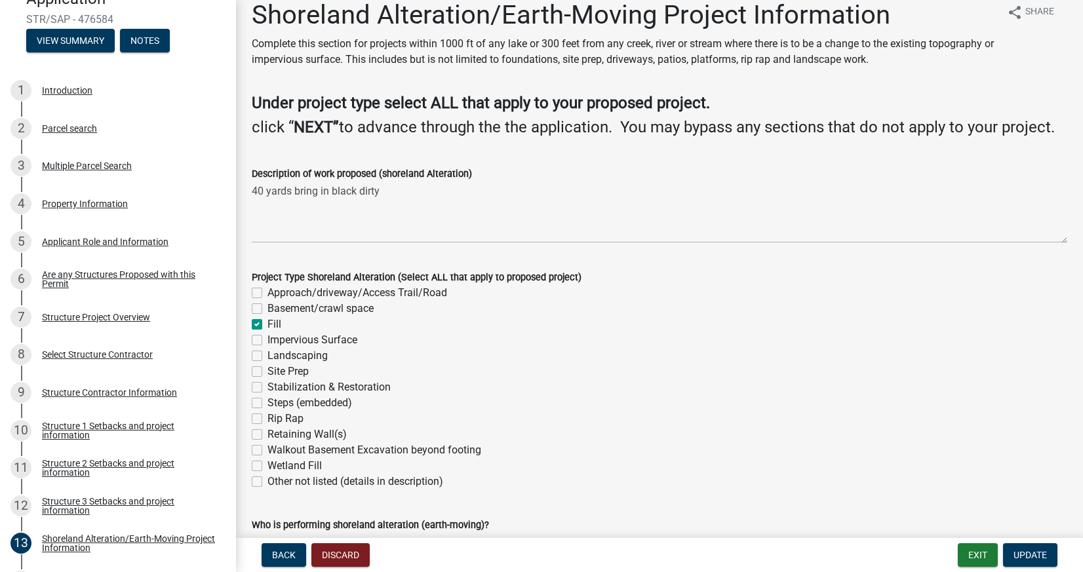
checkbox input "true"
checkbox input "false"
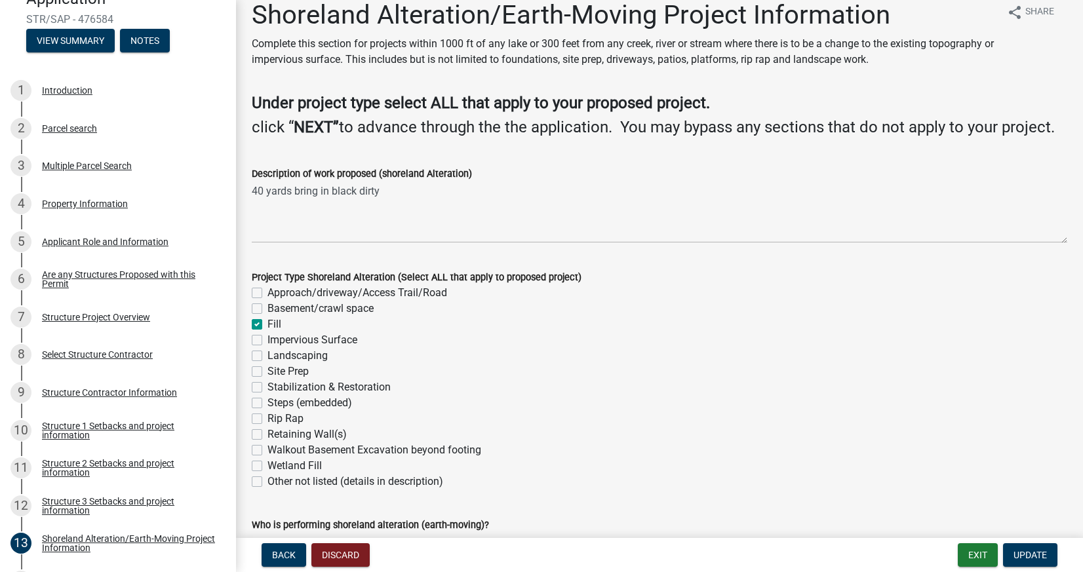
checkbox input "false"
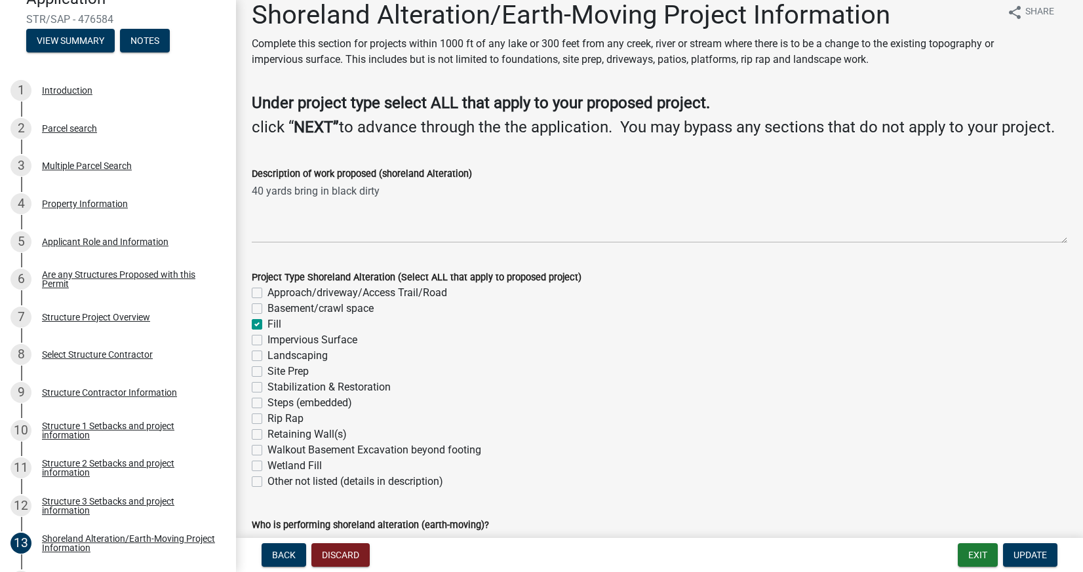
checkbox input "false"
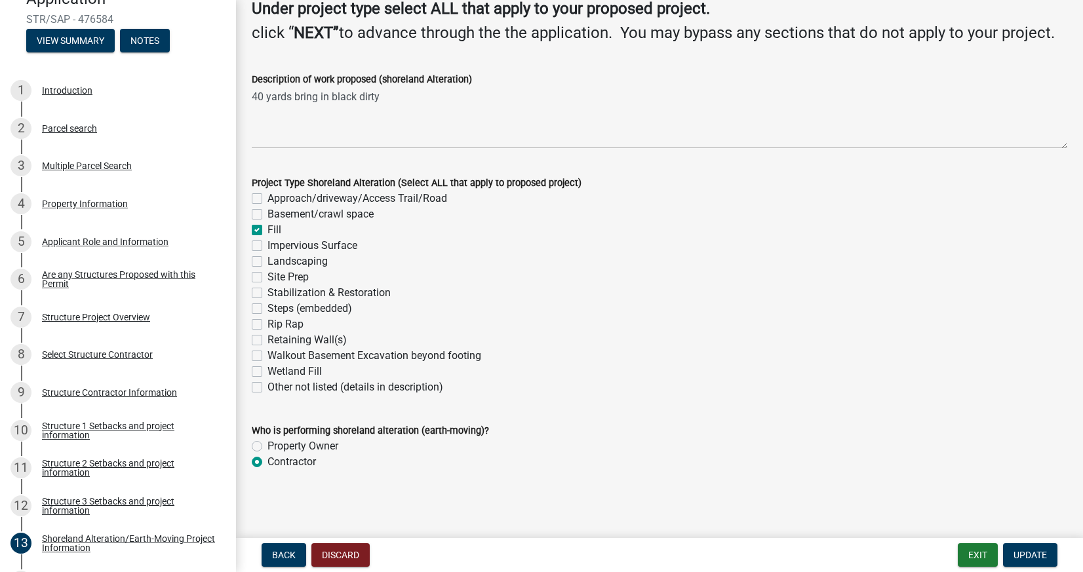
scroll to position [127, 0]
click at [1037, 560] on button "Update" at bounding box center [1030, 555] width 54 height 24
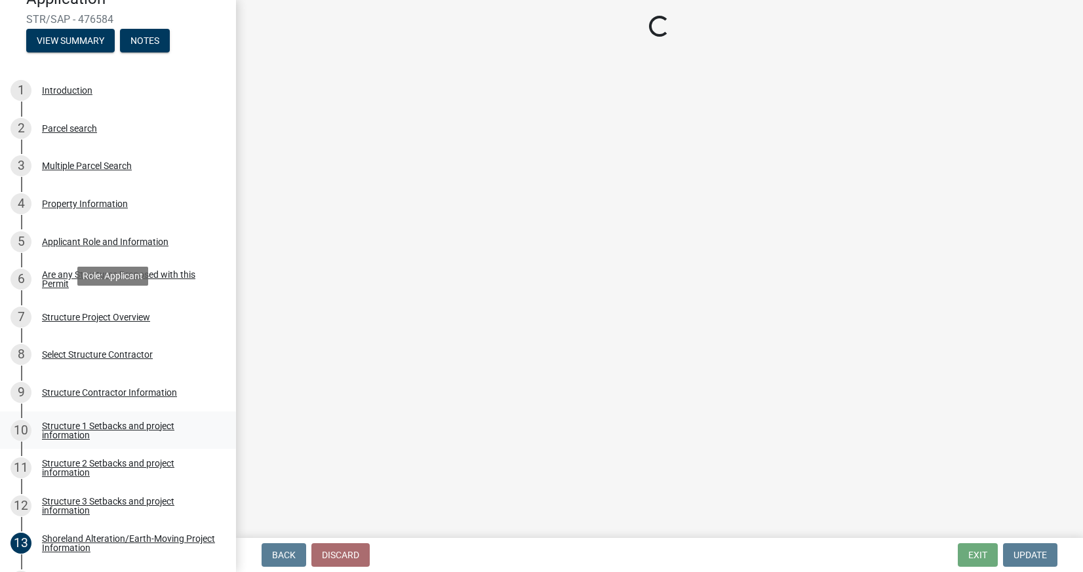
scroll to position [409, 0]
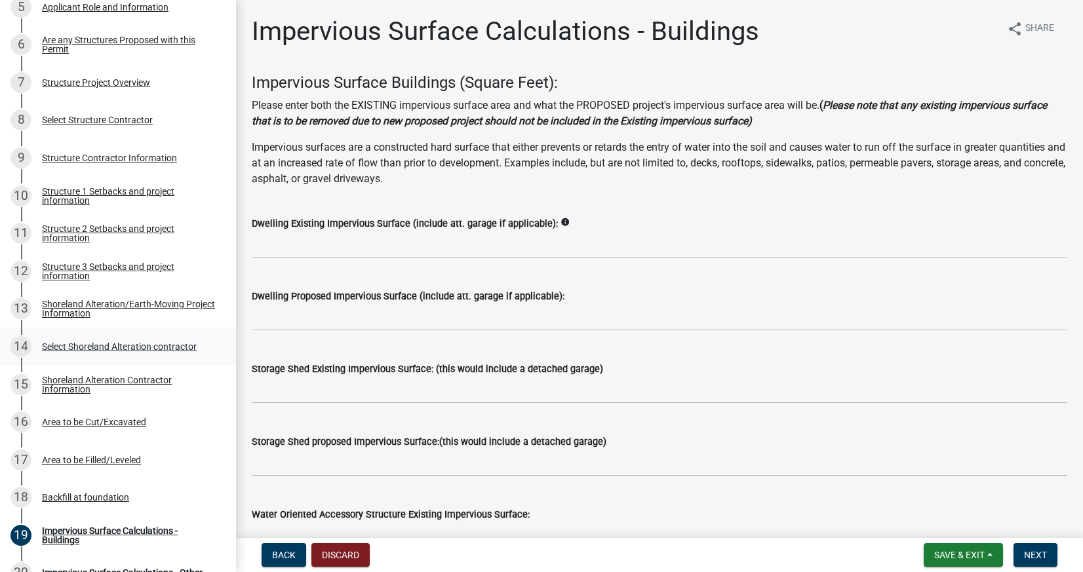
click at [119, 352] on div "14 Select Shoreland Alteration contractor" at bounding box center [112, 346] width 204 height 21
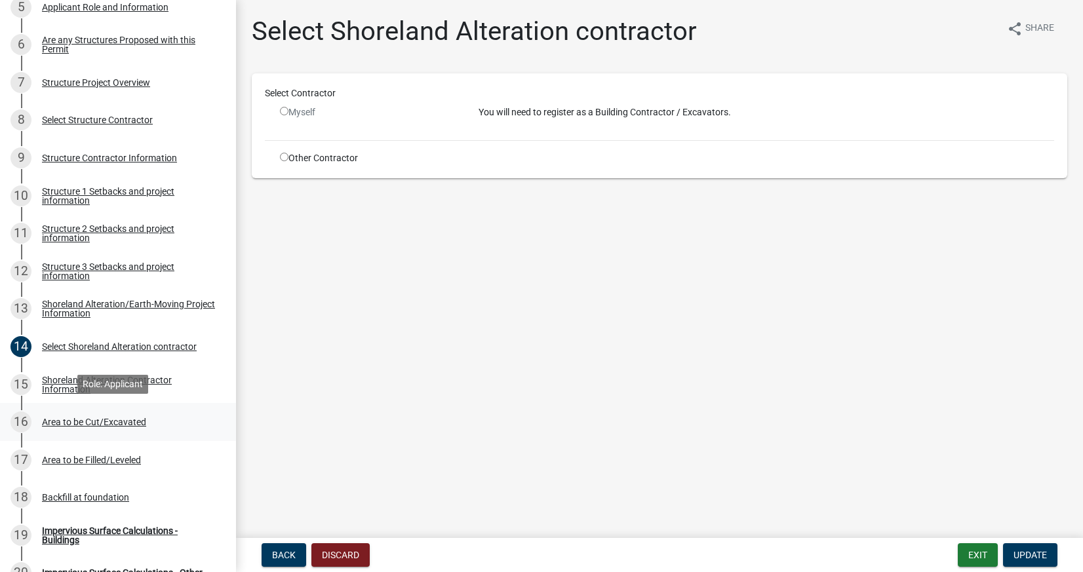
click at [138, 421] on div "Area to be Cut/Excavated" at bounding box center [94, 421] width 104 height 9
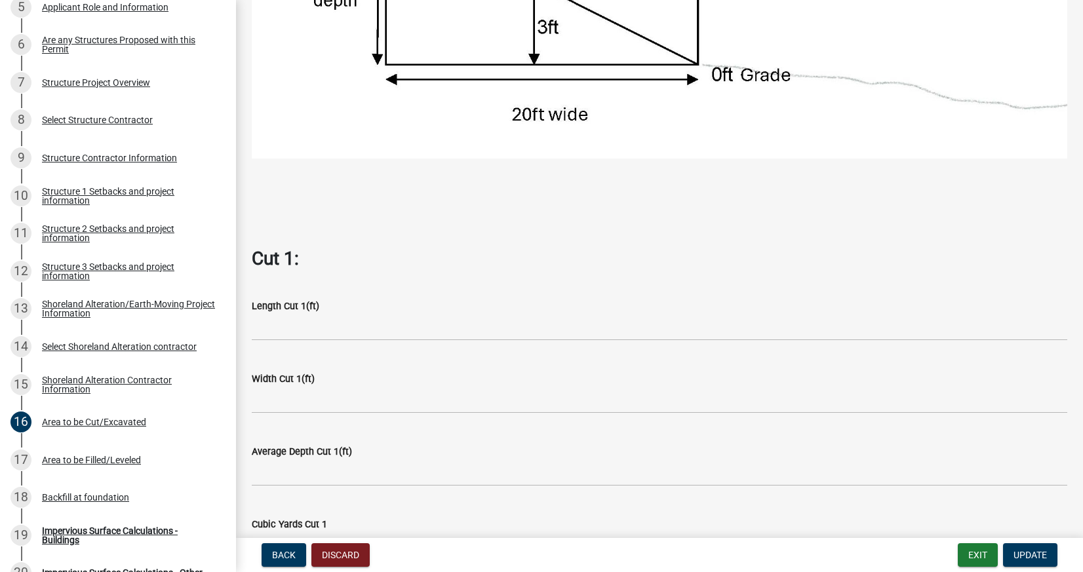
scroll to position [583, 0]
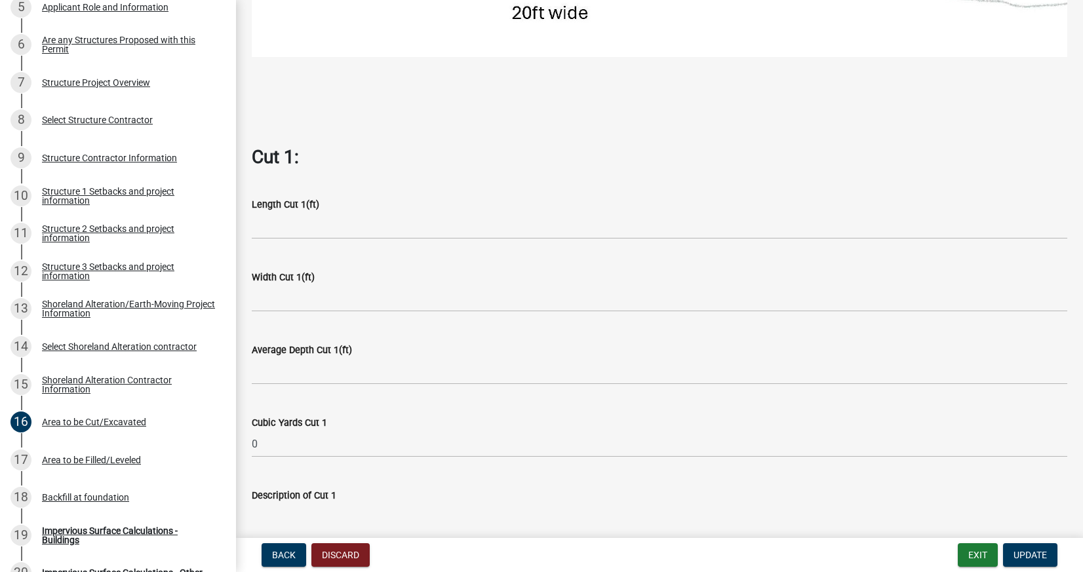
click at [351, 237] on wm-data-entity-input "Length Cut 1(ft)" at bounding box center [659, 214] width 815 height 73
click at [353, 229] on input "text" at bounding box center [659, 225] width 815 height 27
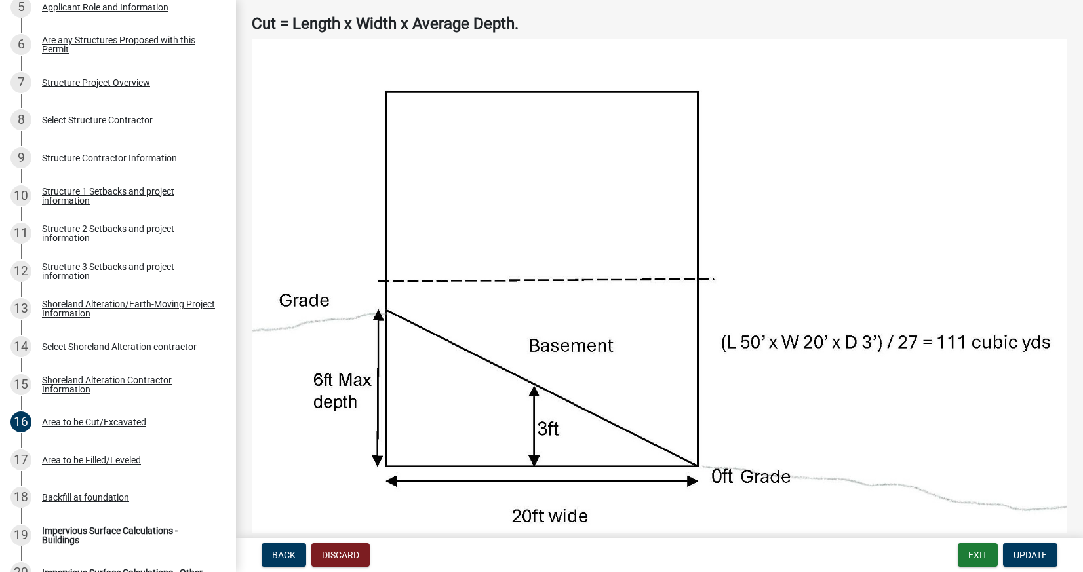
scroll to position [174, 0]
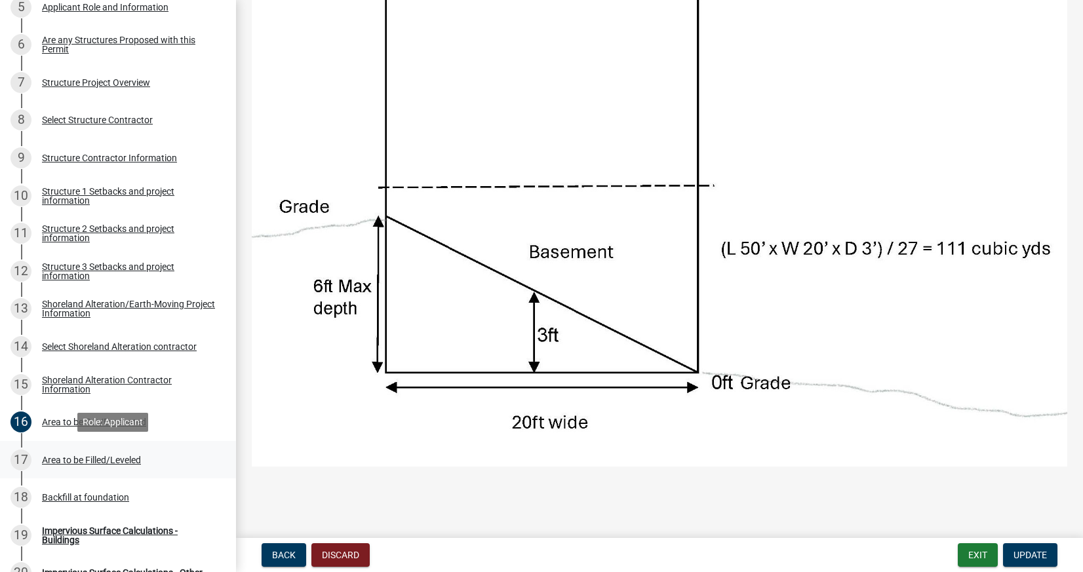
click at [115, 455] on div "Area to be Filled/Leveled" at bounding box center [91, 459] width 99 height 9
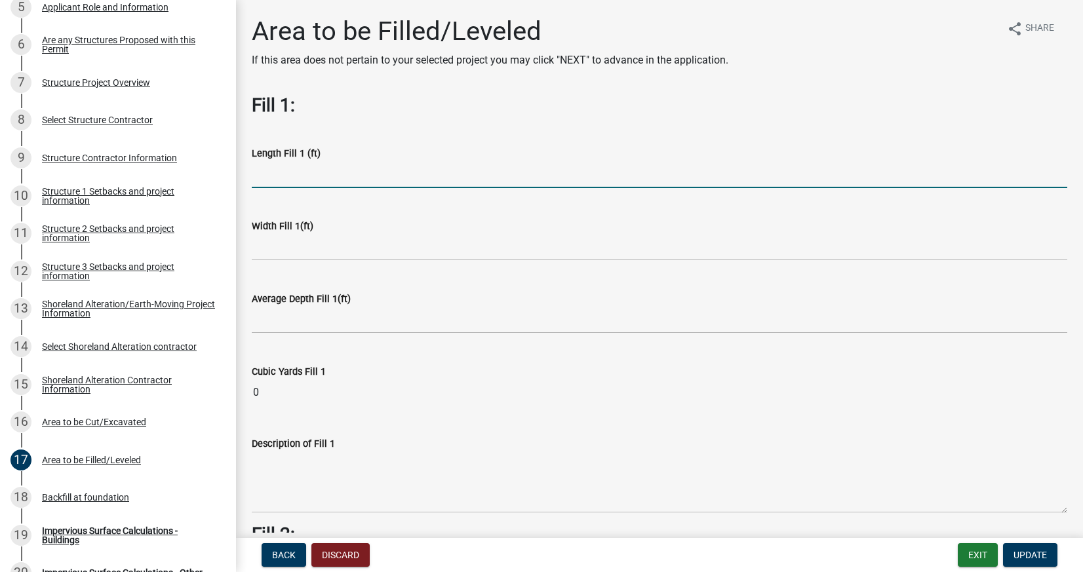
click at [340, 180] on input "text" at bounding box center [659, 174] width 815 height 27
click at [319, 321] on input "text" at bounding box center [659, 320] width 815 height 27
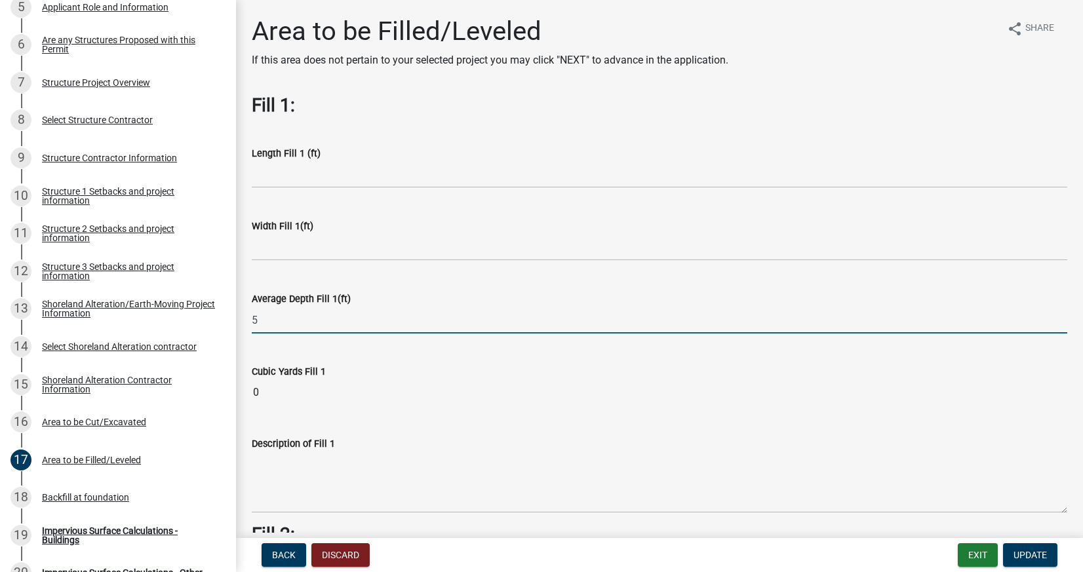
type input "5"
click at [320, 178] on input "text" at bounding box center [659, 174] width 815 height 27
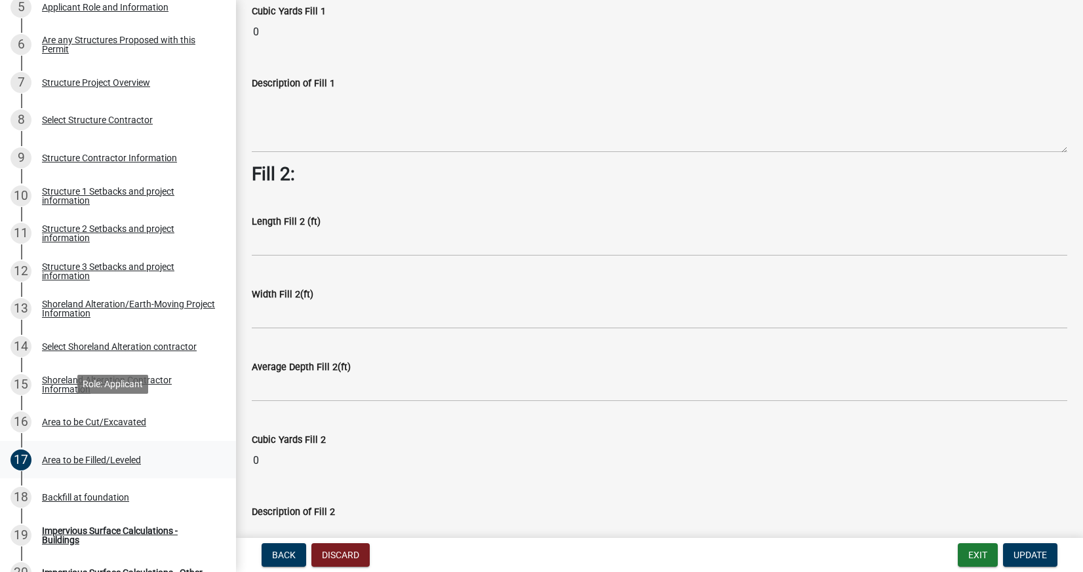
scroll to position [438, 0]
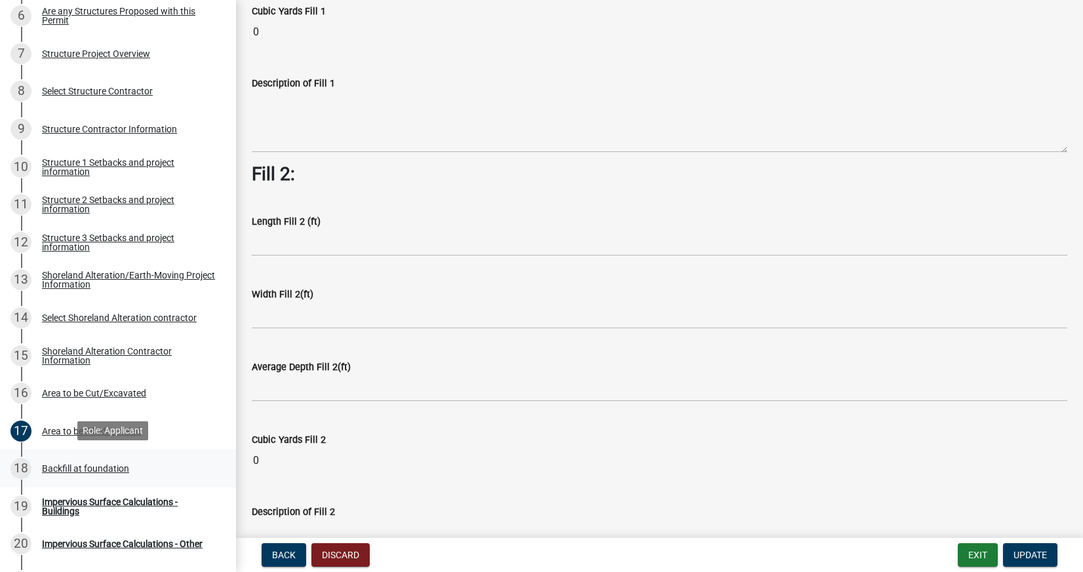
click at [107, 458] on div "18 Backfill at foundation" at bounding box center [112, 468] width 204 height 21
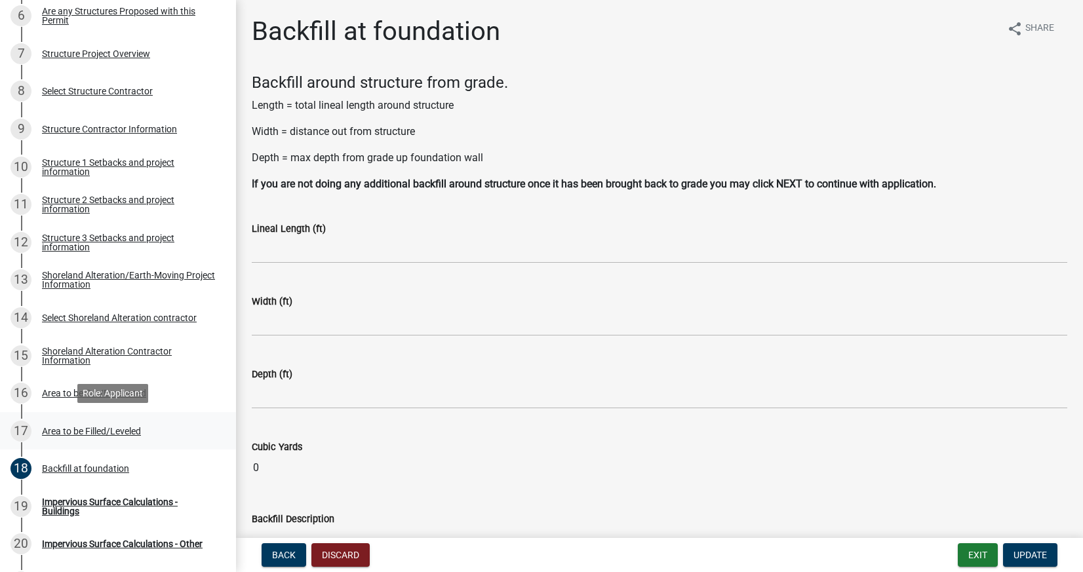
click at [113, 422] on div "17 Area to be Filled/Leveled" at bounding box center [112, 431] width 204 height 21
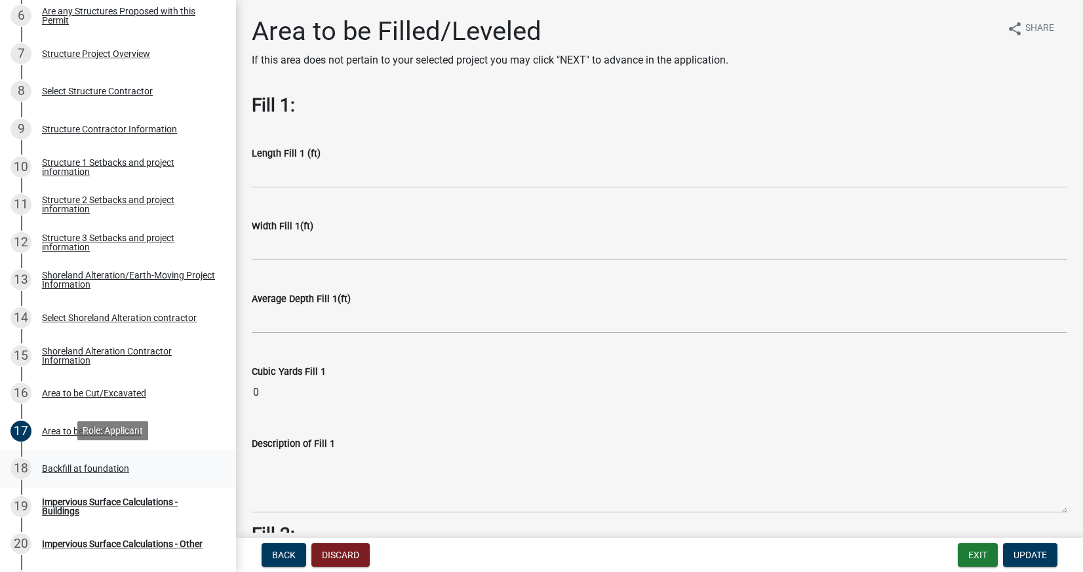
click at [61, 464] on div "Backfill at foundation" at bounding box center [85, 468] width 87 height 9
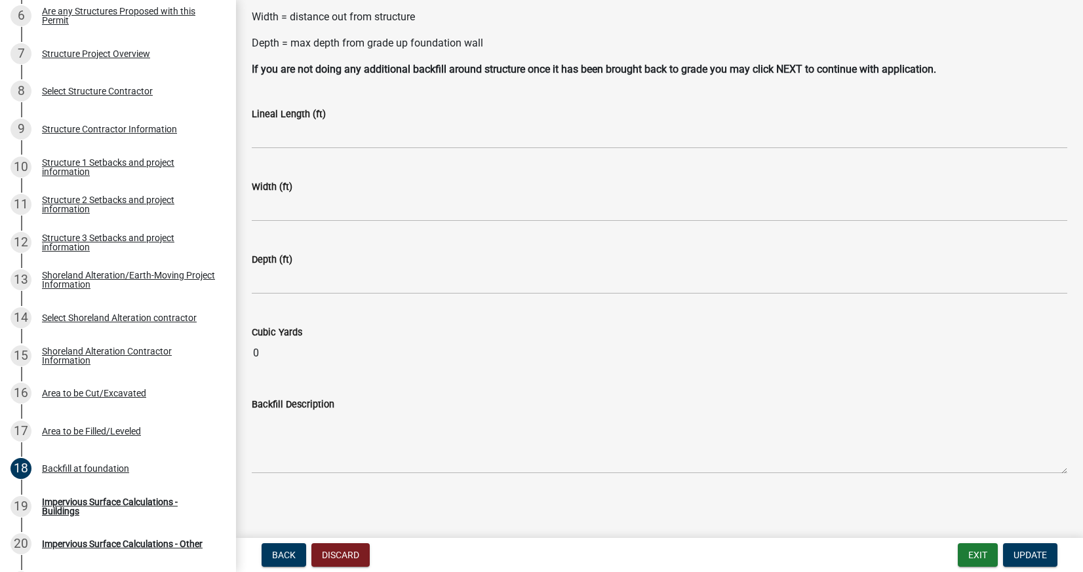
scroll to position [117, 0]
click at [86, 510] on div "Impervious Surface Calculations - Buildings" at bounding box center [128, 506] width 173 height 18
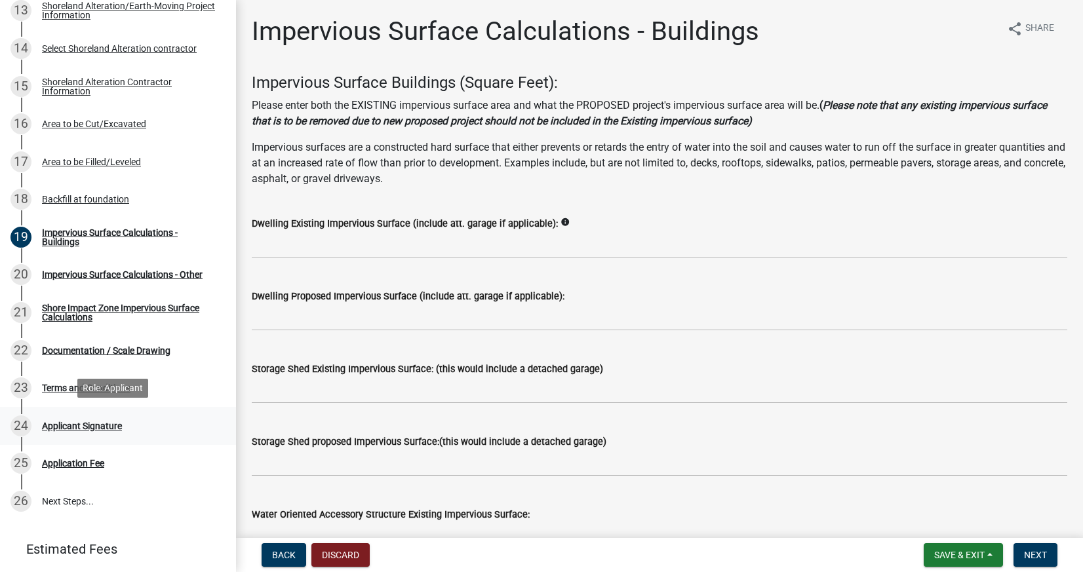
scroll to position [710, 0]
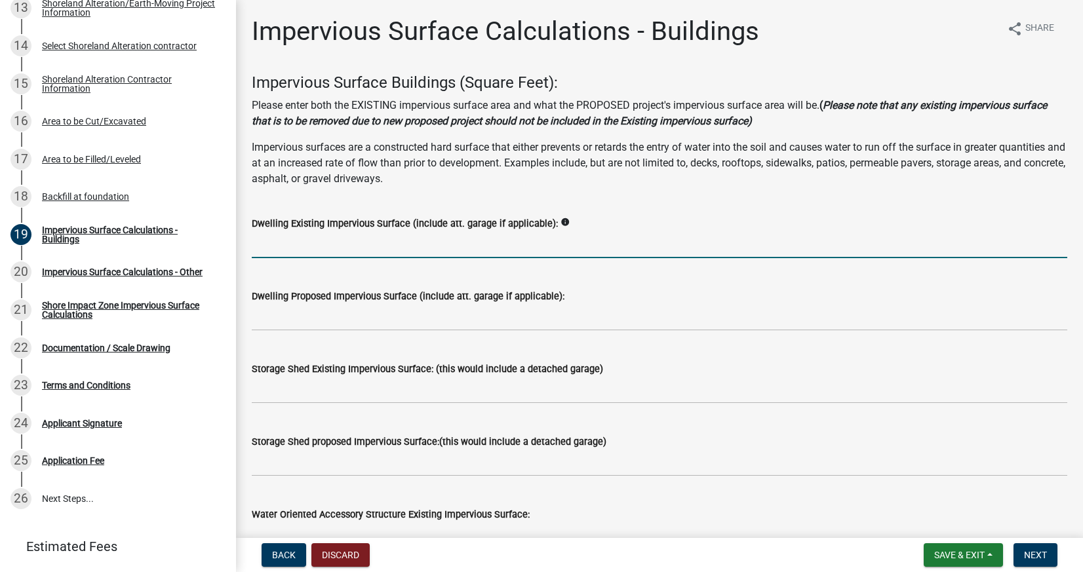
click at [437, 246] on input "text" at bounding box center [659, 244] width 815 height 27
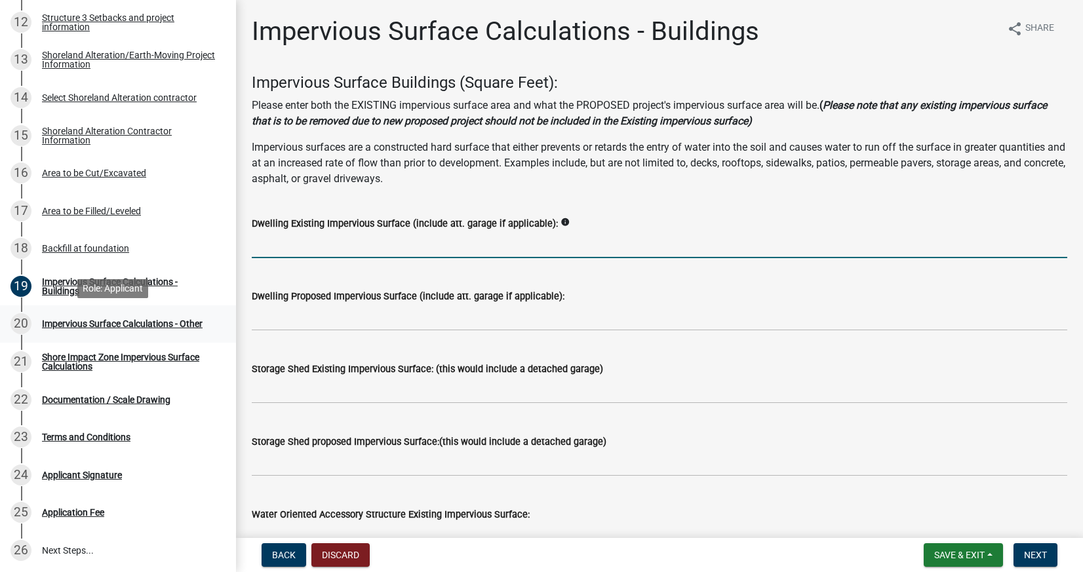
scroll to position [644, 0]
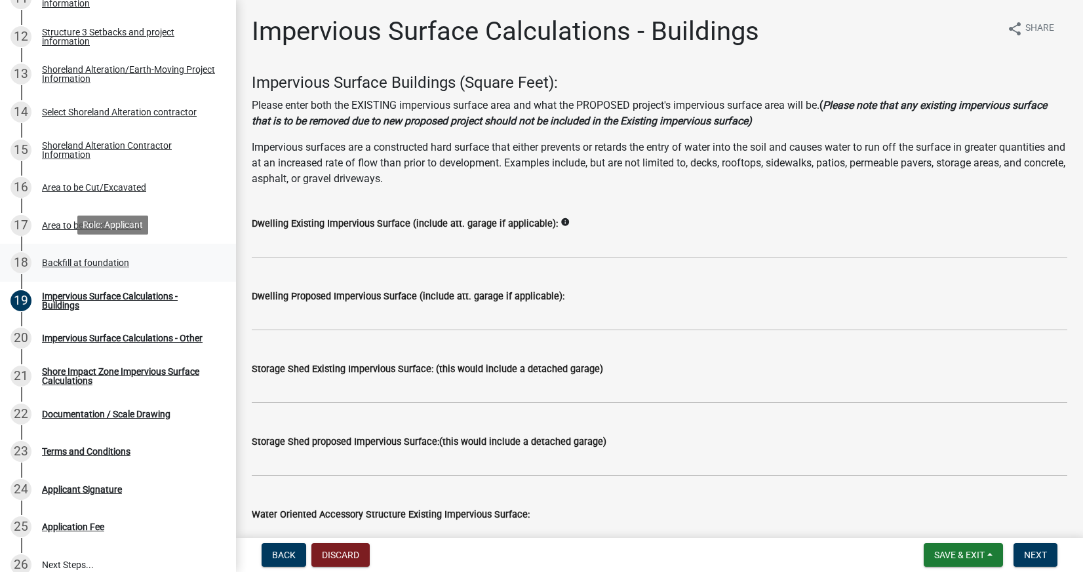
click at [164, 254] on div "18 Backfill at foundation" at bounding box center [112, 262] width 204 height 21
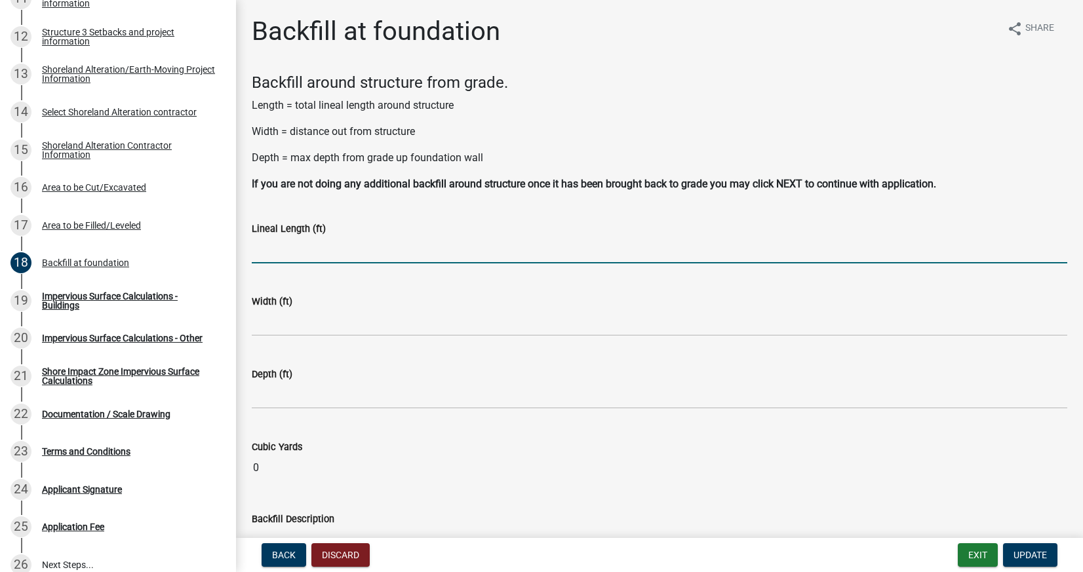
click at [314, 248] on input "text" at bounding box center [659, 250] width 815 height 27
type input "58"
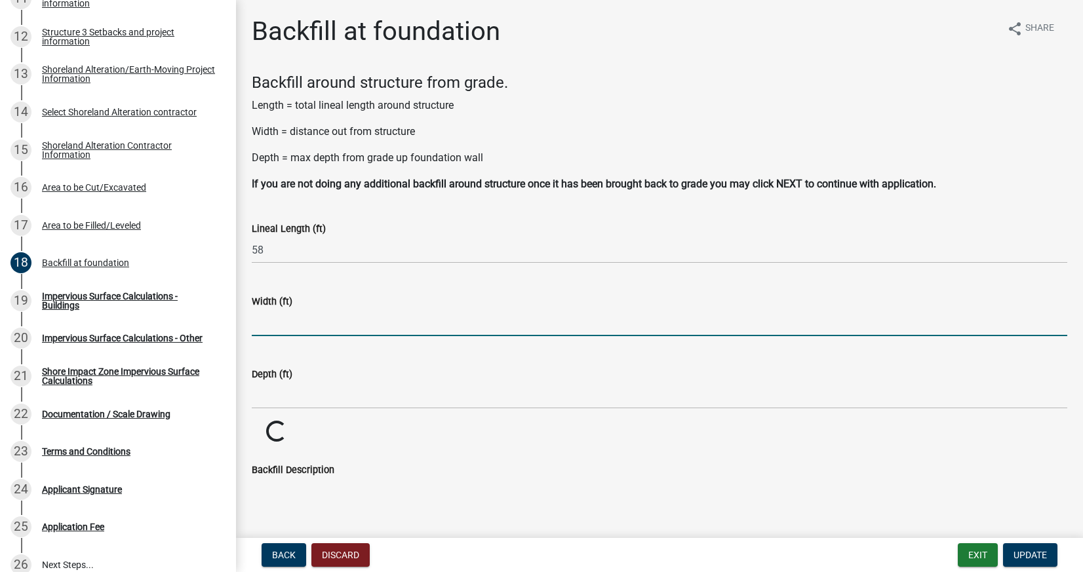
click at [341, 322] on input "text" at bounding box center [659, 322] width 815 height 27
type input "36"
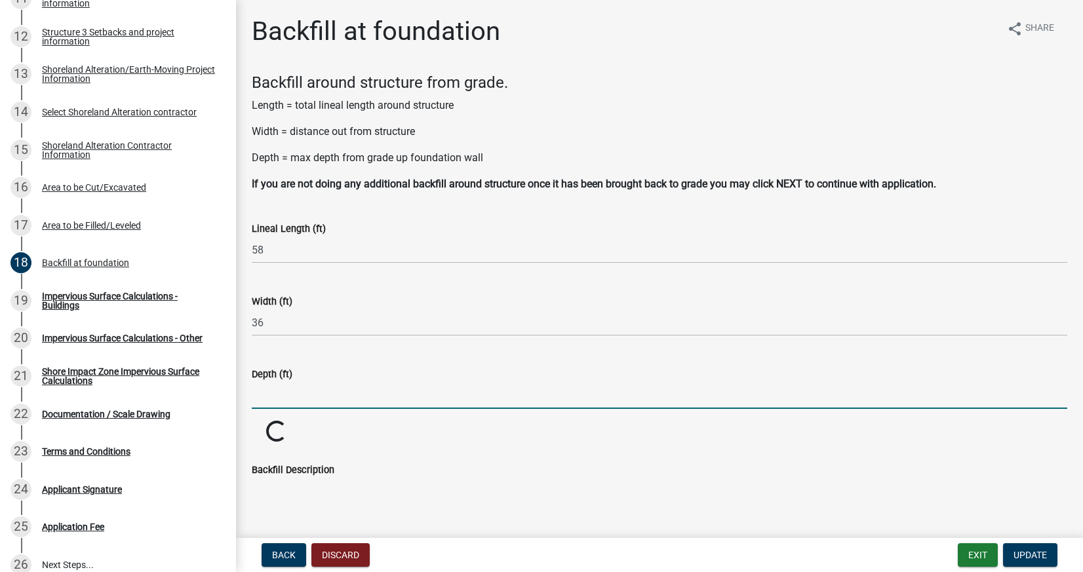
click at [375, 387] on input "text" at bounding box center [659, 395] width 815 height 27
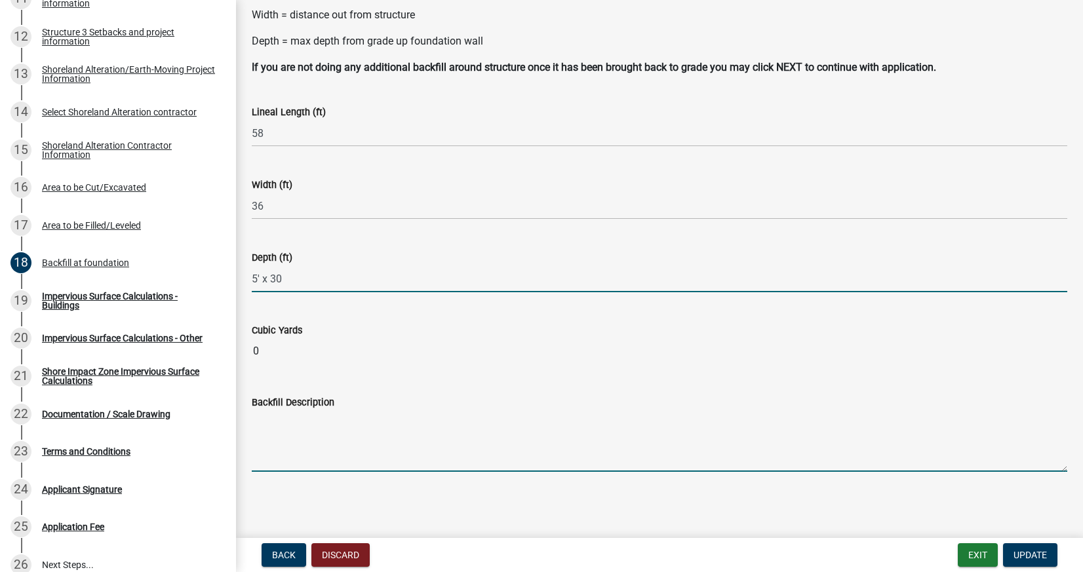
type input "530"
click at [398, 444] on textarea "Backfill Description" at bounding box center [659, 441] width 815 height 62
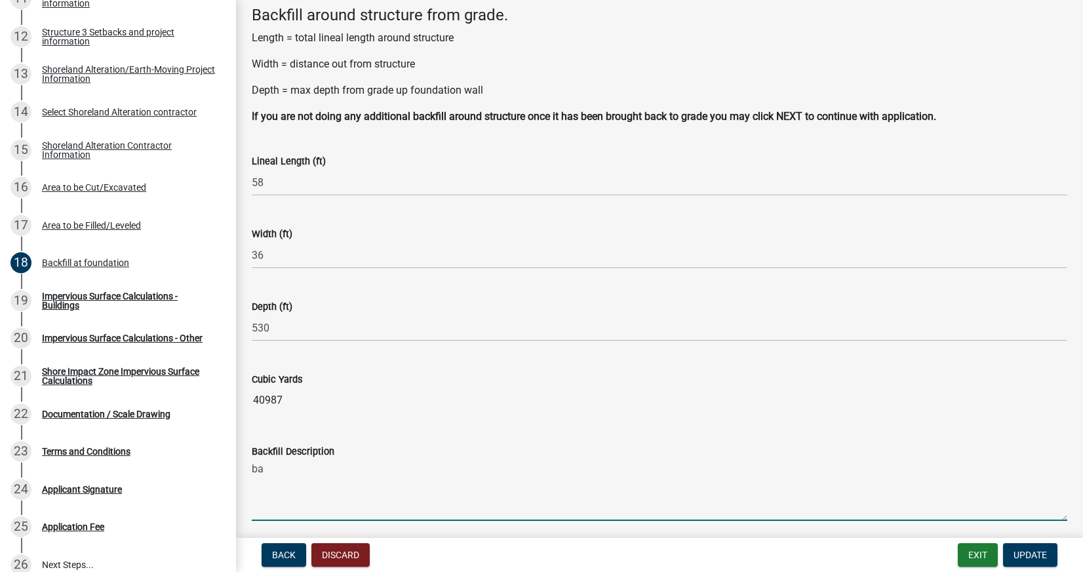
type textarea "b"
type textarea "30 yards of black dirty brought in"
click at [1011, 555] on button "Update" at bounding box center [1030, 555] width 54 height 24
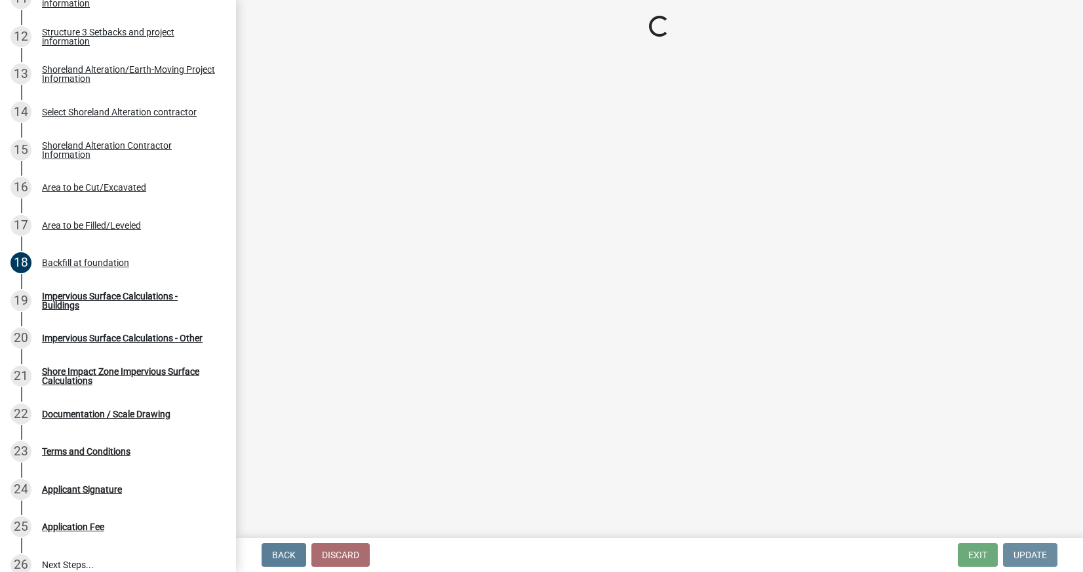
scroll to position [0, 0]
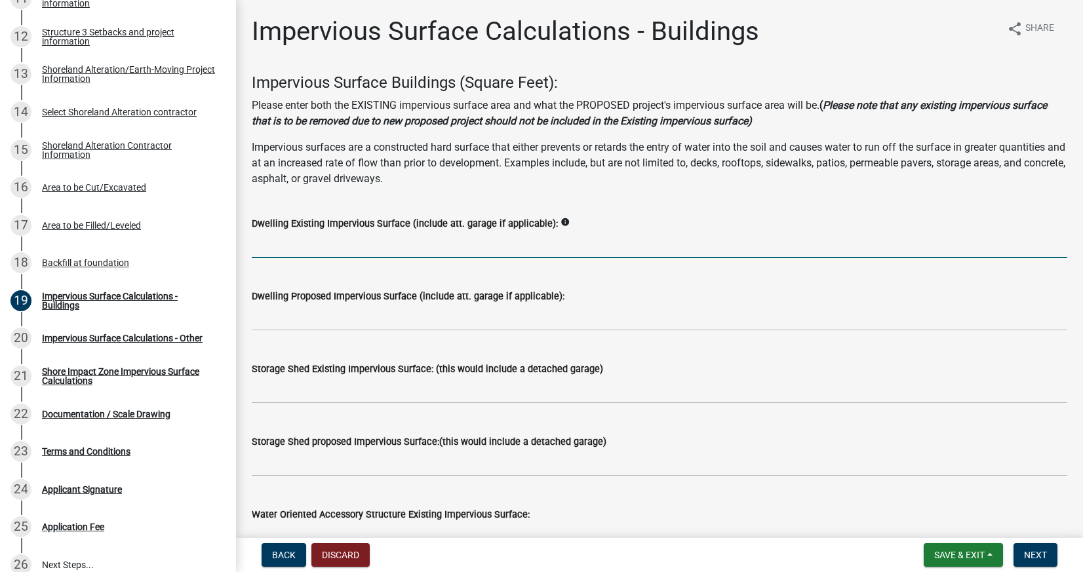
click at [337, 253] on input "text" at bounding box center [659, 244] width 815 height 27
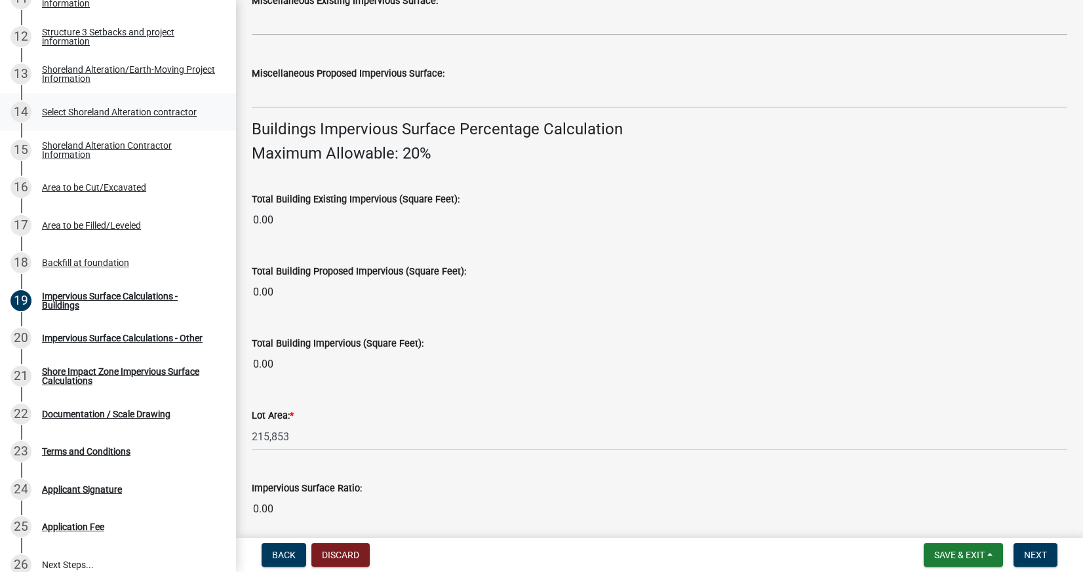
scroll to position [928, 0]
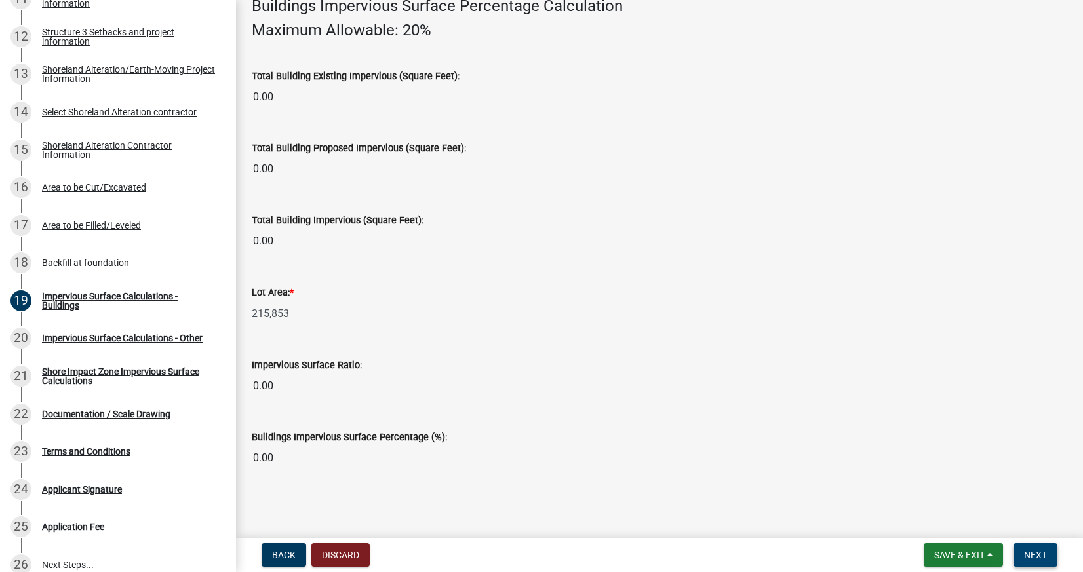
click at [1026, 557] on span "Next" at bounding box center [1035, 555] width 23 height 10
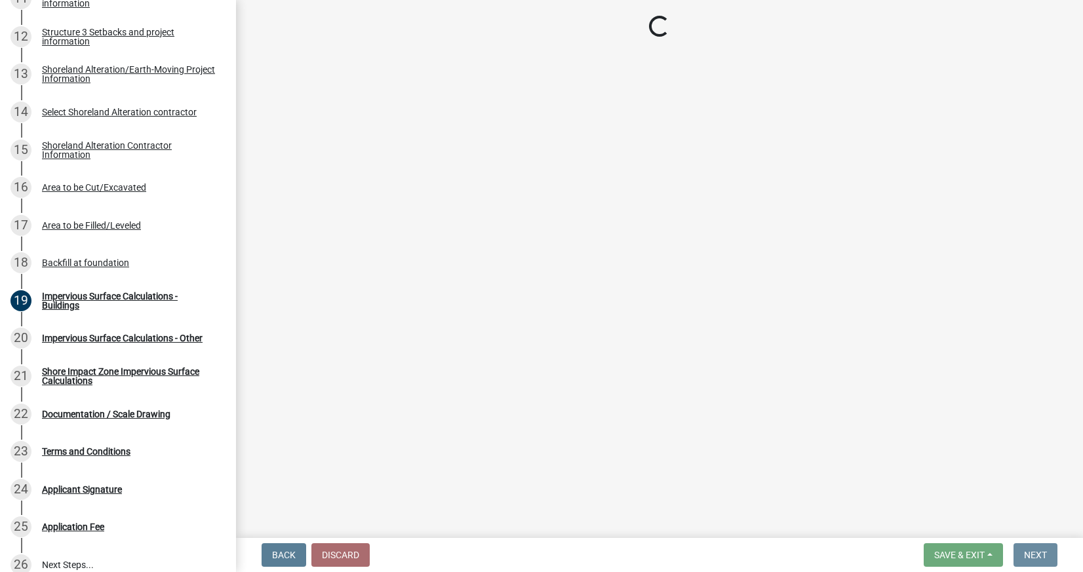
scroll to position [0, 0]
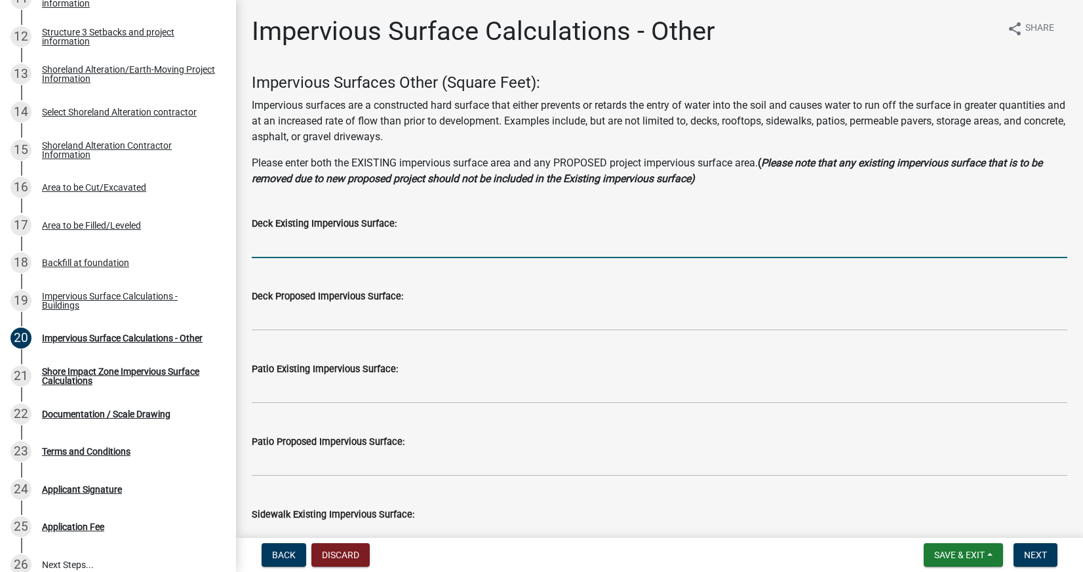
click at [446, 254] on input "text" at bounding box center [659, 244] width 815 height 27
type input "0"
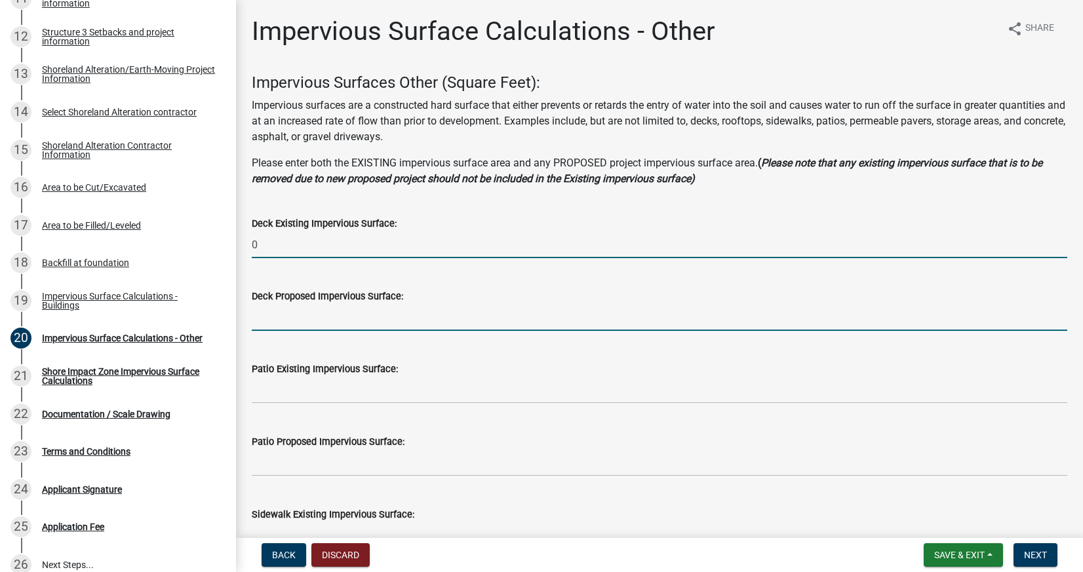
click at [437, 310] on input "text" at bounding box center [659, 317] width 815 height 27
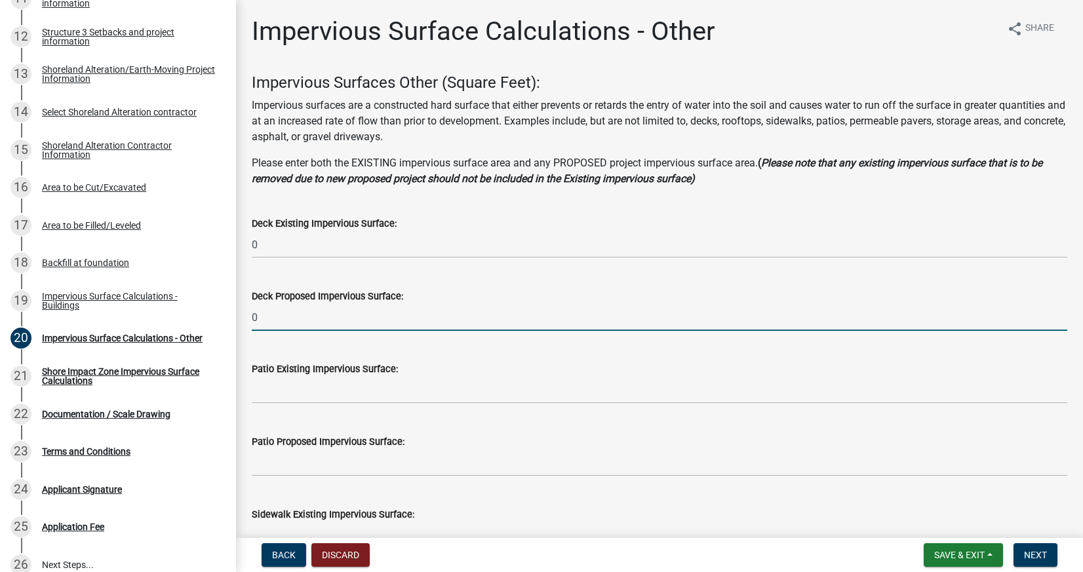
type input "0"
click at [409, 405] on wm-data-entity-input "Patio Existing Impervious Surface:" at bounding box center [659, 379] width 815 height 73
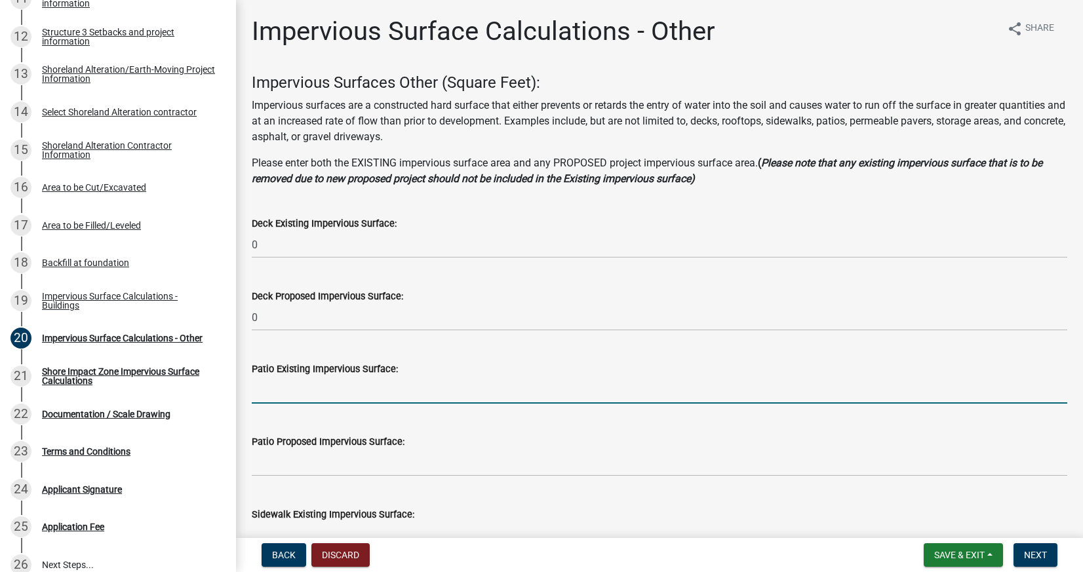
click at [416, 398] on input "text" at bounding box center [659, 390] width 815 height 27
type input "0"
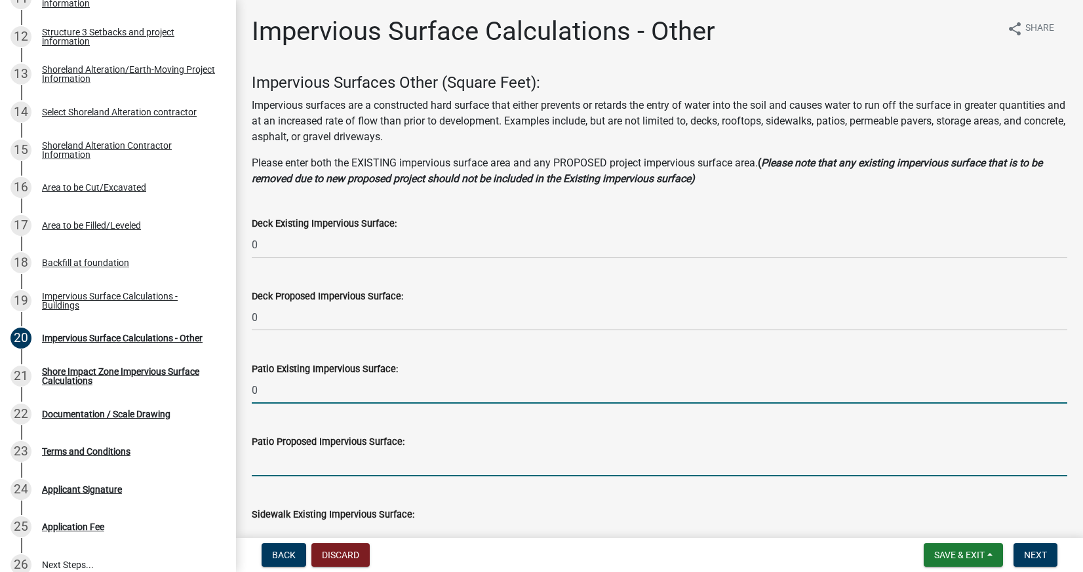
click at [396, 457] on input "text" at bounding box center [659, 463] width 815 height 27
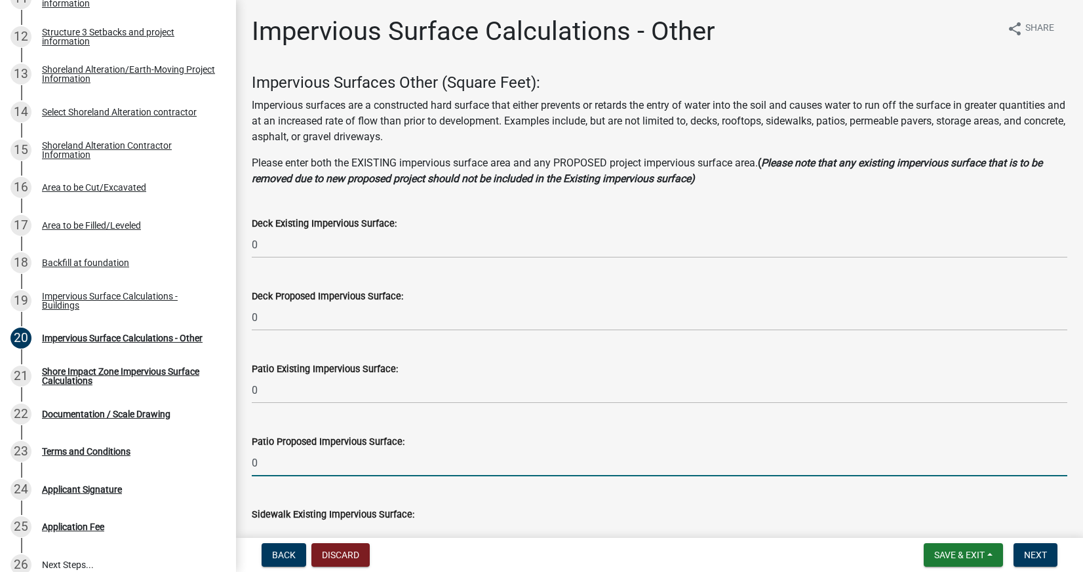
scroll to position [106, 0]
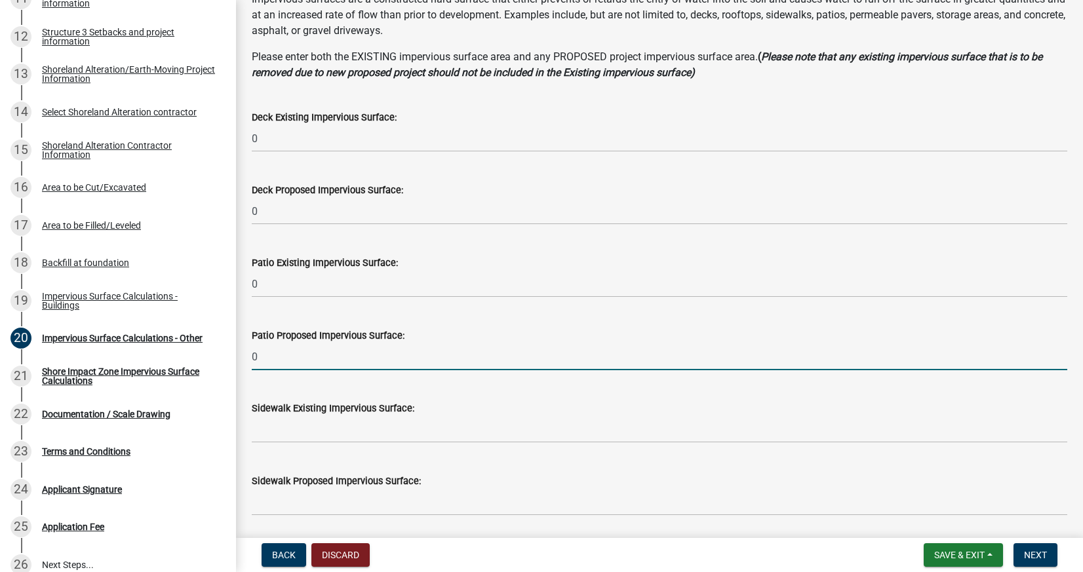
type input "0"
click at [389, 433] on input "text" at bounding box center [659, 429] width 815 height 27
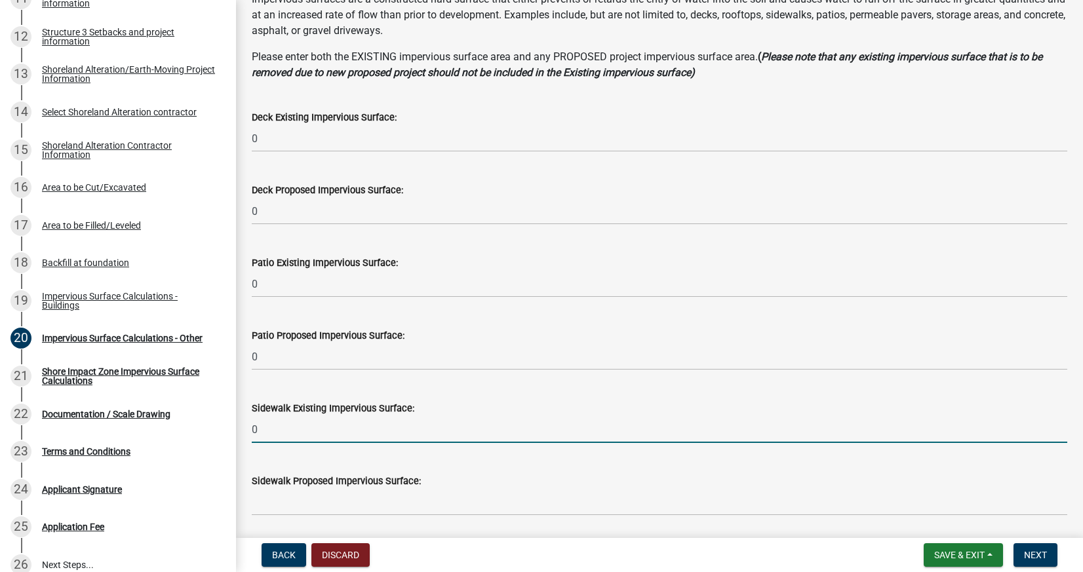
type input "0"
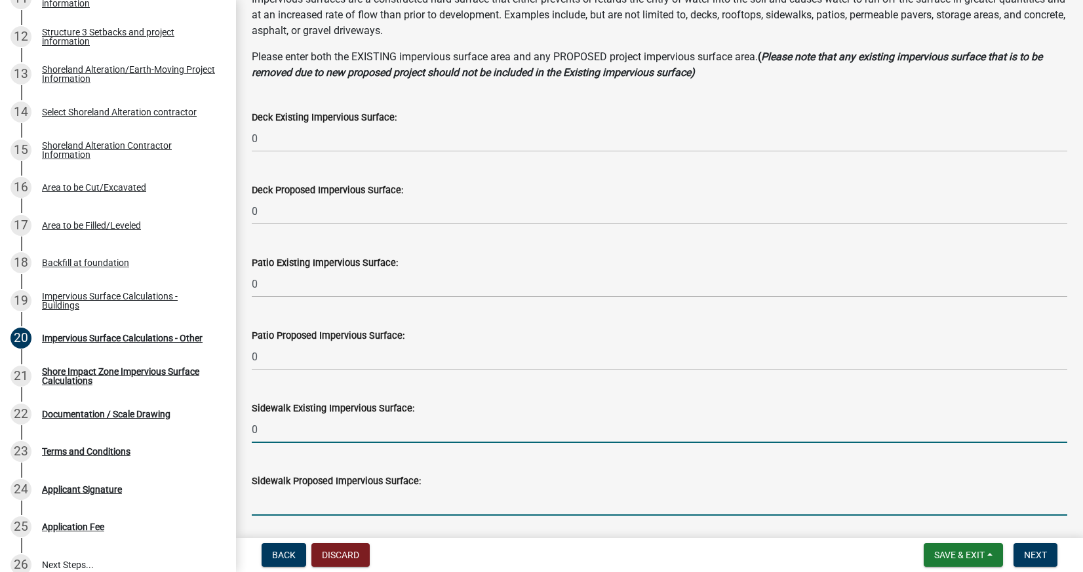
click at [400, 511] on input "text" at bounding box center [659, 502] width 815 height 27
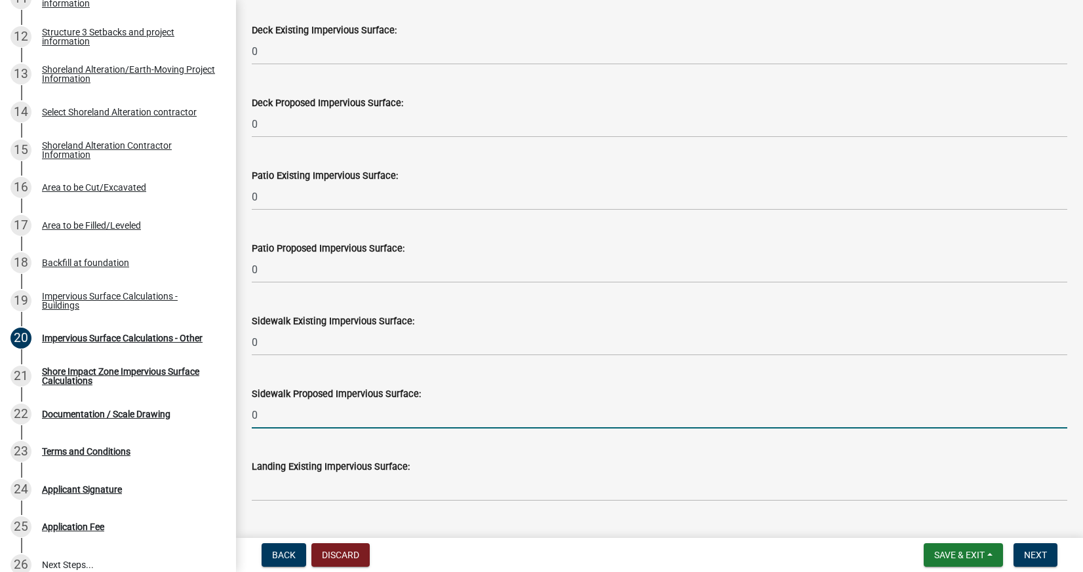
scroll to position [263, 0]
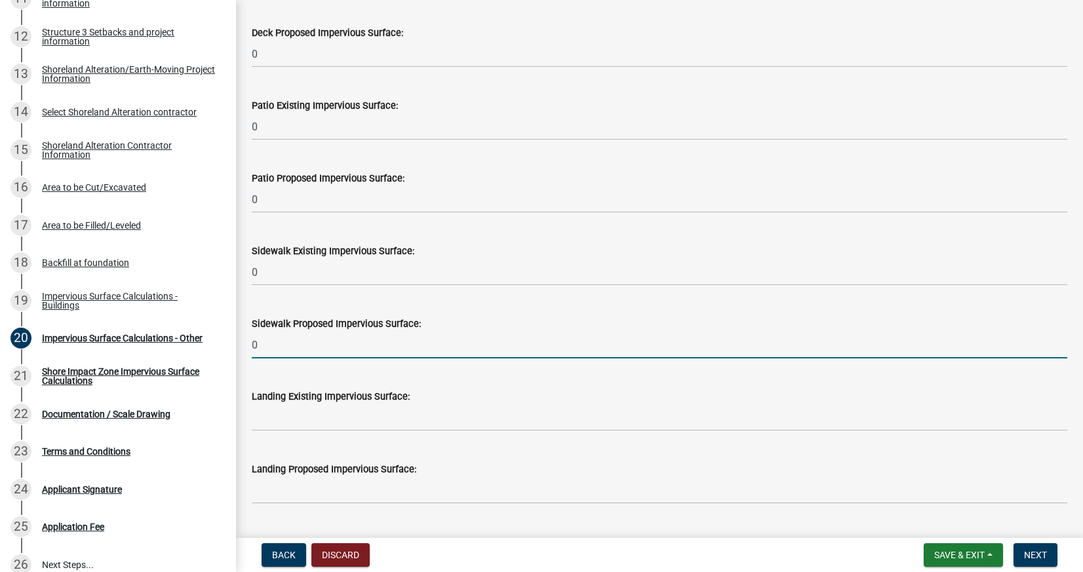
type input "0"
click at [374, 435] on wm-data-entity-input "Landing Existing Impervious Surface:" at bounding box center [659, 406] width 815 height 73
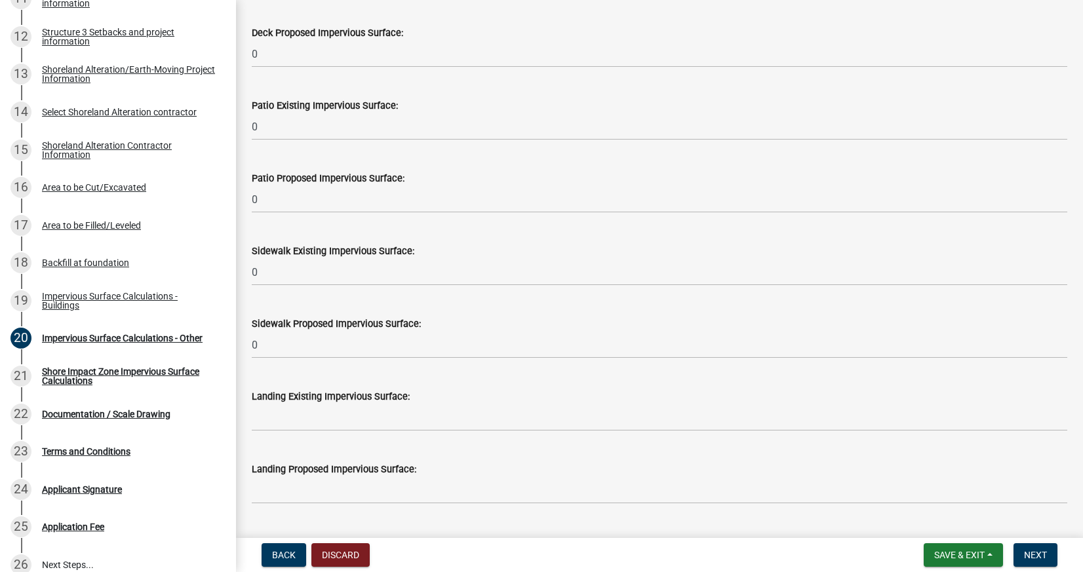
click at [374, 433] on wm-data-entity-input "Landing Existing Impervious Surface:" at bounding box center [659, 406] width 815 height 73
click at [372, 423] on input "text" at bounding box center [659, 417] width 815 height 27
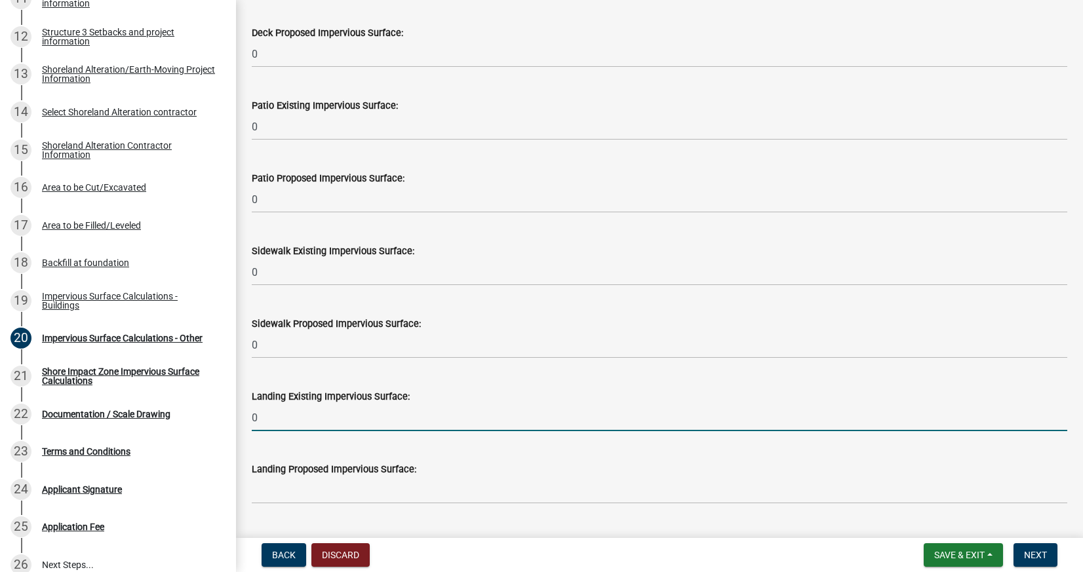
type input "0"
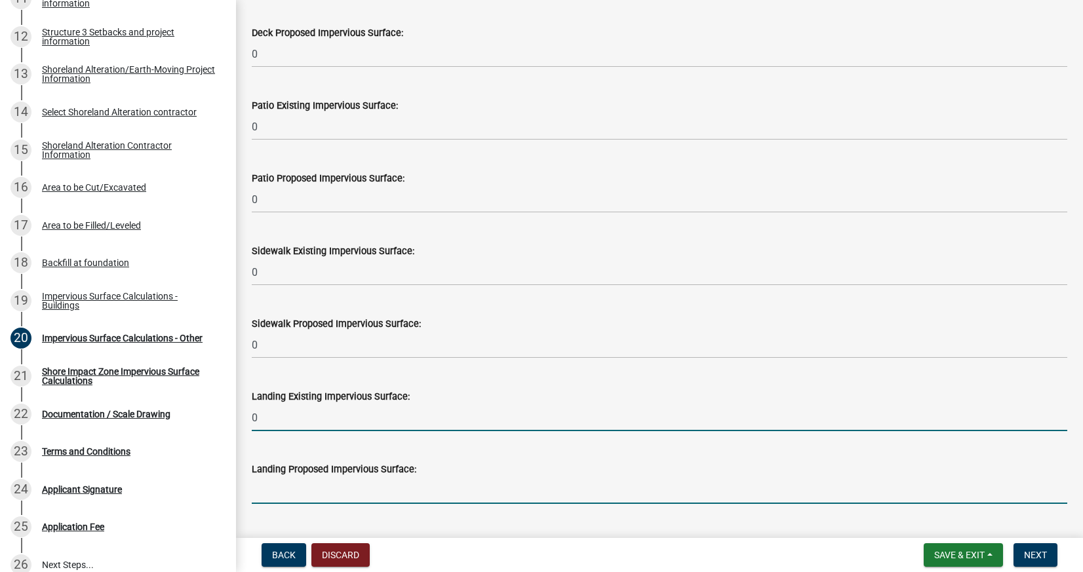
click at [371, 488] on input "text" at bounding box center [659, 490] width 815 height 27
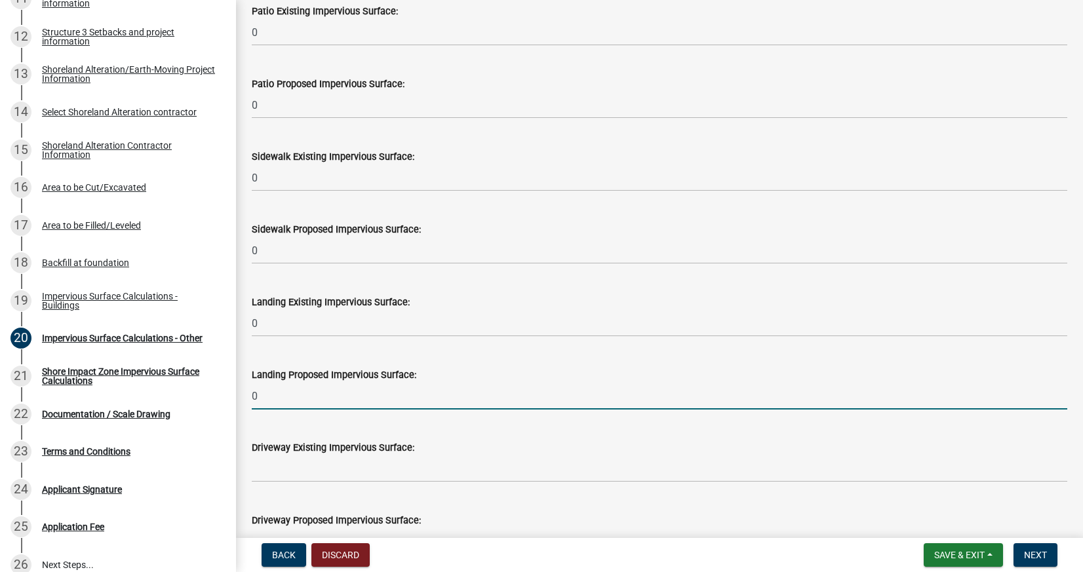
scroll to position [443, 0]
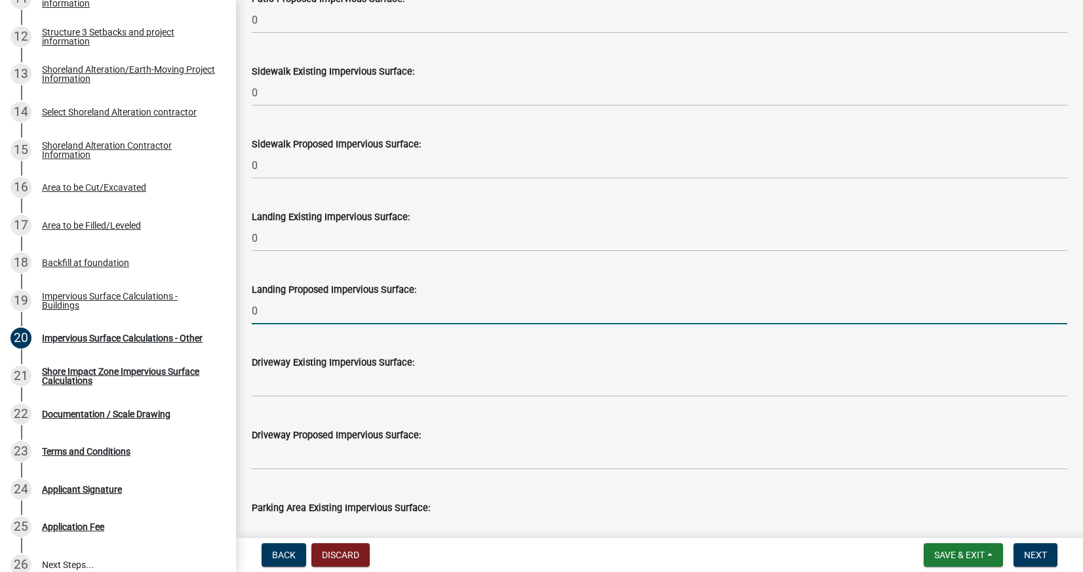
type input "0"
click at [331, 412] on div "Driveway Proposed Impervious Surface:" at bounding box center [659, 439] width 815 height 61
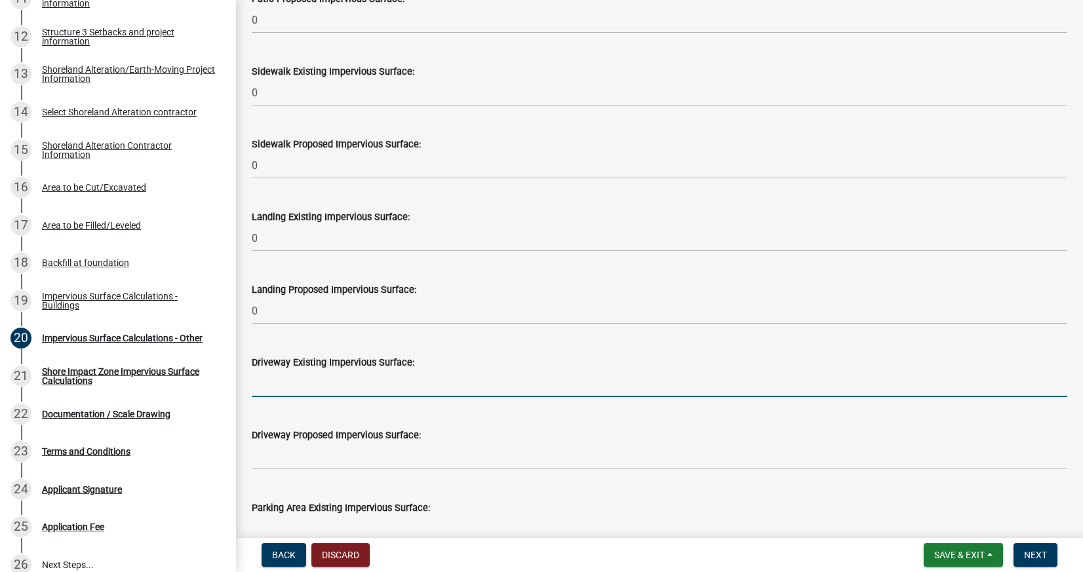
click at [331, 395] on input "text" at bounding box center [659, 383] width 815 height 27
type input "0"
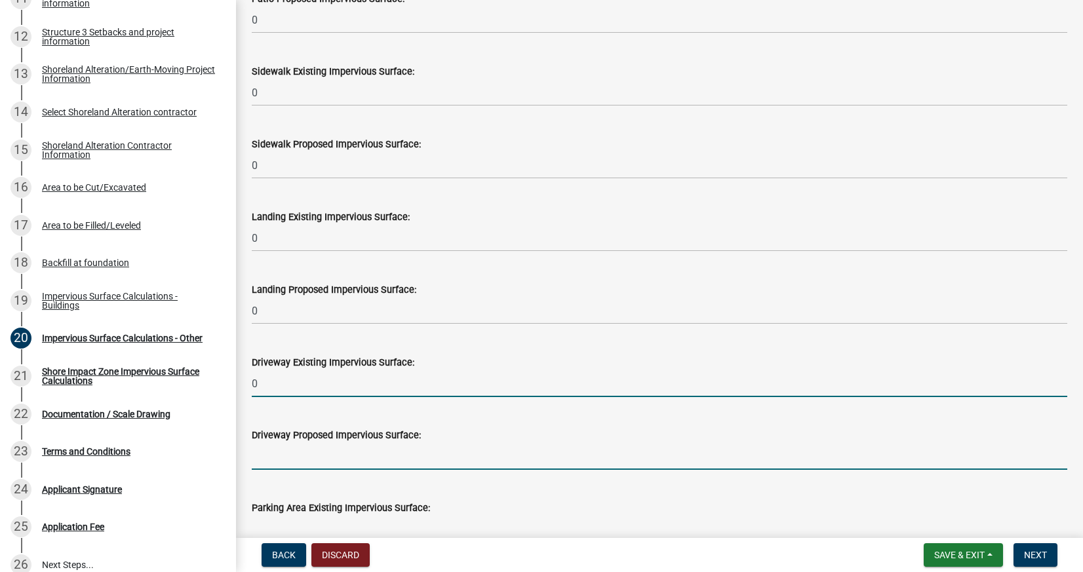
click at [349, 457] on input "text" at bounding box center [659, 456] width 815 height 27
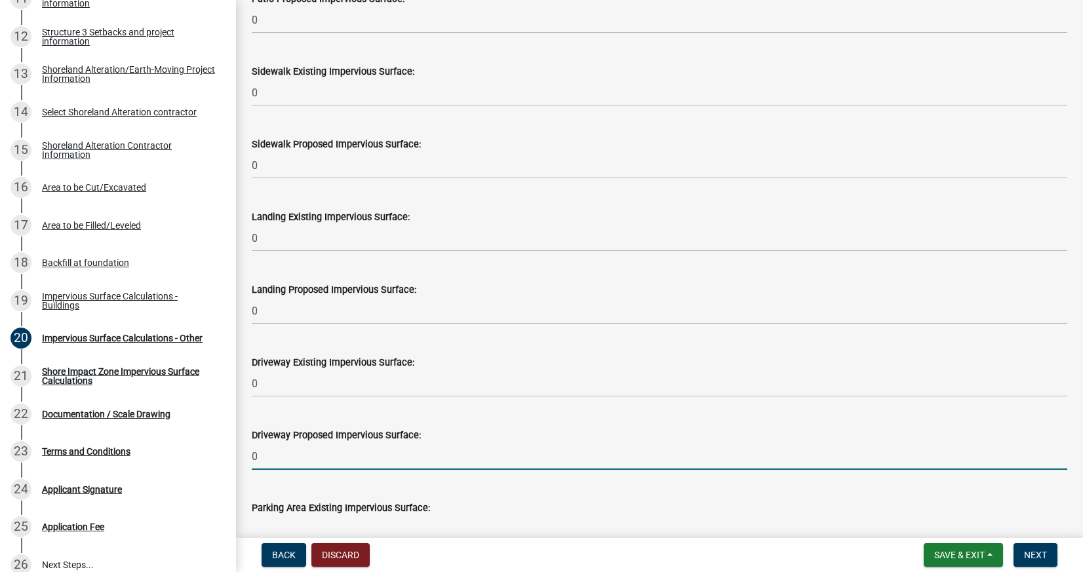
type input "0"
click at [372, 537] on div "Structure and Shoreland Alteration Permit Application STR/SAP - 476584 View Sum…" at bounding box center [541, 286] width 1083 height 572
click at [372, 535] on div "Structure and Shoreland Alteration Permit Application STR/SAP - 476584 View Sum…" at bounding box center [541, 286] width 1083 height 572
click at [373, 529] on input "text" at bounding box center [659, 529] width 815 height 27
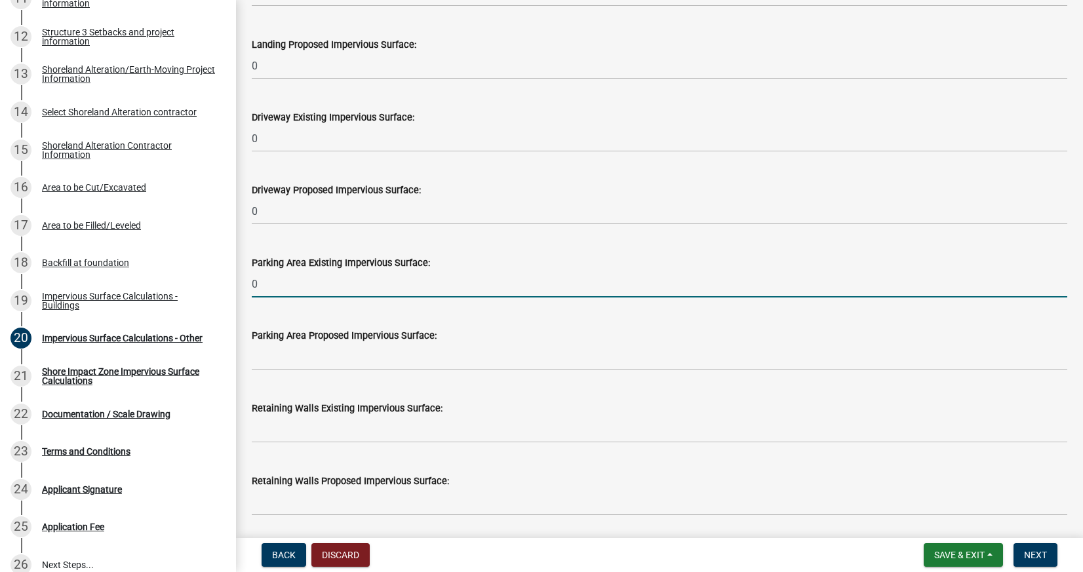
type input "0"
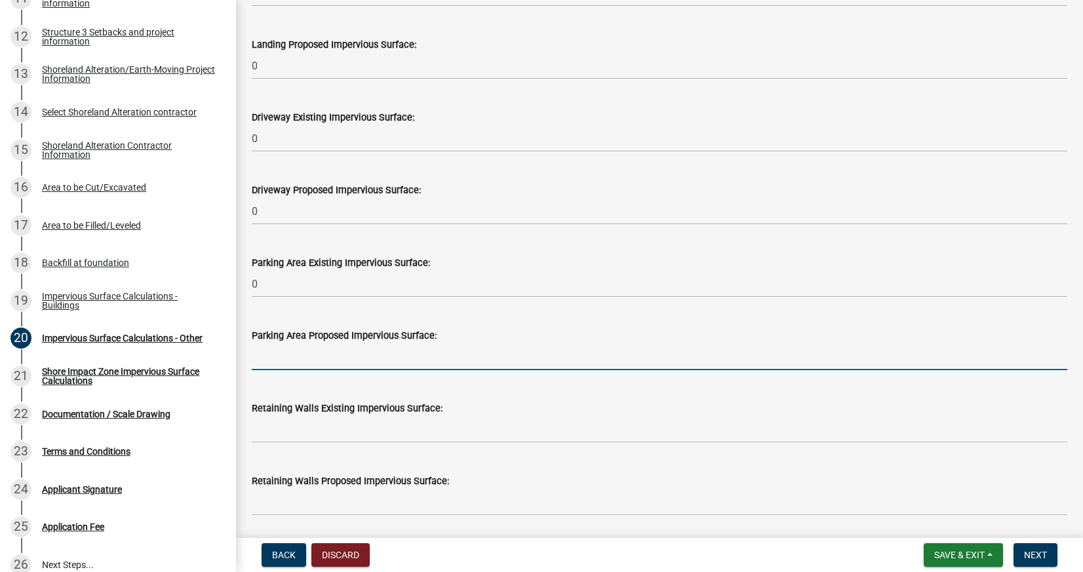
click at [381, 351] on input "text" at bounding box center [659, 356] width 815 height 27
type input "0"
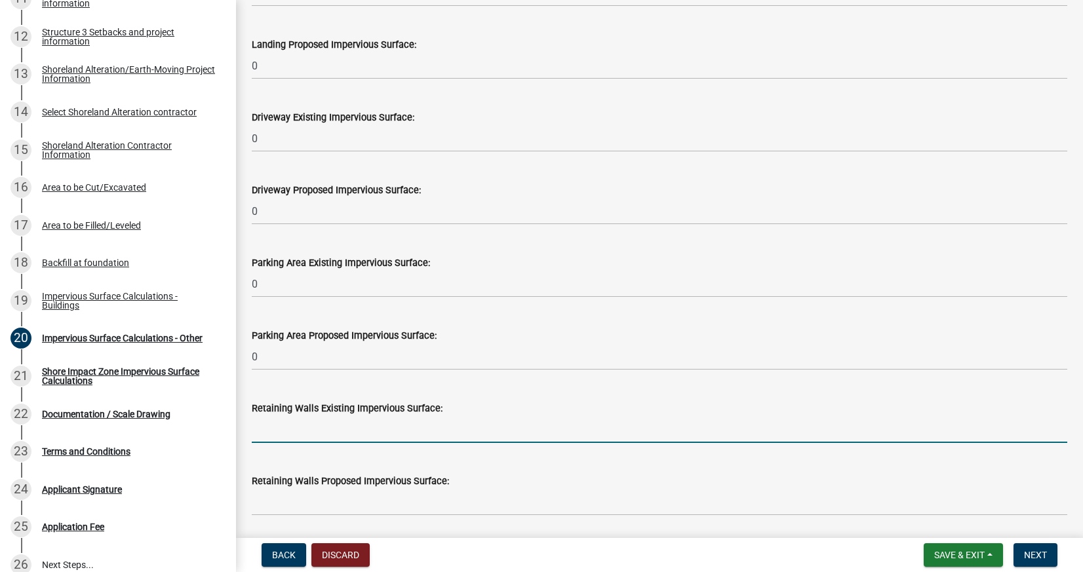
click at [370, 419] on input "text" at bounding box center [659, 429] width 815 height 27
type input "0"
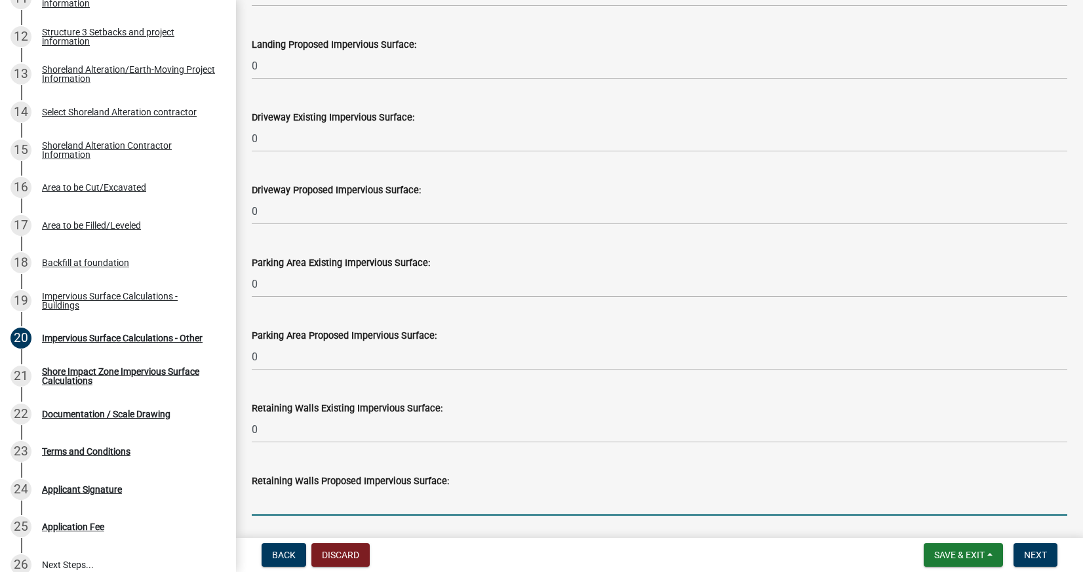
click at [373, 495] on input "text" at bounding box center [659, 502] width 815 height 27
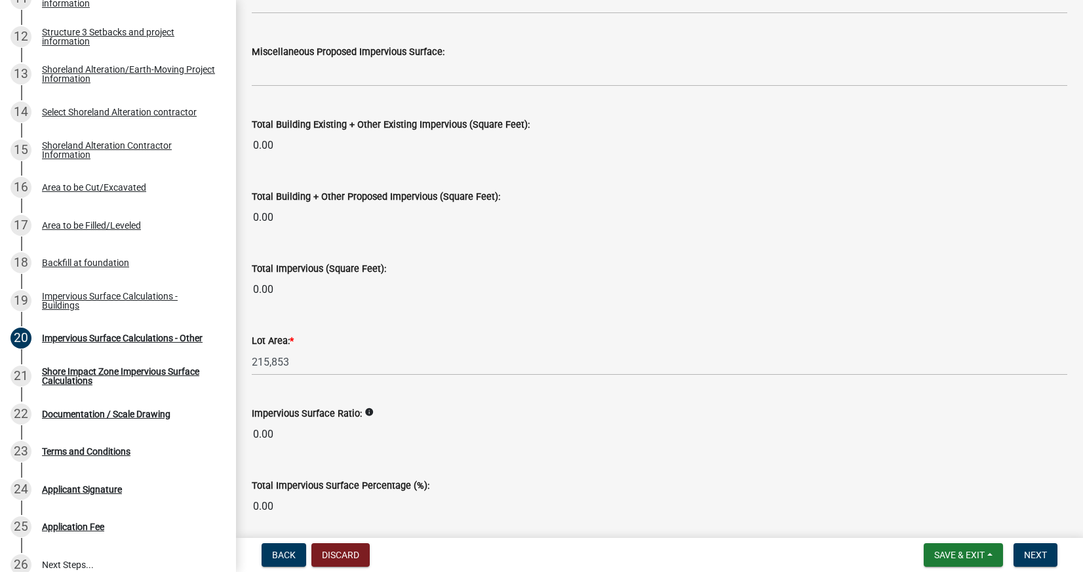
scroll to position [1458, 0]
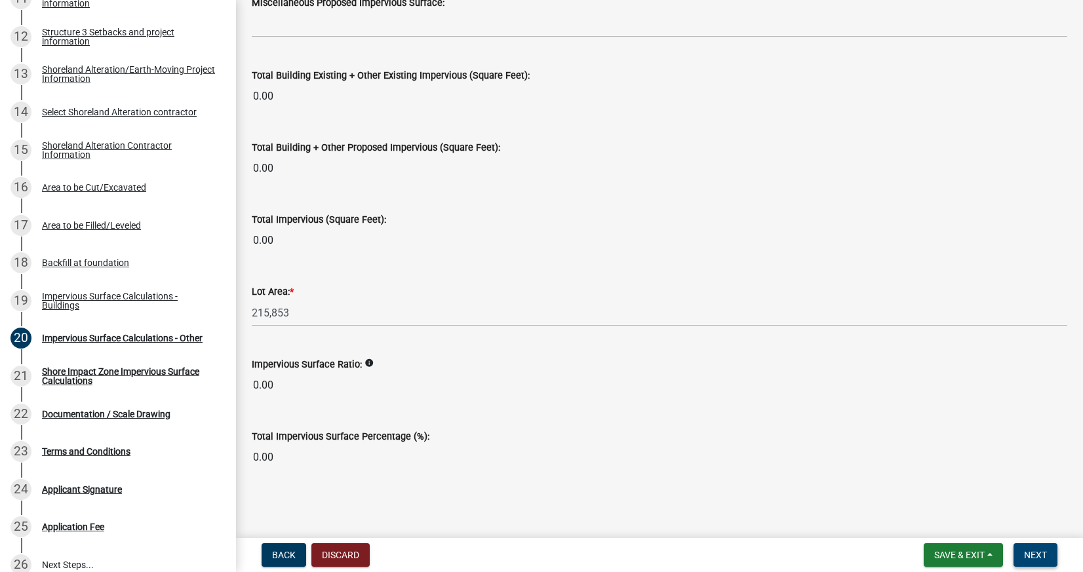
type input "0"
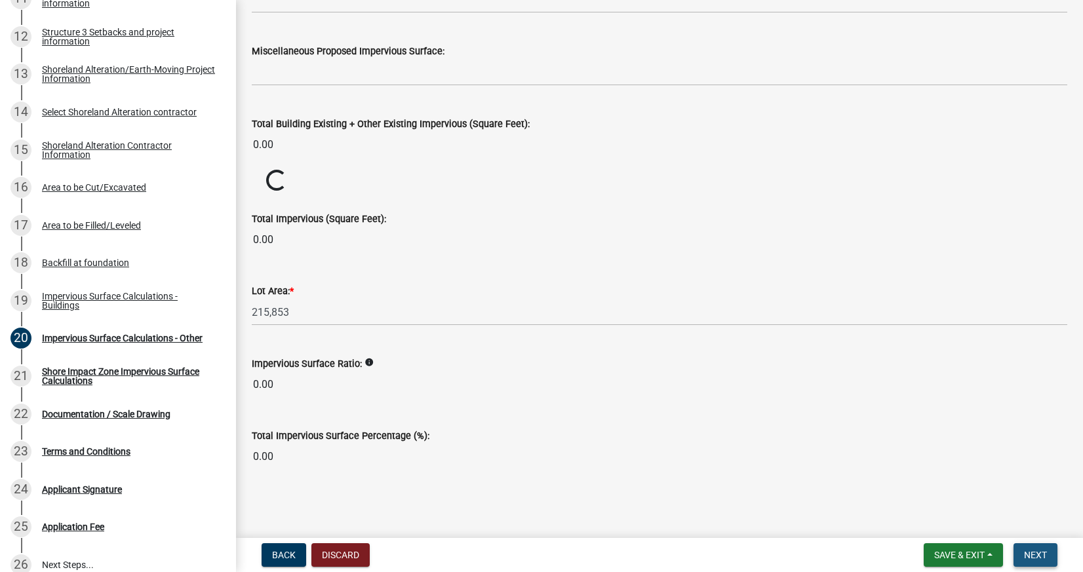
click at [1048, 558] on button "Next" at bounding box center [1035, 555] width 44 height 24
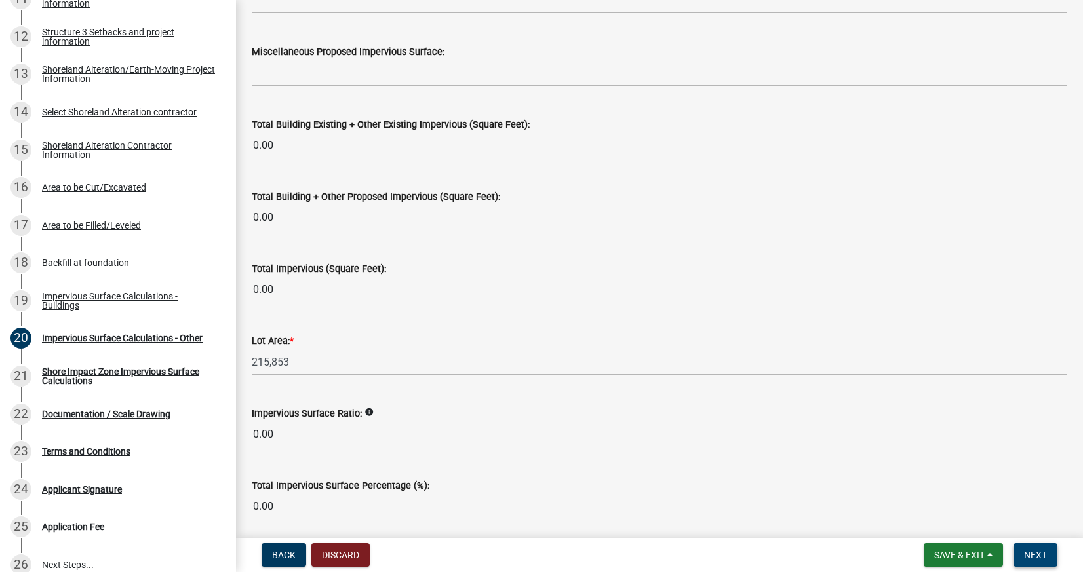
click at [1037, 551] on span "Next" at bounding box center [1035, 555] width 23 height 10
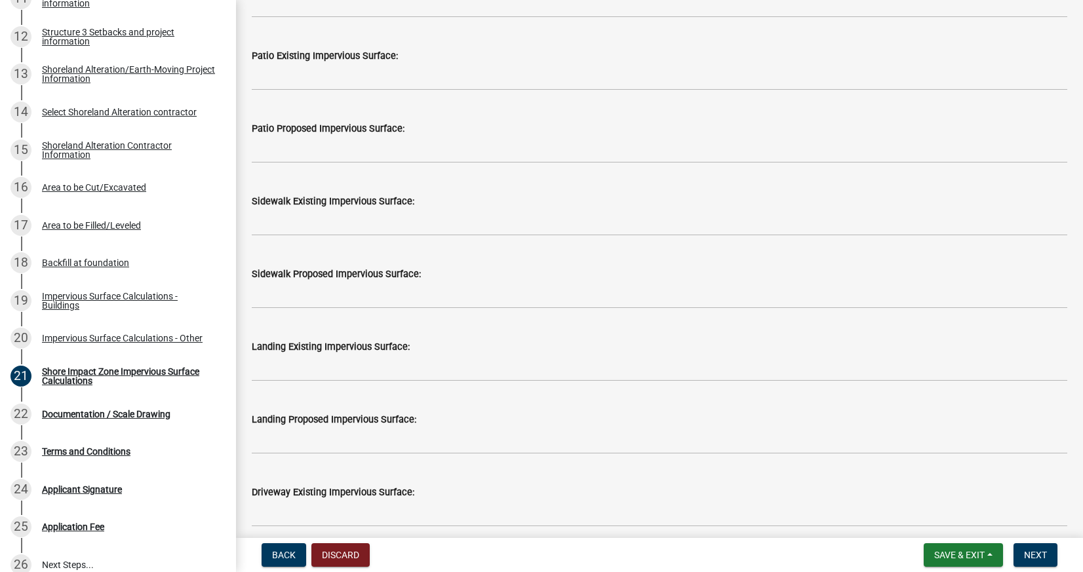
scroll to position [773, 0]
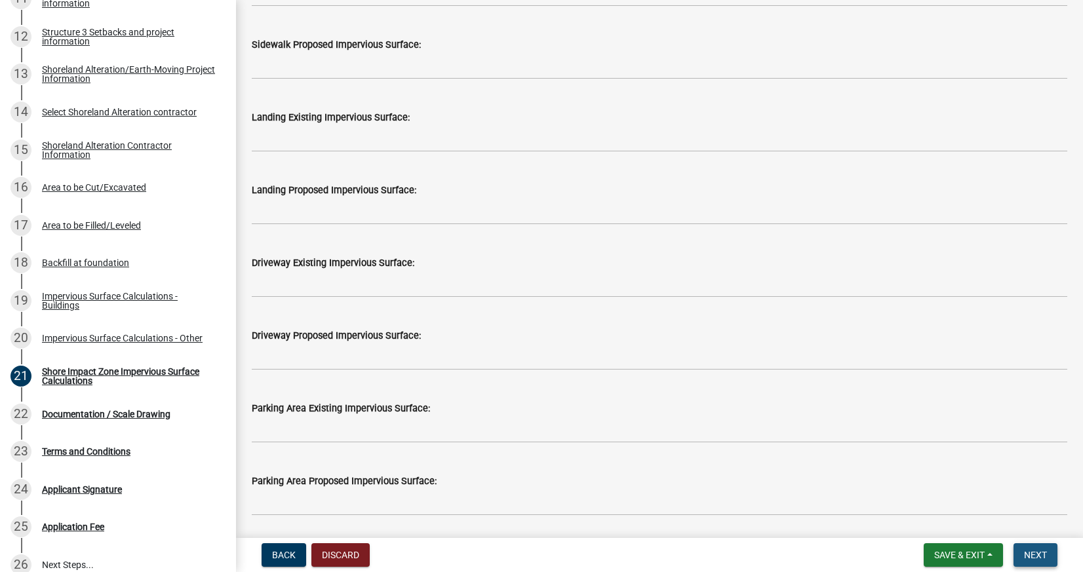
click at [1016, 558] on button "Next" at bounding box center [1035, 555] width 44 height 24
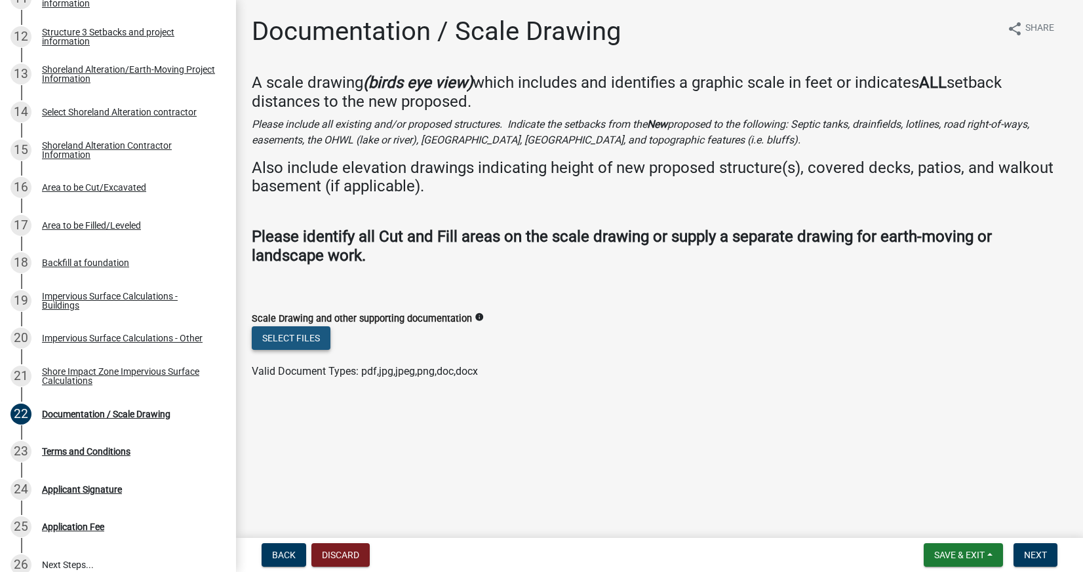
click at [314, 333] on button "Select files" at bounding box center [291, 338] width 79 height 24
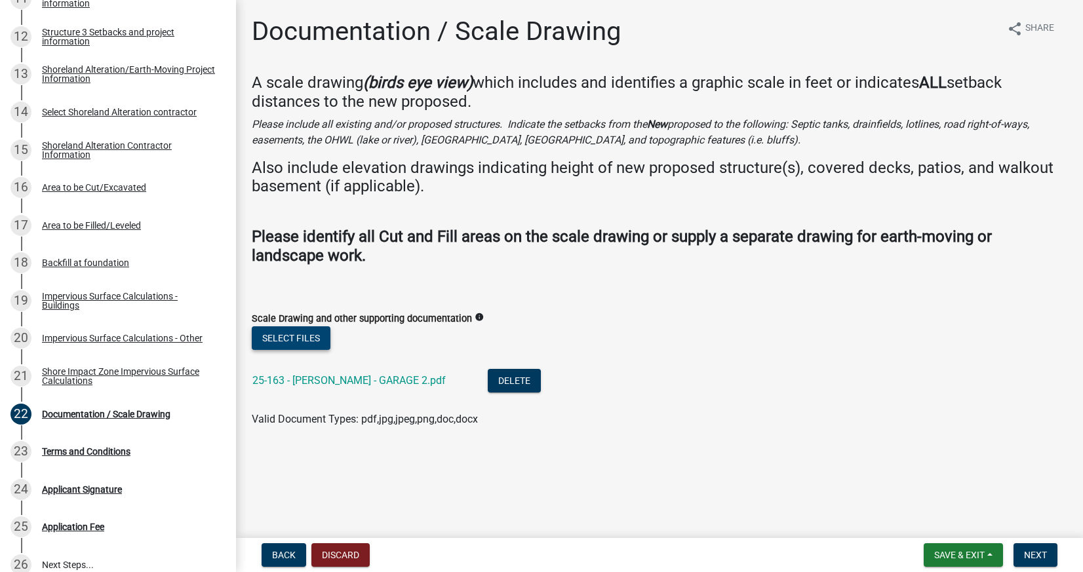
click at [315, 340] on button "Select files" at bounding box center [291, 338] width 79 height 24
click at [287, 338] on button "Select files" at bounding box center [291, 338] width 79 height 24
click at [319, 339] on button "Select files" at bounding box center [291, 338] width 79 height 24
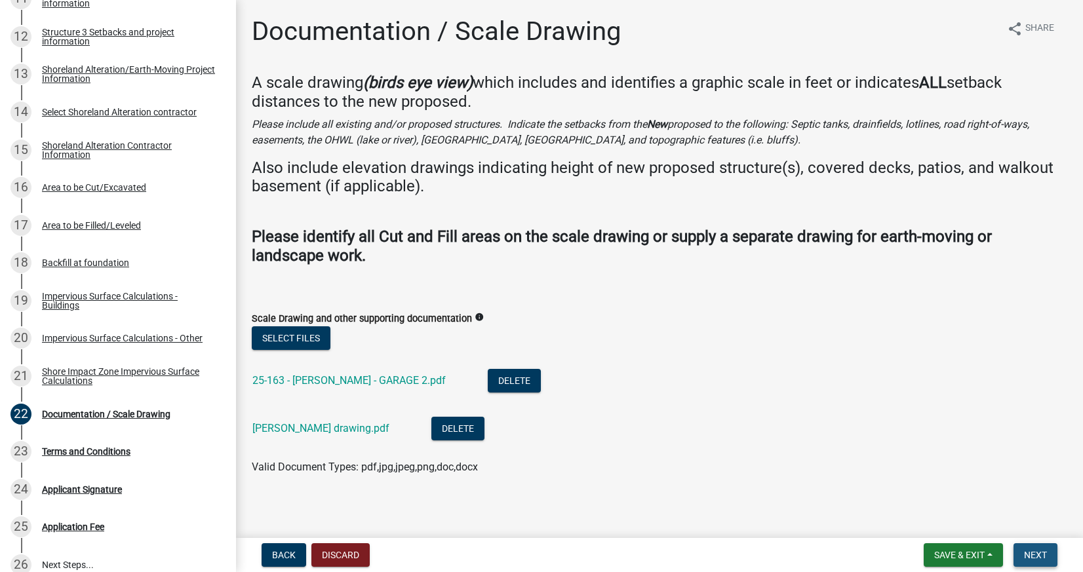
click at [1043, 555] on span "Next" at bounding box center [1035, 555] width 23 height 10
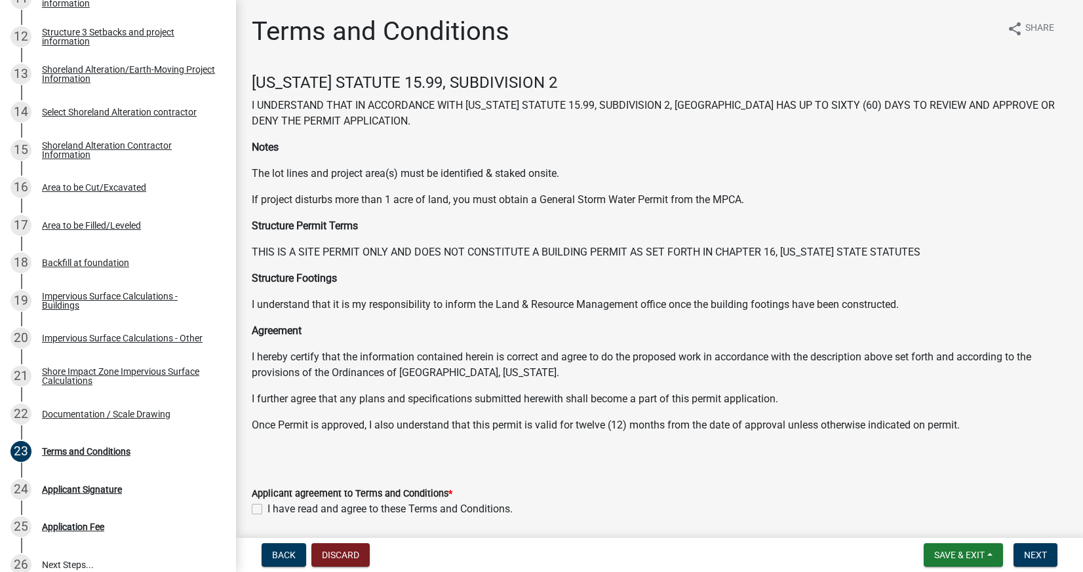
scroll to position [47, 0]
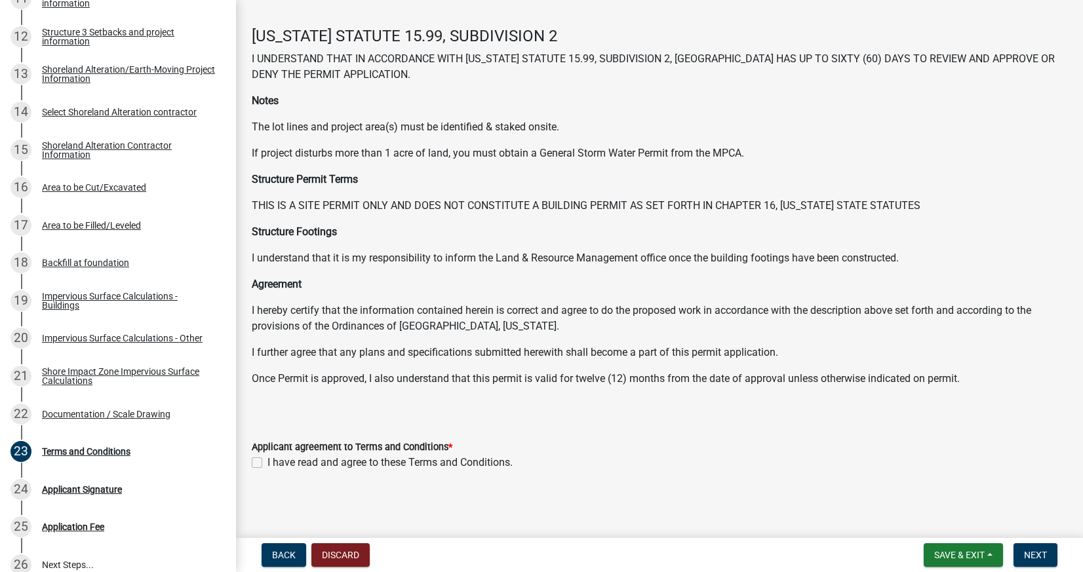
click at [267, 461] on label "I have read and agree to these Terms and Conditions." at bounding box center [389, 463] width 245 height 16
click at [267, 461] on input "I have read and agree to these Terms and Conditions." at bounding box center [271, 459] width 9 height 9
checkbox input "true"
click at [1032, 560] on span "Next" at bounding box center [1035, 555] width 23 height 10
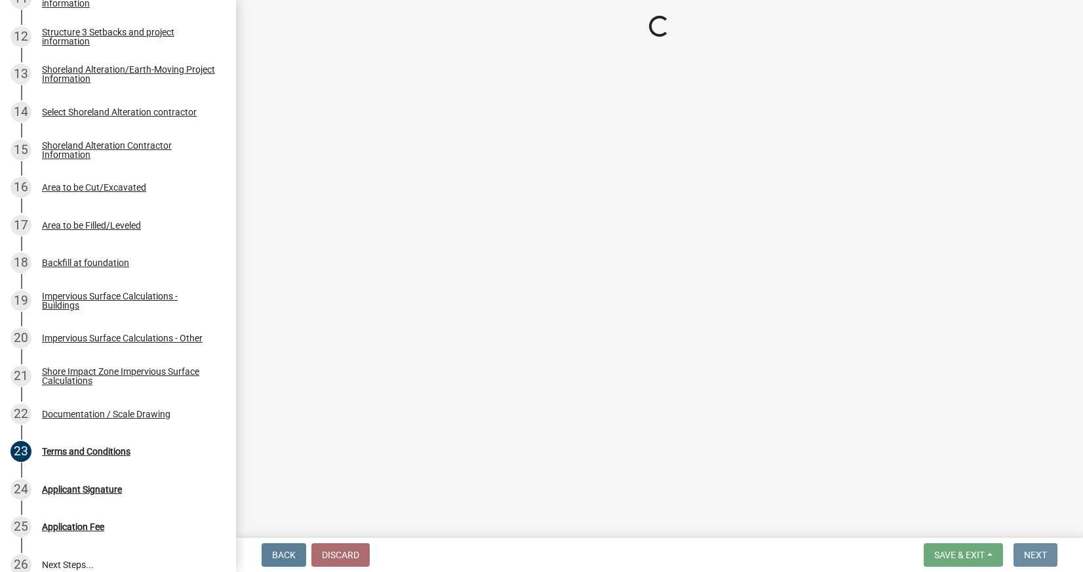
scroll to position [0, 0]
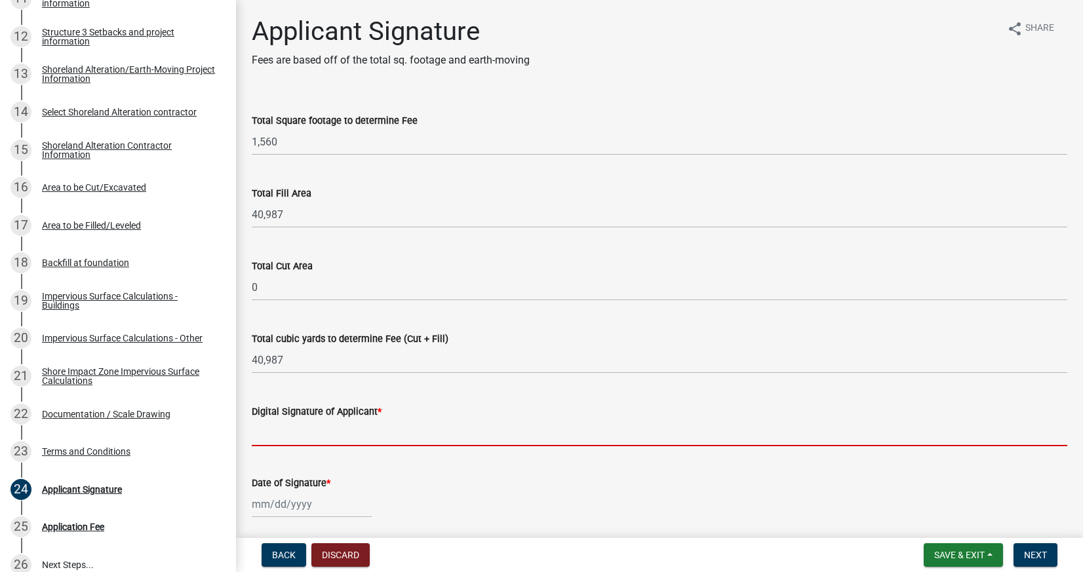
click at [288, 440] on input "Digital Signature of Applicant *" at bounding box center [659, 432] width 815 height 27
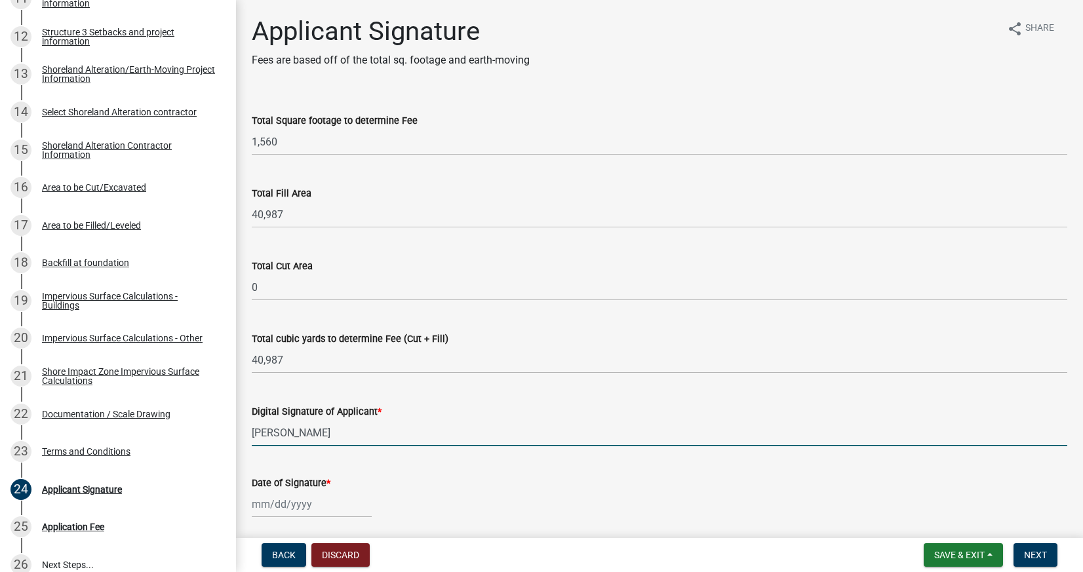
type input "[PERSON_NAME]"
click at [301, 505] on div at bounding box center [312, 504] width 120 height 27
select select "9"
select select "2025"
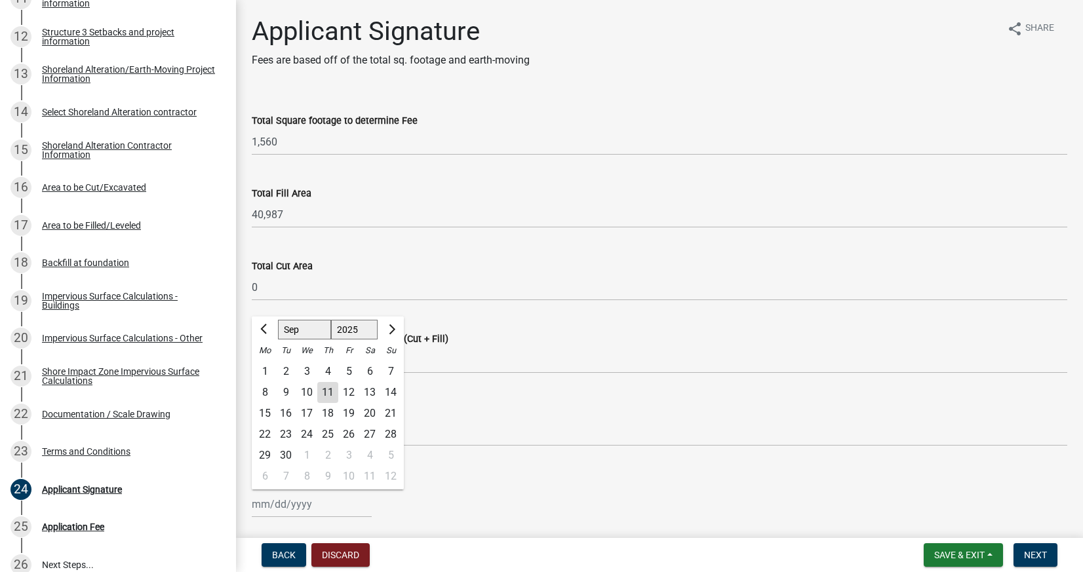
click at [333, 394] on div "11" at bounding box center [327, 392] width 21 height 21
type input "[DATE]"
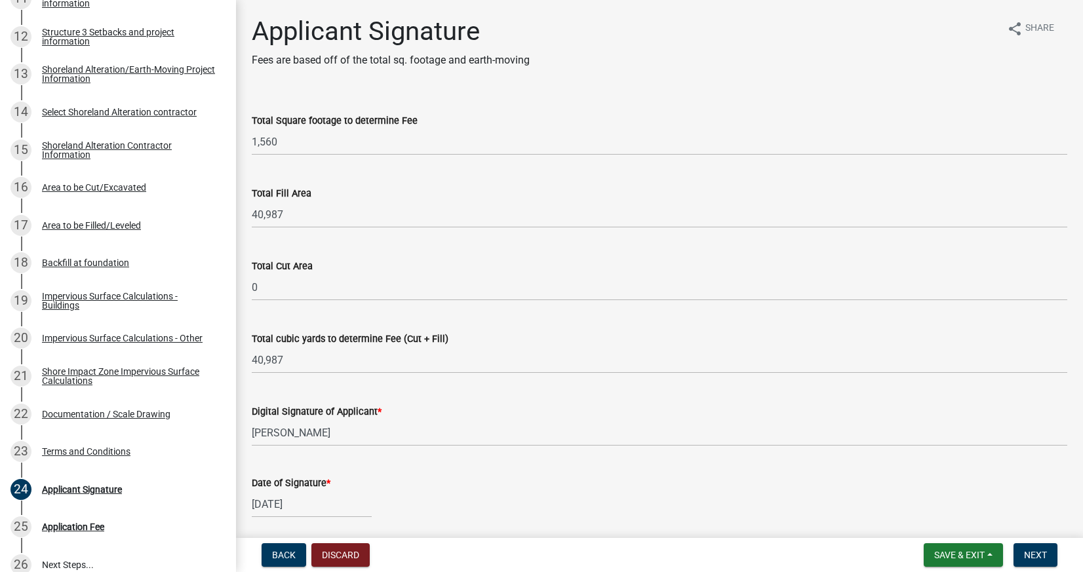
scroll to position [239, 0]
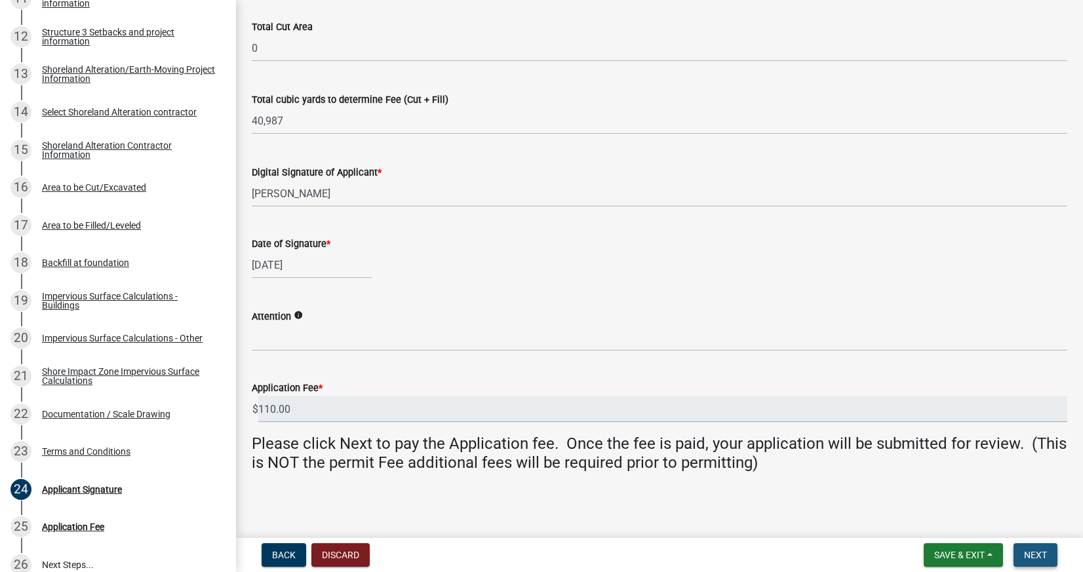
click at [1046, 552] on span "Next" at bounding box center [1035, 555] width 23 height 10
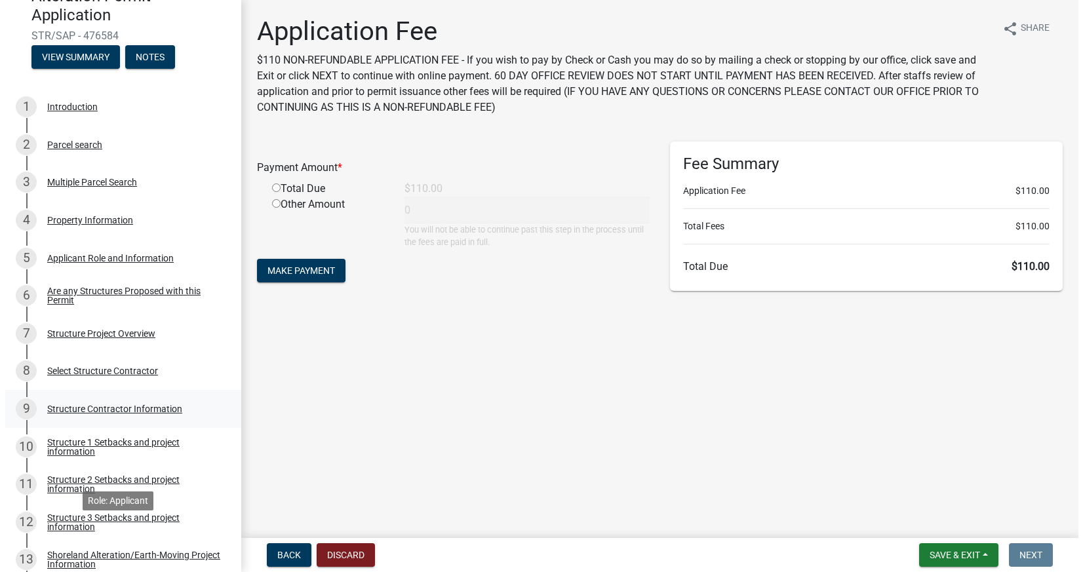
scroll to position [0, 0]
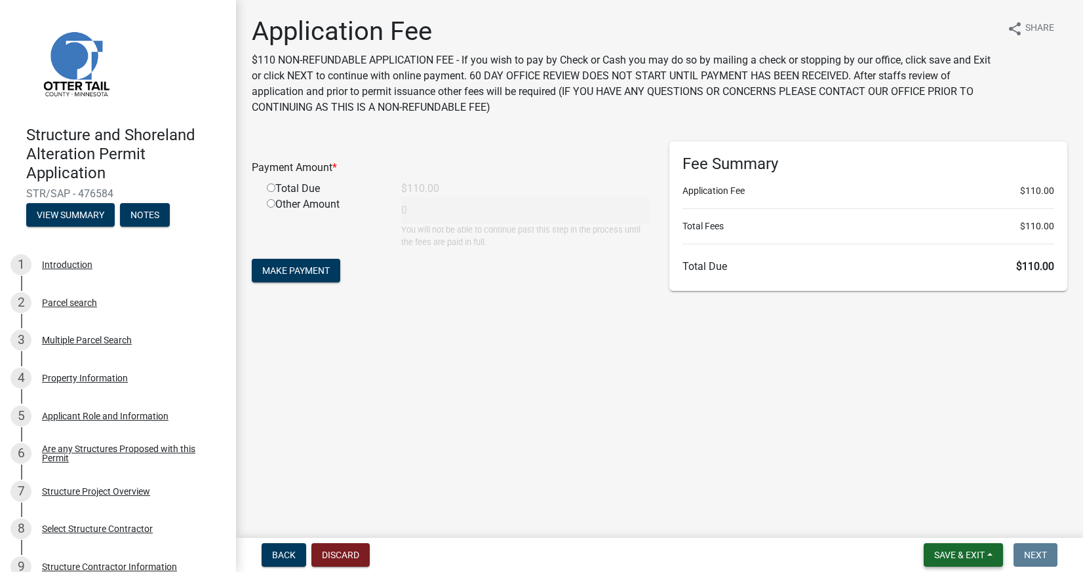
click at [959, 556] on span "Save & Exit" at bounding box center [959, 555] width 50 height 10
click at [951, 528] on button "Save & Exit" at bounding box center [950, 520] width 105 height 31
